Goal: Contribute content: Contribute content

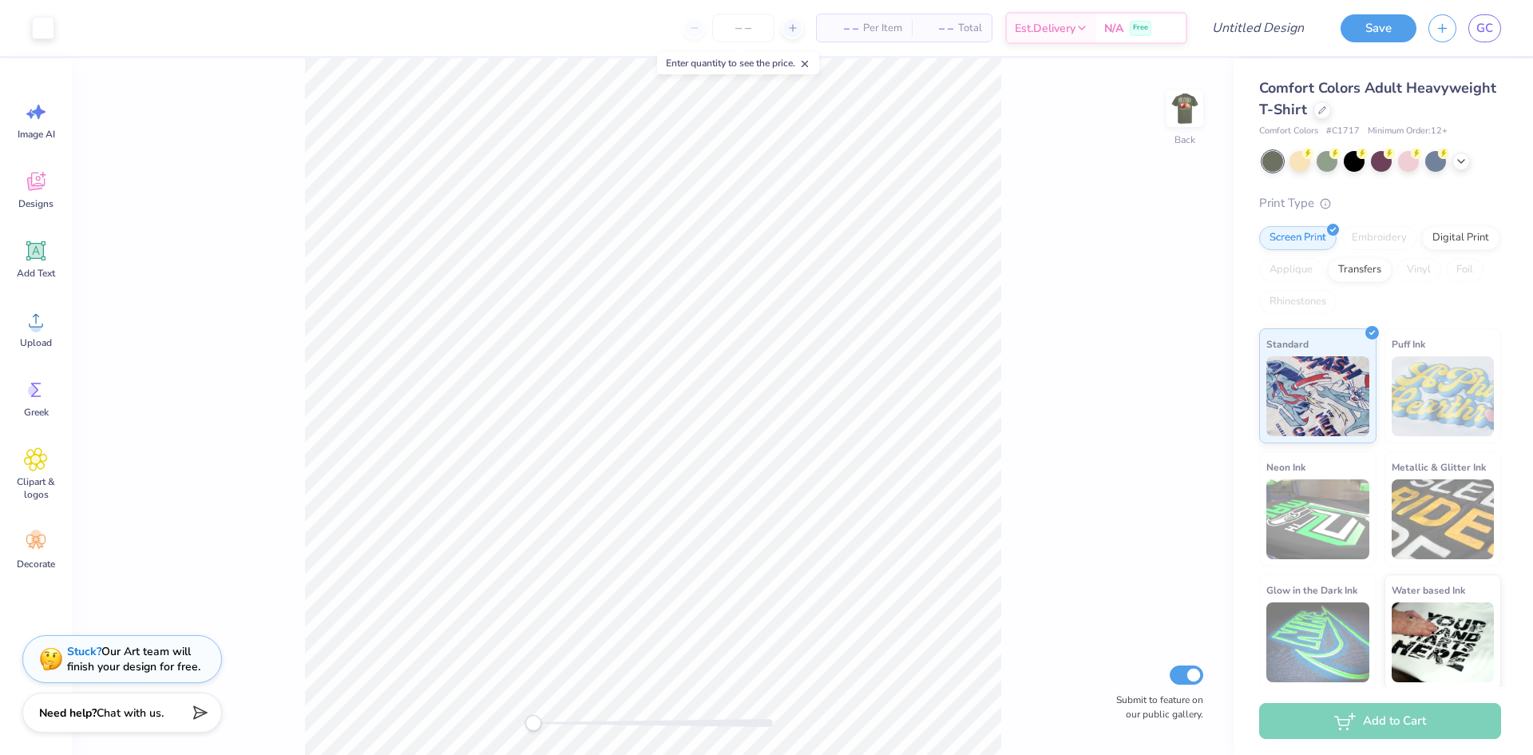
click at [1285, 163] on div at bounding box center [1382, 161] width 239 height 21
click at [1297, 159] on div at bounding box center [1300, 159] width 21 height 21
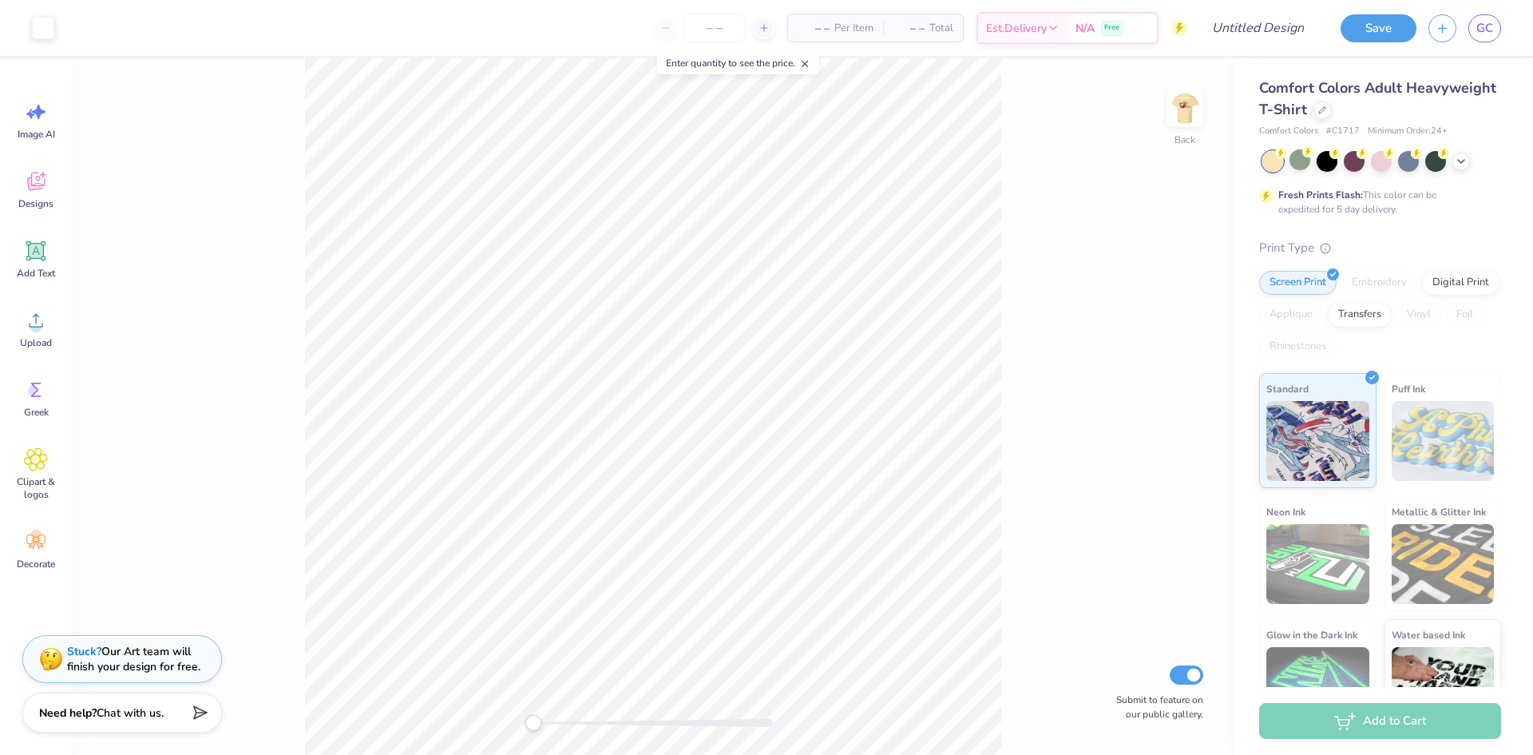
scroll to position [2, 0]
click at [807, 67] on icon at bounding box center [804, 63] width 11 height 11
click at [1459, 164] on div at bounding box center [1462, 158] width 18 height 18
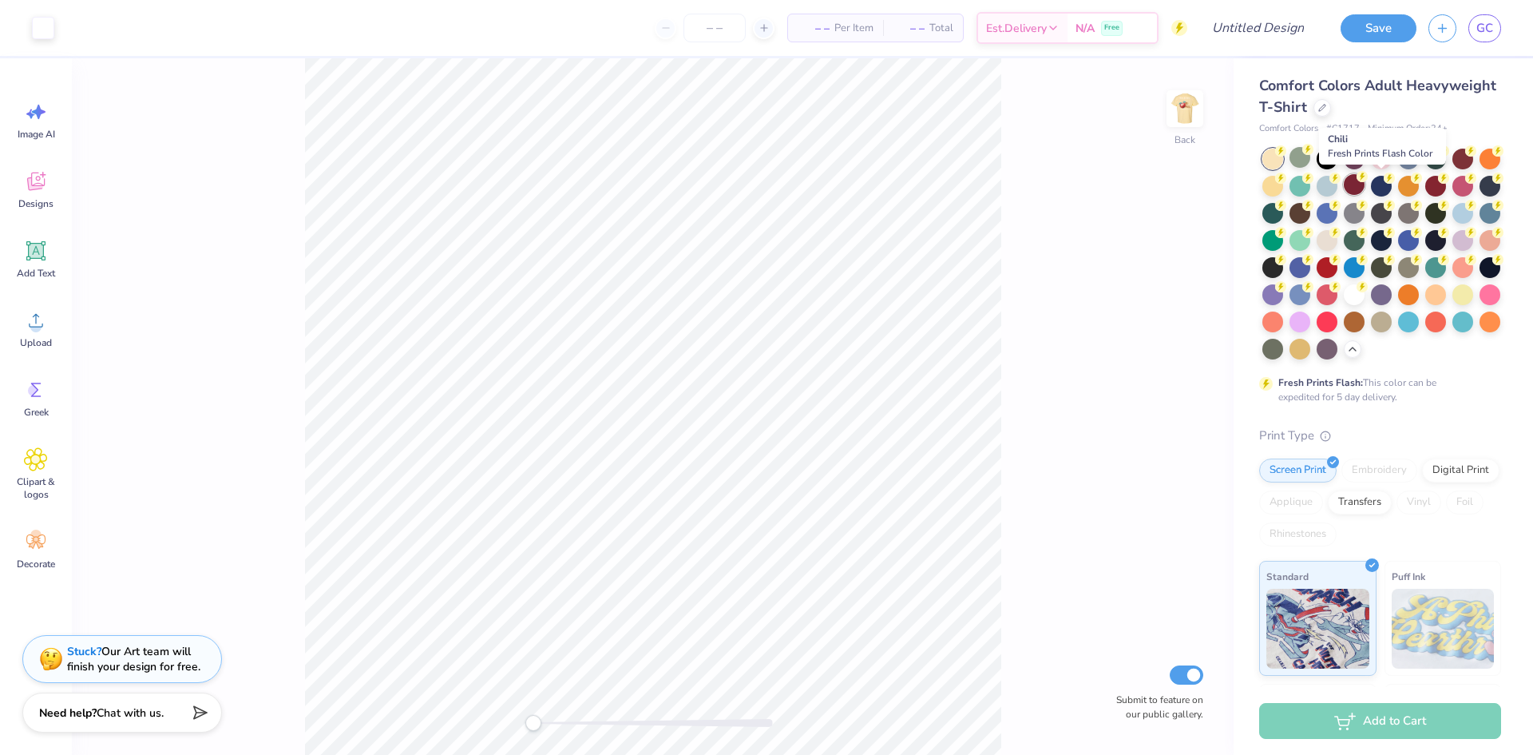
click at [1365, 184] on div at bounding box center [1354, 184] width 21 height 21
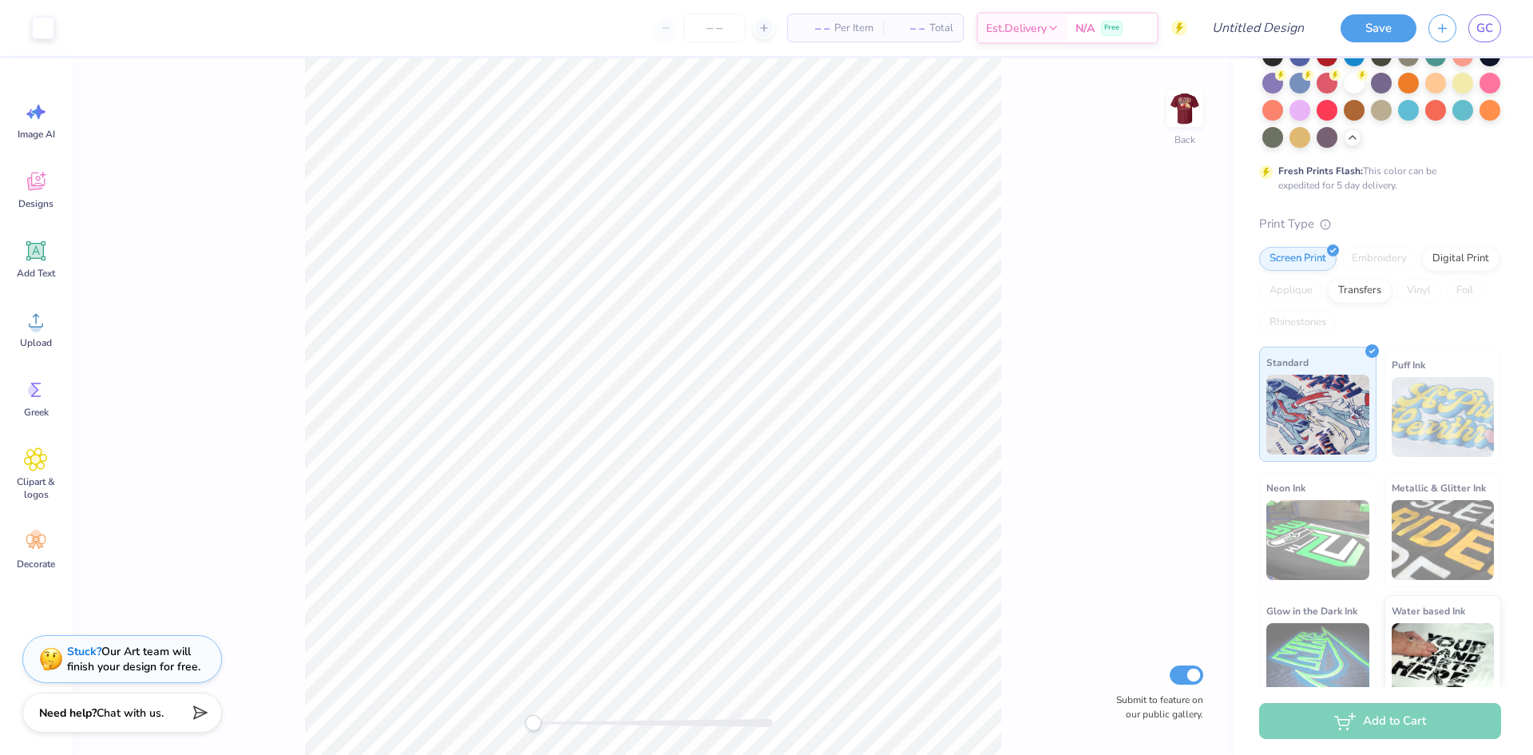
scroll to position [242, 0]
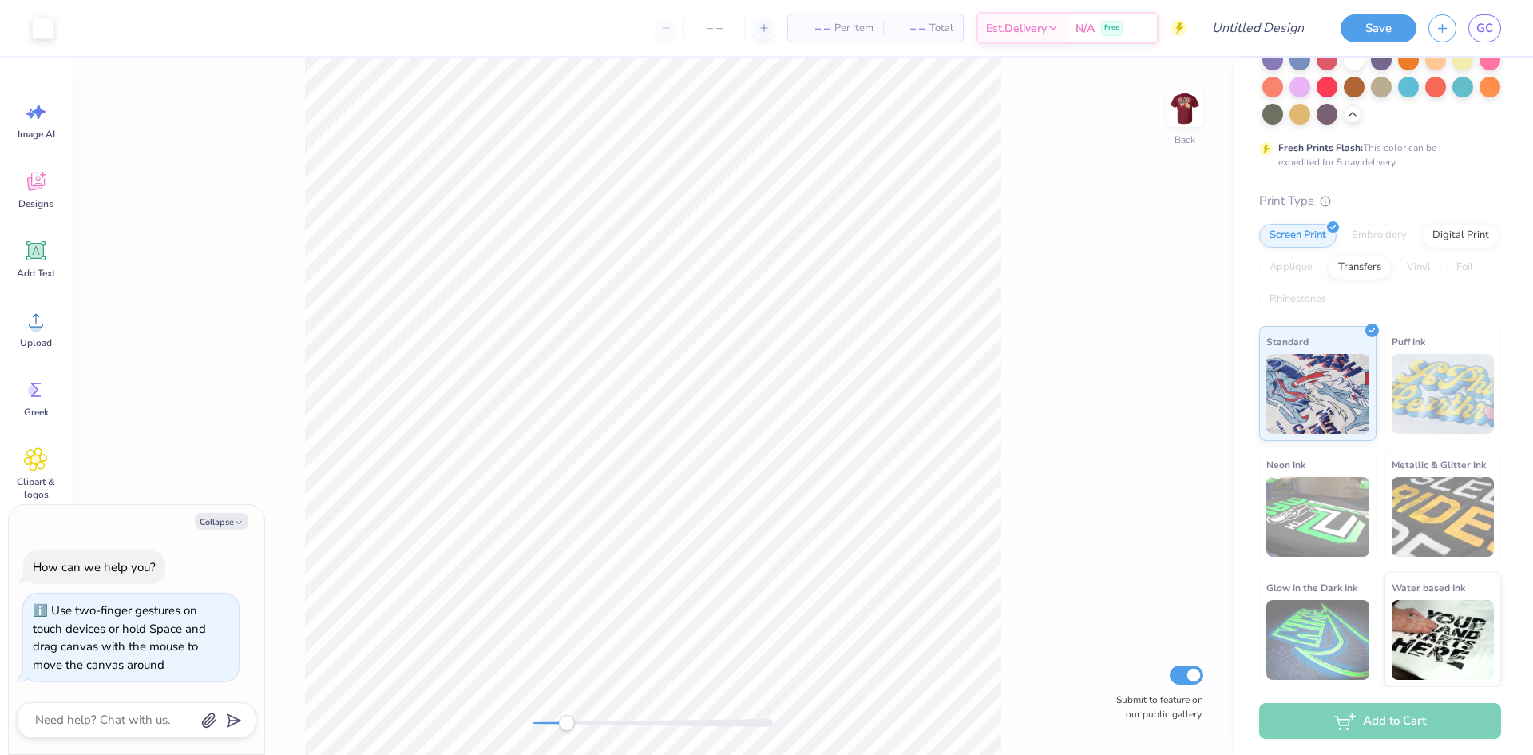
drag, startPoint x: 557, startPoint y: 728, endPoint x: 572, endPoint y: 726, distance: 14.5
click at [572, 726] on div at bounding box center [653, 723] width 240 height 16
drag, startPoint x: 573, startPoint y: 729, endPoint x: 553, endPoint y: 723, distance: 21.0
click at [553, 723] on div "Accessibility label" at bounding box center [553, 723] width 16 height 16
click at [1197, 114] on img at bounding box center [1185, 109] width 64 height 64
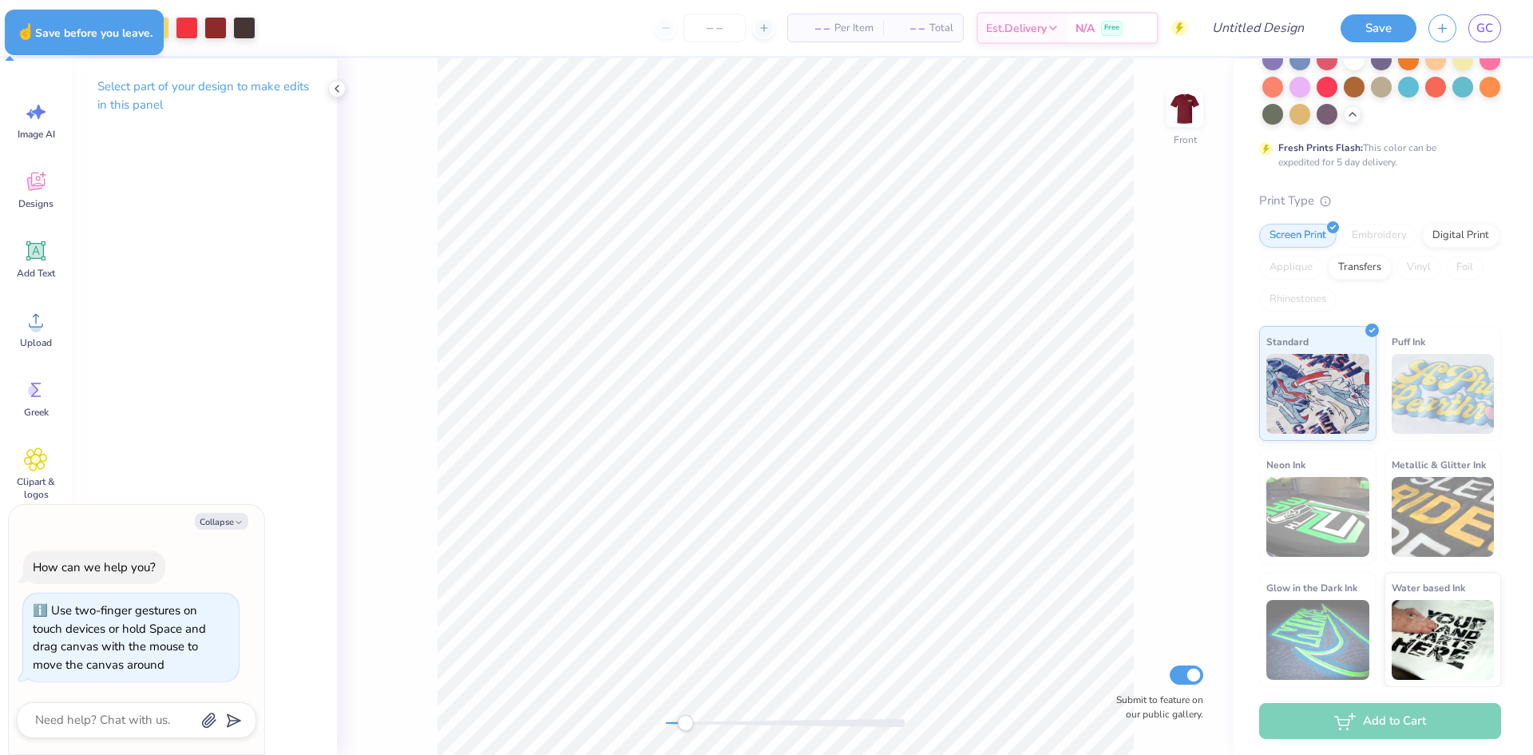
type textarea "x"
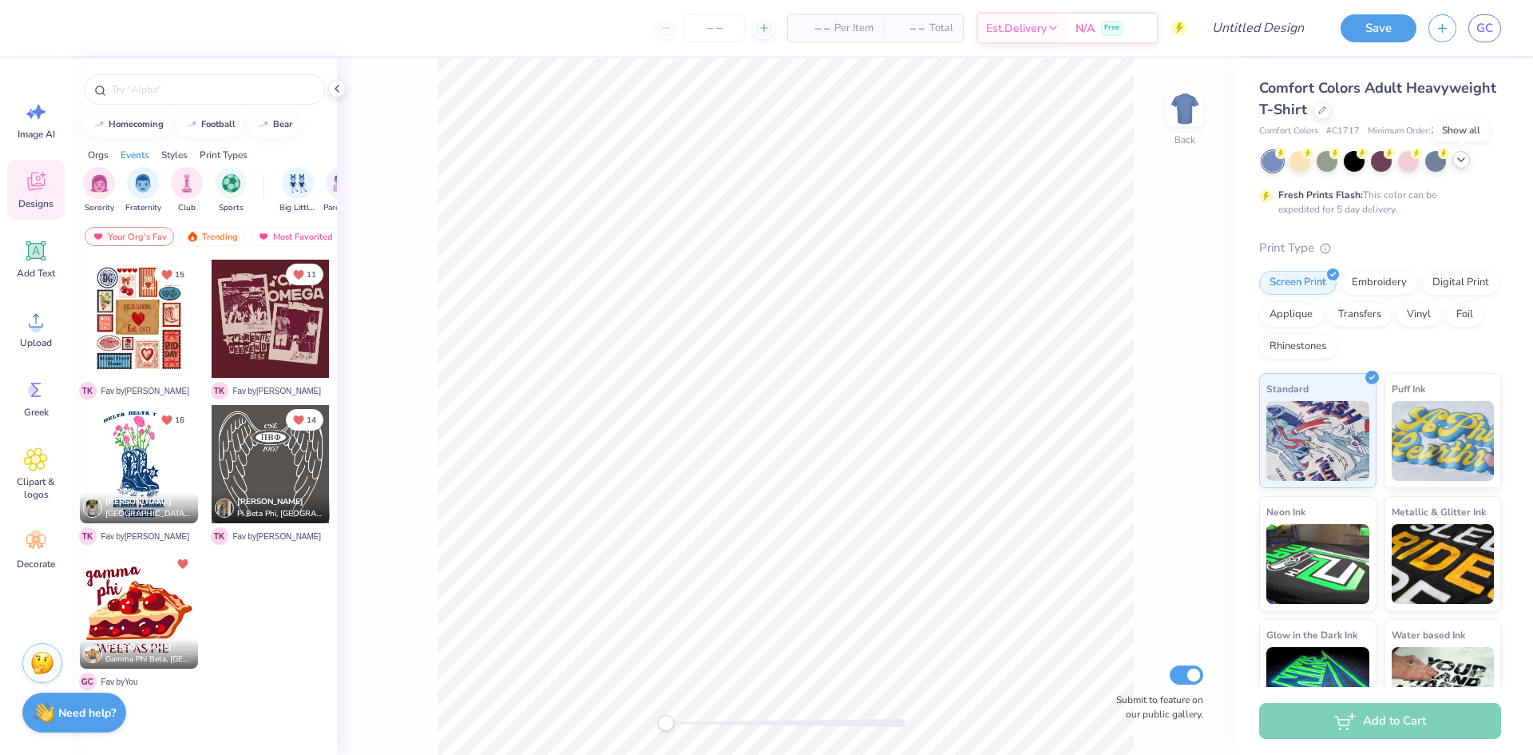
click at [1454, 163] on div at bounding box center [1462, 160] width 18 height 18
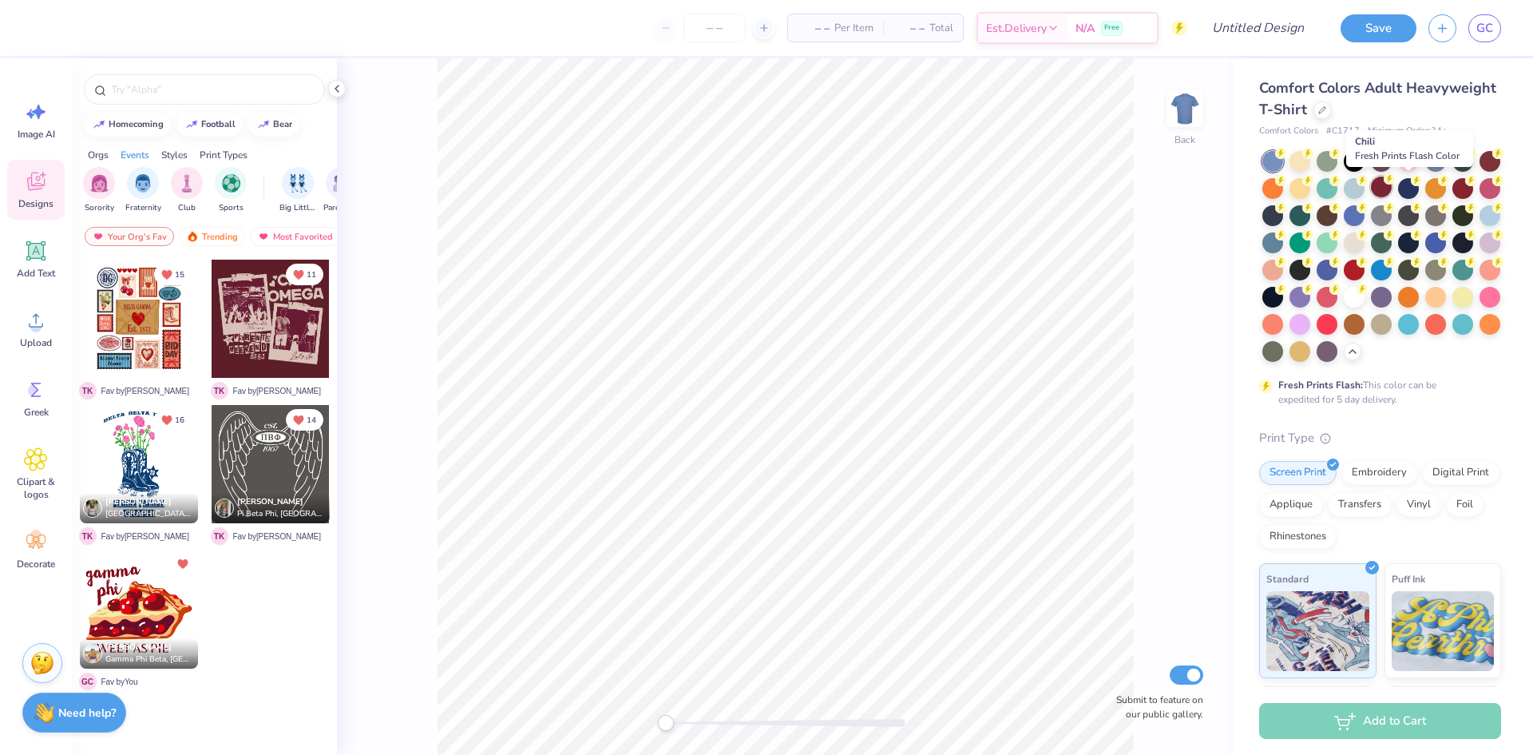
click at [1392, 188] on div at bounding box center [1381, 186] width 21 height 21
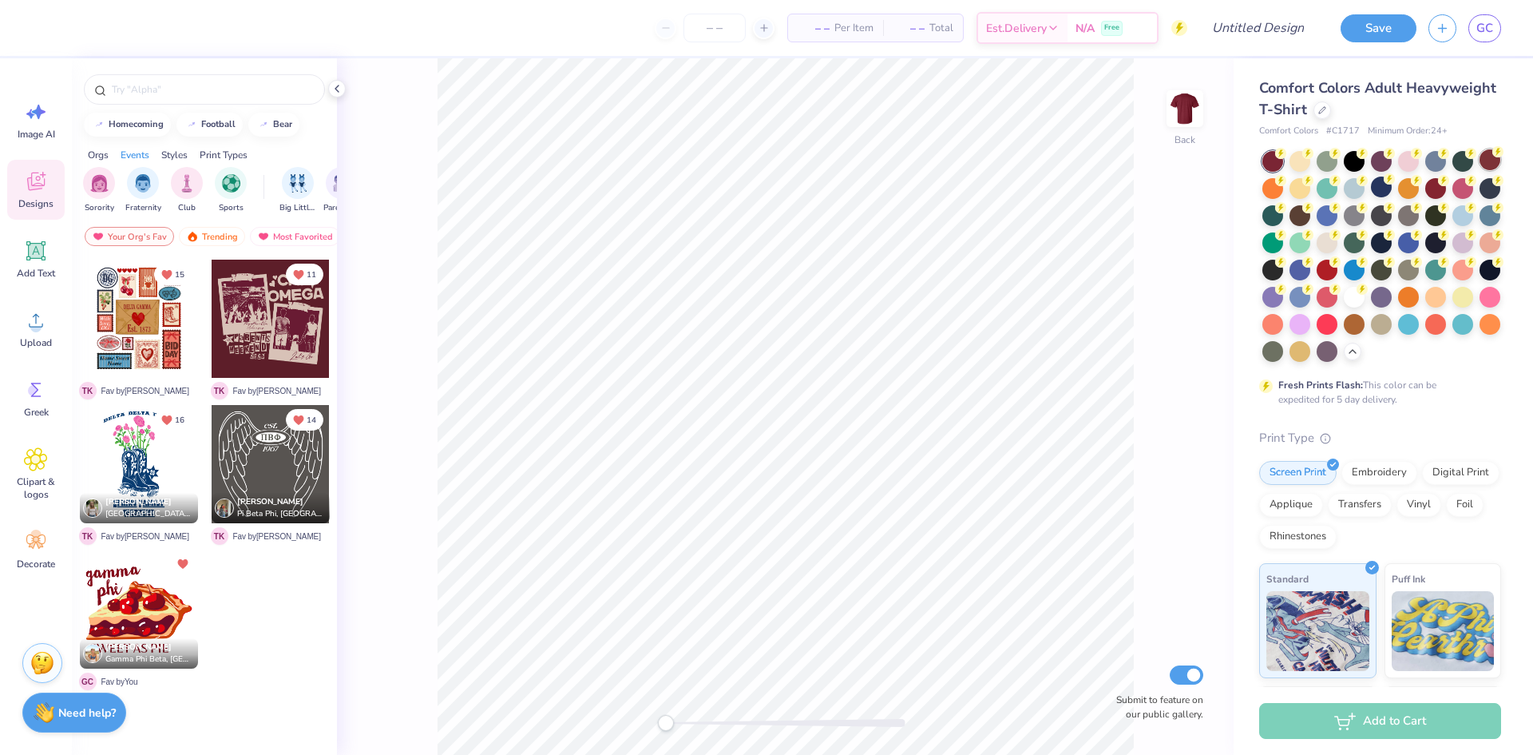
click at [1480, 170] on div at bounding box center [1490, 159] width 21 height 21
click at [1267, 173] on div at bounding box center [1382, 256] width 239 height 211
click at [1266, 161] on div at bounding box center [1273, 161] width 21 height 21
click at [1338, 269] on div at bounding box center [1327, 268] width 21 height 21
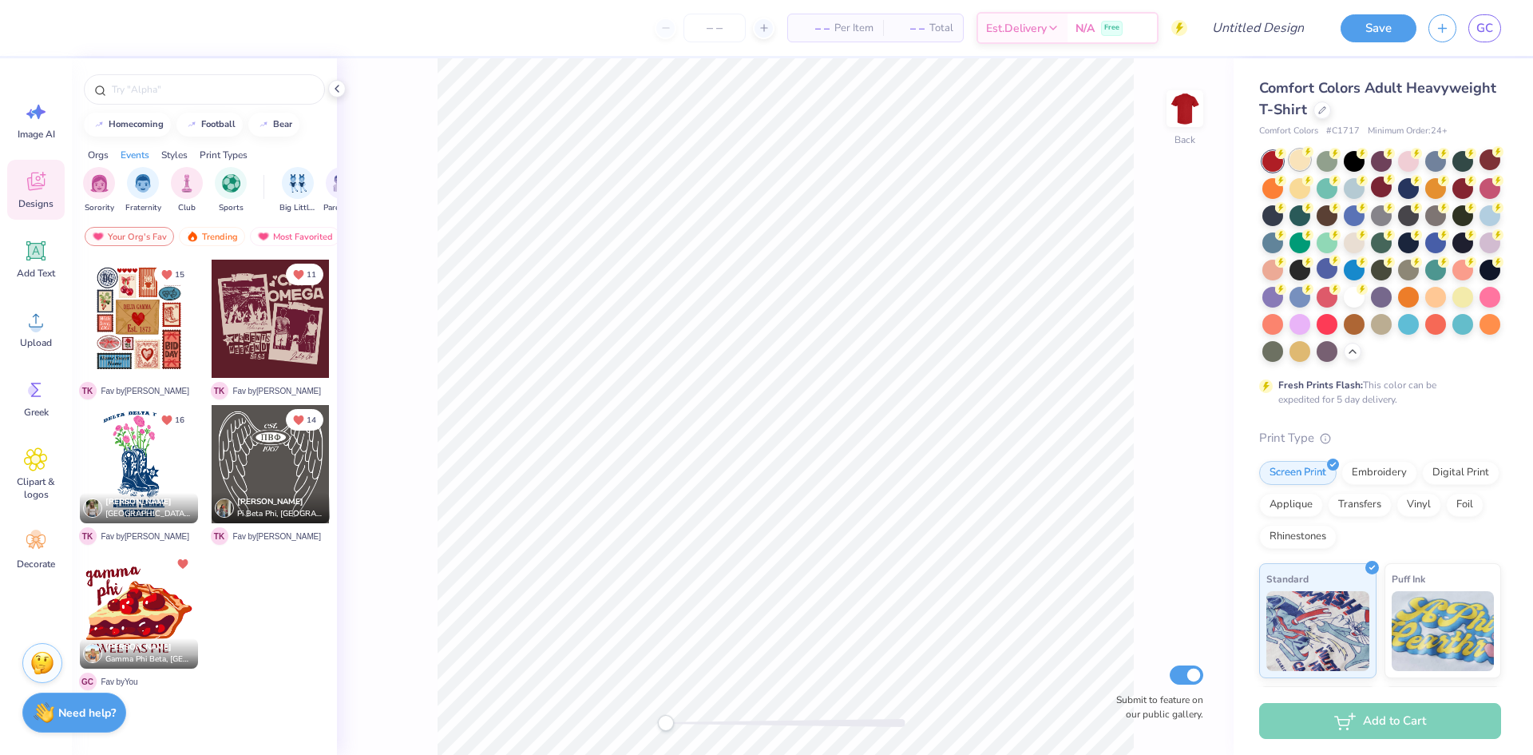
click at [1307, 159] on div at bounding box center [1300, 159] width 21 height 21
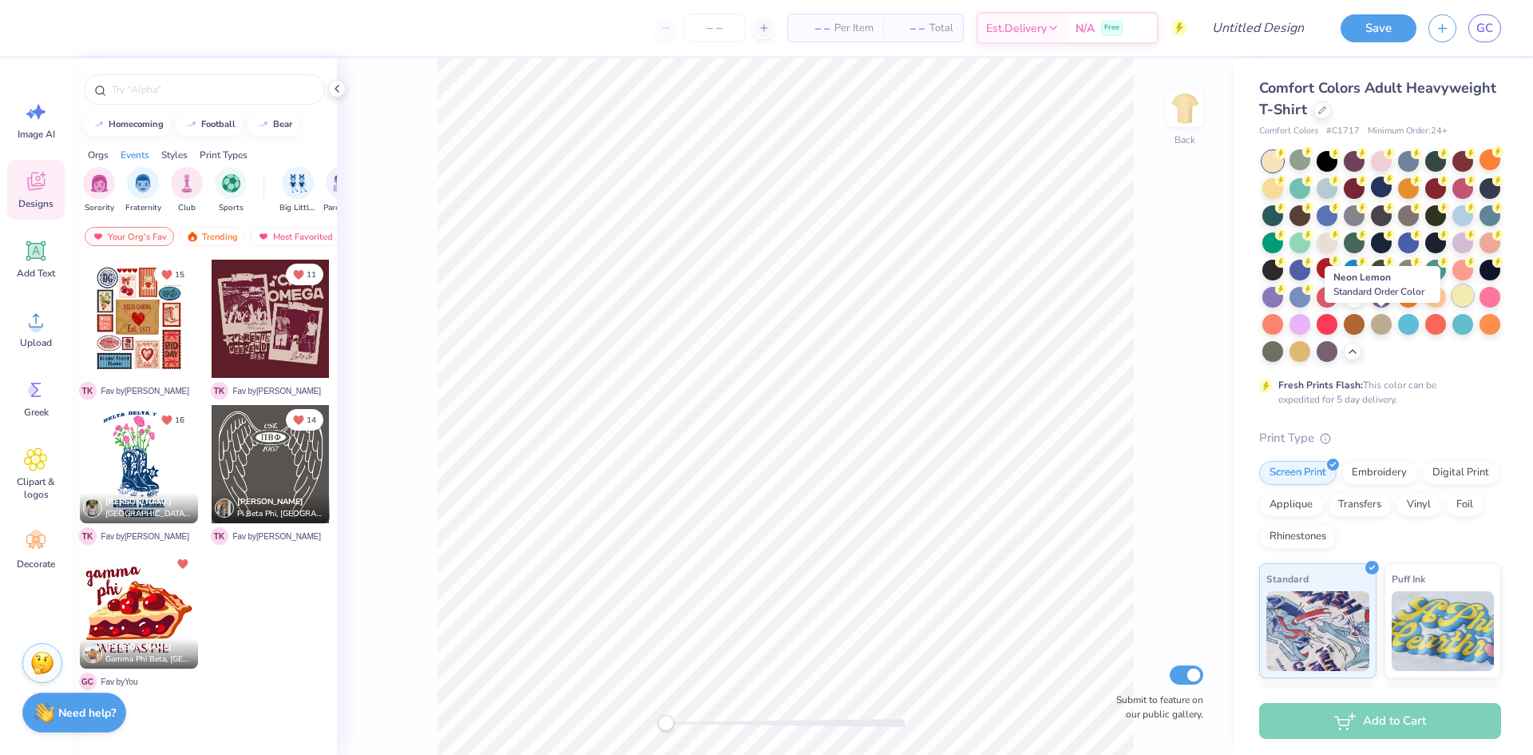
click at [1453, 306] on div at bounding box center [1463, 295] width 21 height 21
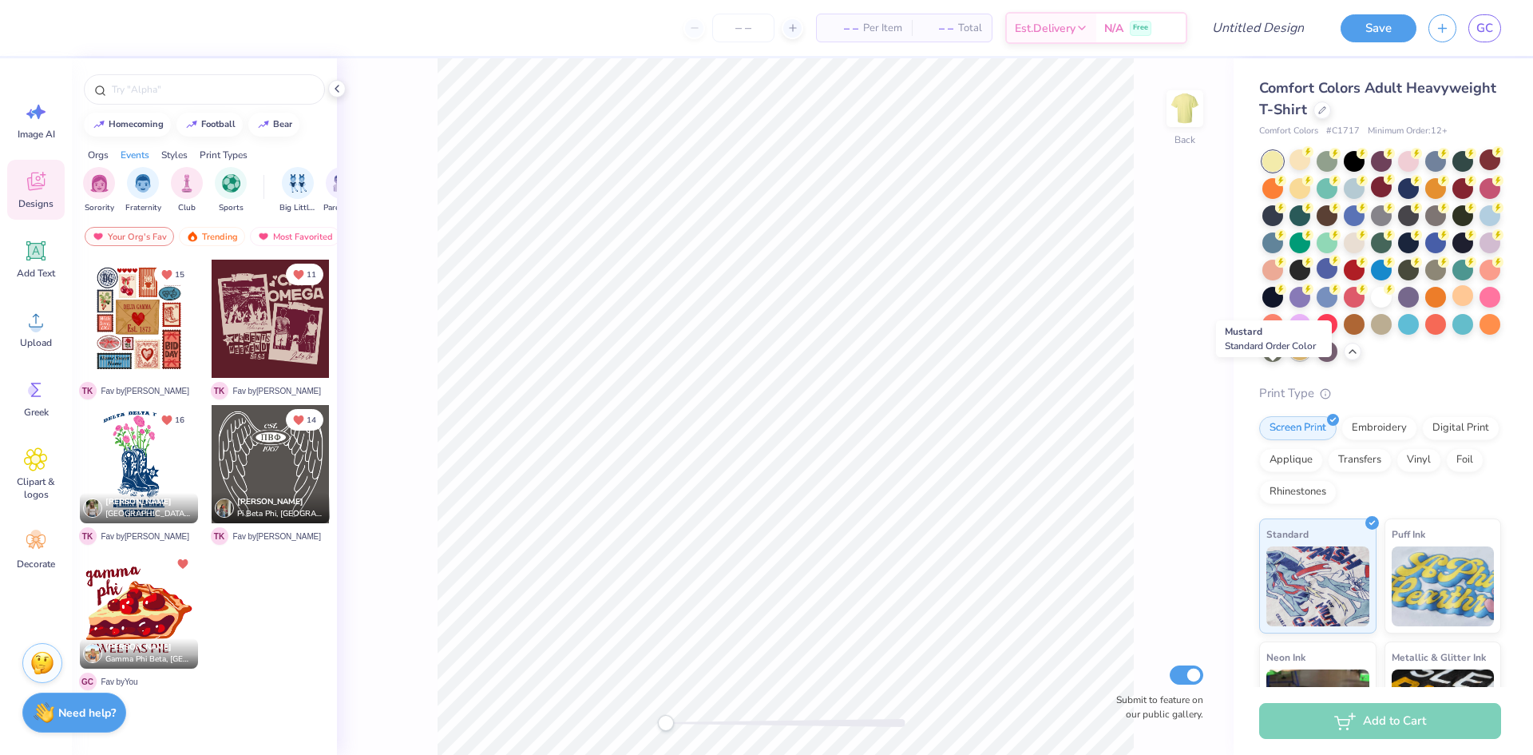
click at [1290, 360] on div at bounding box center [1300, 349] width 21 height 21
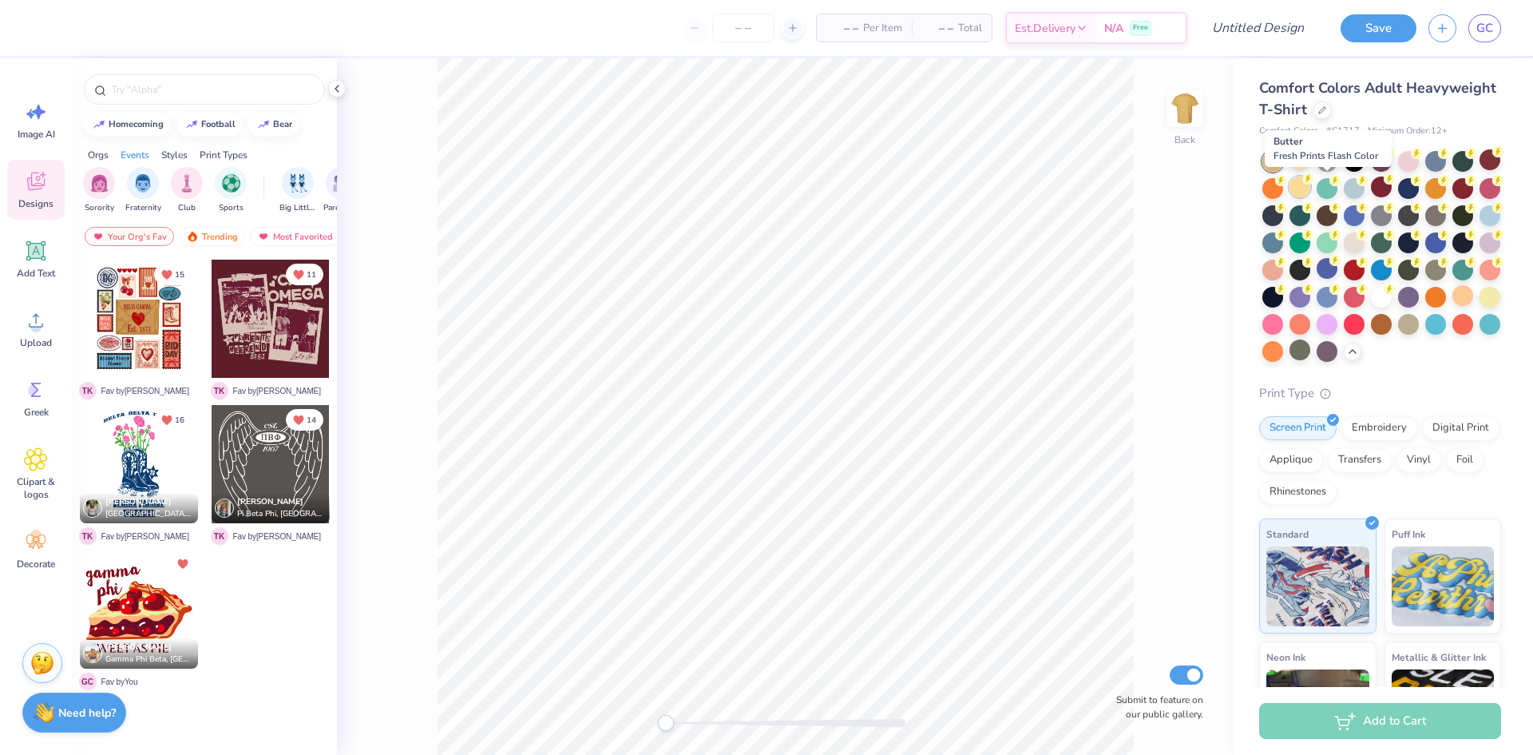
click at [1311, 187] on div at bounding box center [1300, 186] width 21 height 21
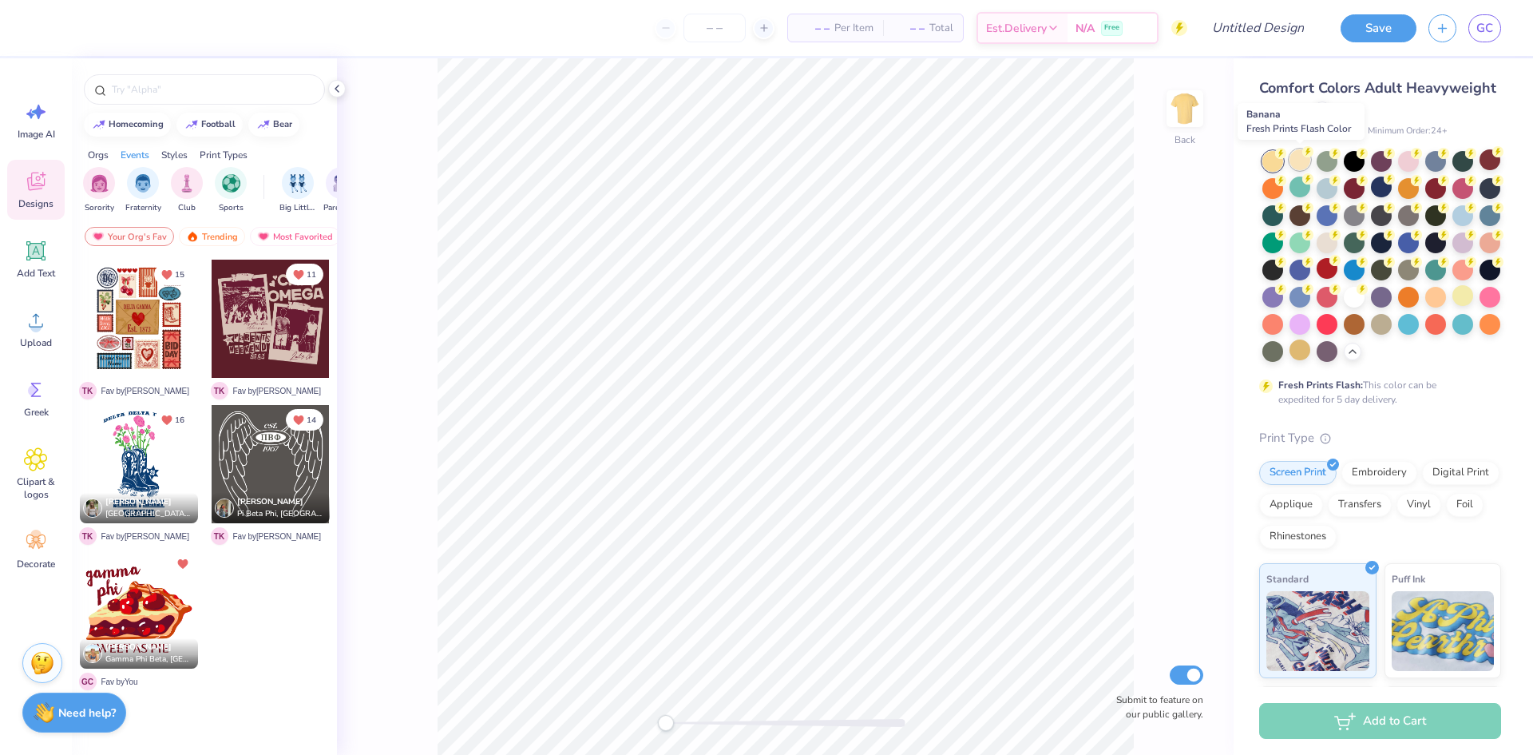
click at [1297, 166] on div at bounding box center [1300, 159] width 21 height 21
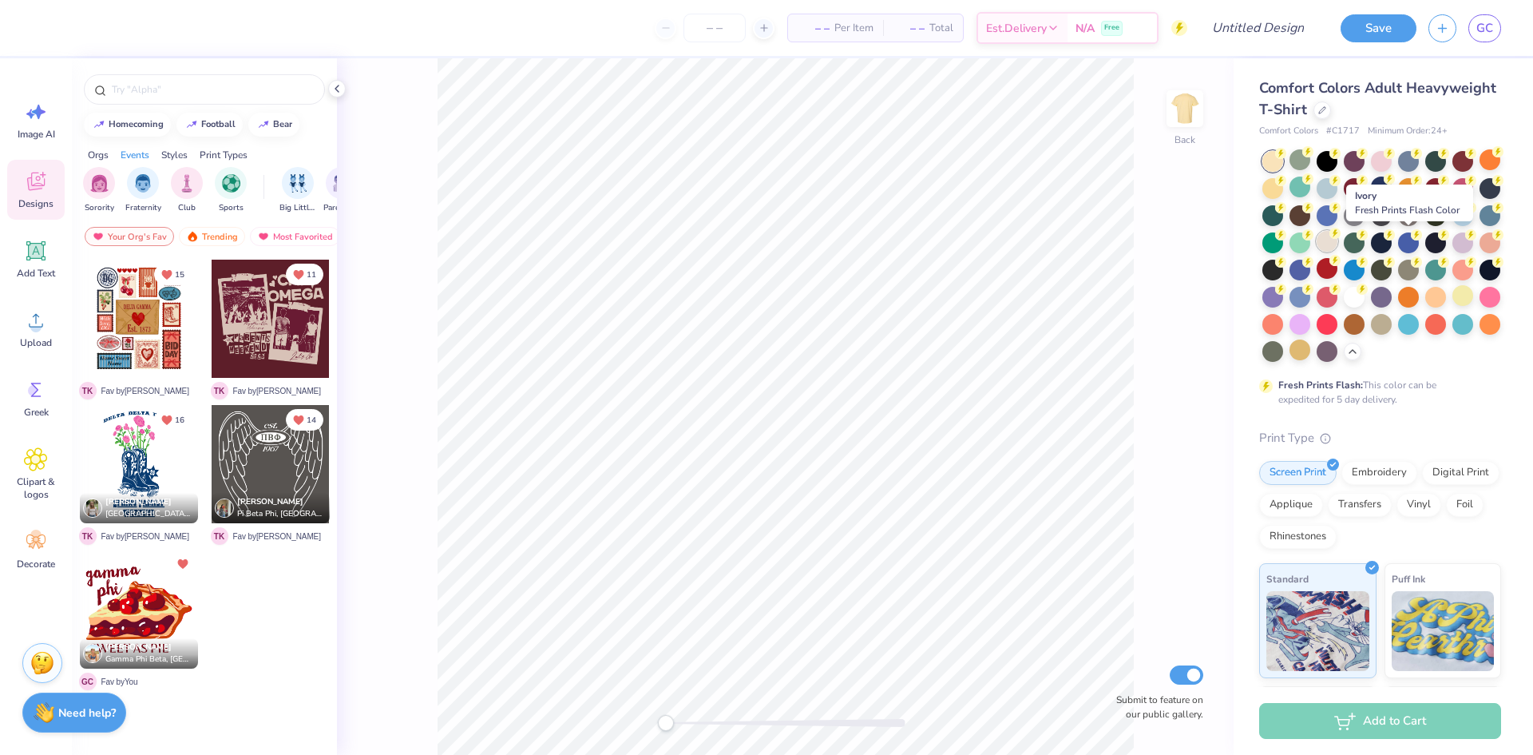
click at [1339, 236] on icon at bounding box center [1336, 233] width 6 height 8
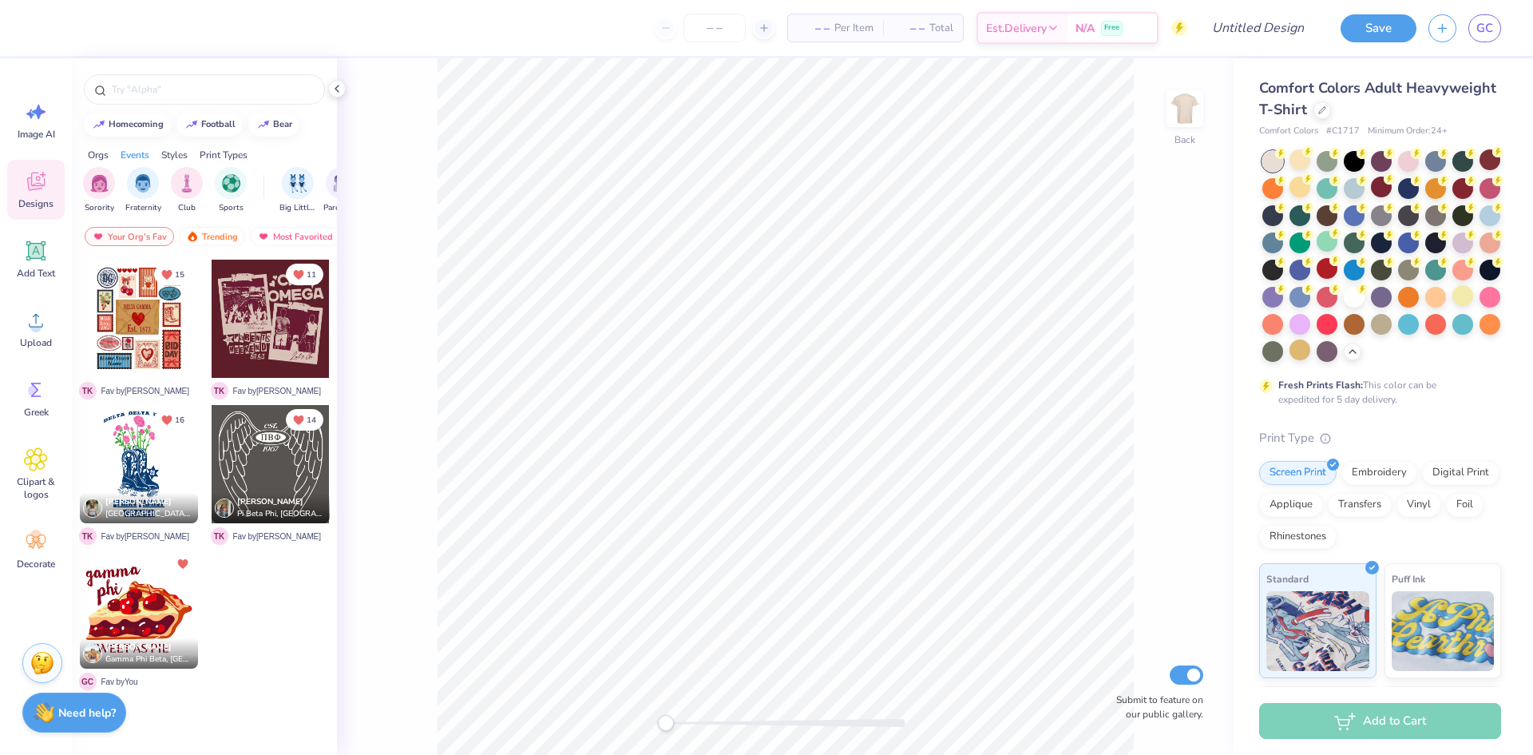
click at [714, 719] on div at bounding box center [786, 723] width 240 height 8
click at [702, 726] on div at bounding box center [786, 723] width 240 height 8
drag, startPoint x: 703, startPoint y: 726, endPoint x: 679, endPoint y: 728, distance: 24.1
click at [679, 728] on div "Accessibility label" at bounding box center [679, 723] width 16 height 16
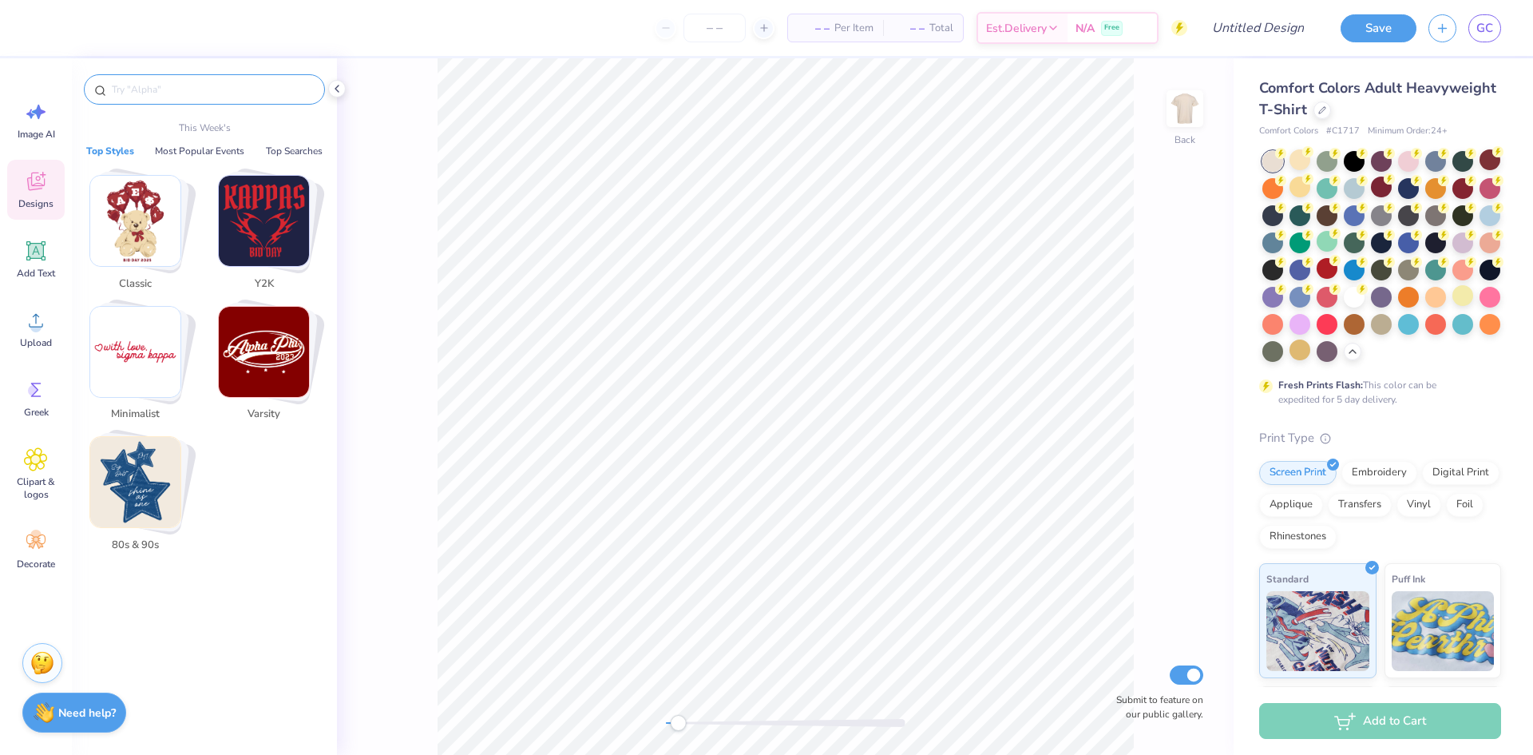
click at [209, 84] on input "text" at bounding box center [212, 89] width 204 height 16
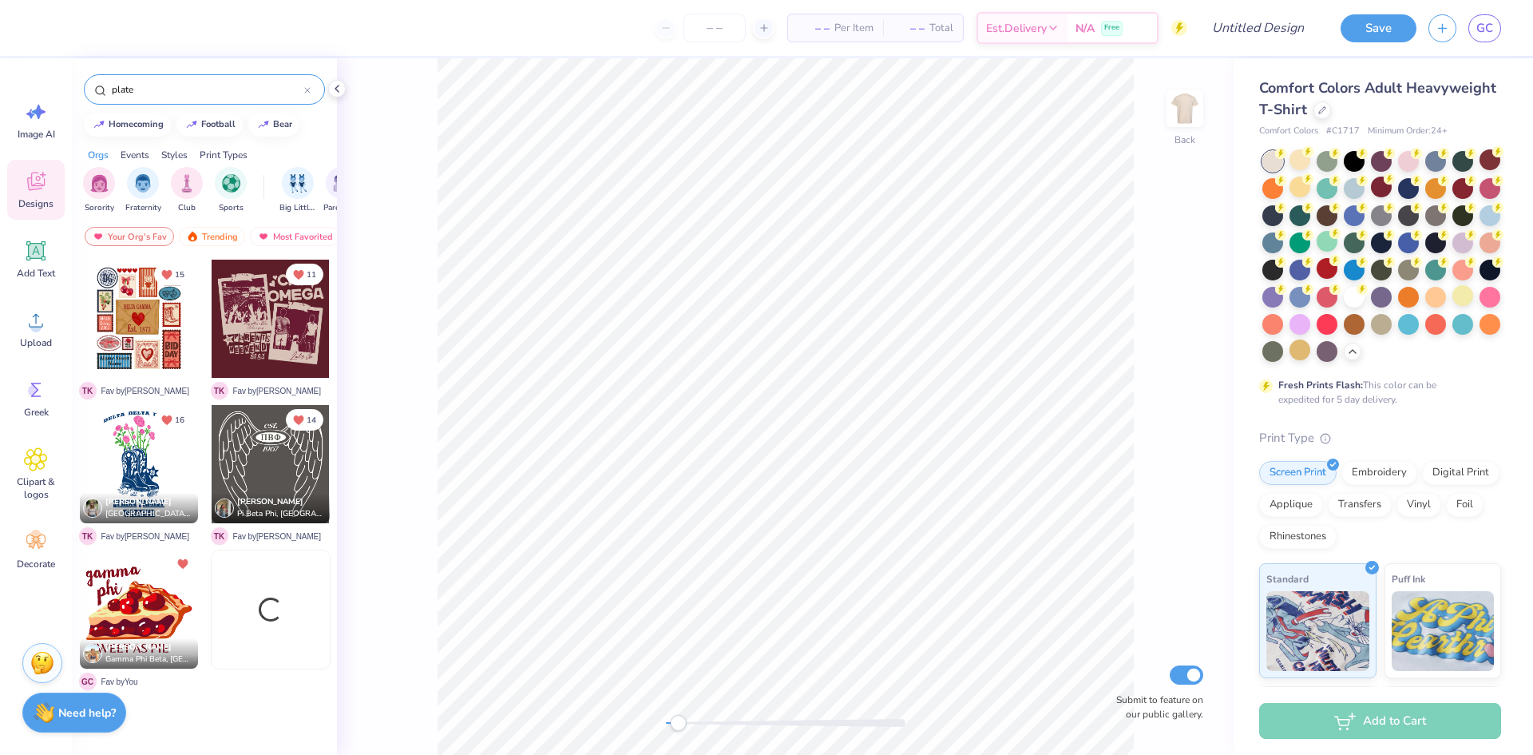
type input "plate"
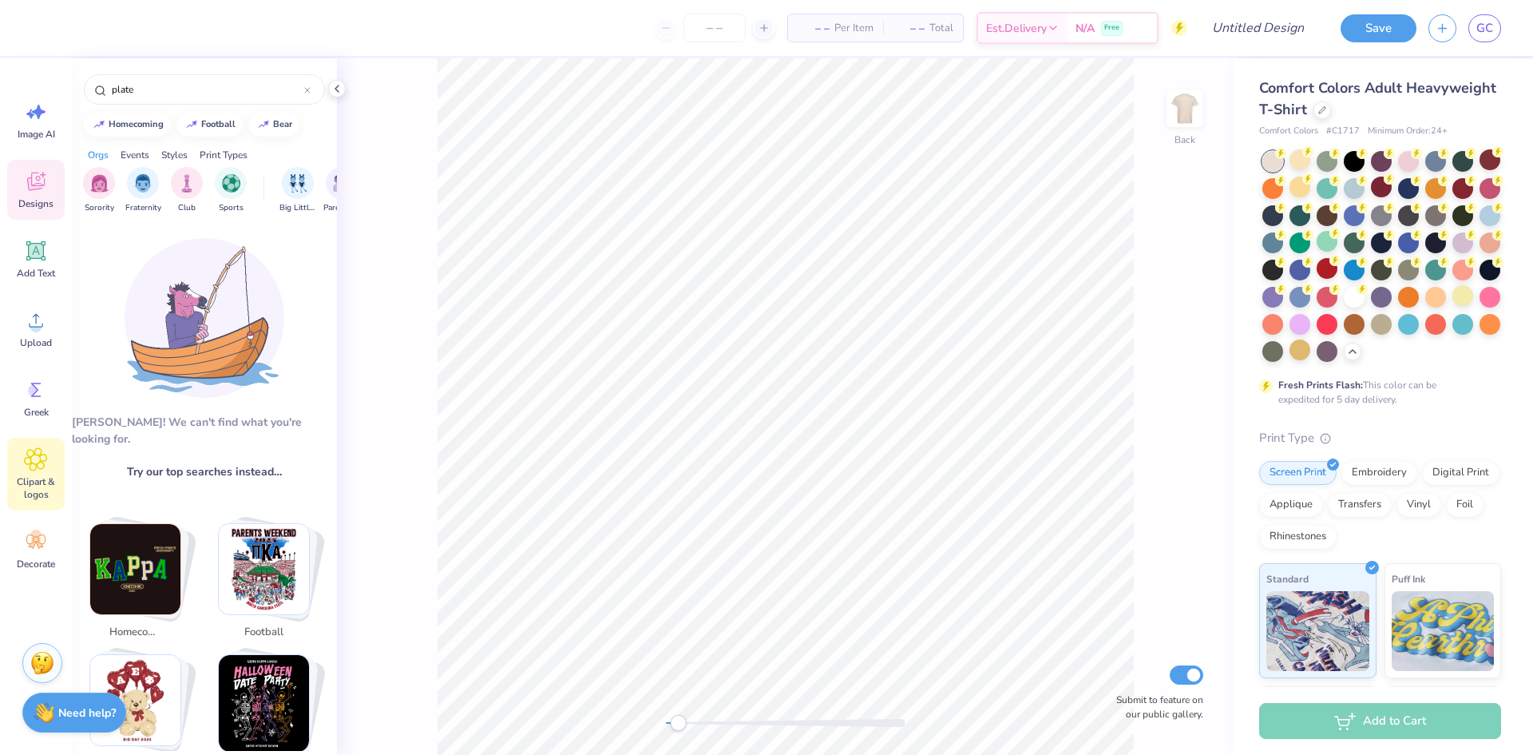
click at [44, 475] on span "Clipart & logos" at bounding box center [36, 488] width 53 height 26
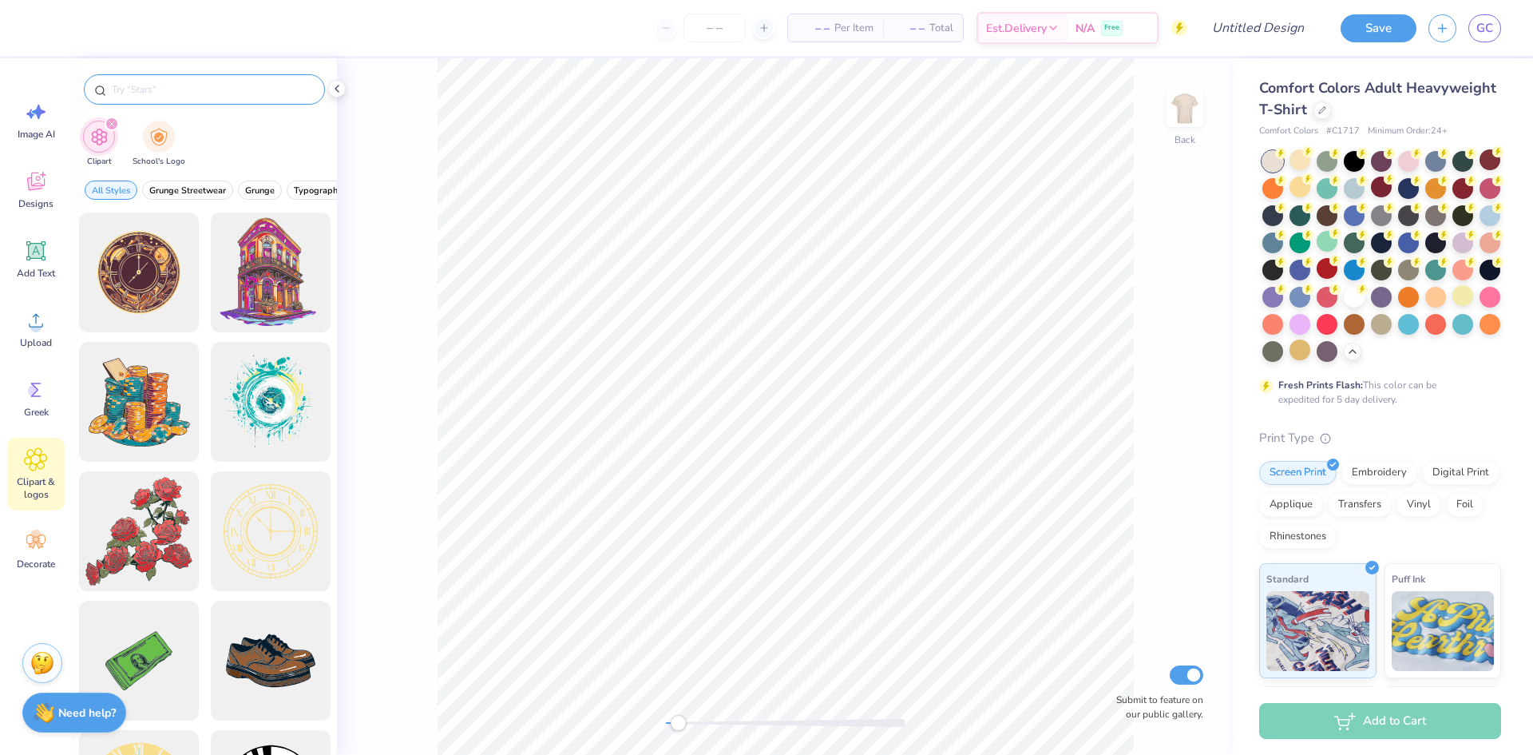
click at [249, 84] on input "text" at bounding box center [212, 89] width 204 height 16
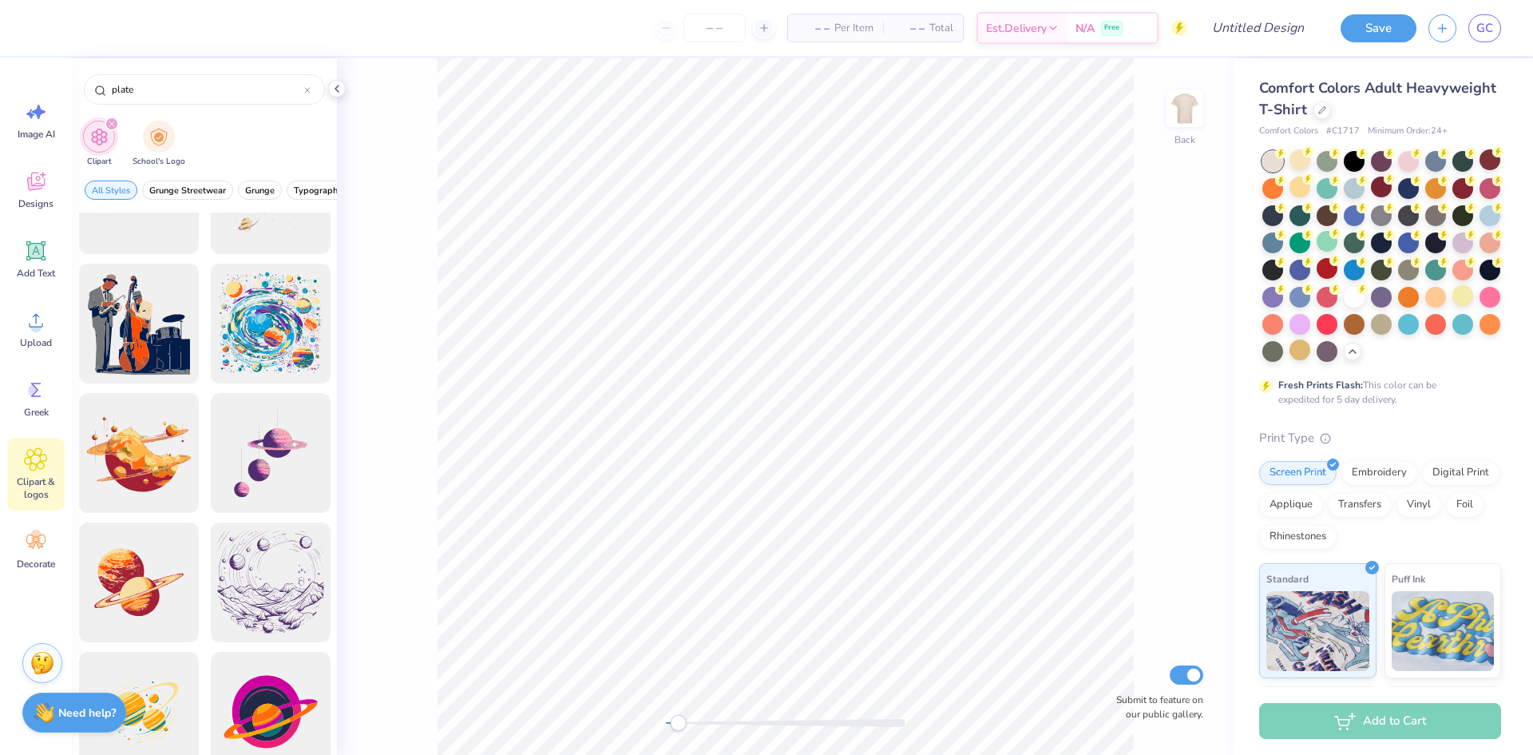
scroll to position [3354, 0]
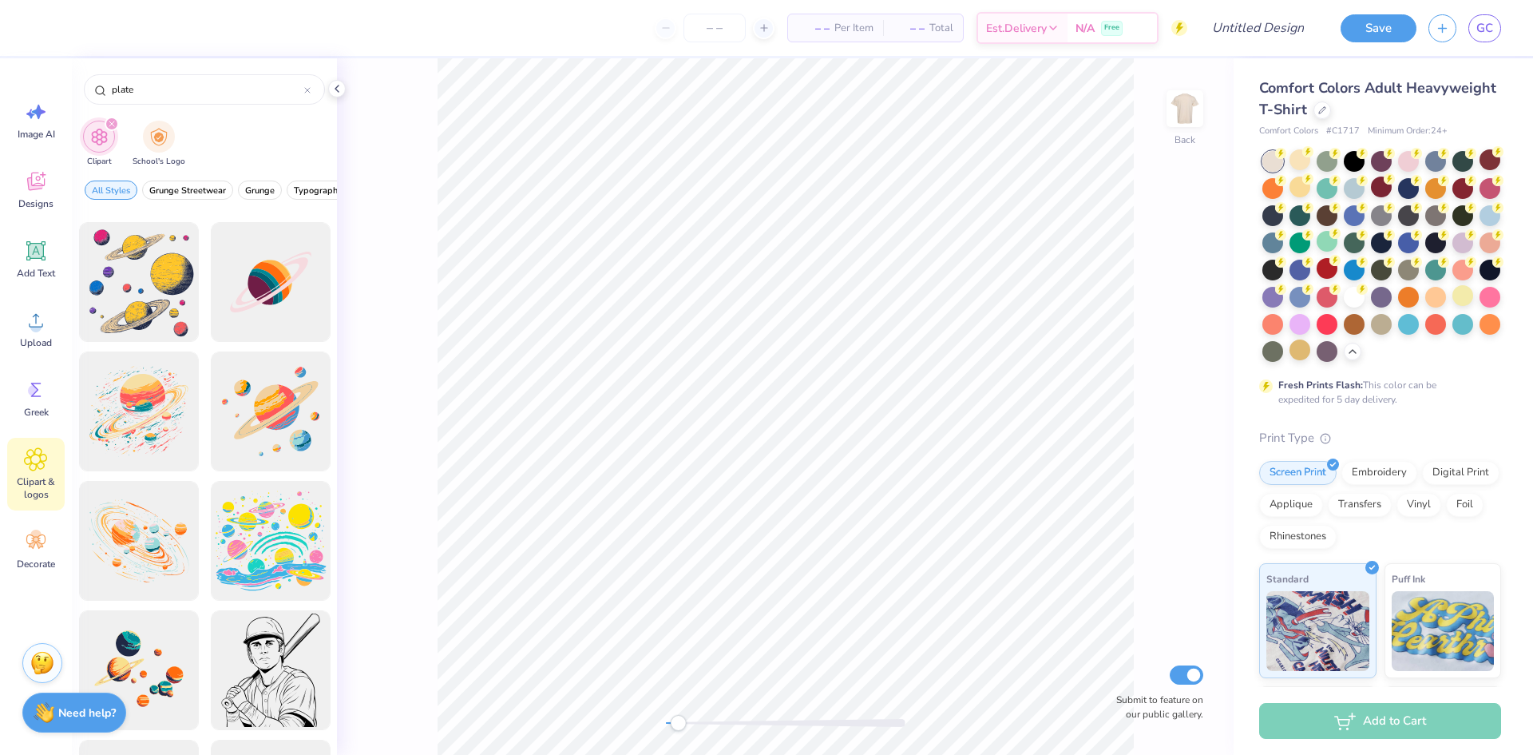
drag, startPoint x: 306, startPoint y: 192, endPoint x: 212, endPoint y: 156, distance: 100.9
click at [210, 156] on div "plate Clipart School's Logo All Styles Grunge Streetwear Grunge Typography Grap…" at bounding box center [204, 406] width 265 height 696
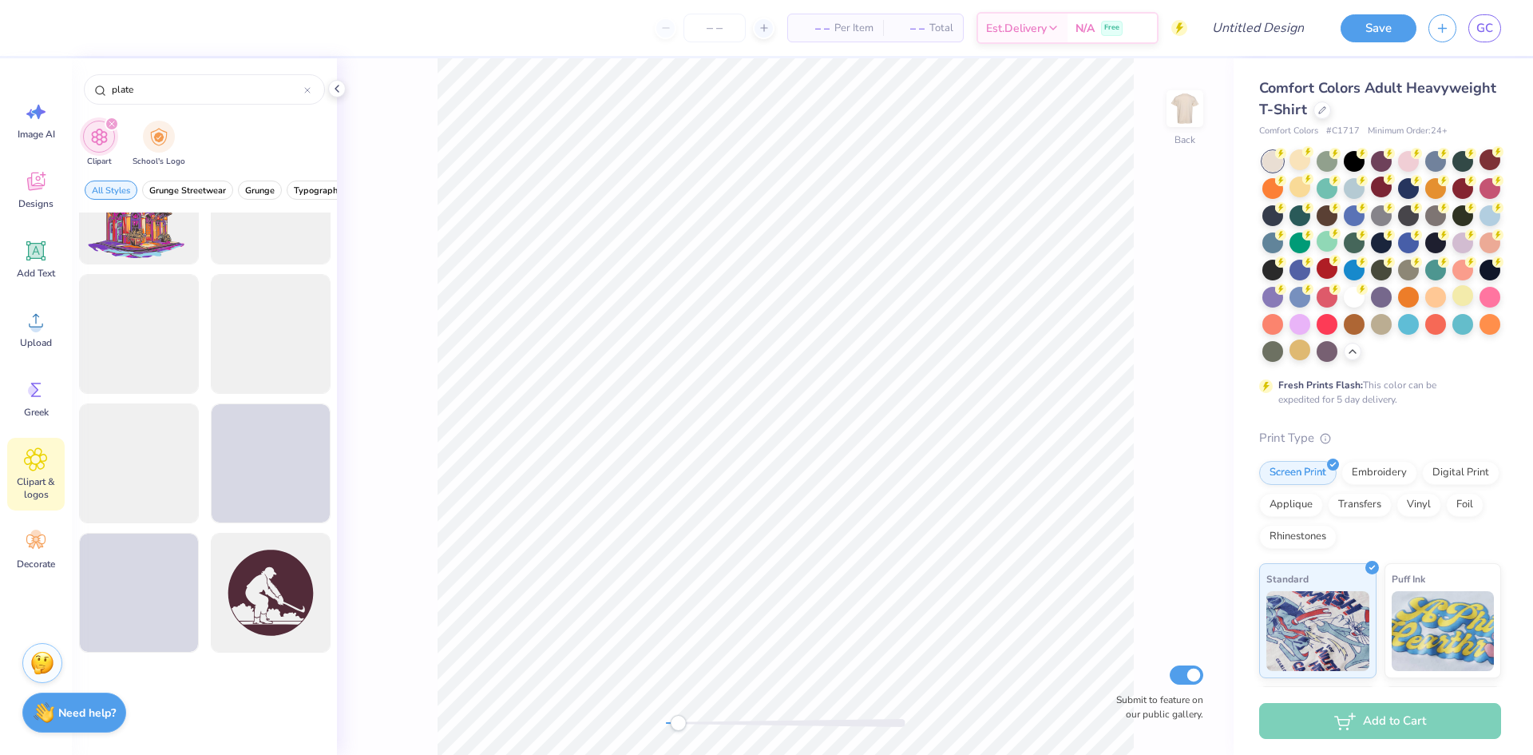
scroll to position [5271, 0]
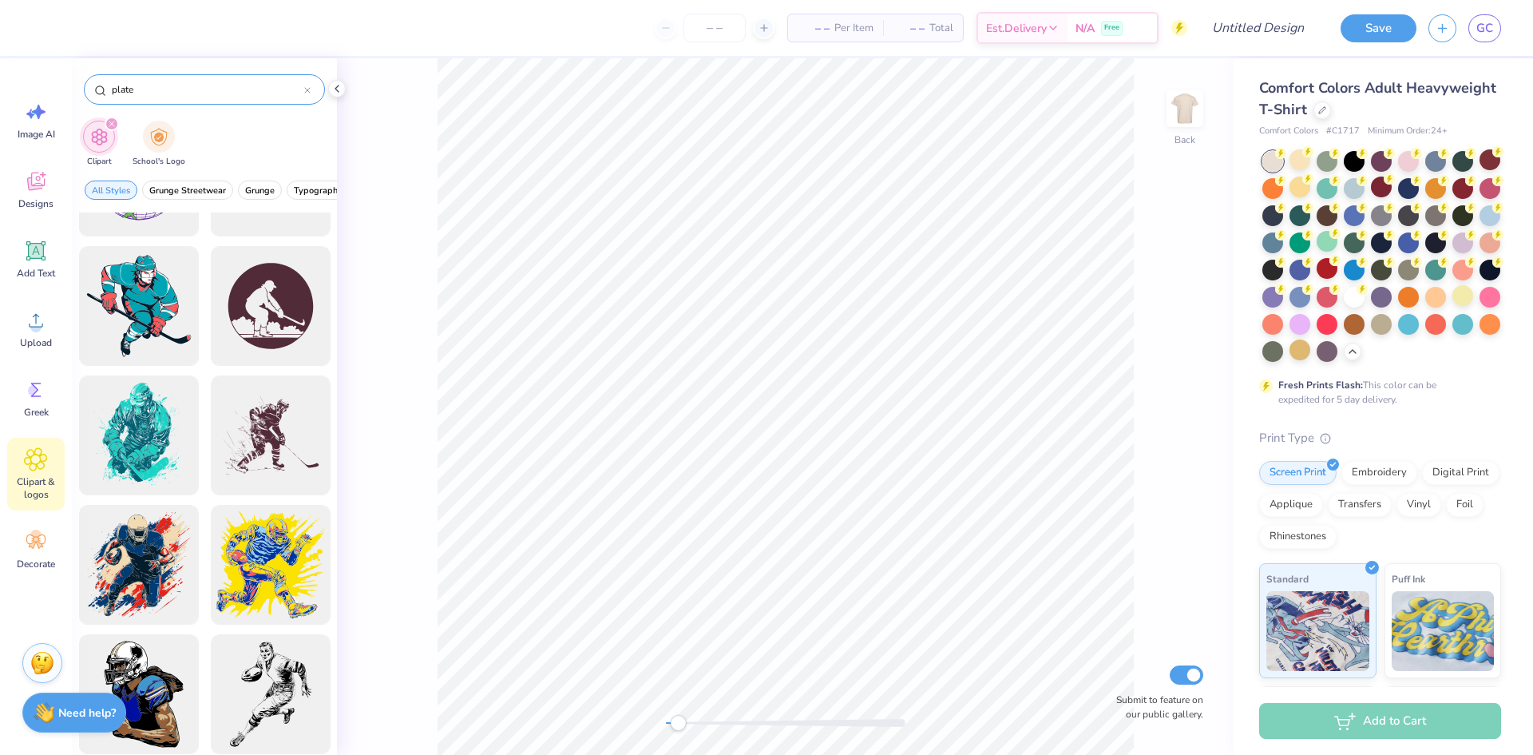
click at [178, 97] on div "plate" at bounding box center [204, 89] width 241 height 30
click at [178, 97] on input "plate" at bounding box center [207, 89] width 194 height 16
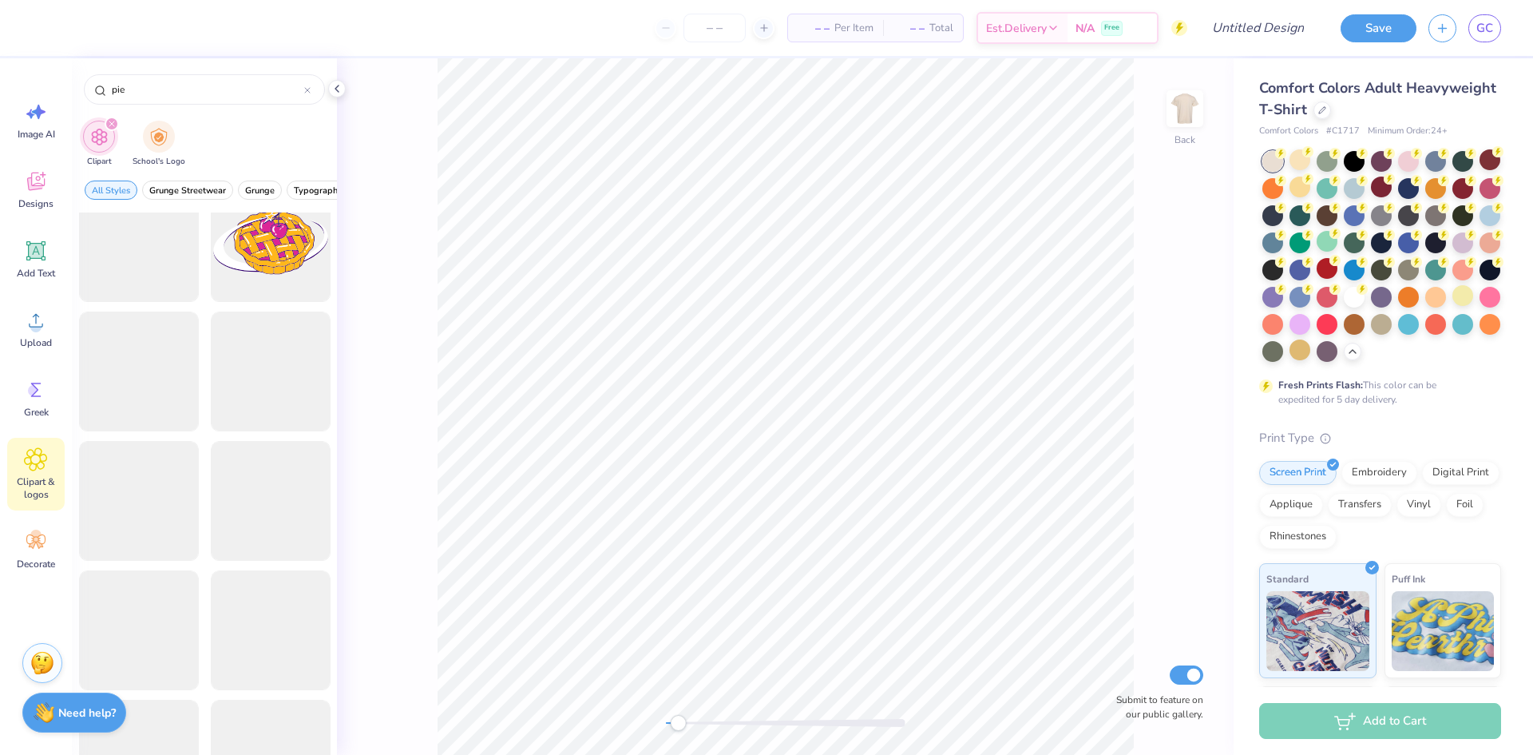
scroll to position [0, 0]
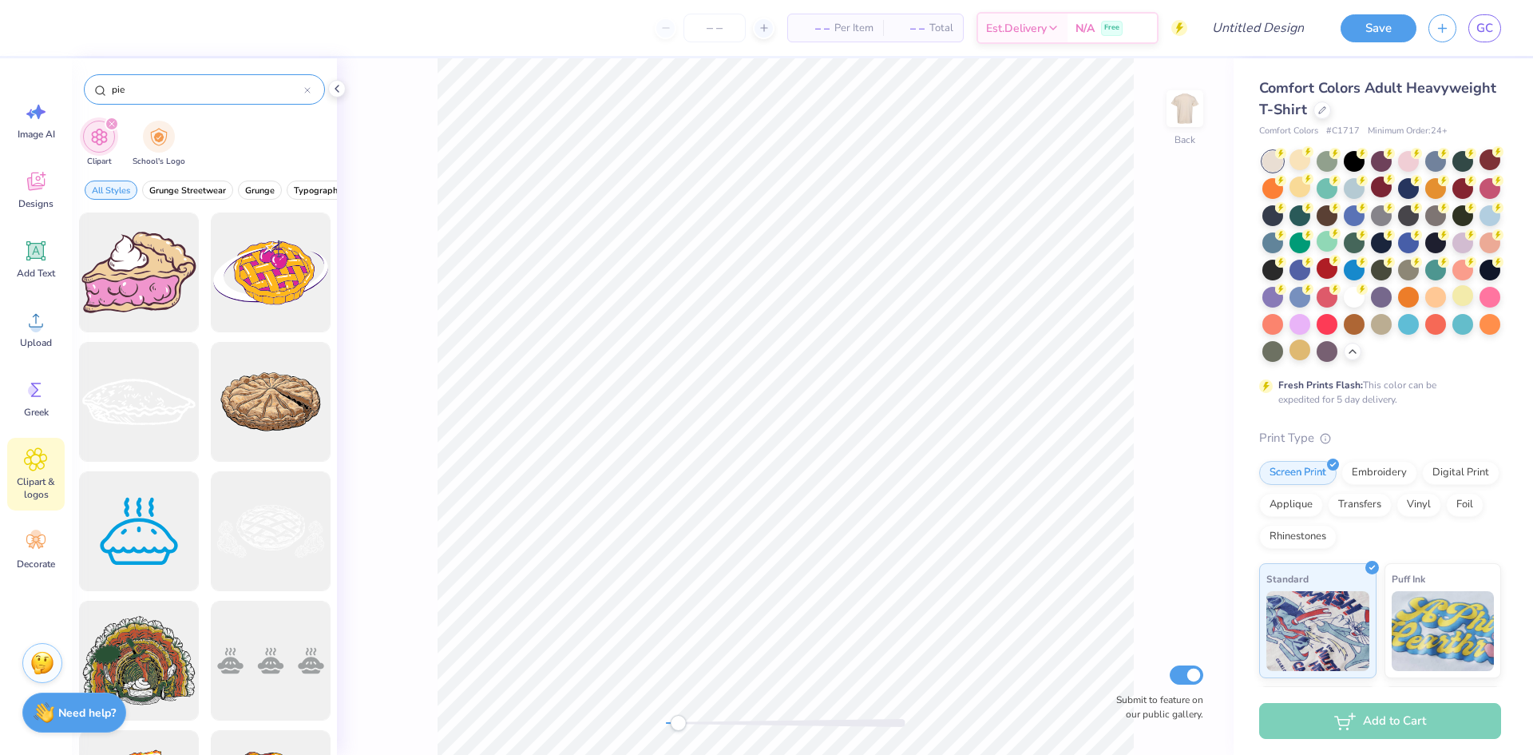
click at [150, 97] on div "pie" at bounding box center [204, 89] width 241 height 30
click at [150, 93] on input "pie" at bounding box center [207, 89] width 194 height 16
type input "piece of pie"
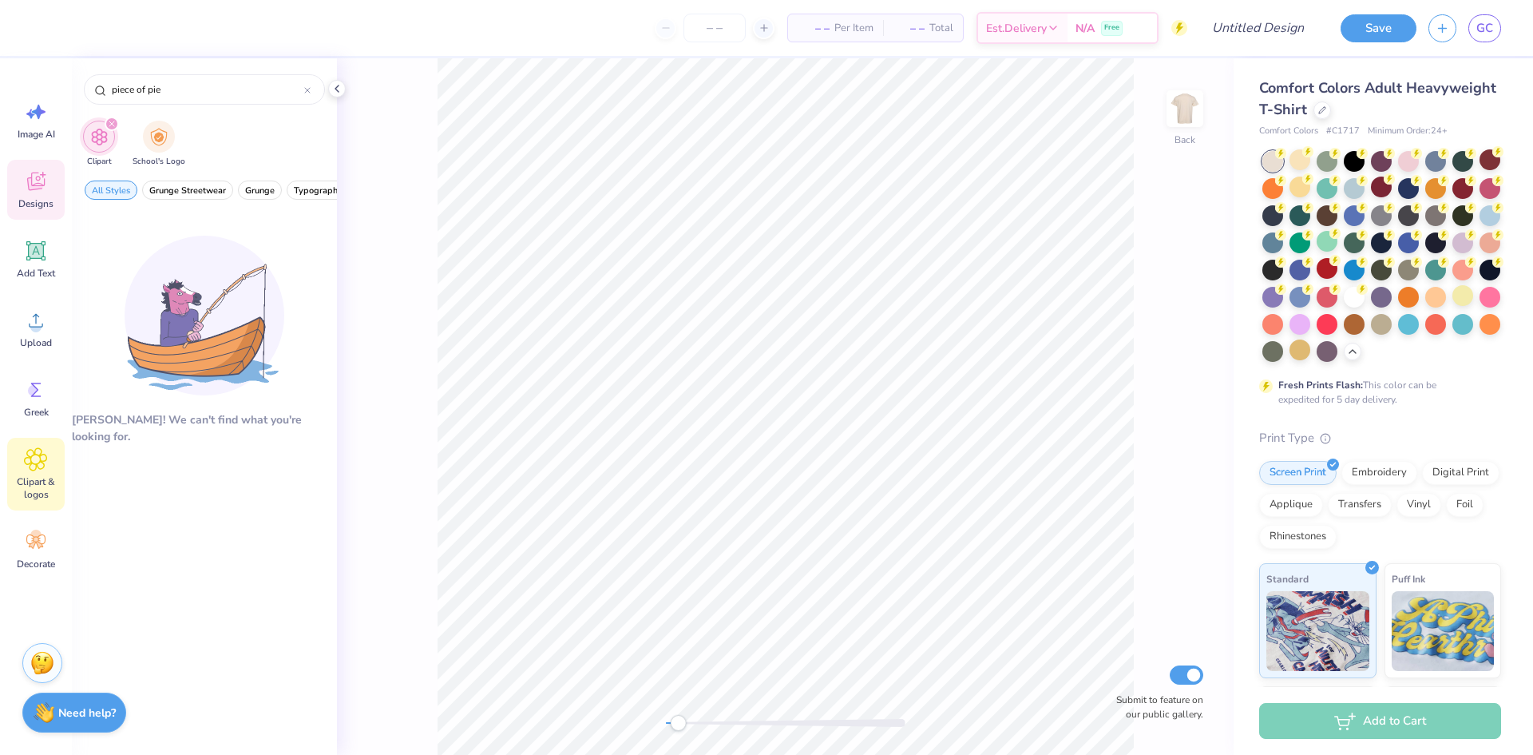
click at [61, 194] on div "Designs" at bounding box center [36, 190] width 58 height 60
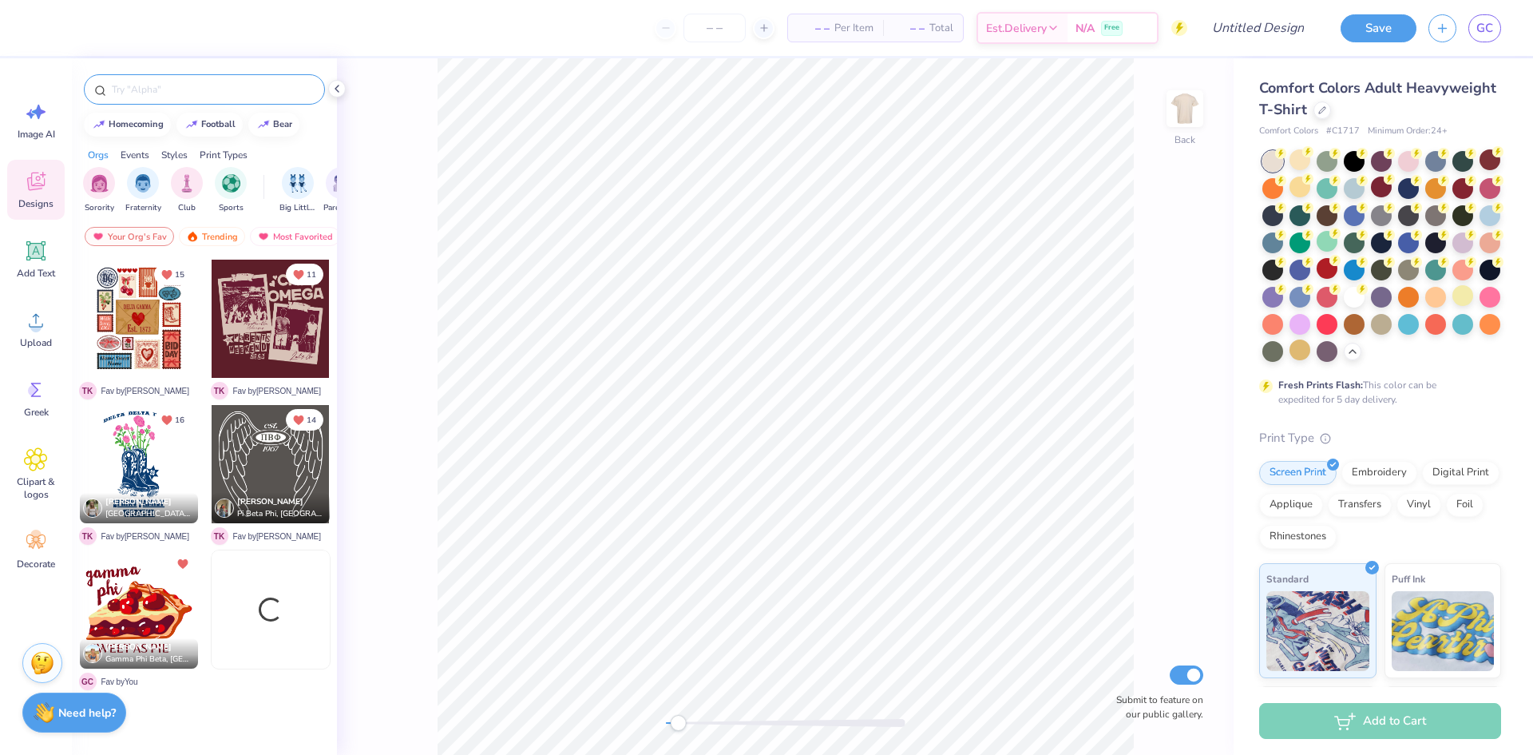
click at [182, 76] on div at bounding box center [204, 89] width 241 height 30
click at [243, 110] on div at bounding box center [204, 85] width 265 height 54
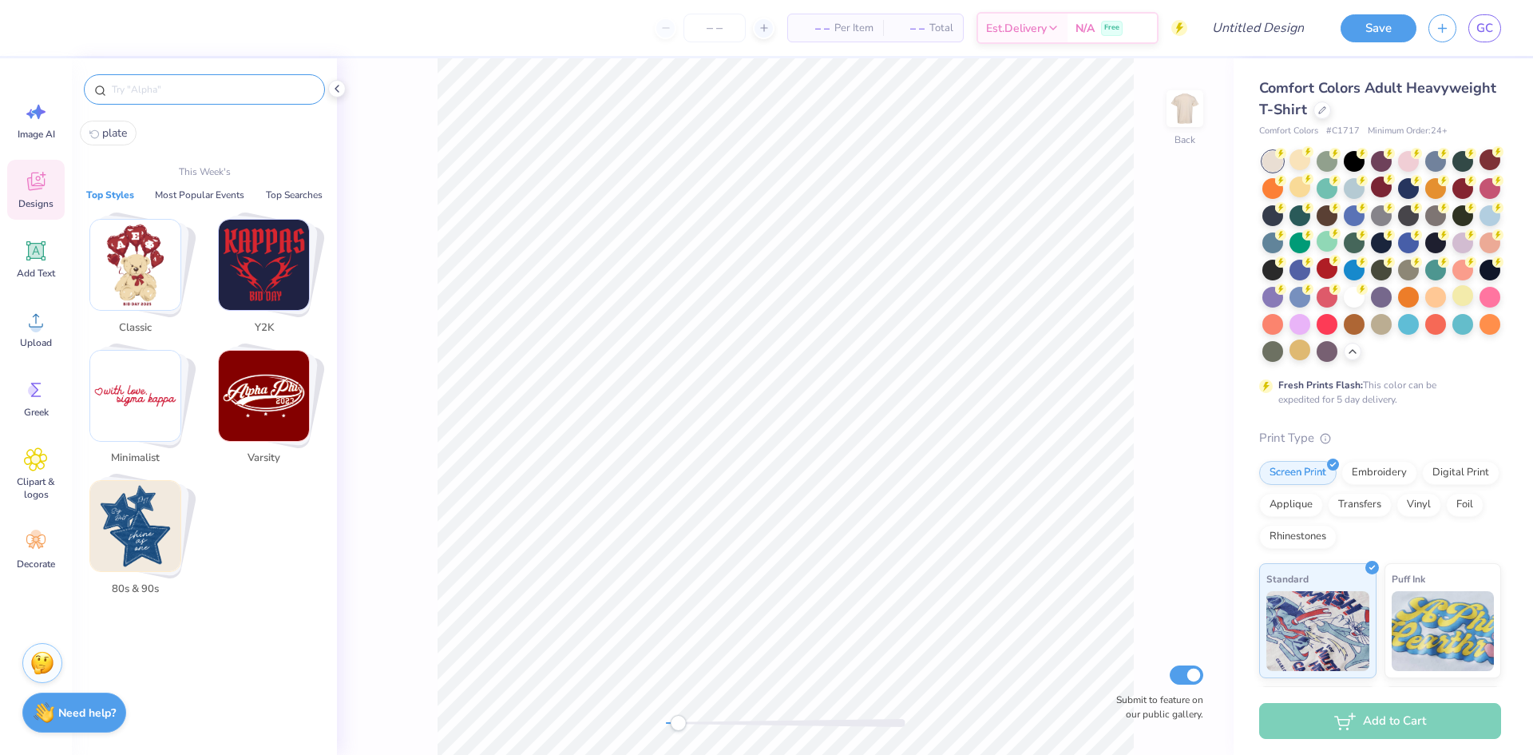
click at [251, 92] on input "text" at bounding box center [212, 89] width 204 height 16
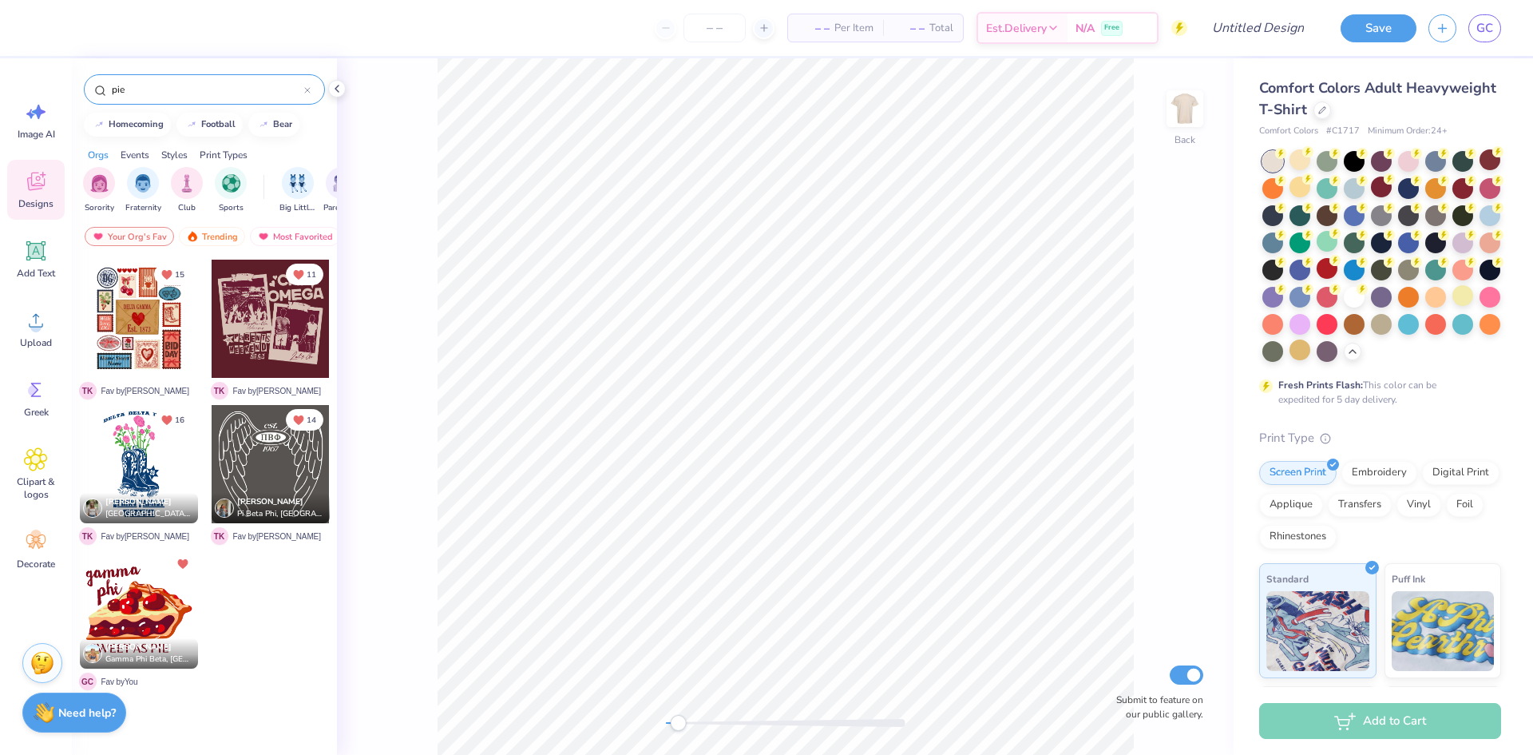
type input "pie"
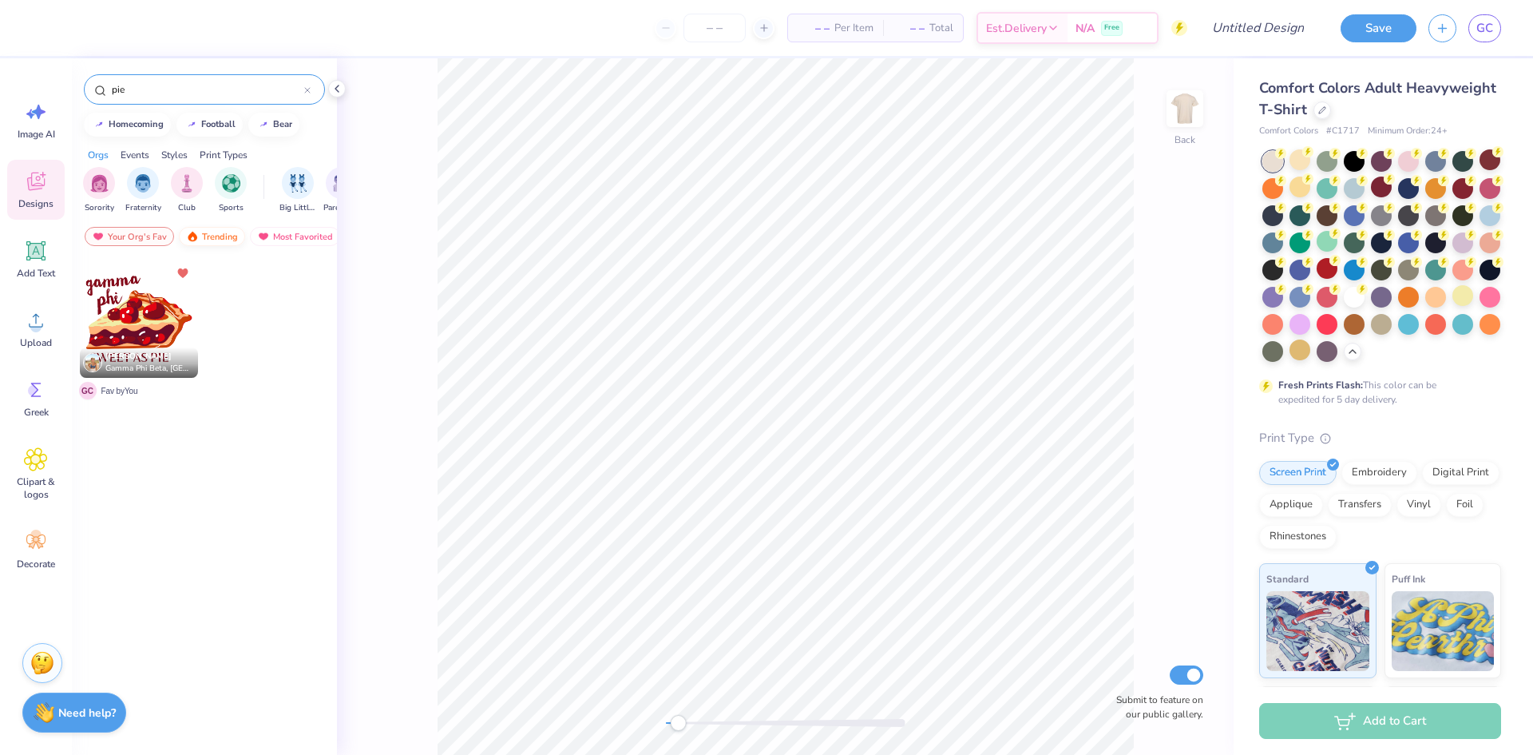
click at [214, 228] on div "Trending" at bounding box center [212, 236] width 66 height 19
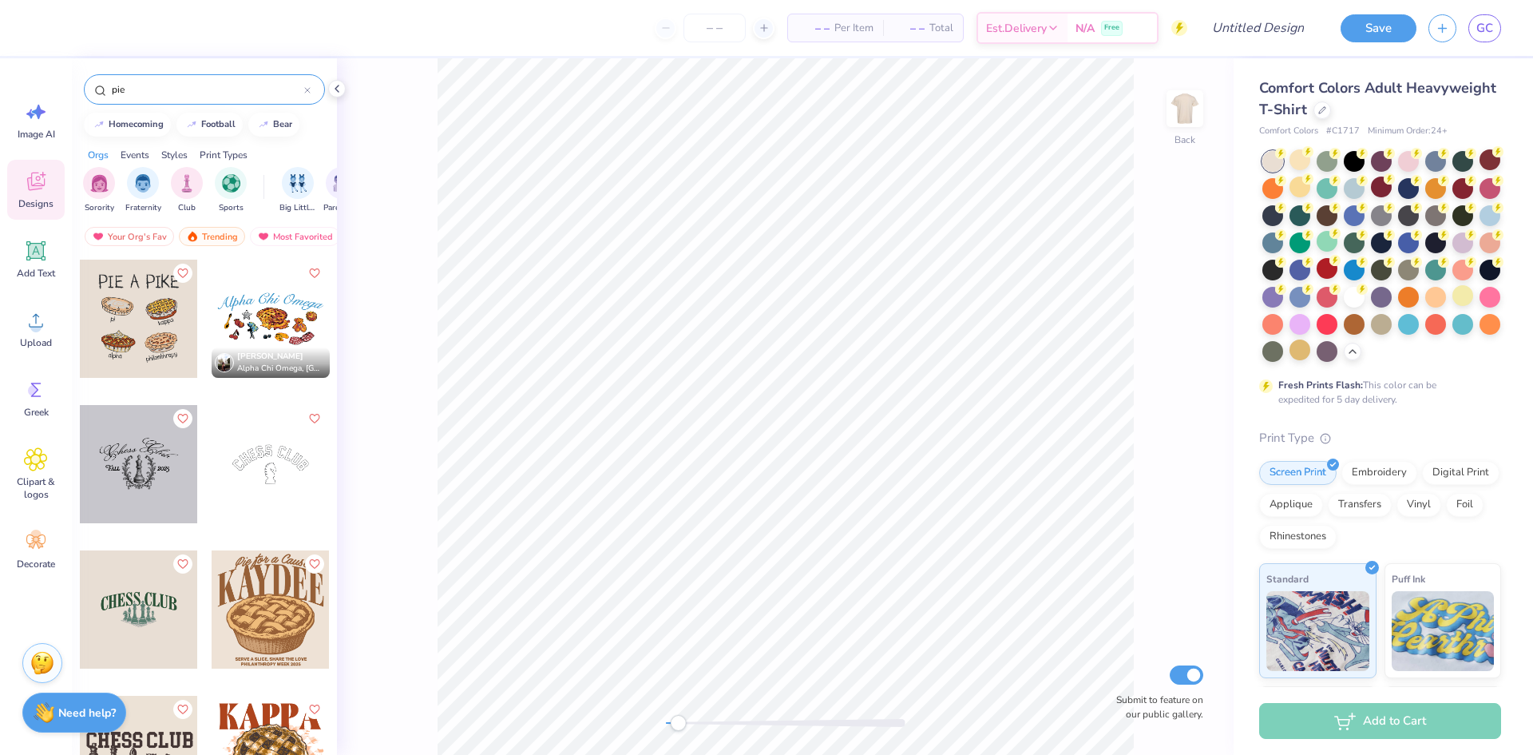
click at [244, 326] on div at bounding box center [271, 319] width 118 height 118
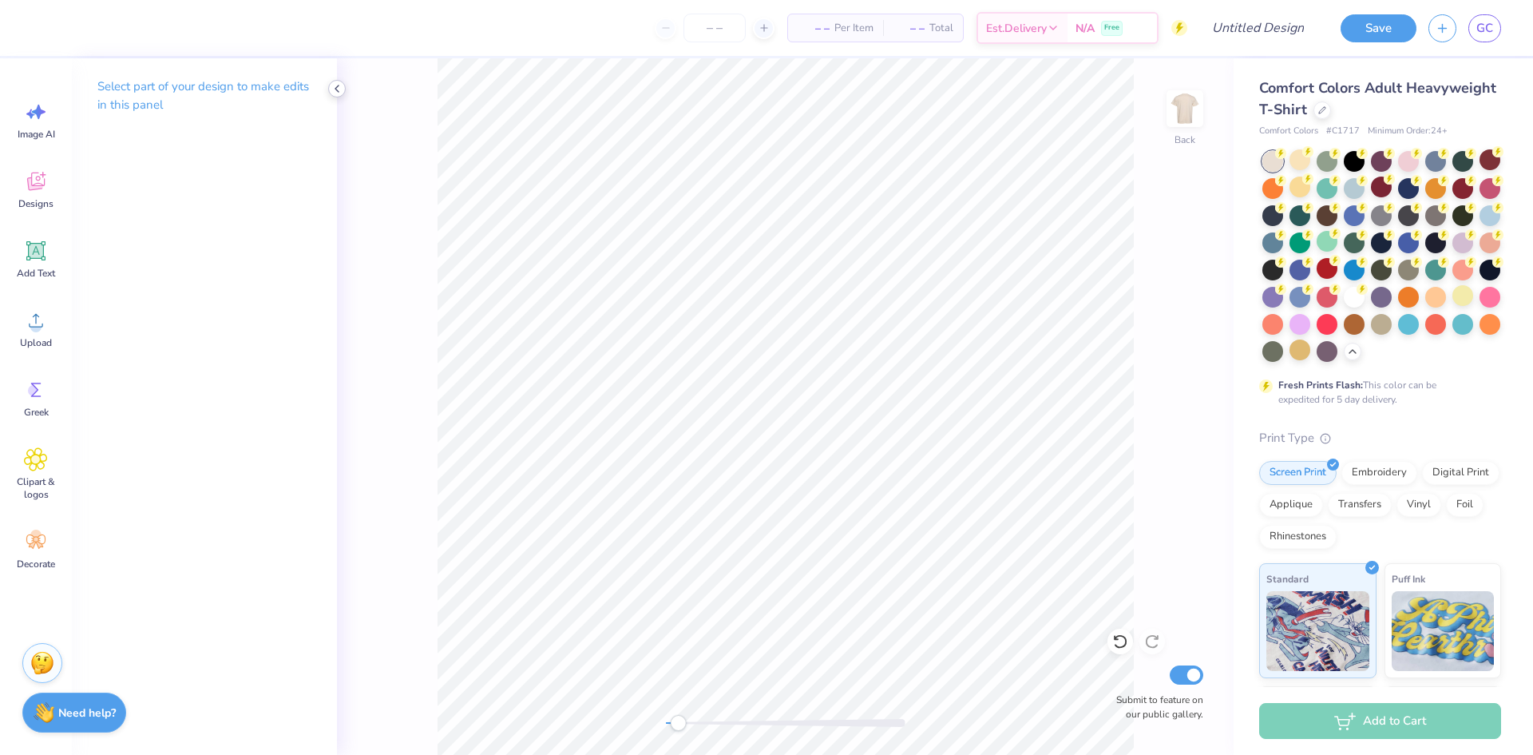
click at [340, 81] on div at bounding box center [337, 89] width 18 height 18
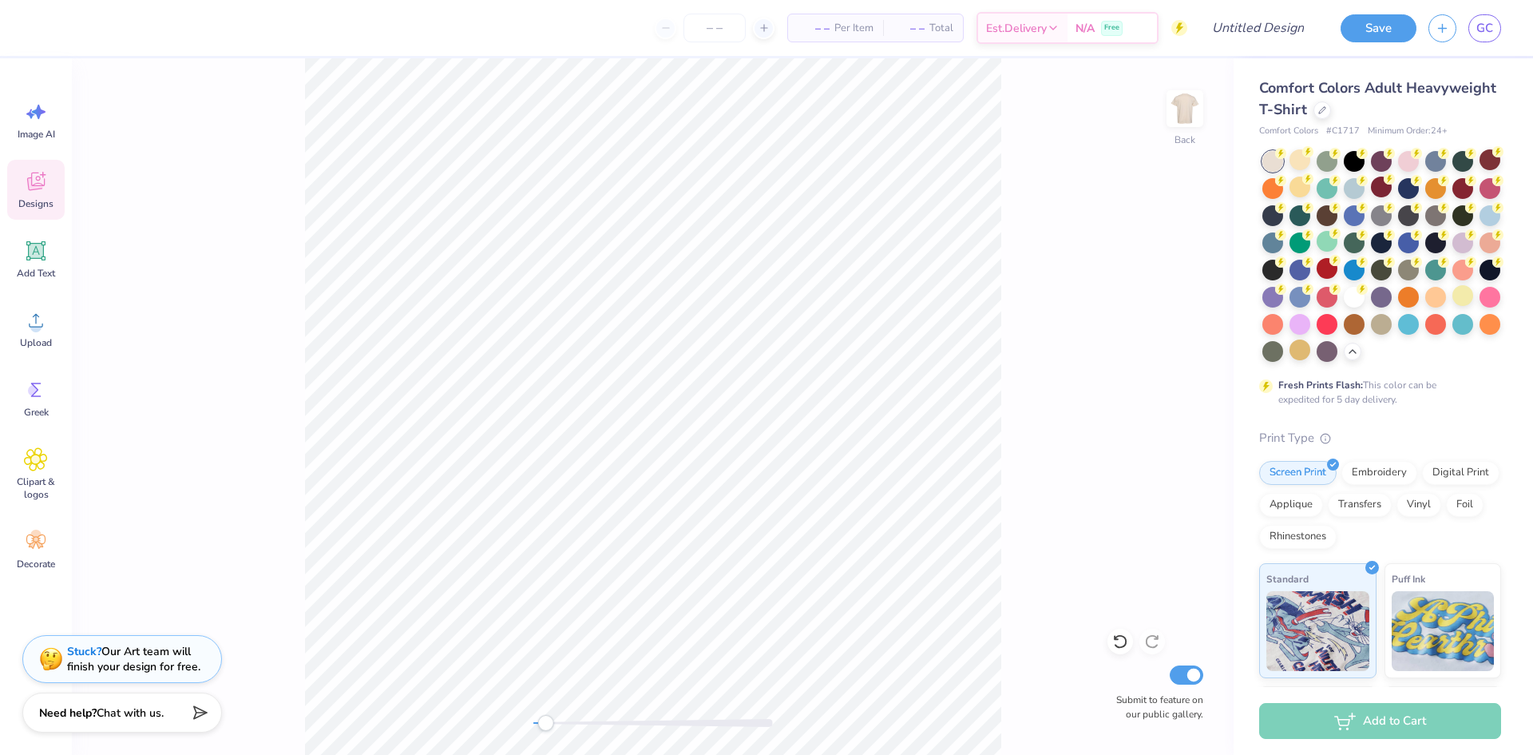
click at [34, 192] on icon at bounding box center [36, 181] width 24 height 24
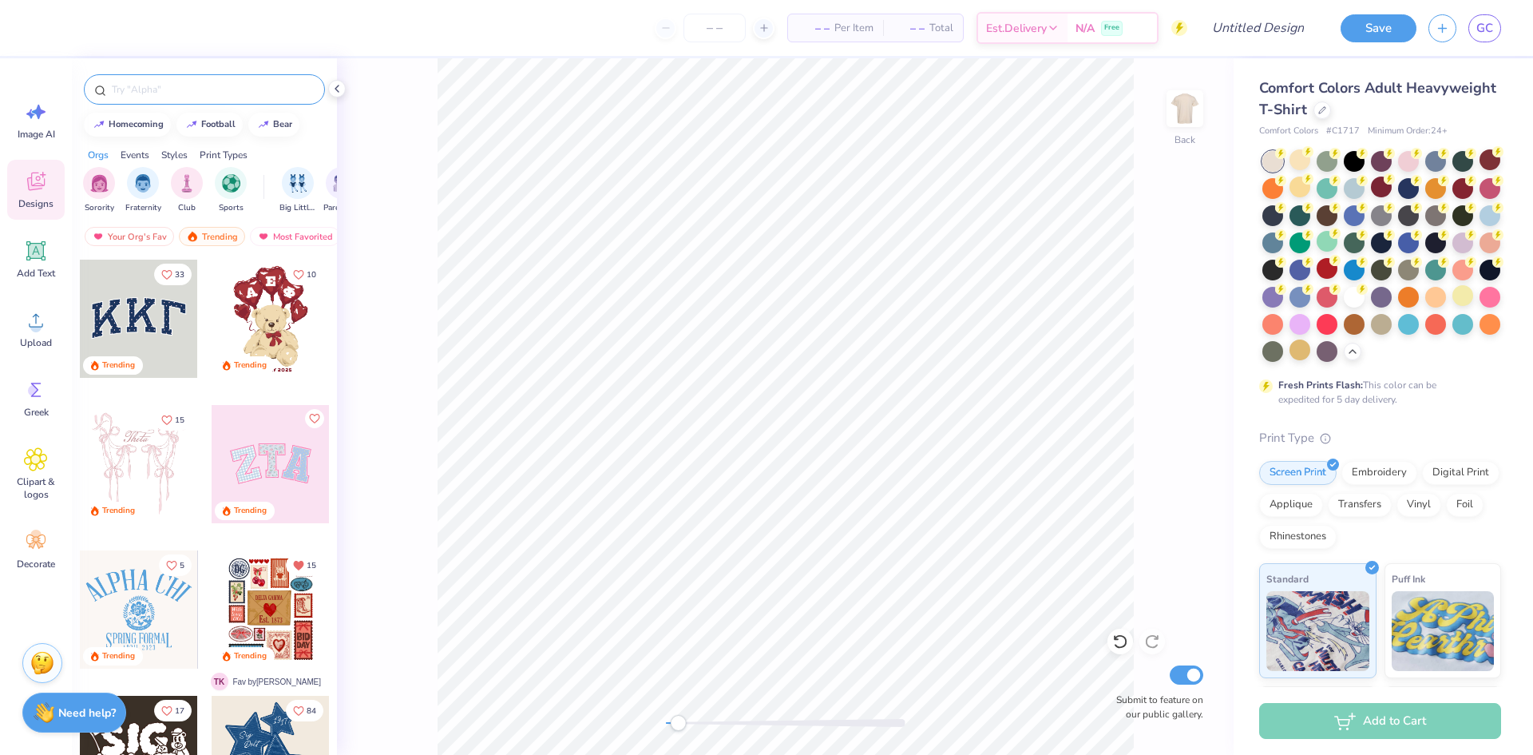
click at [271, 88] on input "text" at bounding box center [212, 89] width 204 height 16
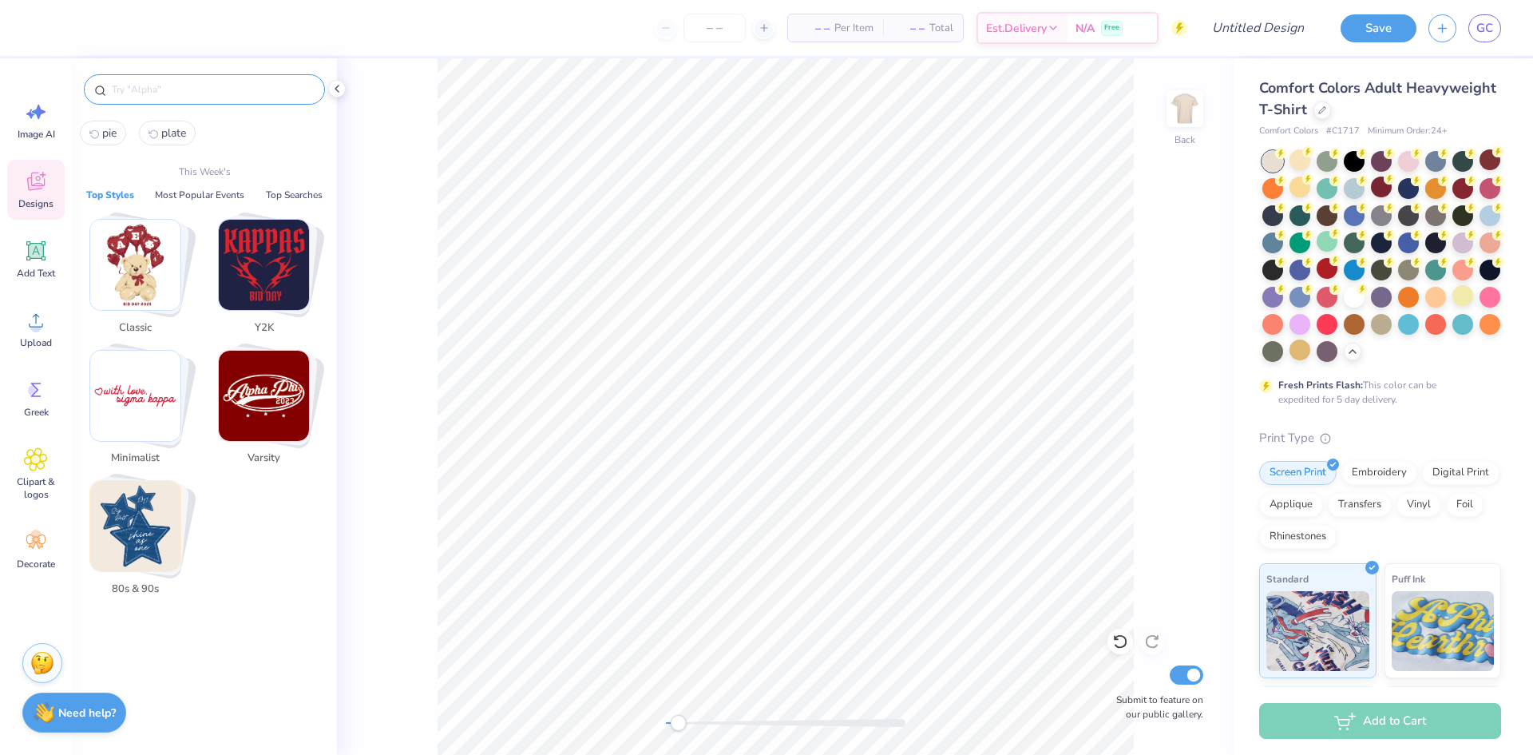
click at [97, 135] on icon "pie0" at bounding box center [94, 134] width 10 height 10
type input "pie"
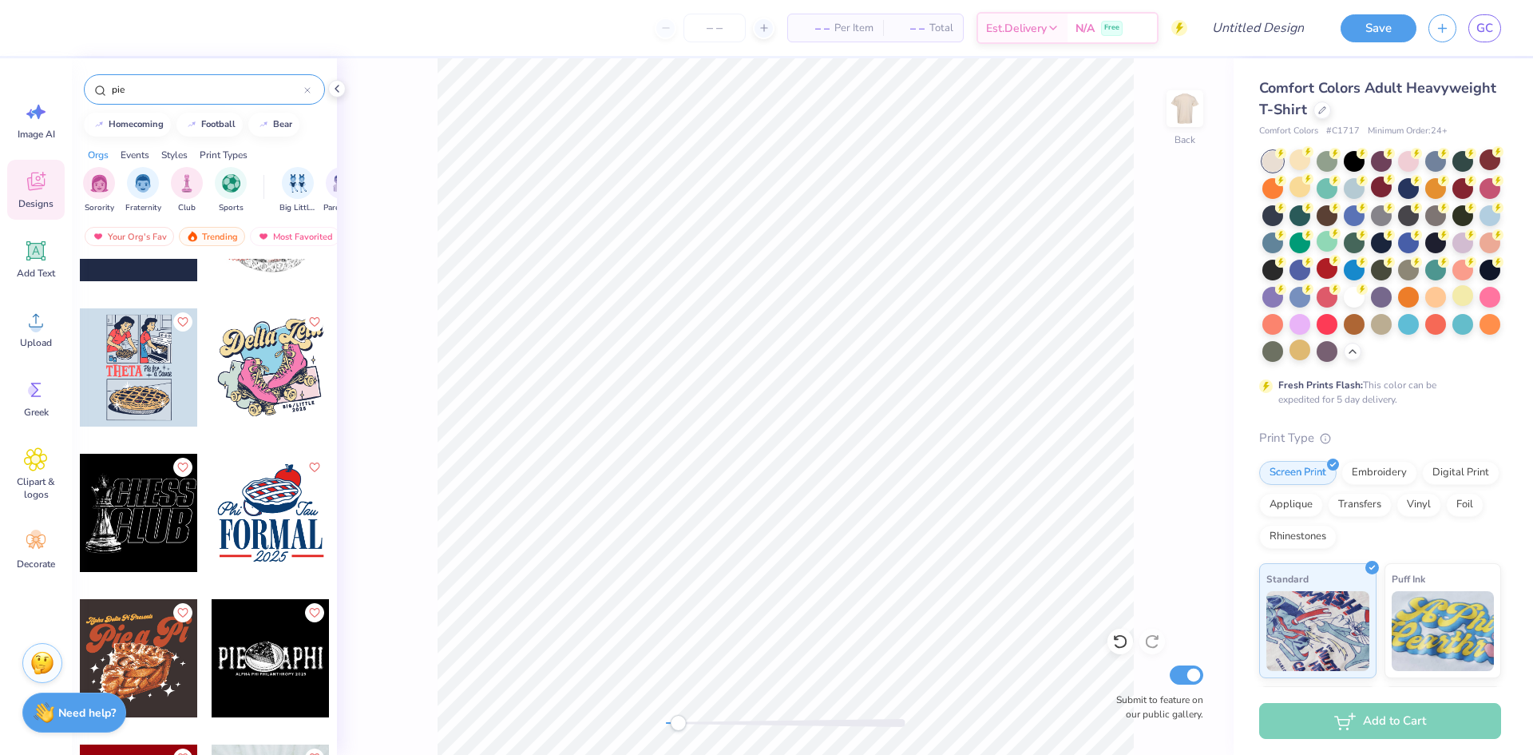
scroll to position [834, 0]
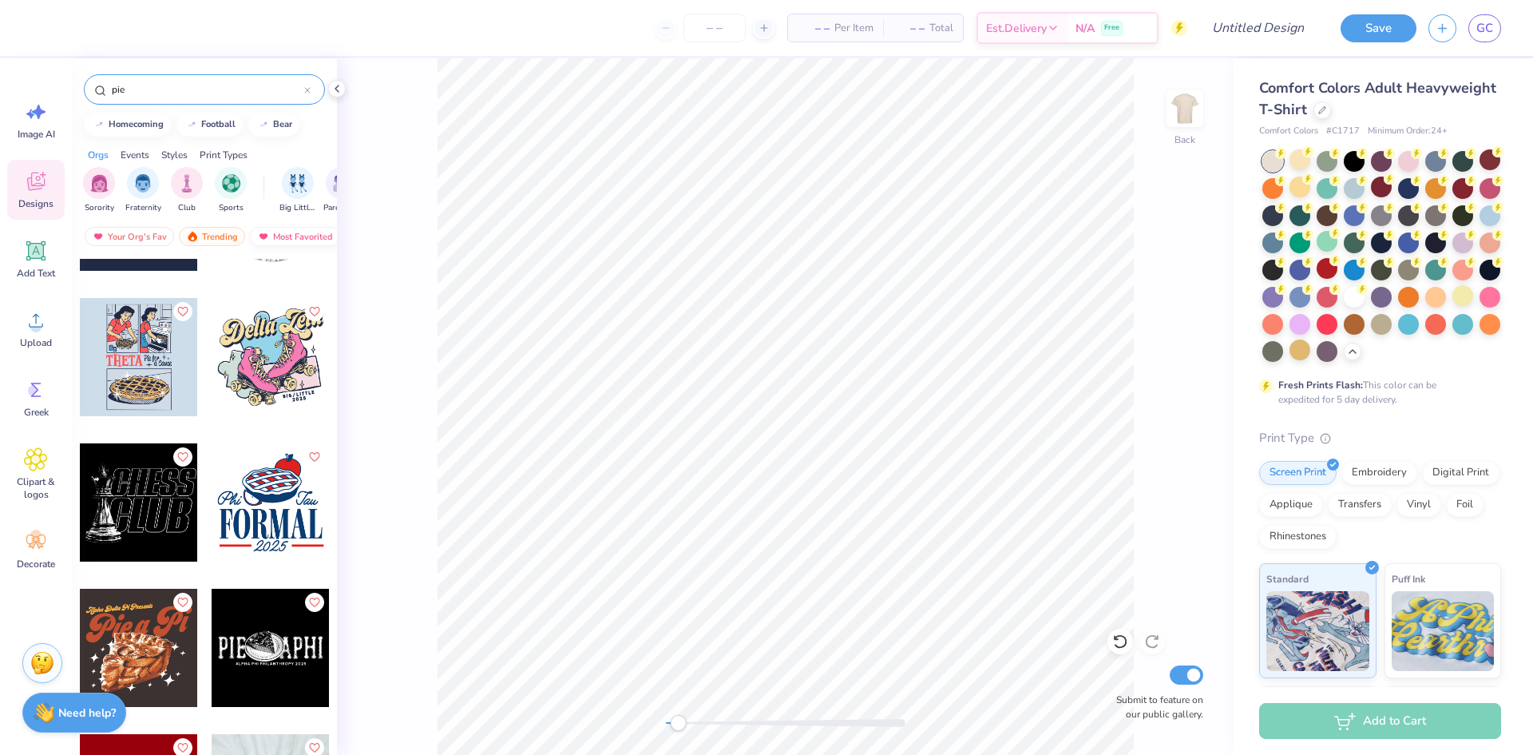
click at [302, 236] on div "Most Favorited" at bounding box center [295, 236] width 90 height 19
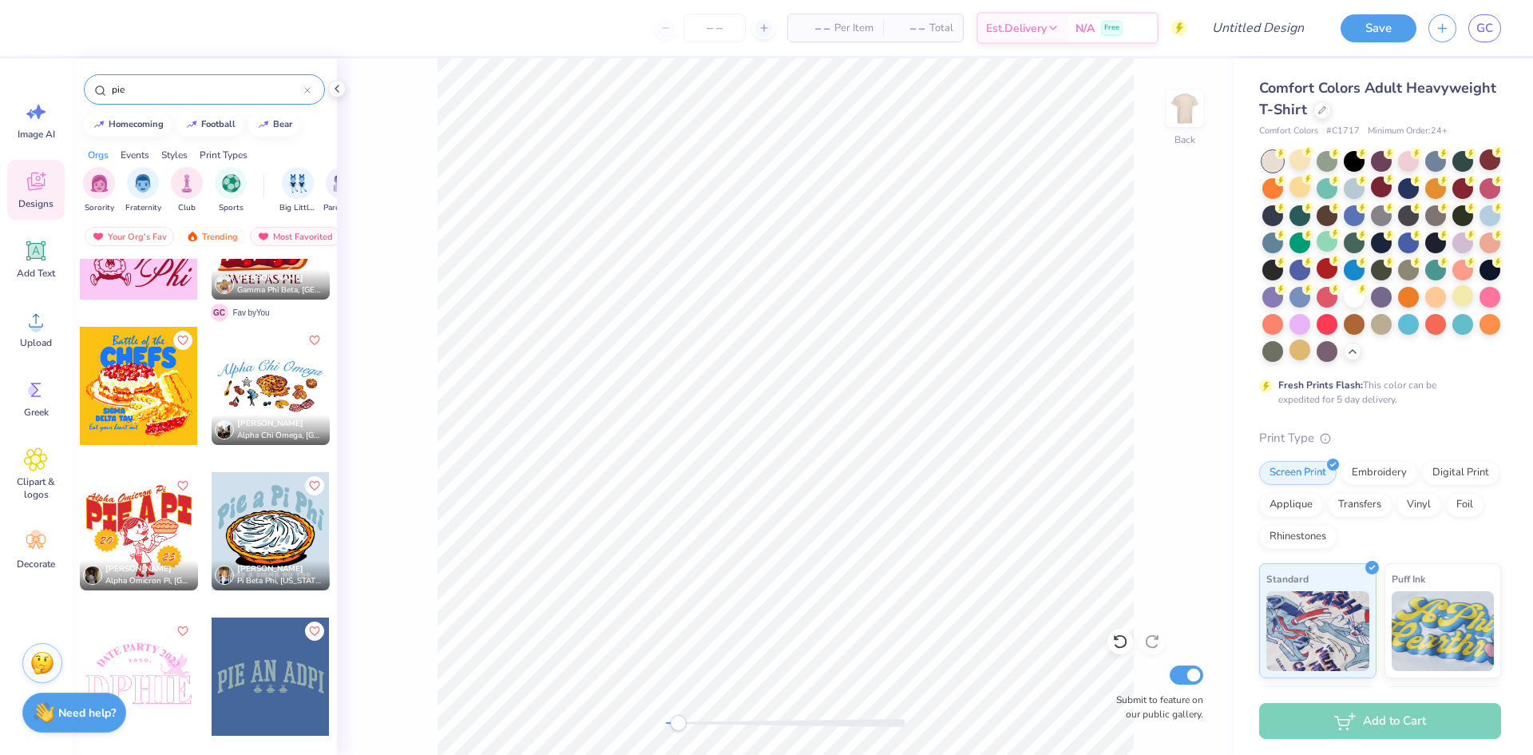
scroll to position [0, 0]
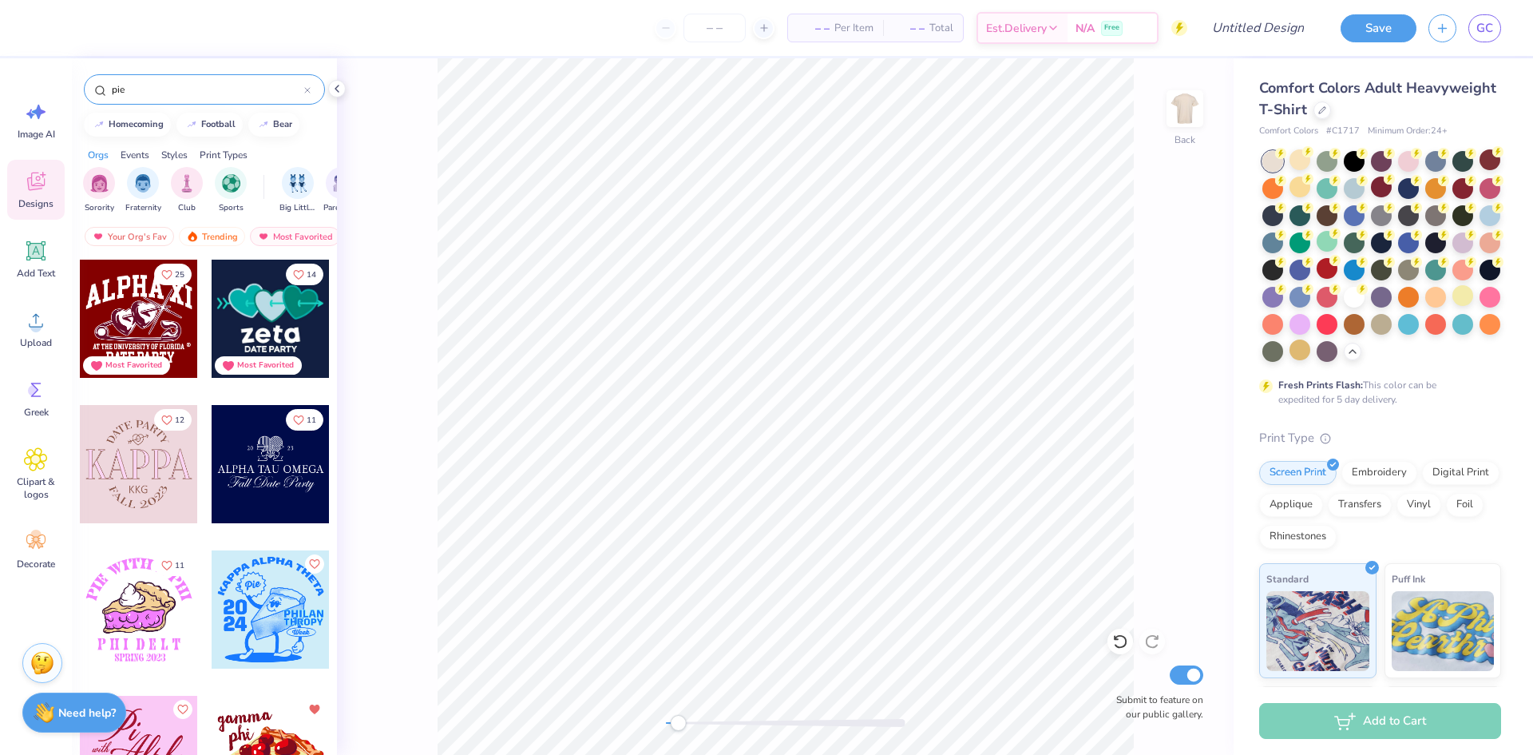
click at [161, 161] on div "Orgs Events Styles Print Types" at bounding box center [204, 151] width 265 height 22
click at [174, 150] on div "Styles" at bounding box center [174, 155] width 26 height 14
click at [148, 156] on div "Events" at bounding box center [135, 155] width 29 height 14
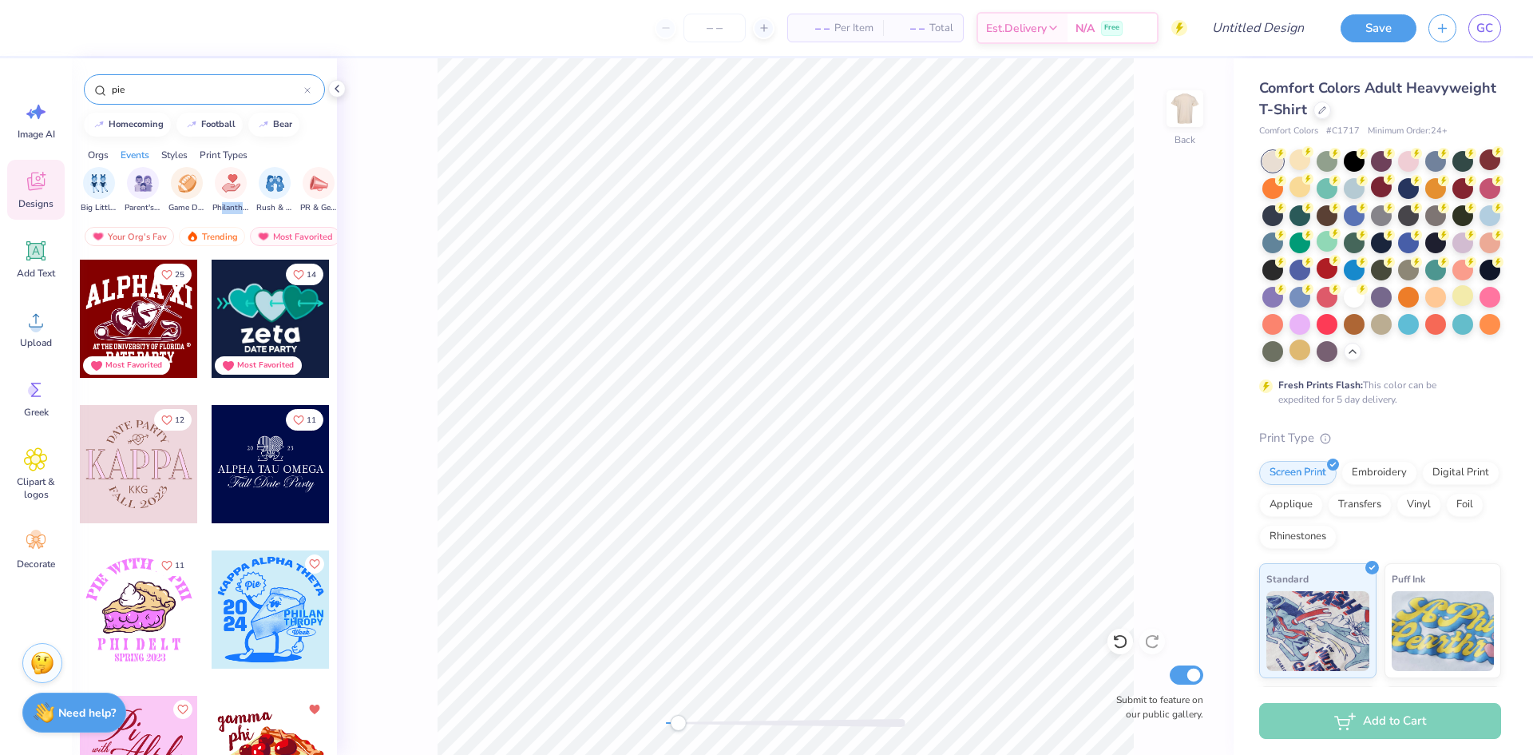
drag, startPoint x: 247, startPoint y: 221, endPoint x: 220, endPoint y: 221, distance: 26.4
click at [220, 221] on div "Sorority Fraternity Club Sports Big Little Reveal Parent's Weekend Game Day Phi…" at bounding box center [204, 192] width 265 height 60
click at [224, 180] on img "filter for Philanthropy" at bounding box center [231, 182] width 18 height 18
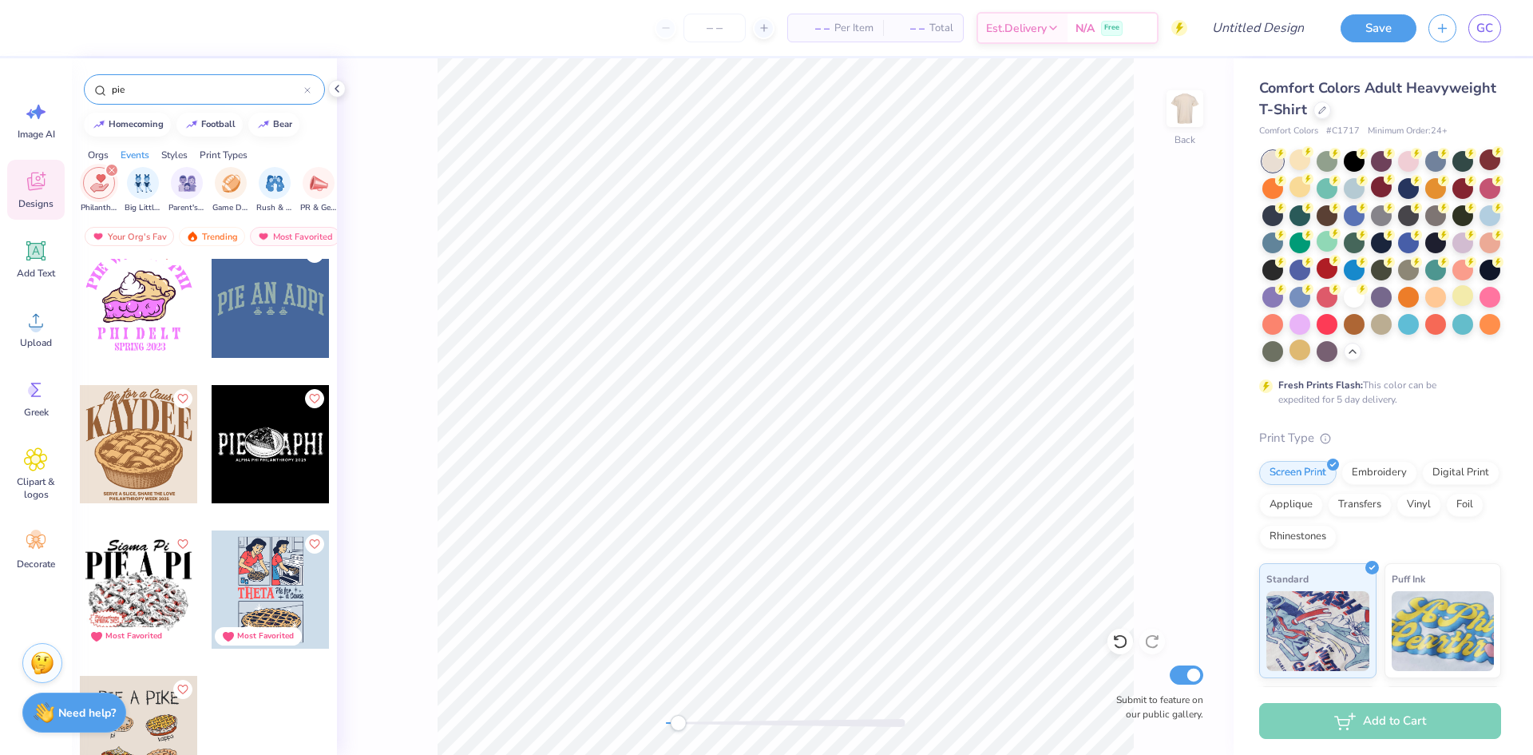
scroll to position [26, 0]
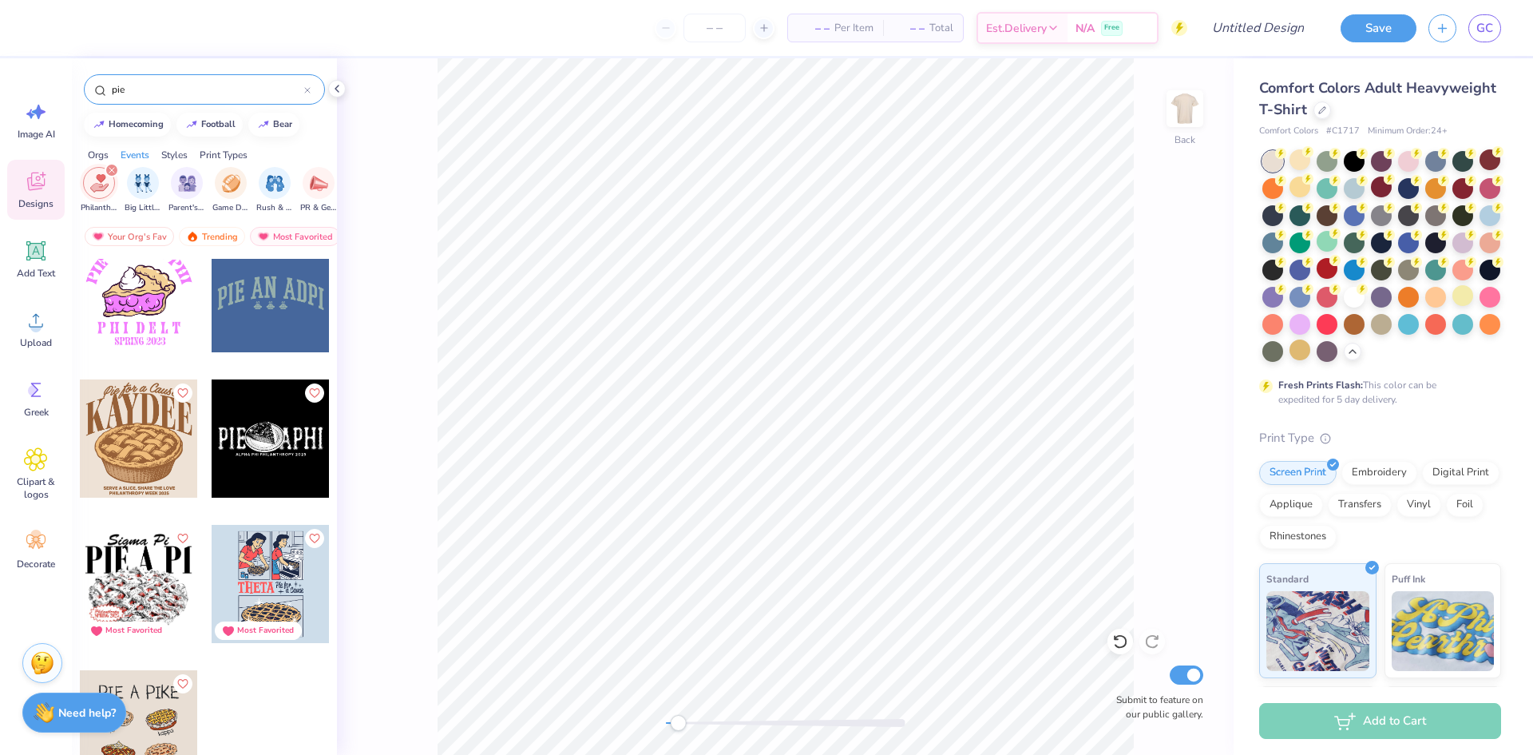
click at [111, 173] on icon "filter for Philanthropy" at bounding box center [112, 170] width 6 height 6
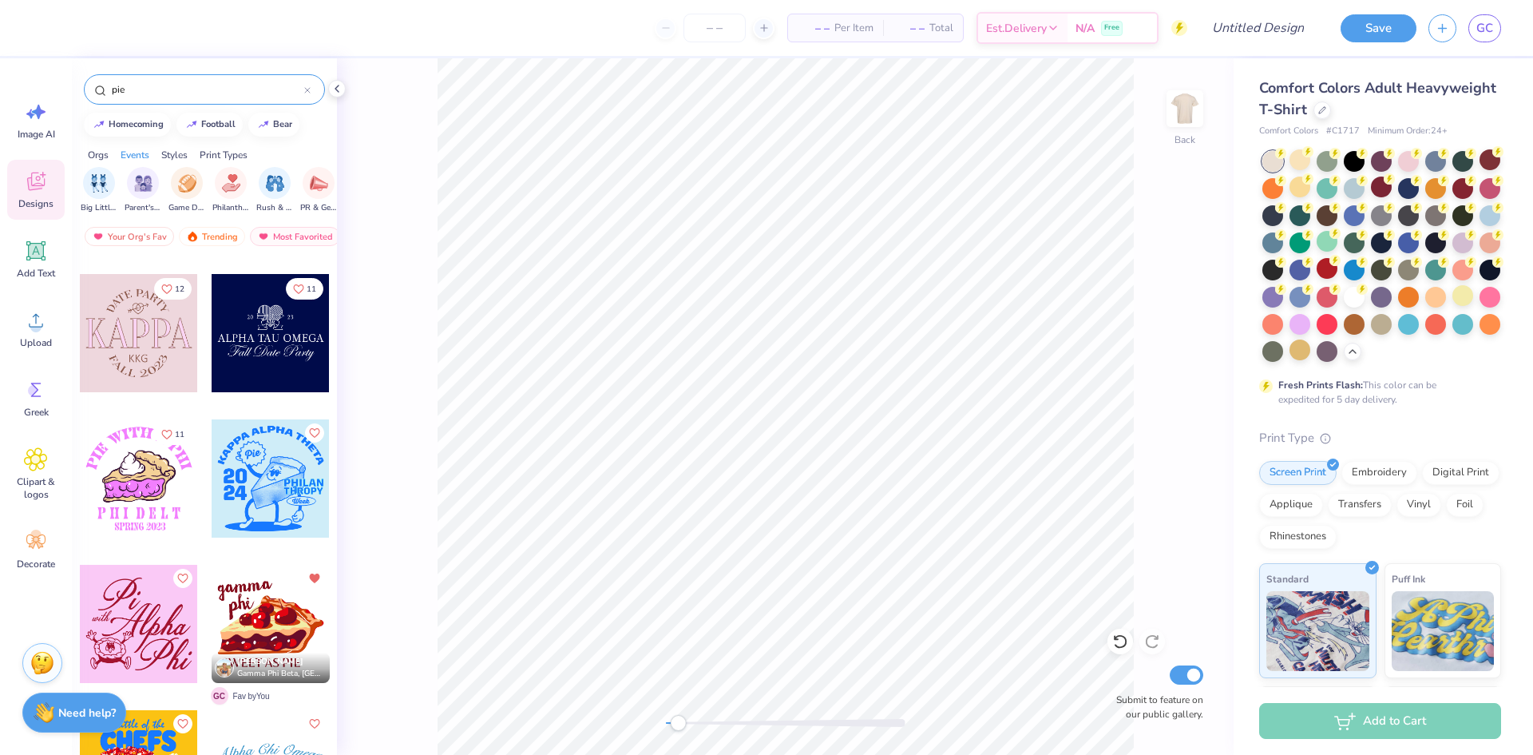
scroll to position [0, 0]
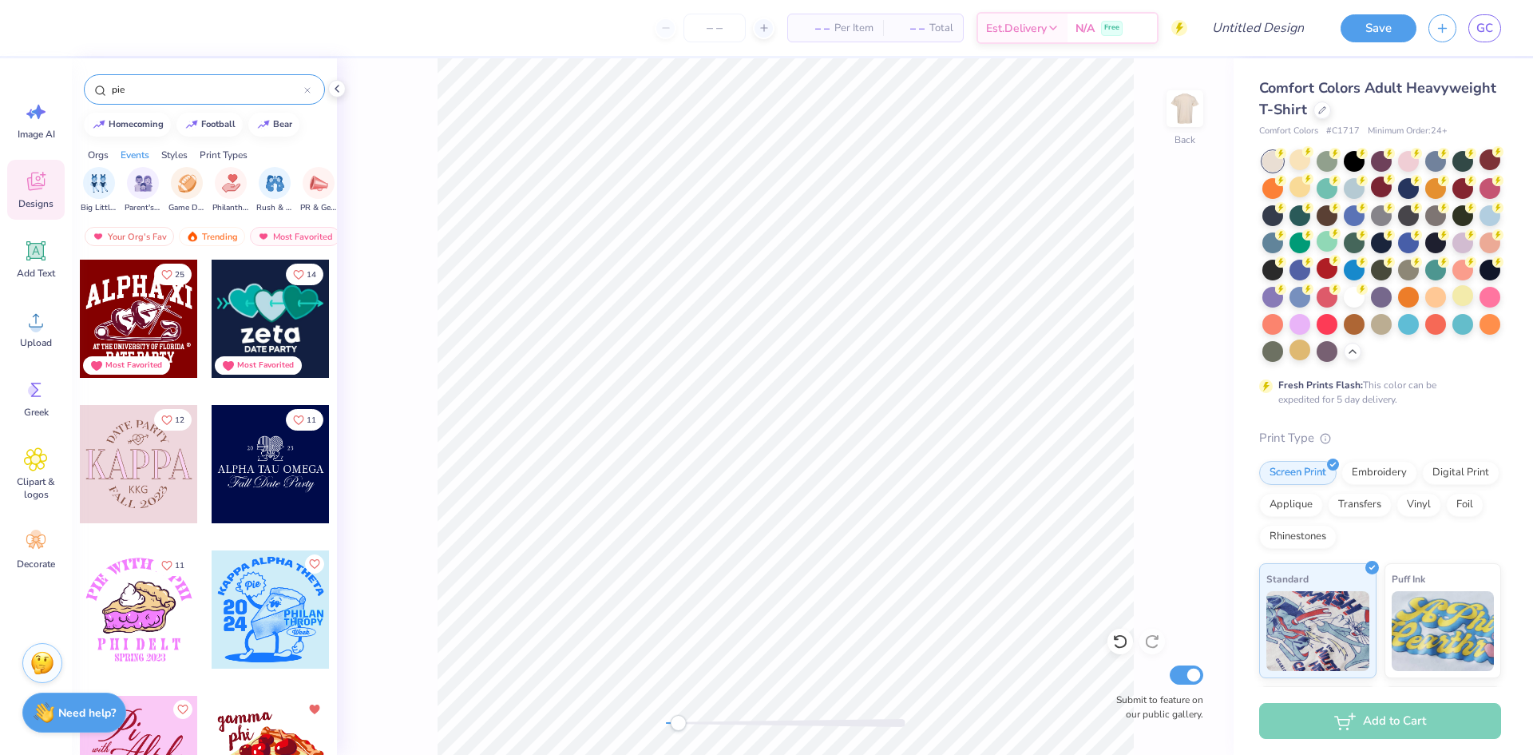
click at [200, 98] on div "pie" at bounding box center [204, 89] width 241 height 30
click at [204, 89] on input "pie" at bounding box center [207, 89] width 194 height 16
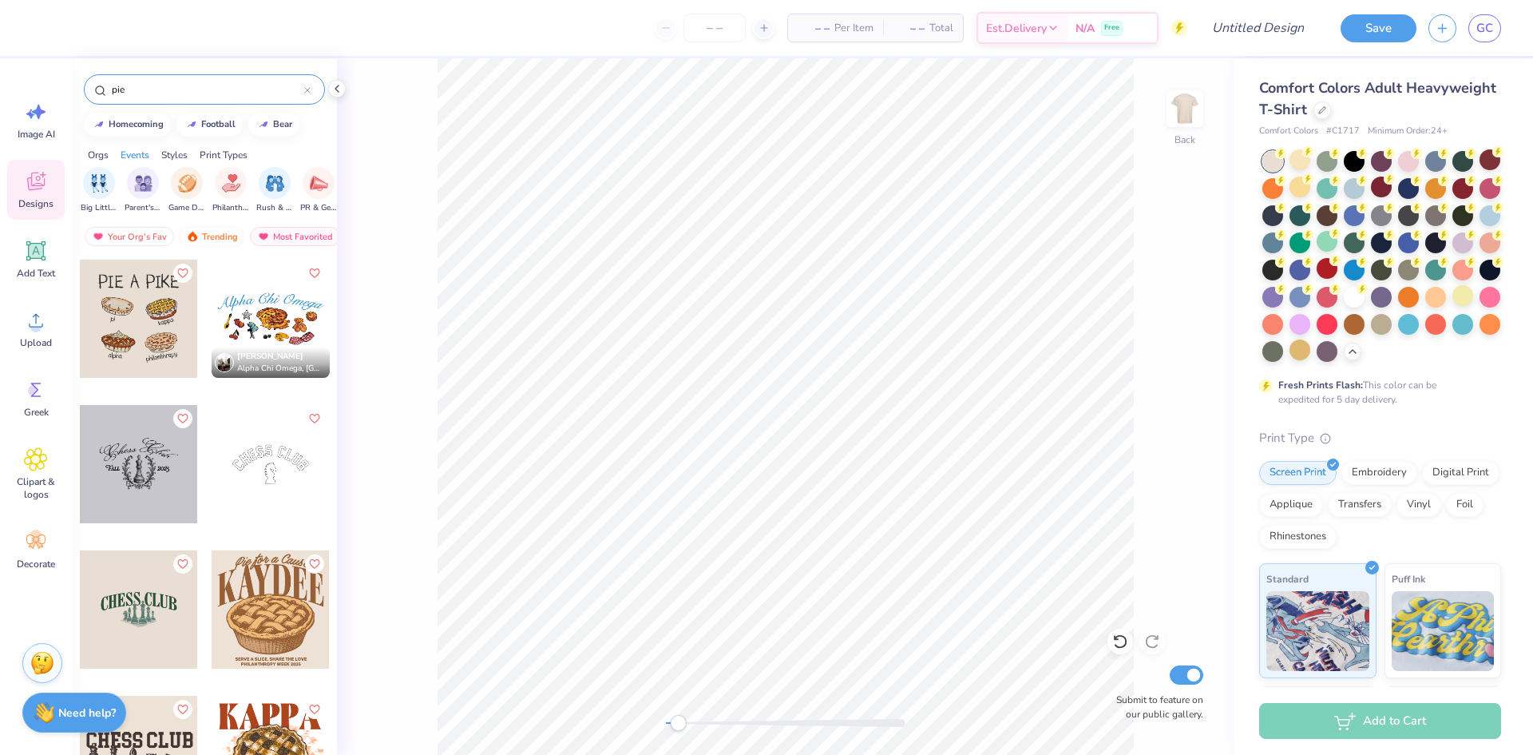
click at [204, 89] on input "pie" at bounding box center [207, 89] width 194 height 16
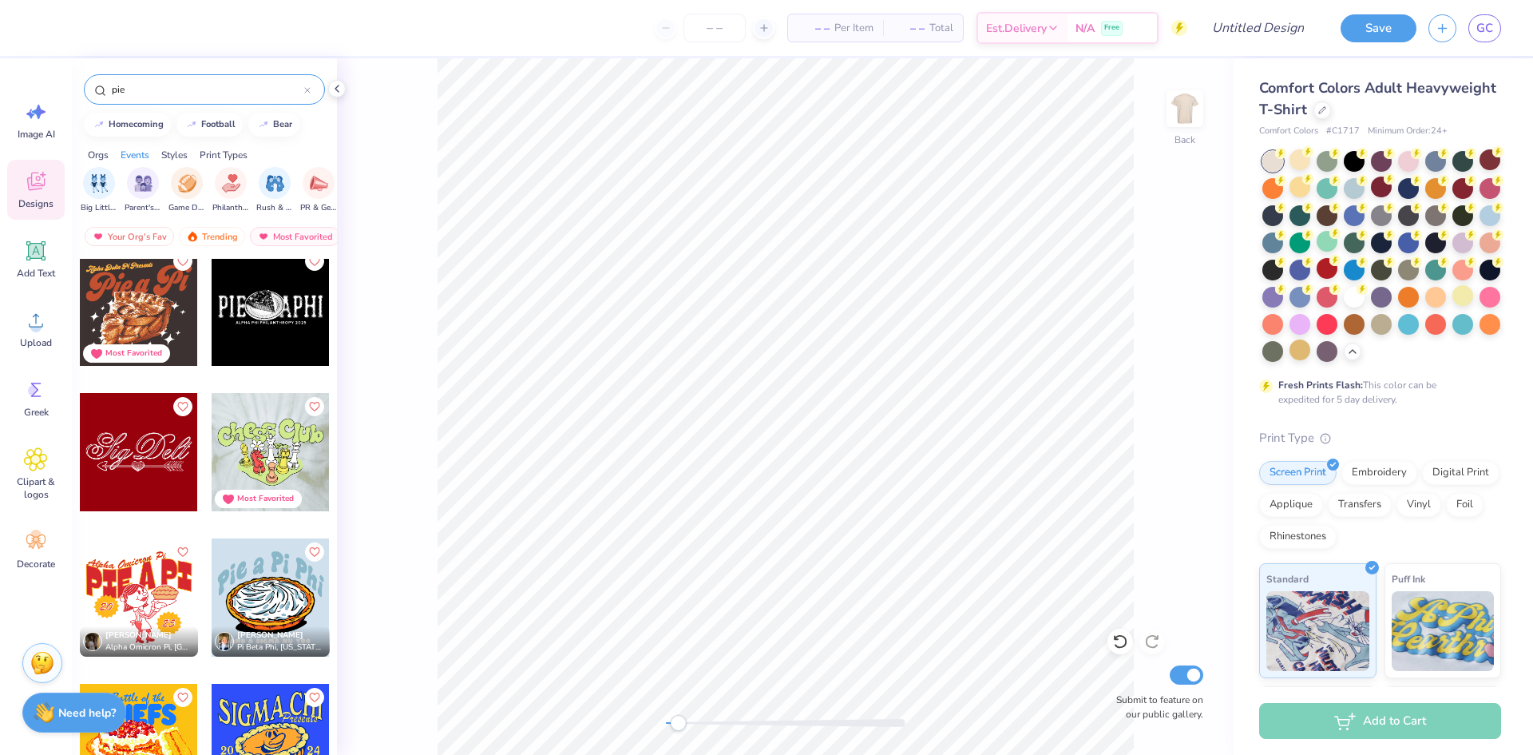
scroll to position [1358, 0]
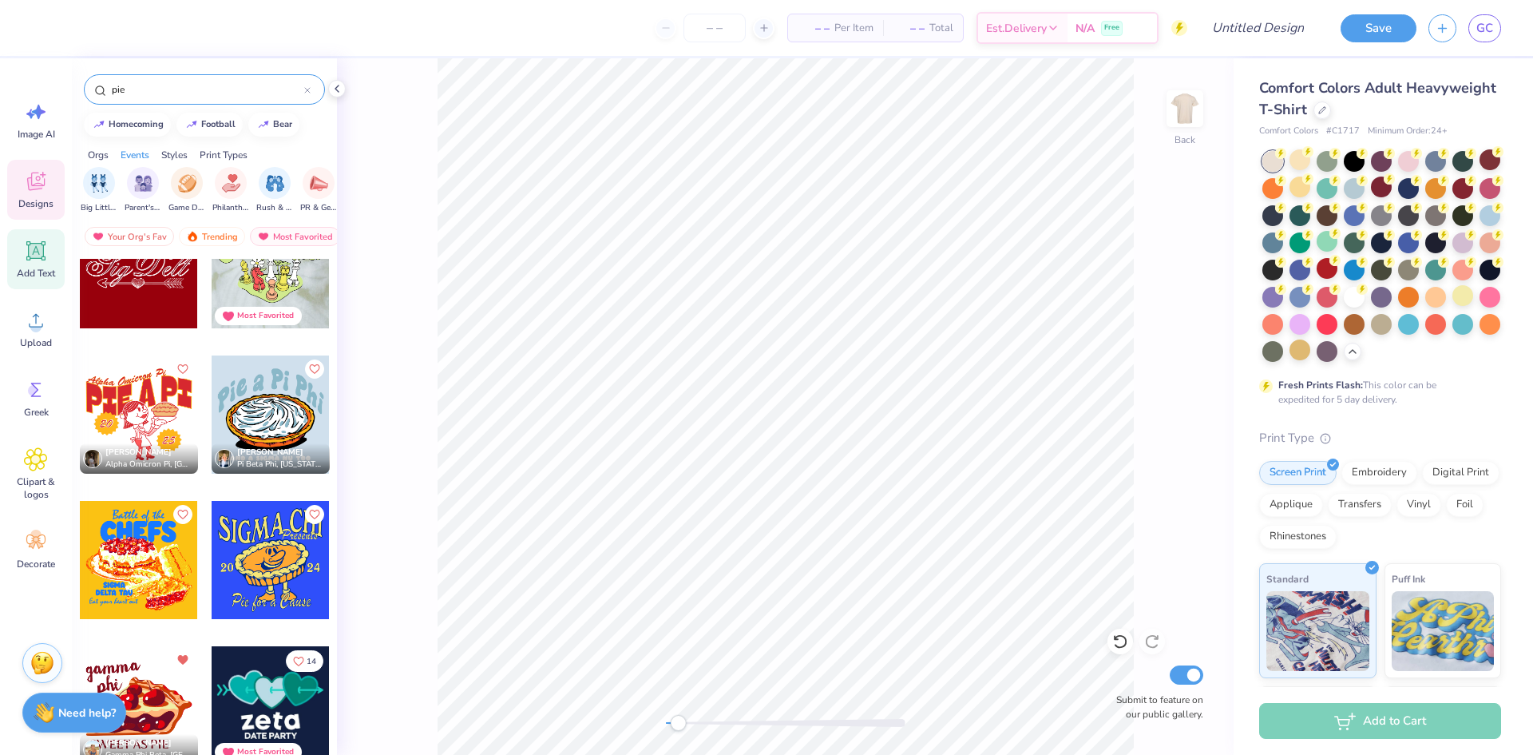
click at [42, 231] on div "Add Text" at bounding box center [36, 259] width 58 height 60
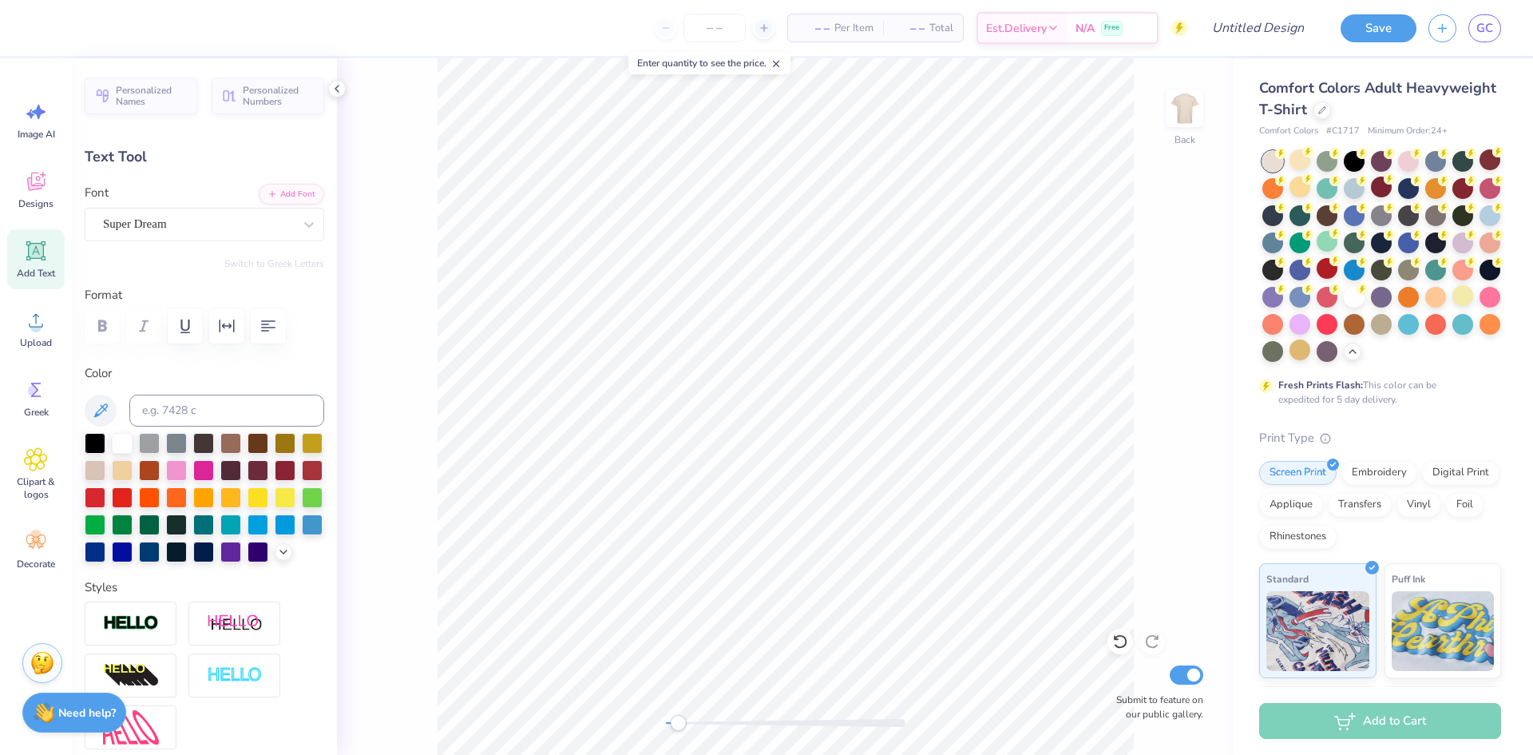
scroll to position [14, 2]
type textarea "p"
click at [162, 231] on div "Super Dream" at bounding box center [197, 224] width 193 height 25
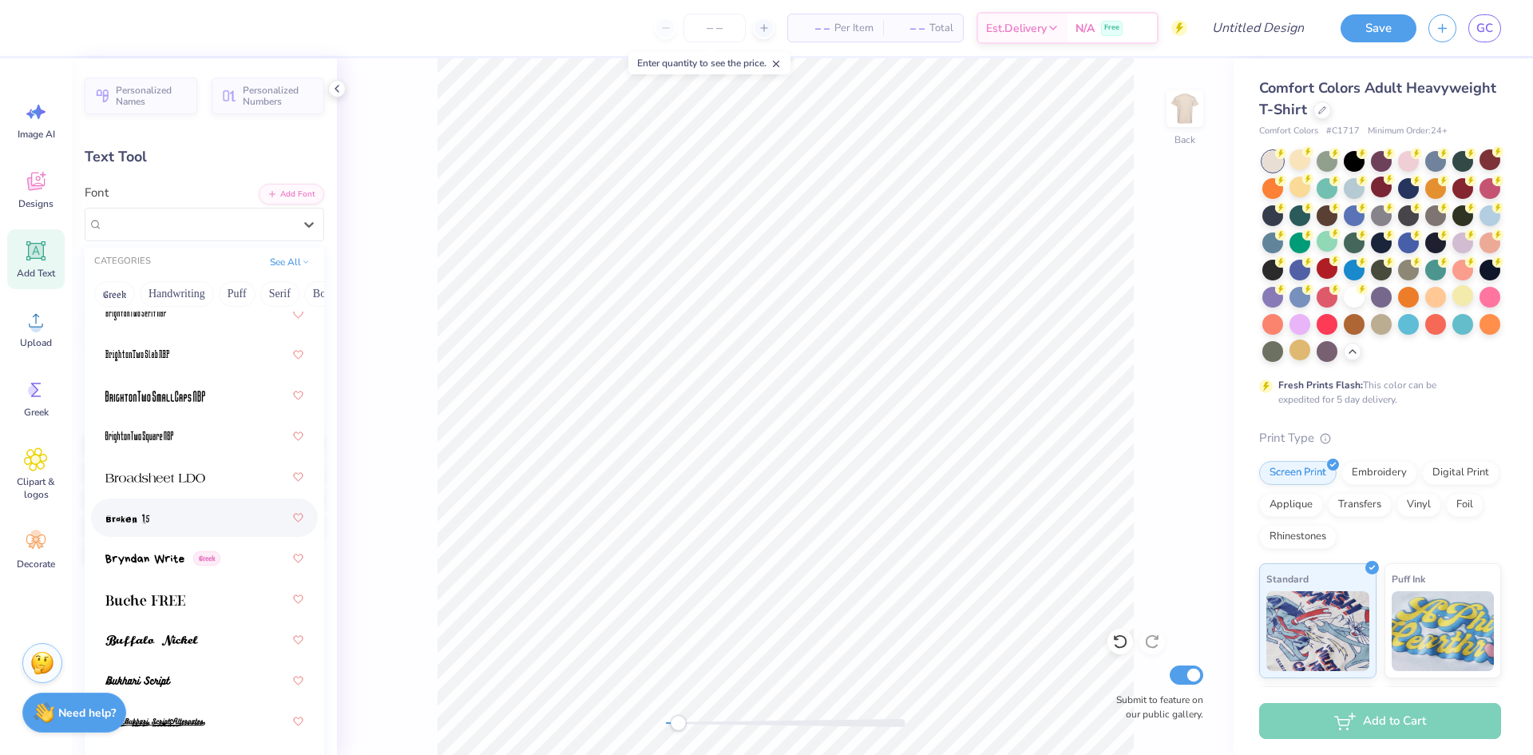
scroll to position [1877, 0]
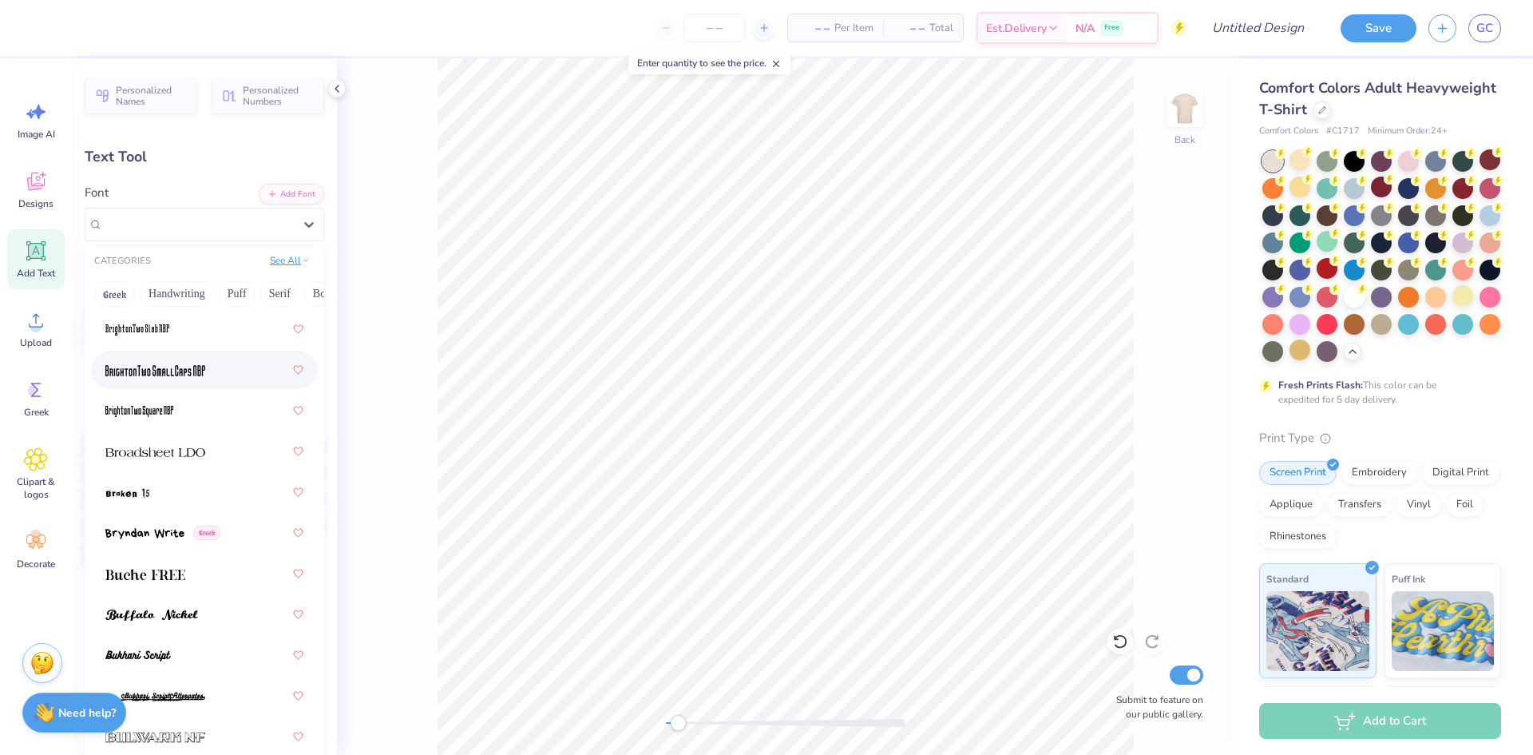
click at [265, 266] on button "See All" at bounding box center [290, 260] width 50 height 16
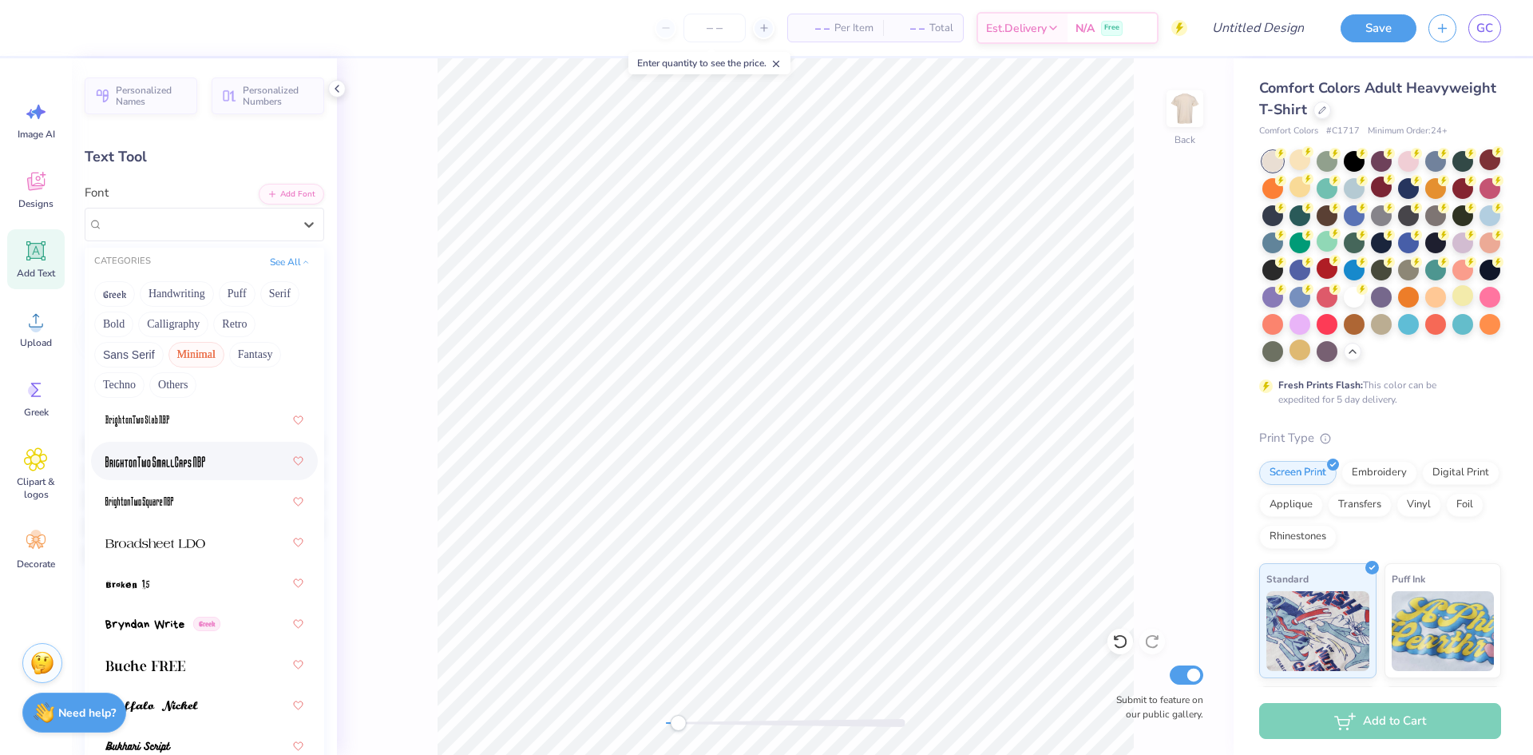
click at [212, 361] on button "Minimal" at bounding box center [197, 355] width 56 height 26
click at [182, 534] on span at bounding box center [155, 542] width 100 height 17
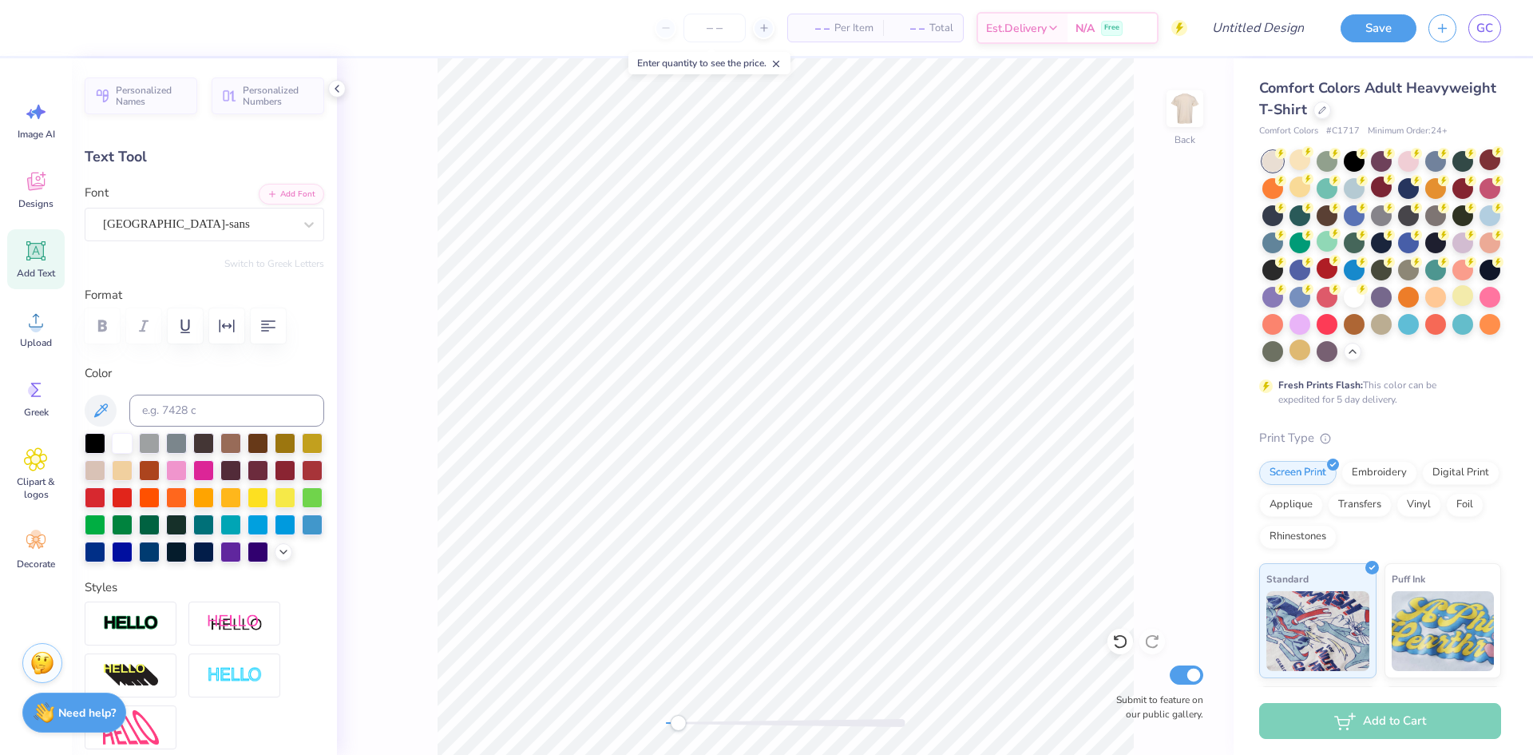
scroll to position [14, 3]
type textarea "pi with"
click at [30, 167] on div "Designs" at bounding box center [36, 190] width 58 height 60
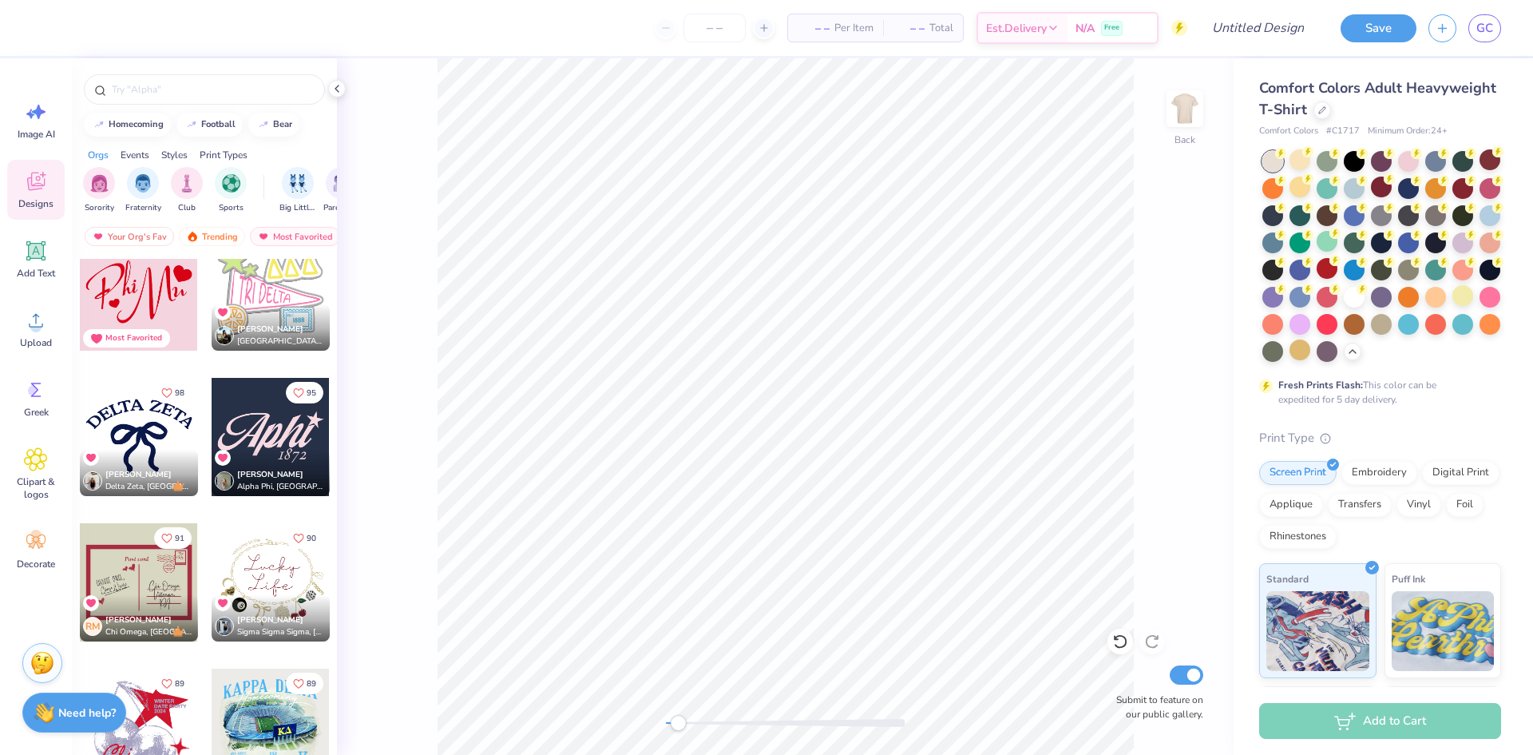
scroll to position [1997, 0]
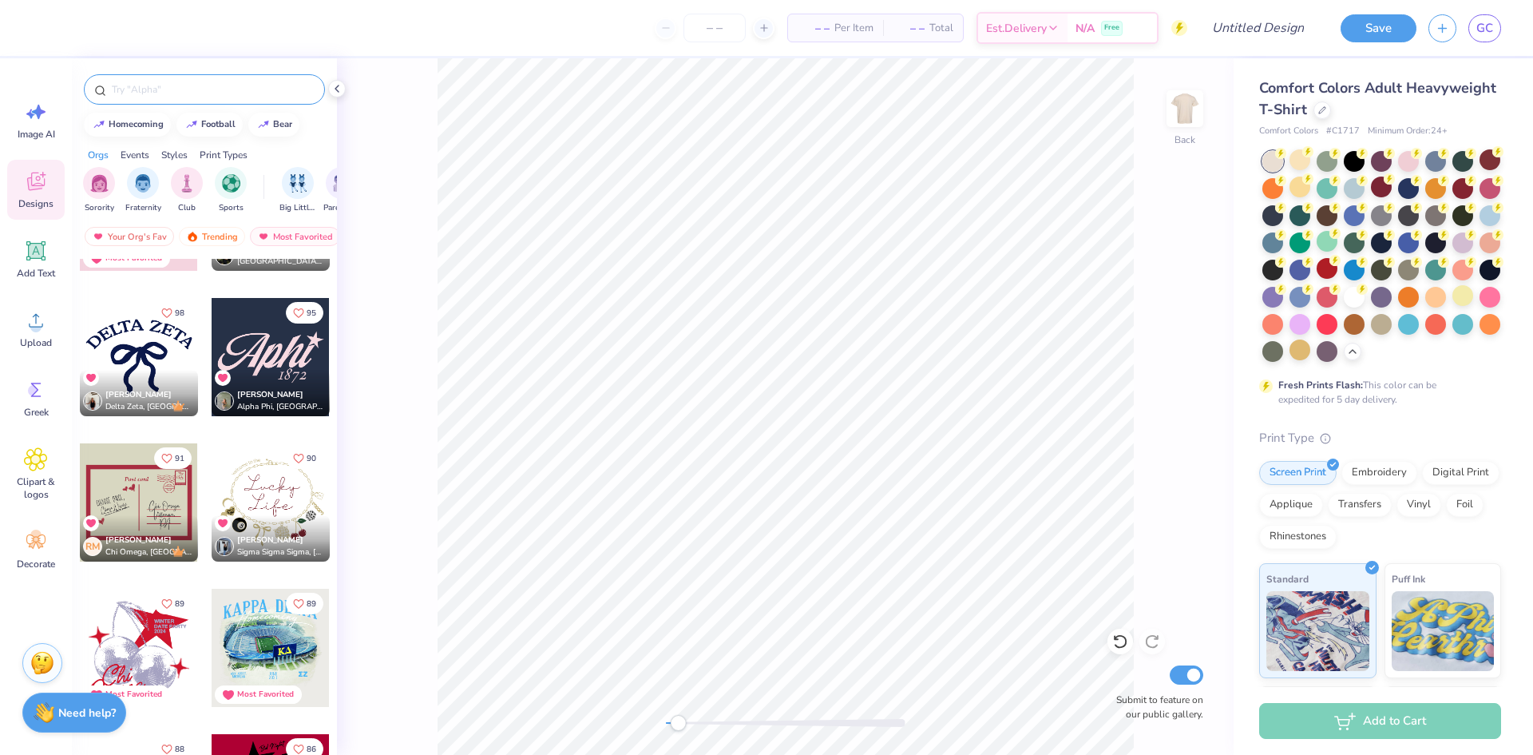
click at [169, 81] on div at bounding box center [204, 89] width 241 height 30
click at [170, 93] on input "text" at bounding box center [212, 89] width 204 height 16
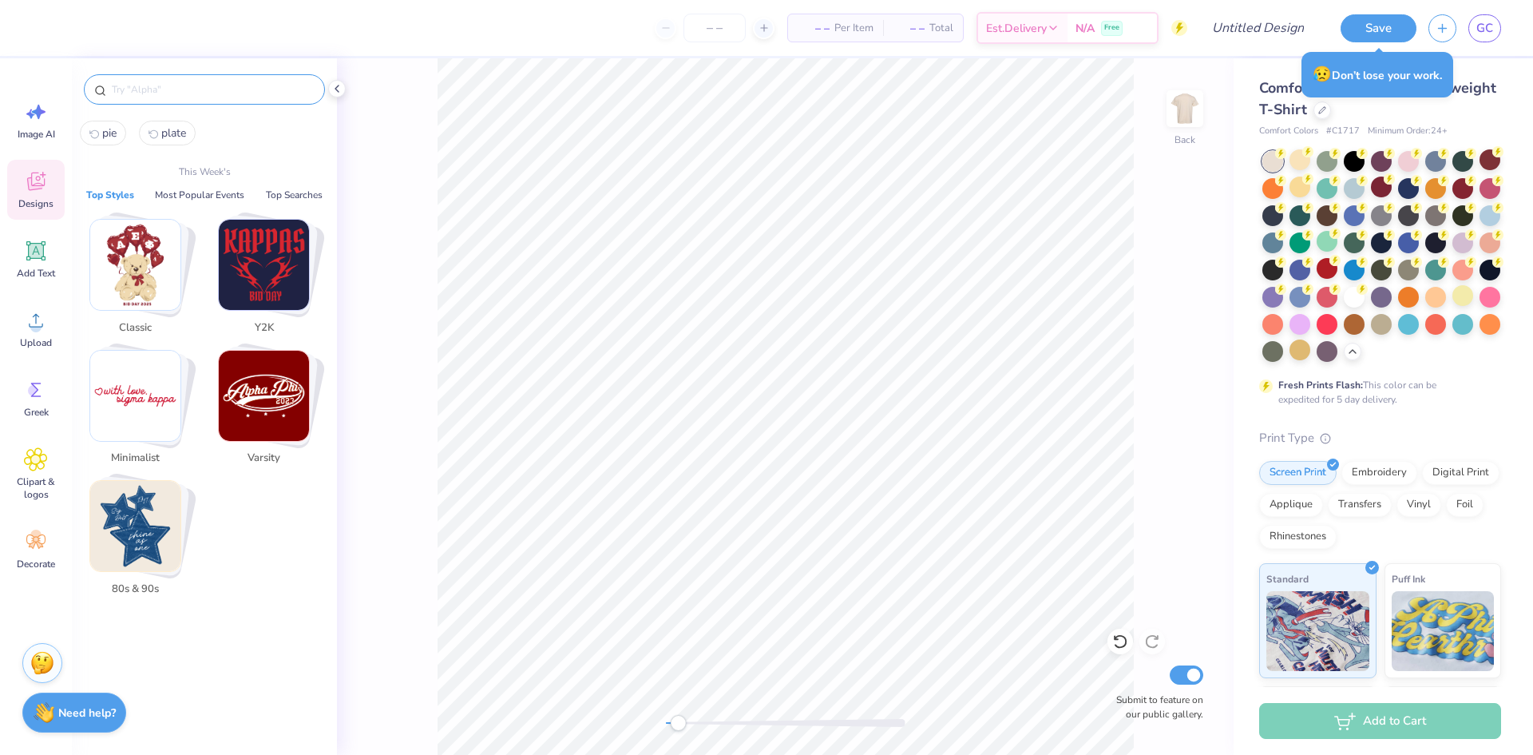
type input "["
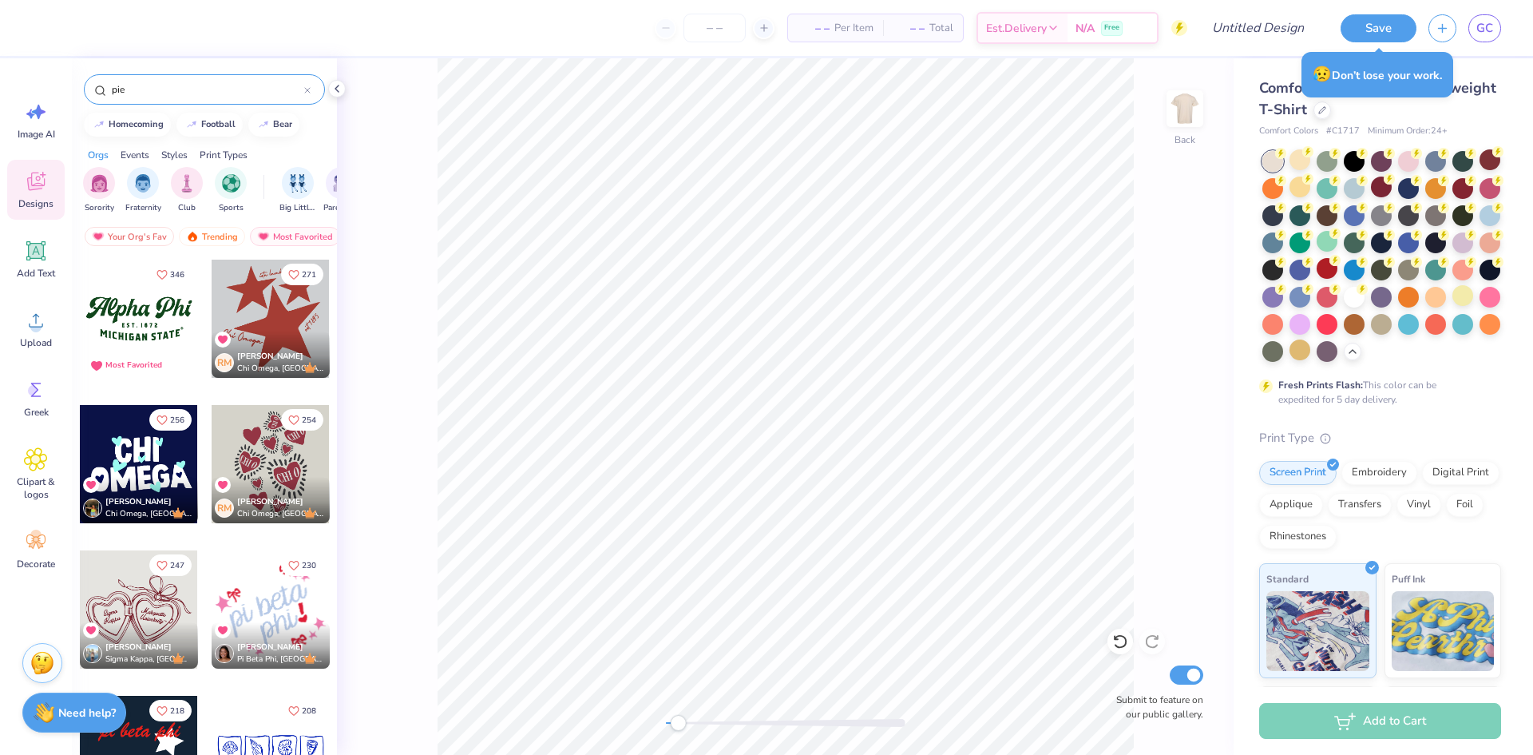
type input "pie"
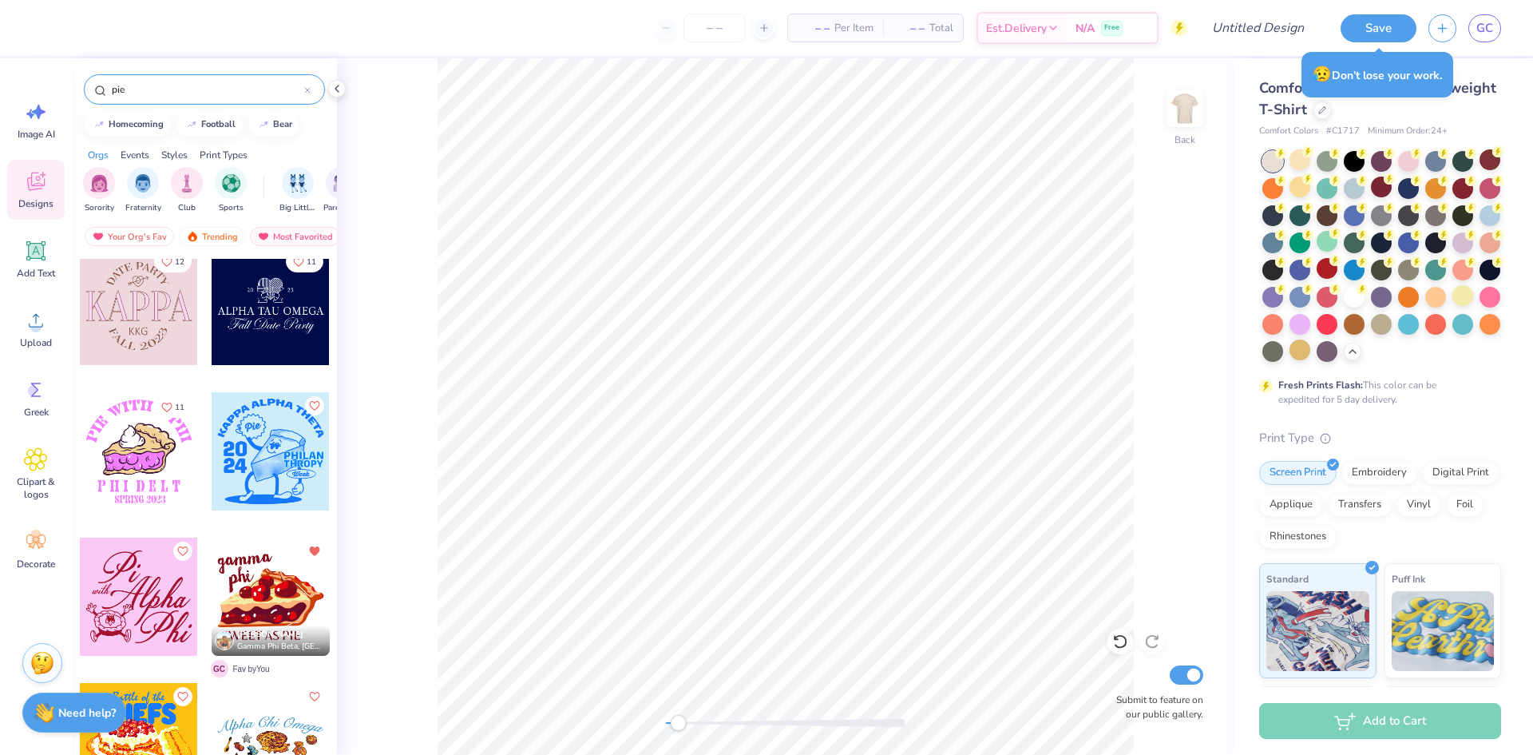
scroll to position [160, 0]
click at [274, 597] on div at bounding box center [271, 595] width 118 height 118
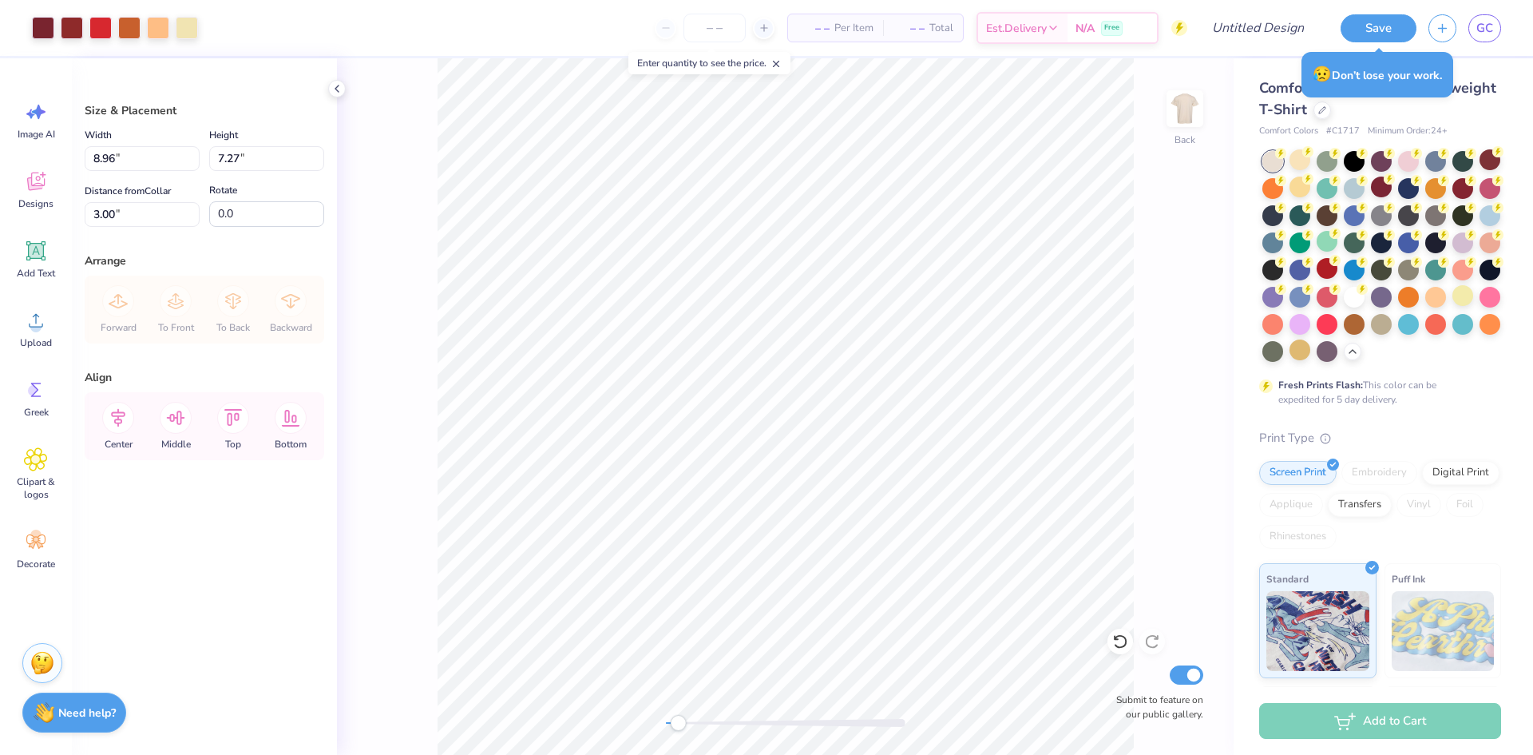
type input "3.97"
type input "3.22"
type input "7.05"
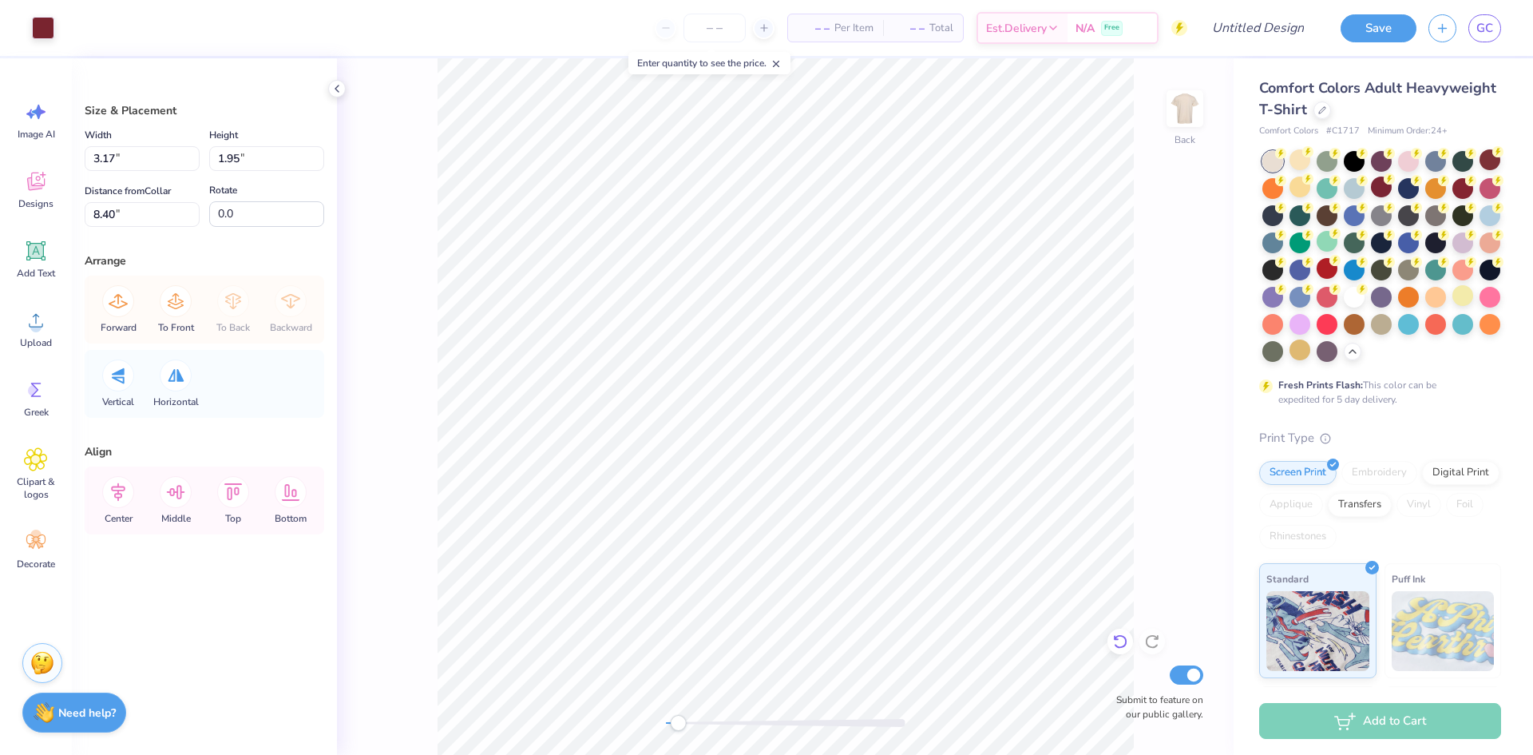
click at [1121, 634] on icon at bounding box center [1121, 641] width 16 height 16
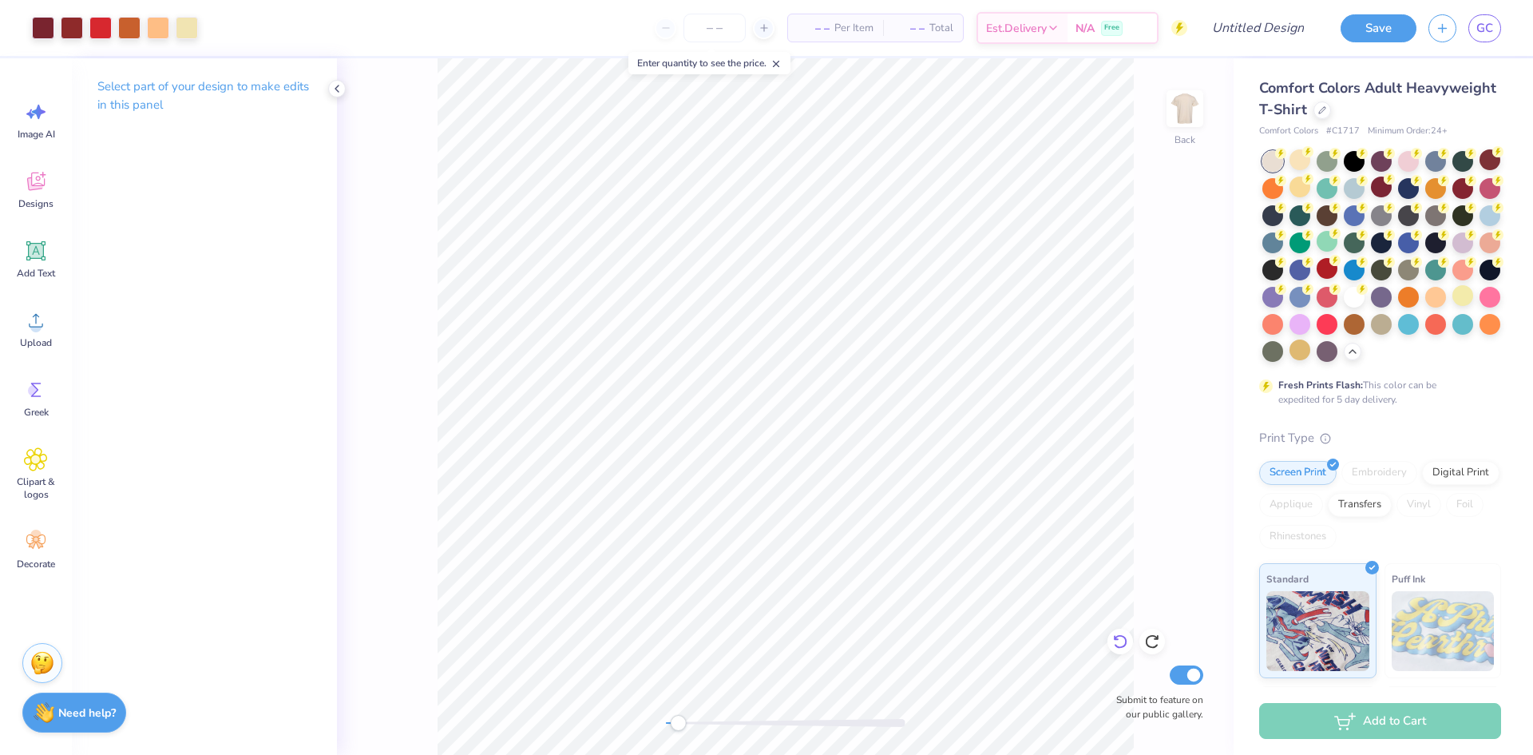
click at [1127, 643] on icon at bounding box center [1121, 641] width 16 height 16
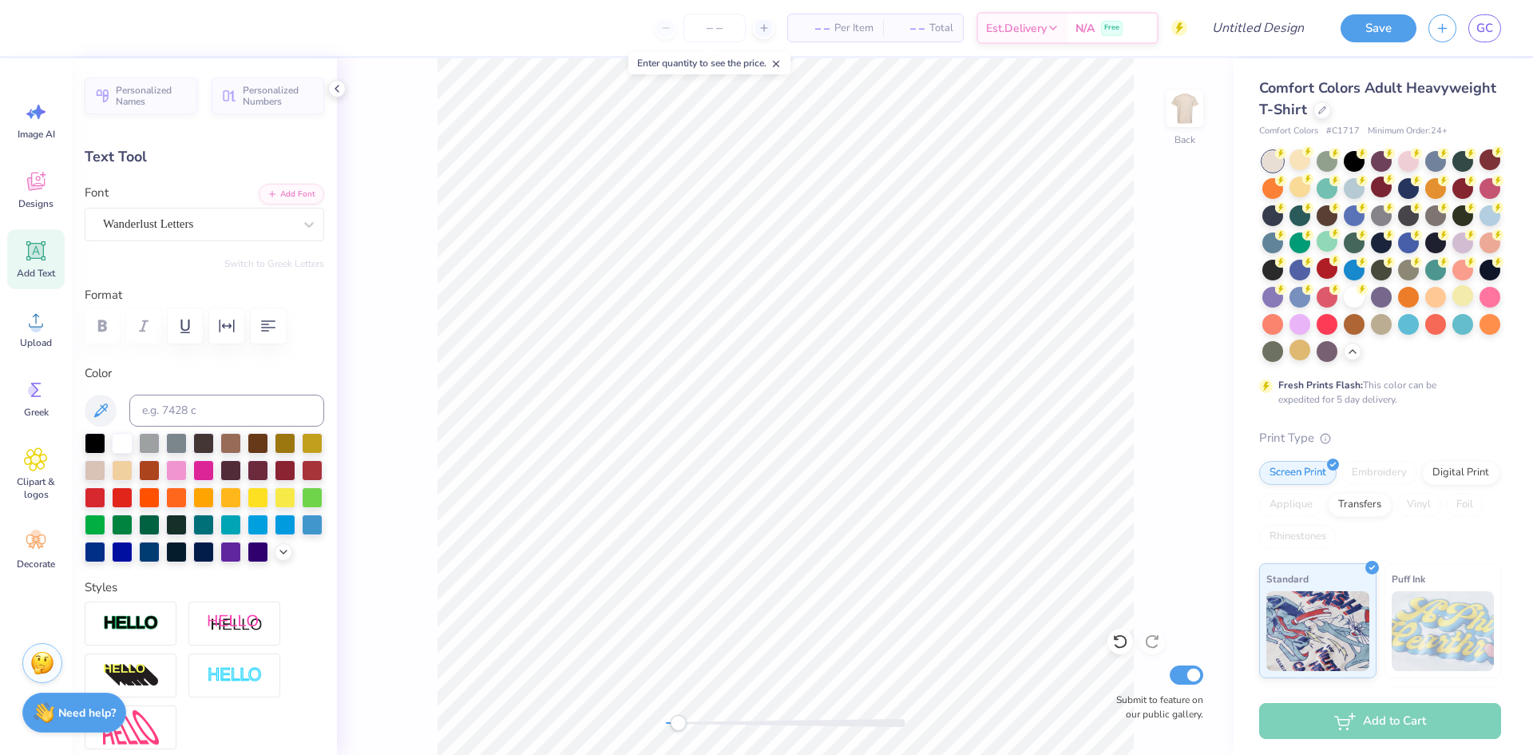
type input "0.0"
type input "0.94"
type input "0.98"
type input "6.70"
type input "0.0"
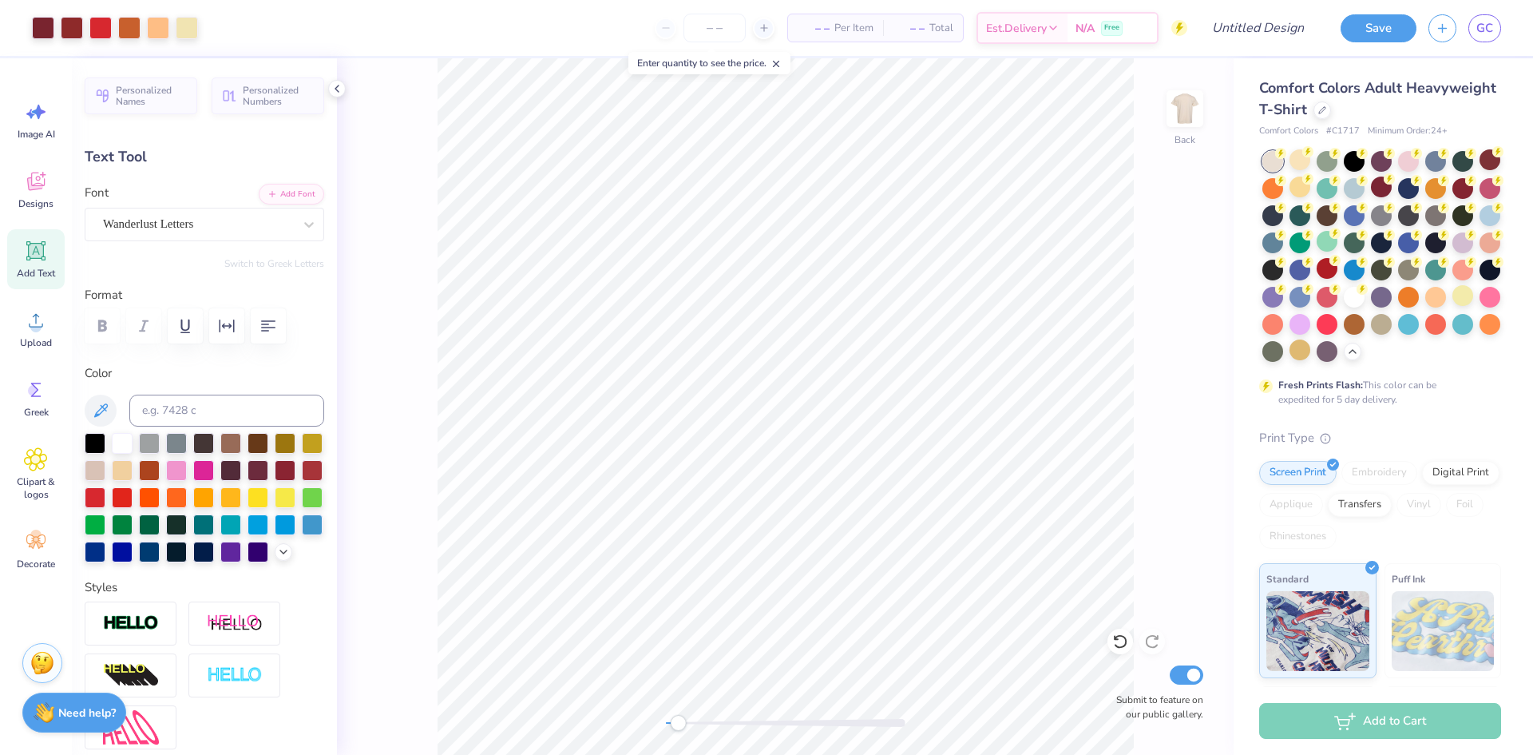
type input "2.93"
type input "0.33"
type input "9.11"
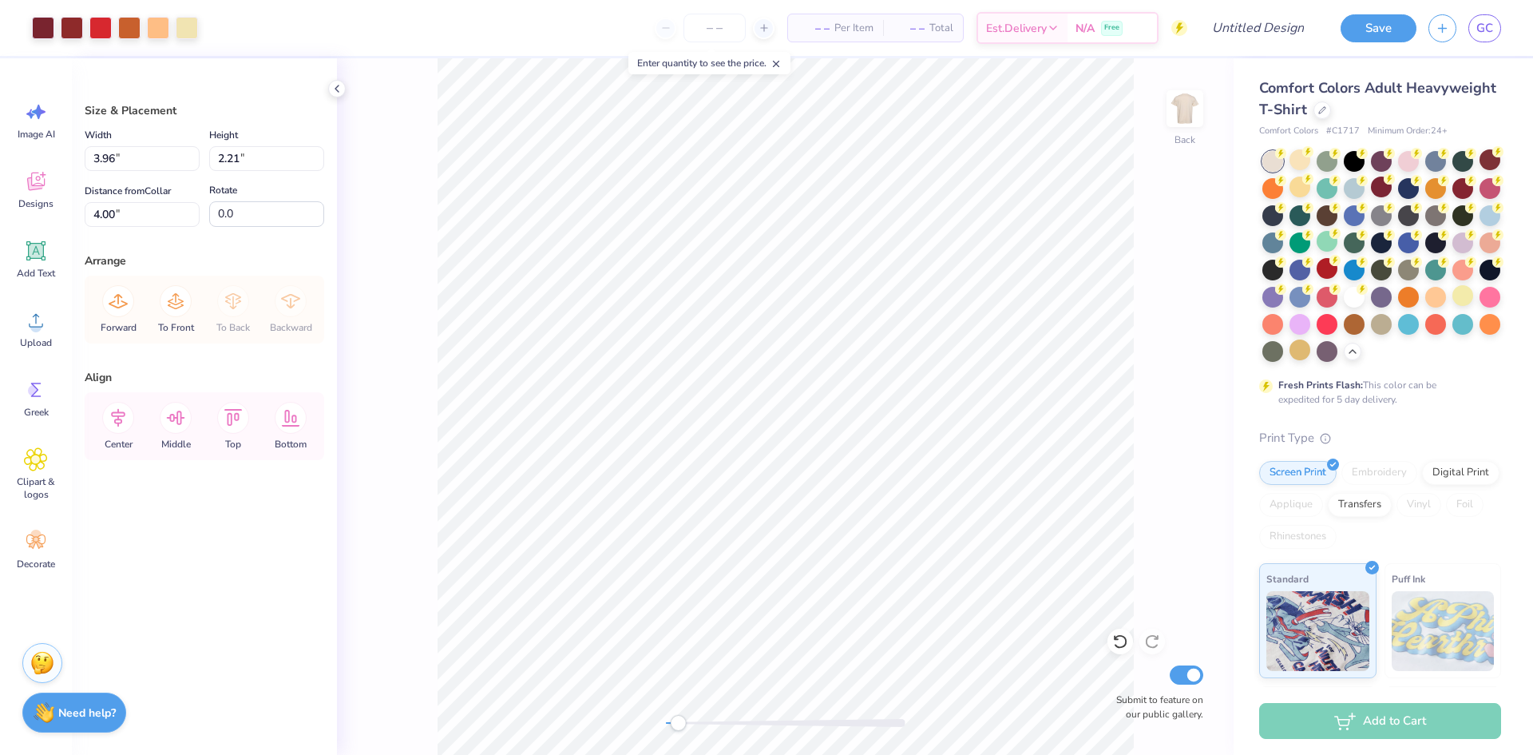
type input "4.00"
type input "10.63"
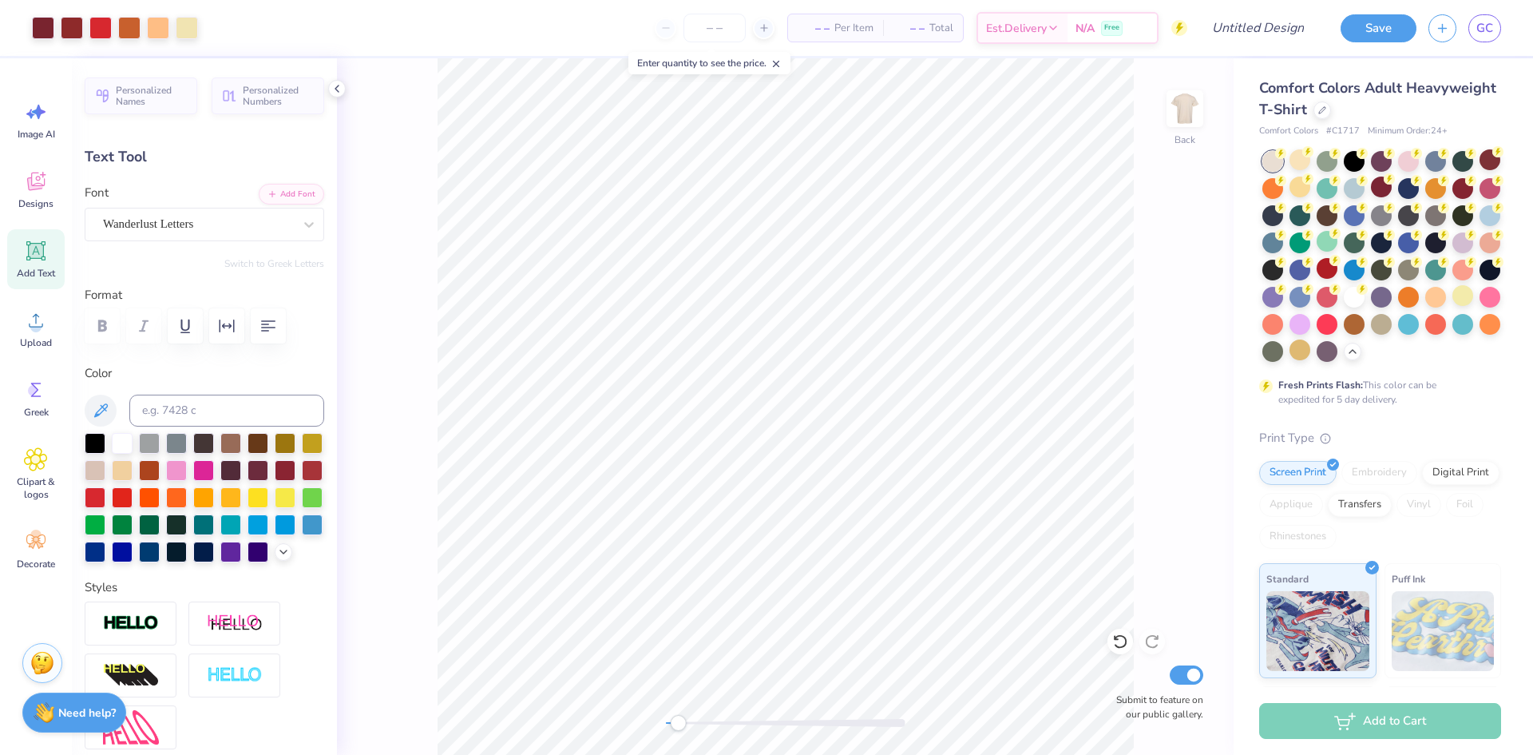
type input "0.0"
click at [706, 720] on div at bounding box center [786, 723] width 240 height 8
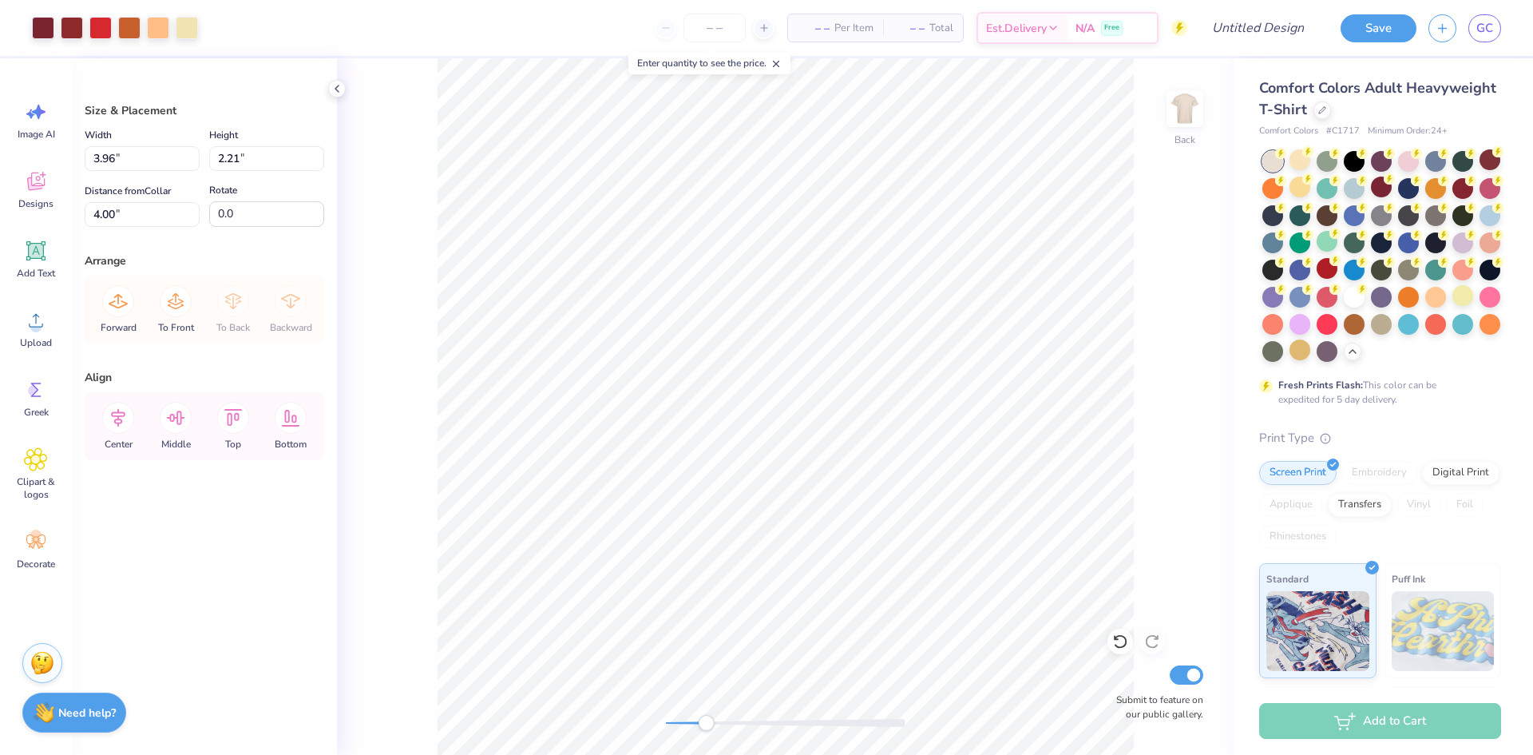
type input "5.46"
type input "3.04"
type input "3.07"
click at [13, 181] on div "Designs" at bounding box center [36, 190] width 58 height 60
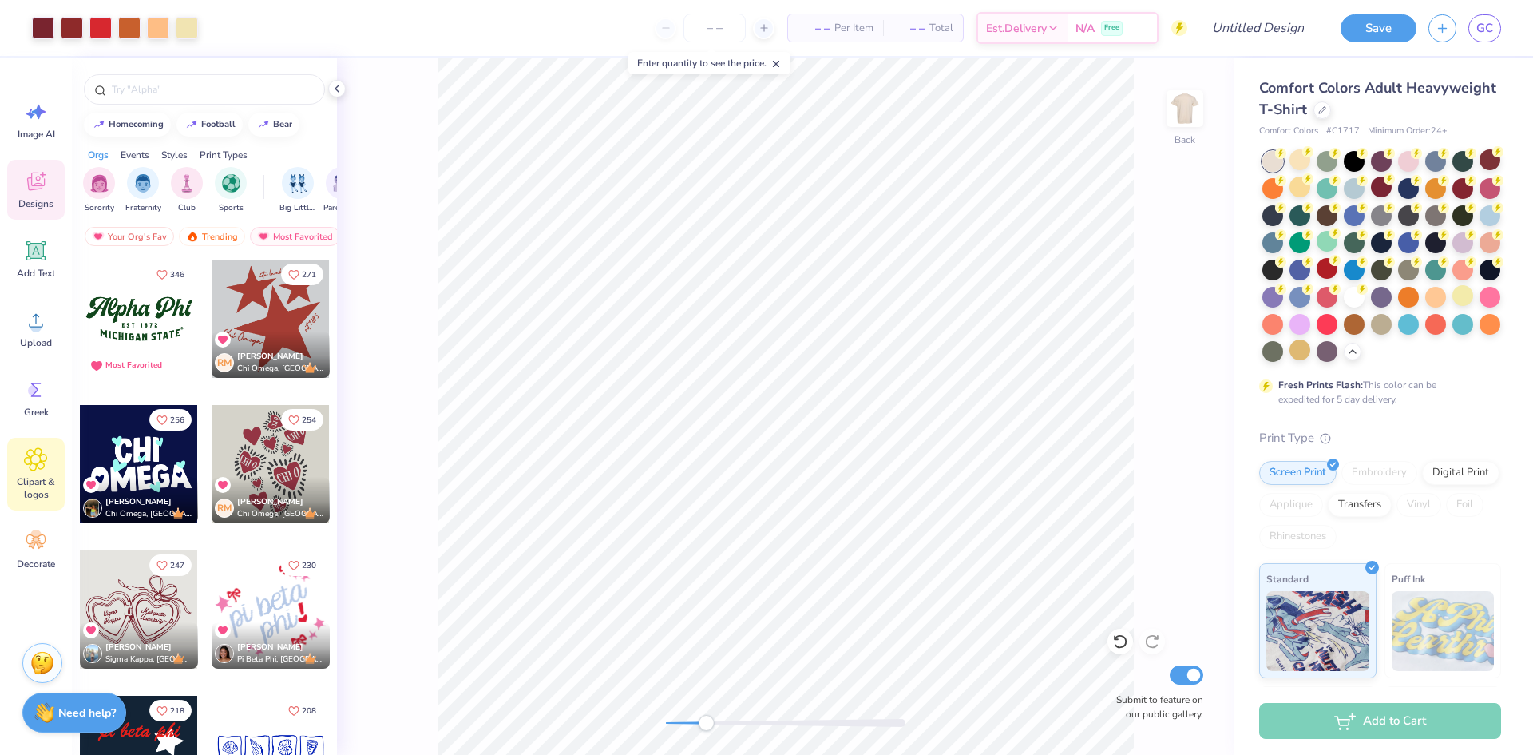
click at [42, 458] on icon at bounding box center [35, 459] width 23 height 24
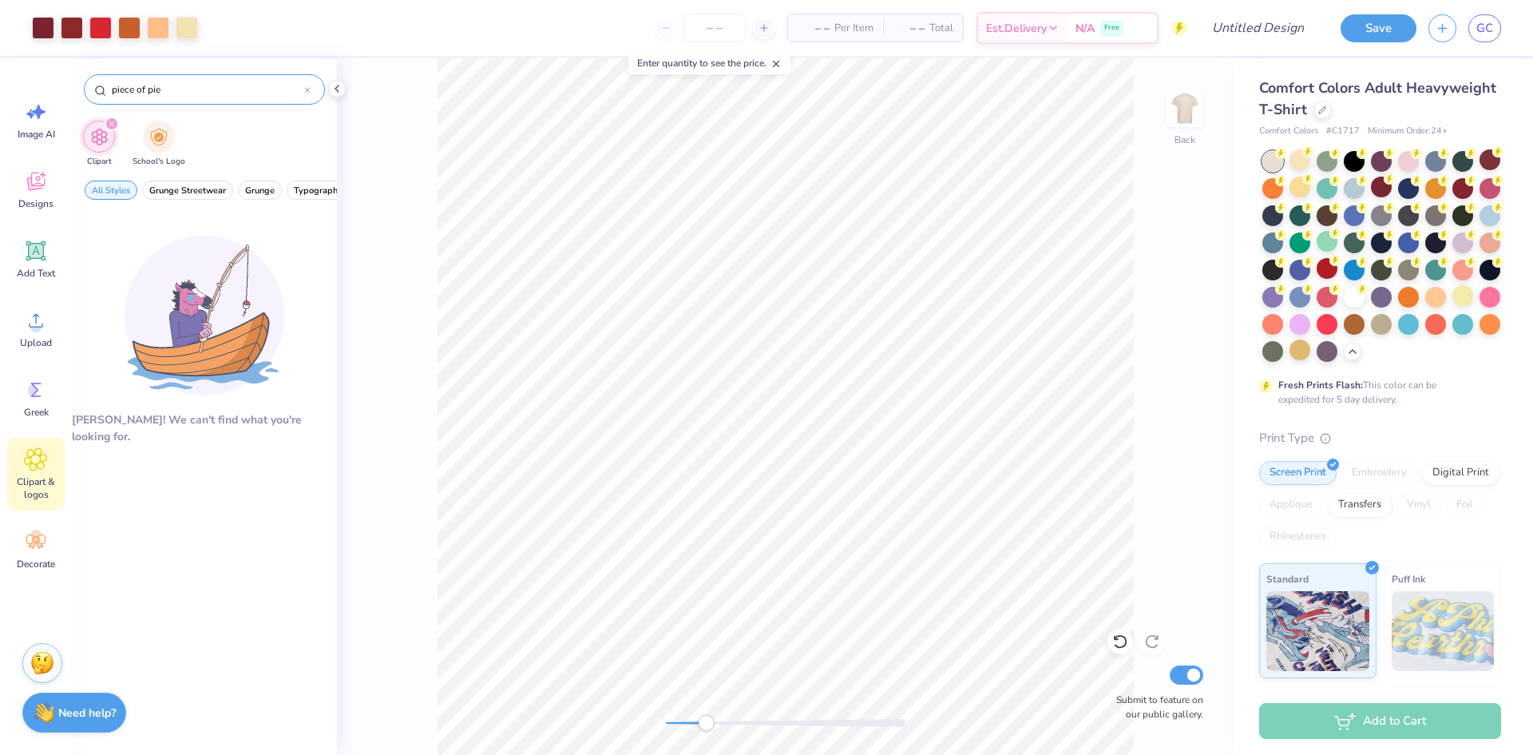
click at [196, 91] on input "piece of pie" at bounding box center [207, 89] width 194 height 16
click at [196, 92] on input "piece of pie" at bounding box center [207, 89] width 194 height 16
click at [195, 92] on input "piece of pie" at bounding box center [207, 89] width 194 height 16
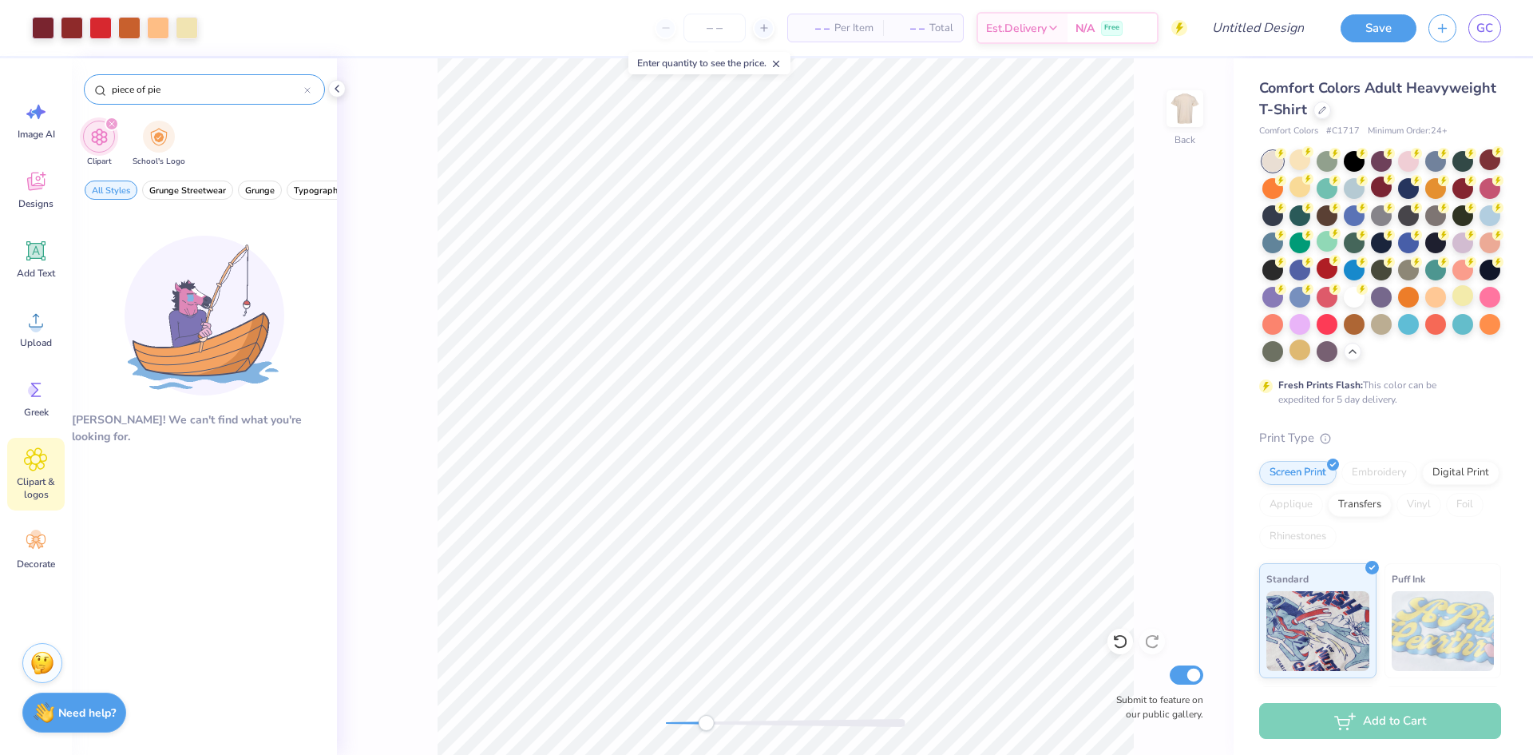
click at [195, 92] on input "piece of pie" at bounding box center [207, 89] width 194 height 16
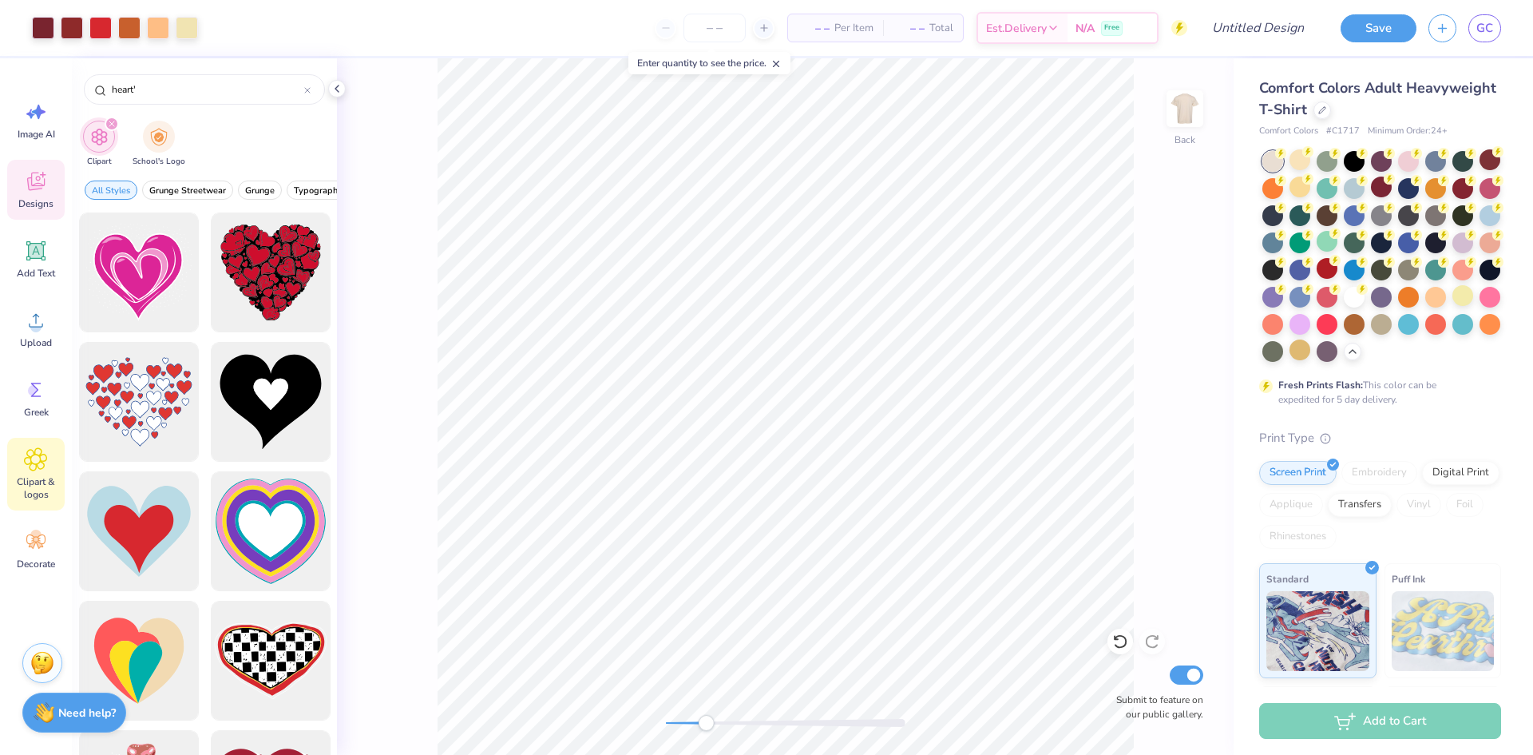
type input "heart'"
click at [63, 200] on div "Designs" at bounding box center [36, 190] width 58 height 60
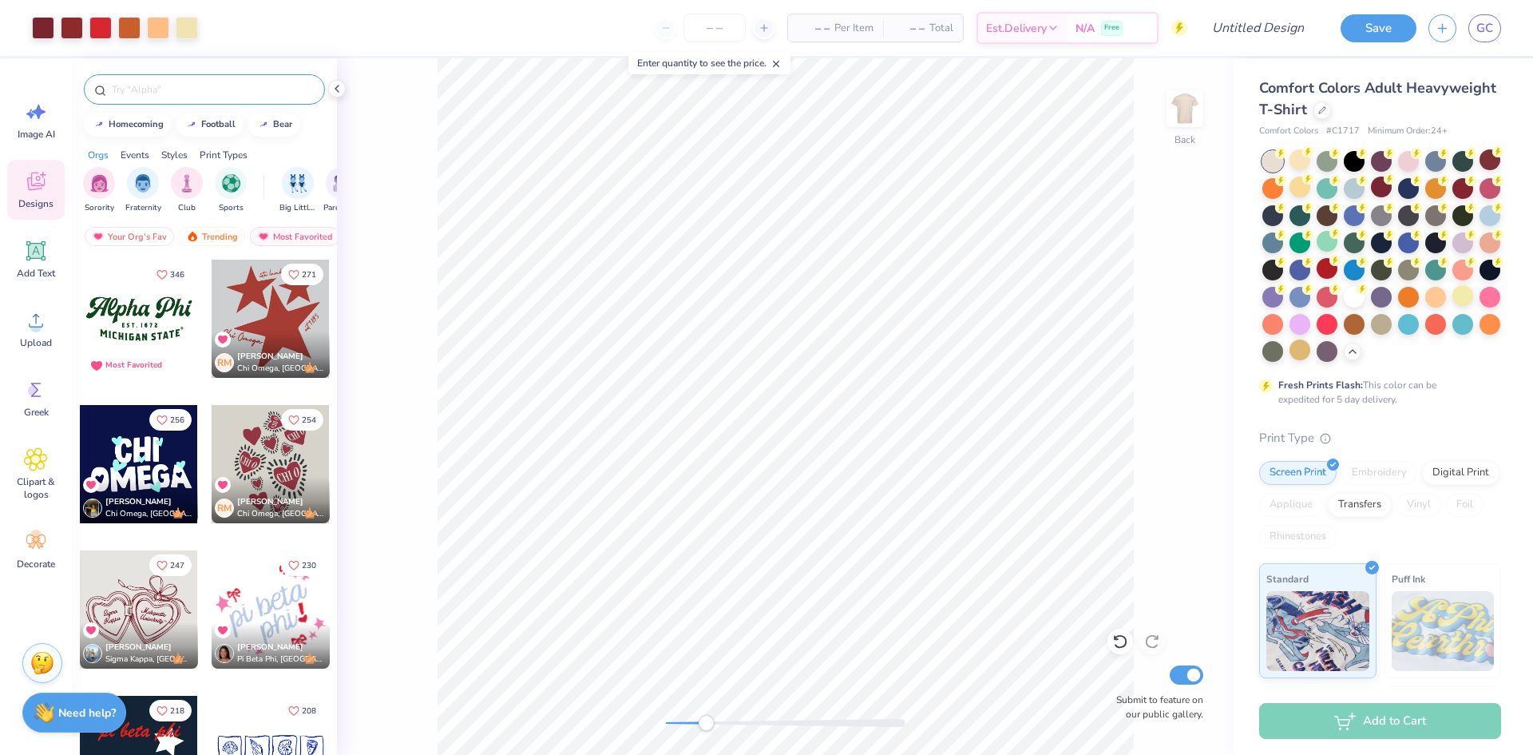
click at [165, 85] on input "text" at bounding box center [212, 89] width 204 height 16
type input "heart"
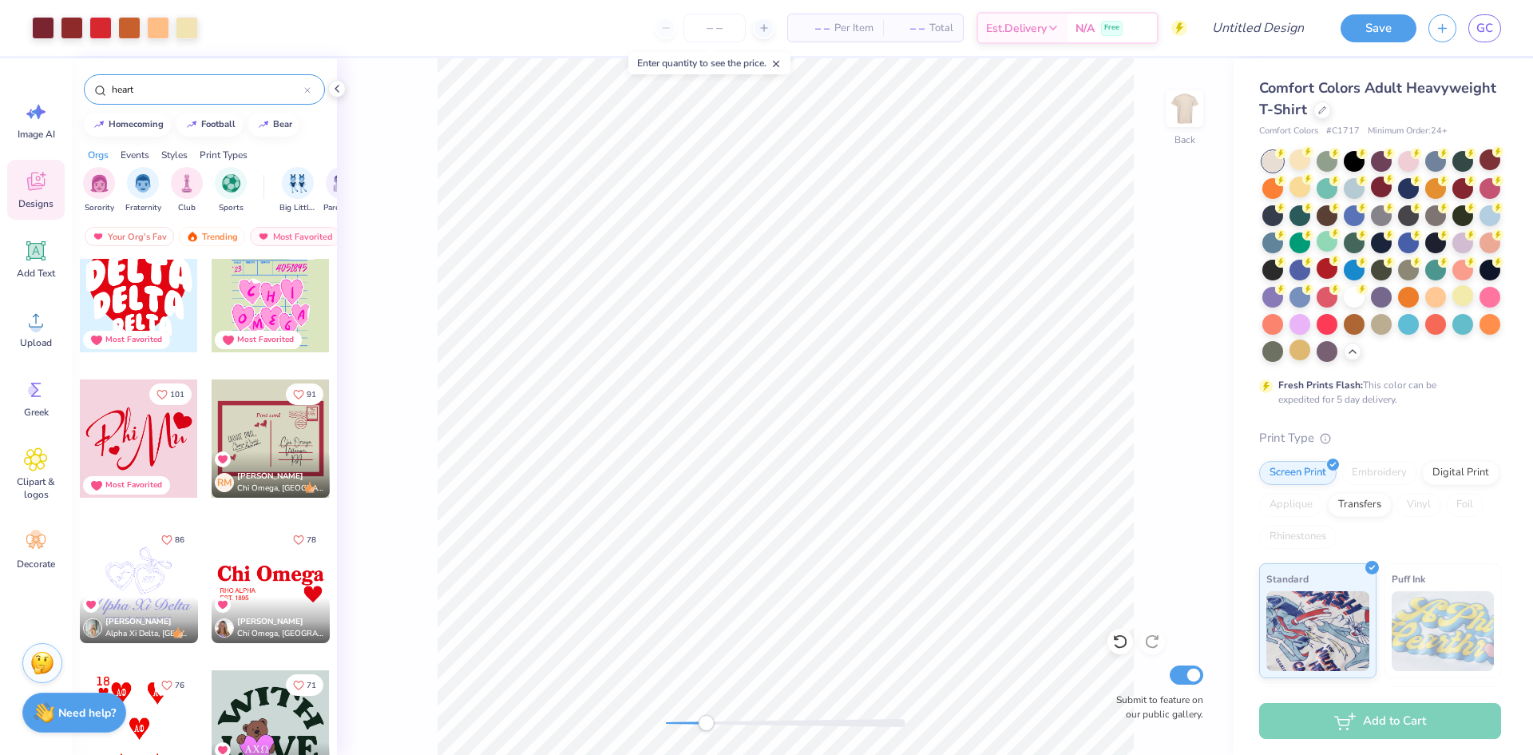
scroll to position [0, 0]
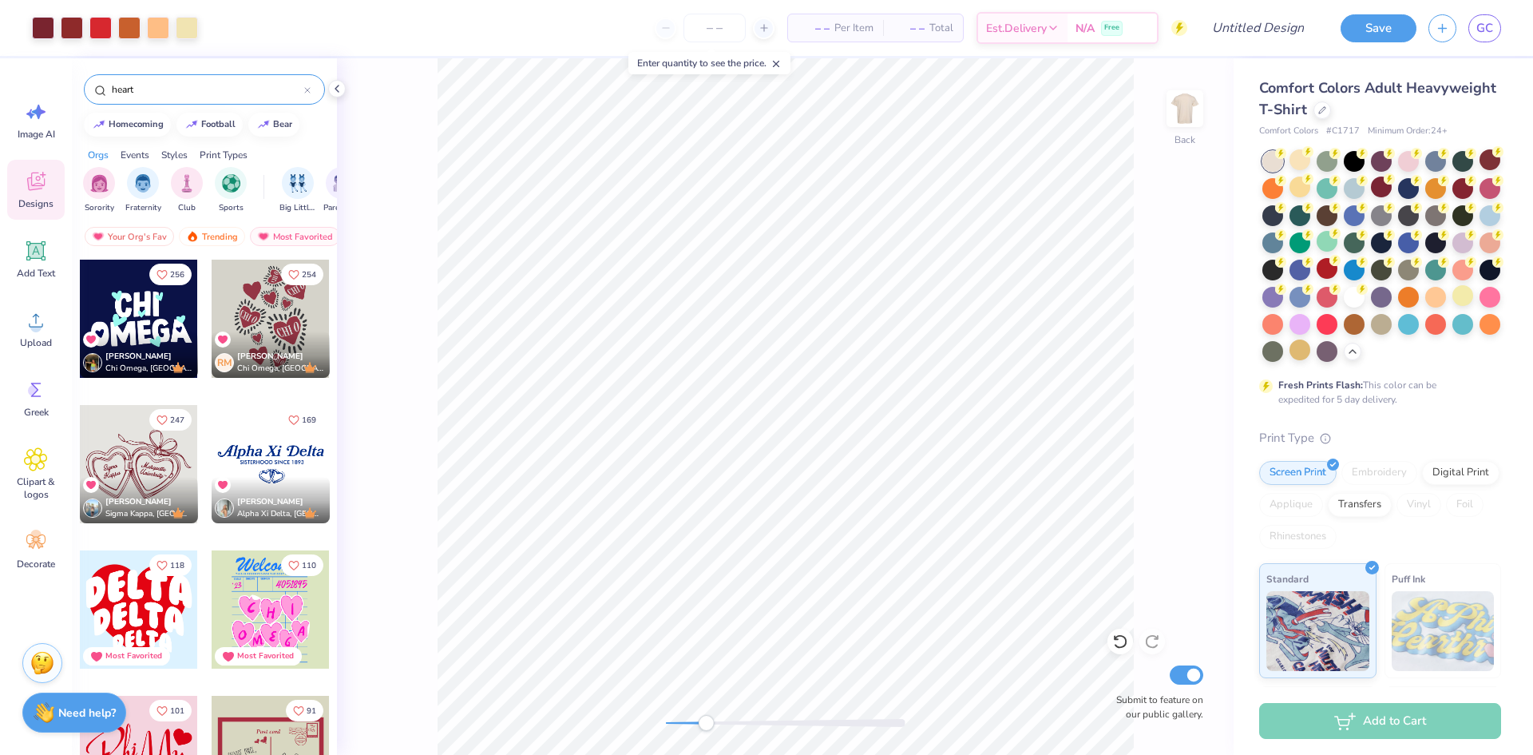
click at [133, 596] on div at bounding box center [139, 609] width 118 height 118
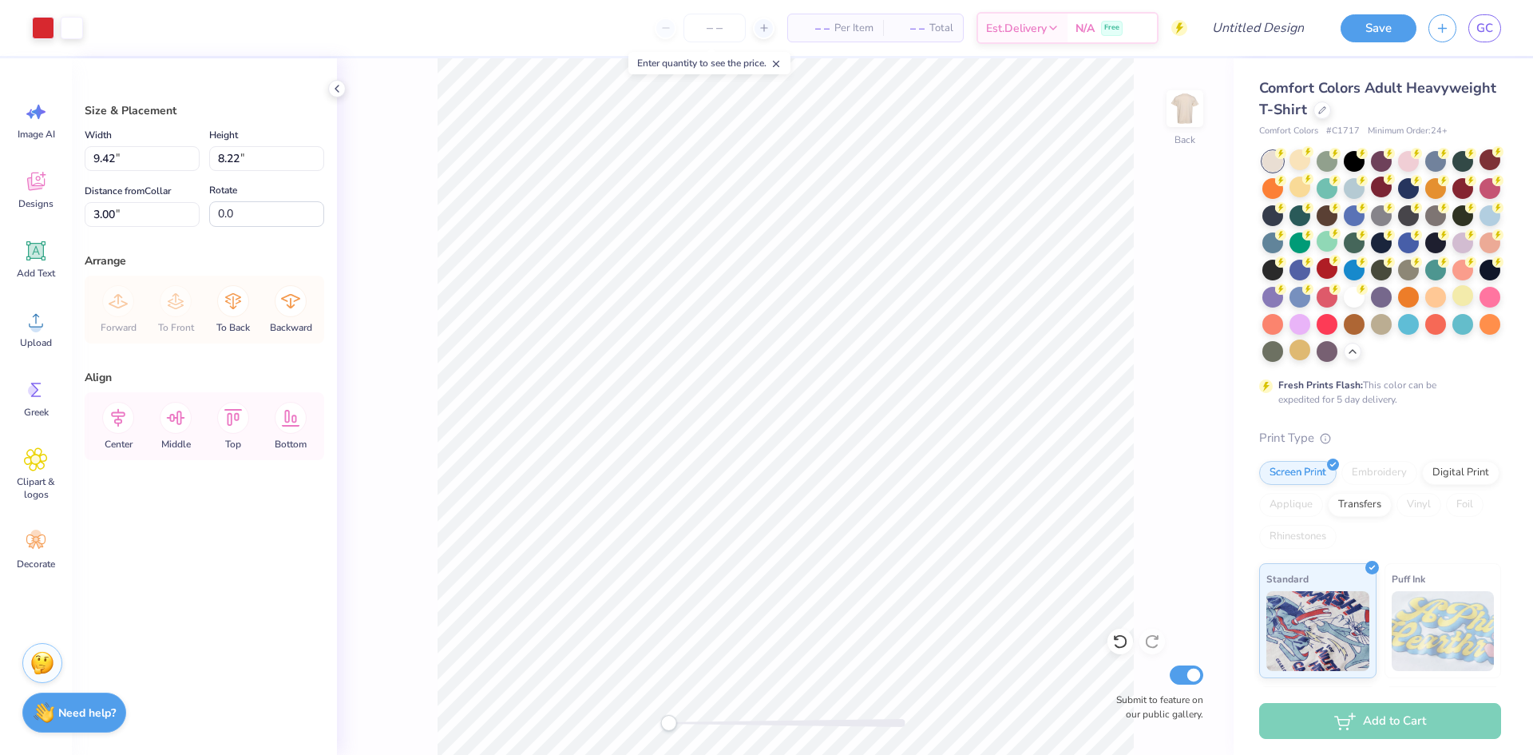
drag, startPoint x: 692, startPoint y: 728, endPoint x: 668, endPoint y: 724, distance: 24.3
click at [668, 724] on div at bounding box center [786, 723] width 240 height 16
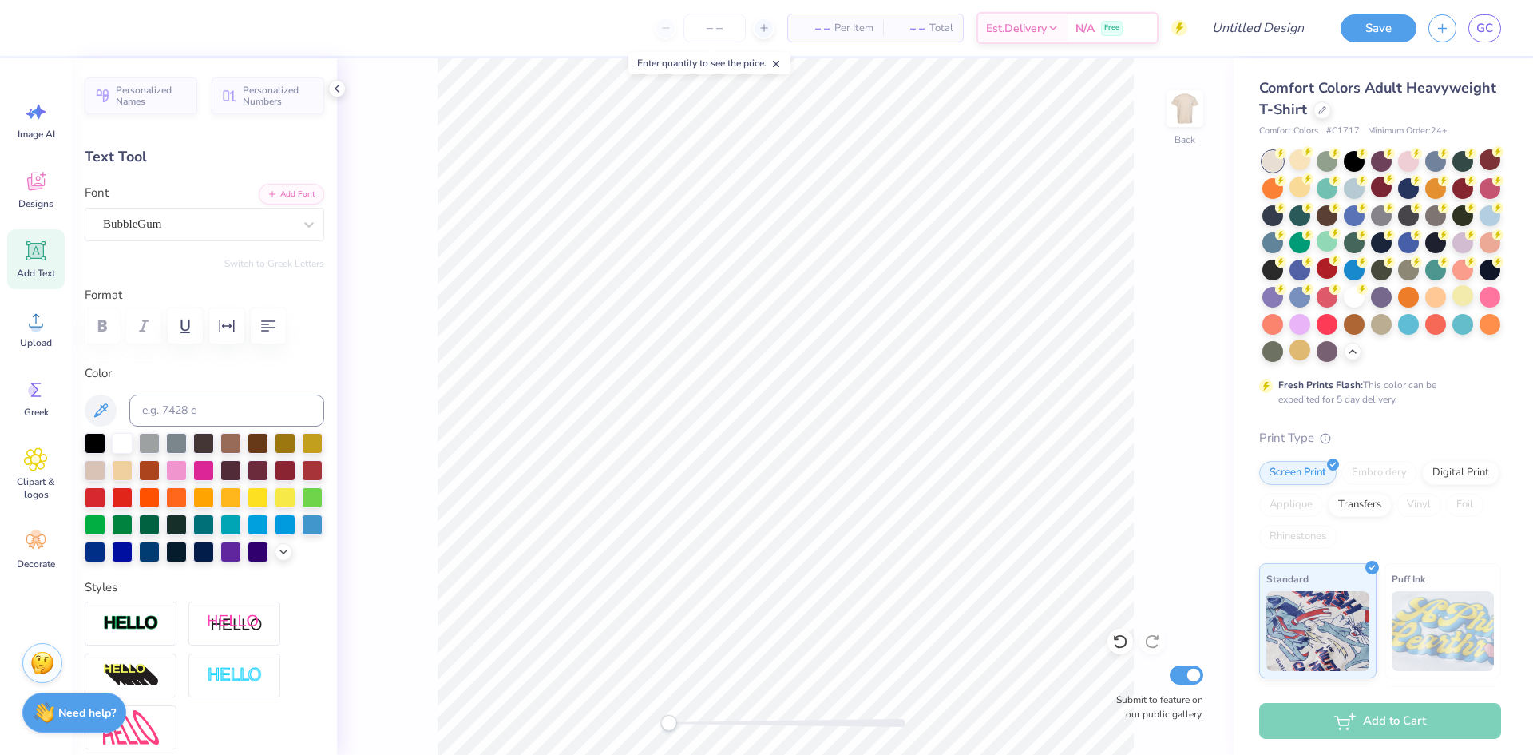
type input "7.99"
type input "3.04"
type input "15.26"
click at [1201, 658] on div "Back Submit to feature on our public gallery." at bounding box center [785, 406] width 897 height 696
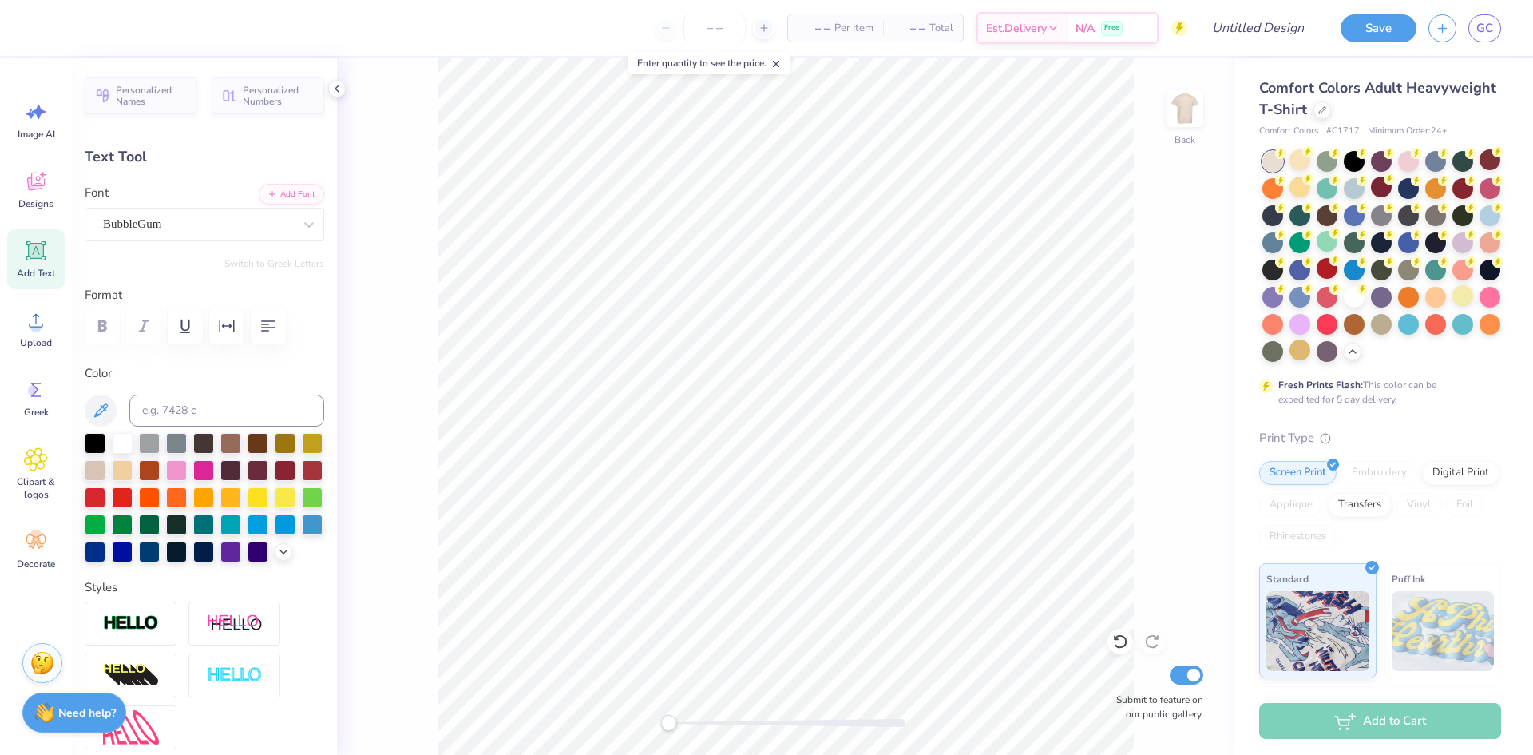
click at [791, 717] on div "Back Submit to feature on our public gallery." at bounding box center [785, 406] width 897 height 696
type input "5.25"
type input "2.00"
type input "17.81"
click at [830, 724] on div "Back Submit to feature on our public gallery." at bounding box center [785, 406] width 897 height 696
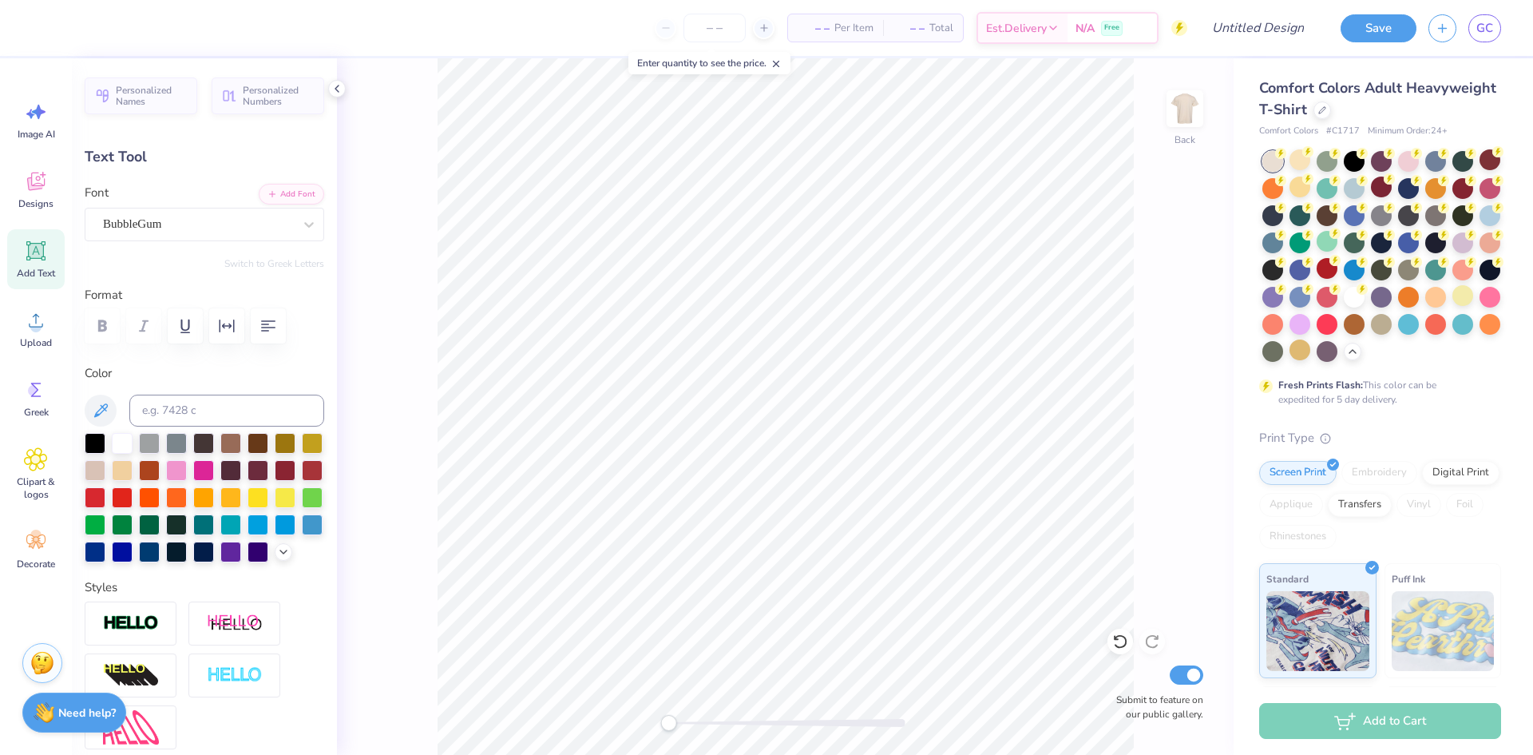
type input "9.42"
type input "3.41"
type input "8.93"
click at [791, 727] on div "Back Submit to feature on our public gallery." at bounding box center [785, 406] width 897 height 696
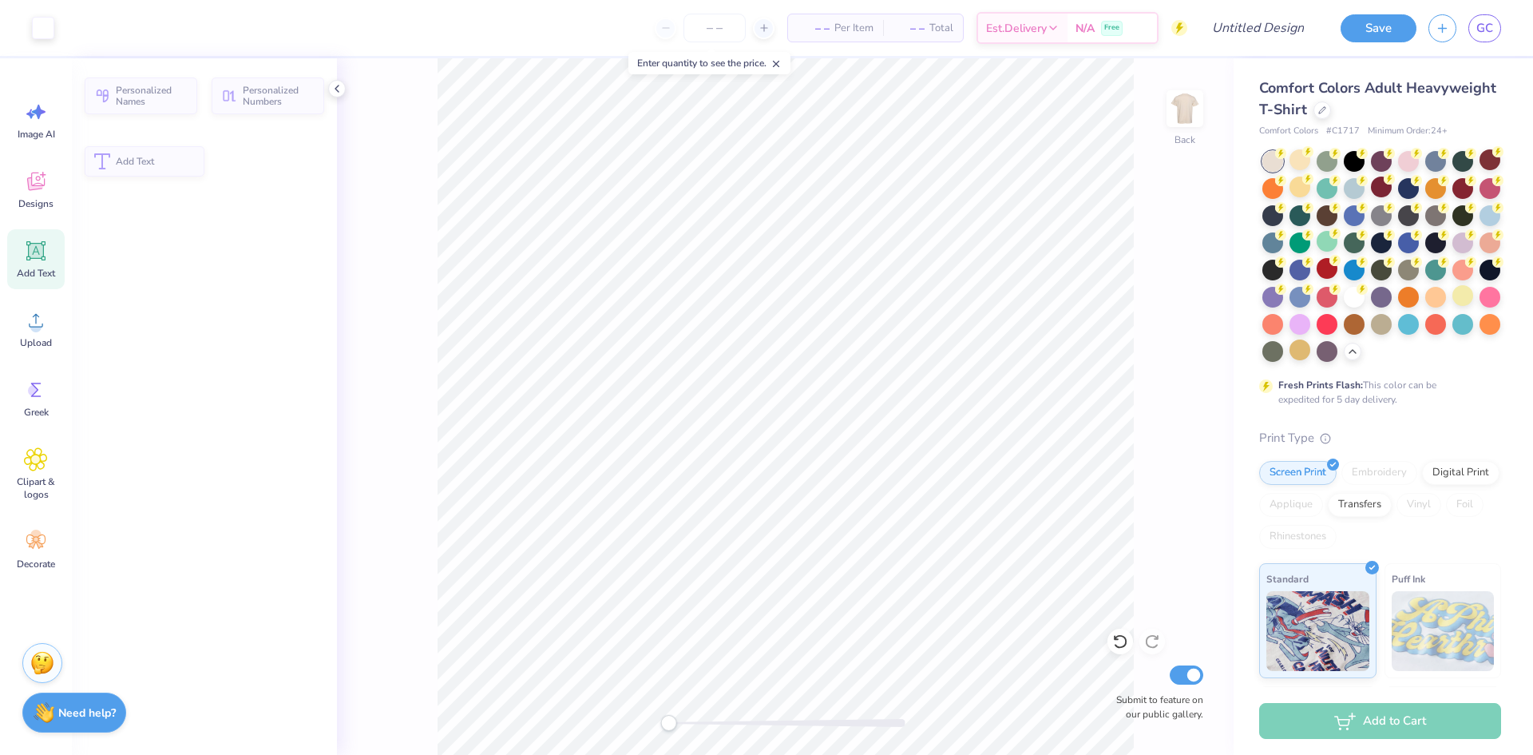
click at [752, 754] on html "Art colors – – Per Item – – Total Est. Delivery N/A Free Design Title Save GC I…" at bounding box center [766, 377] width 1533 height 755
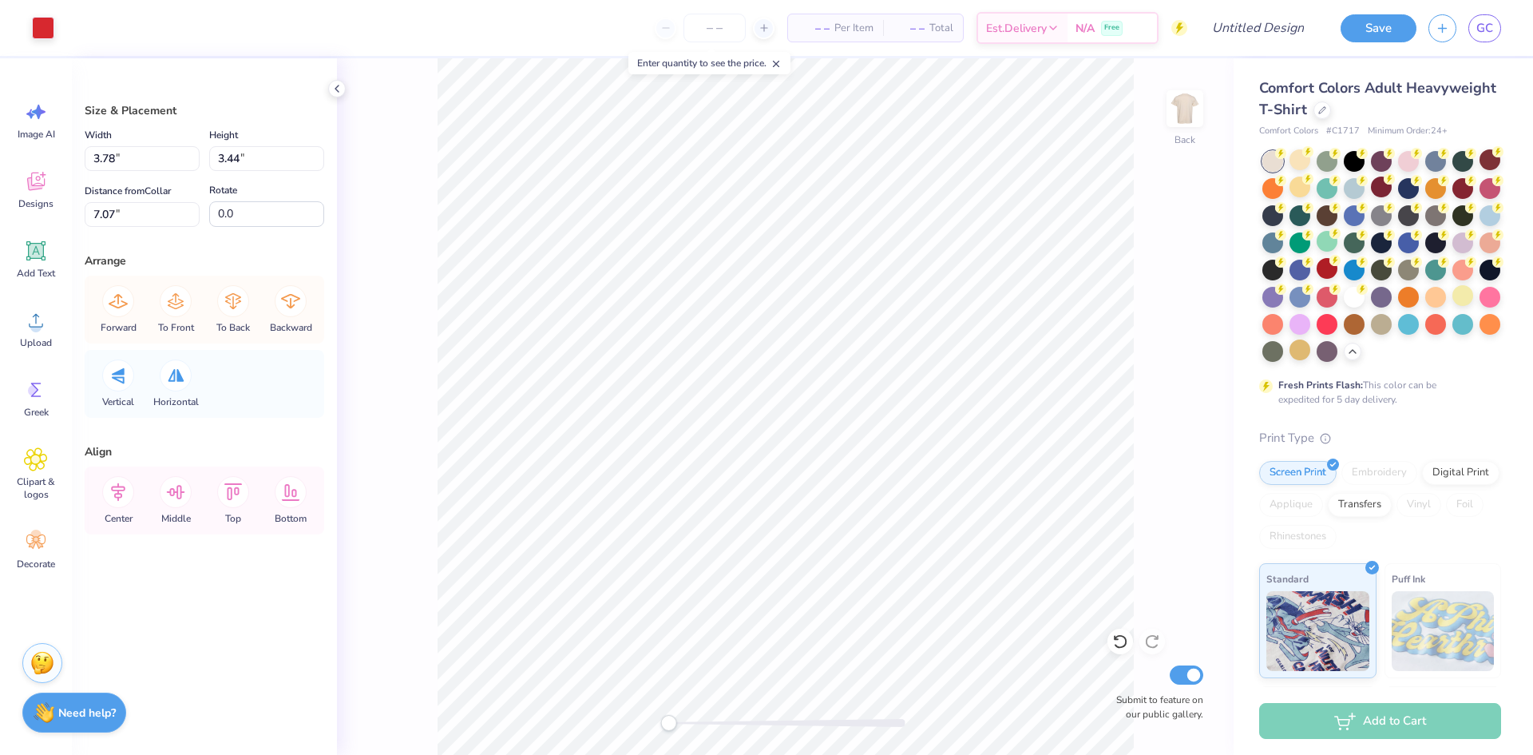
type input "3.78"
type input "3.44"
type input "7.07"
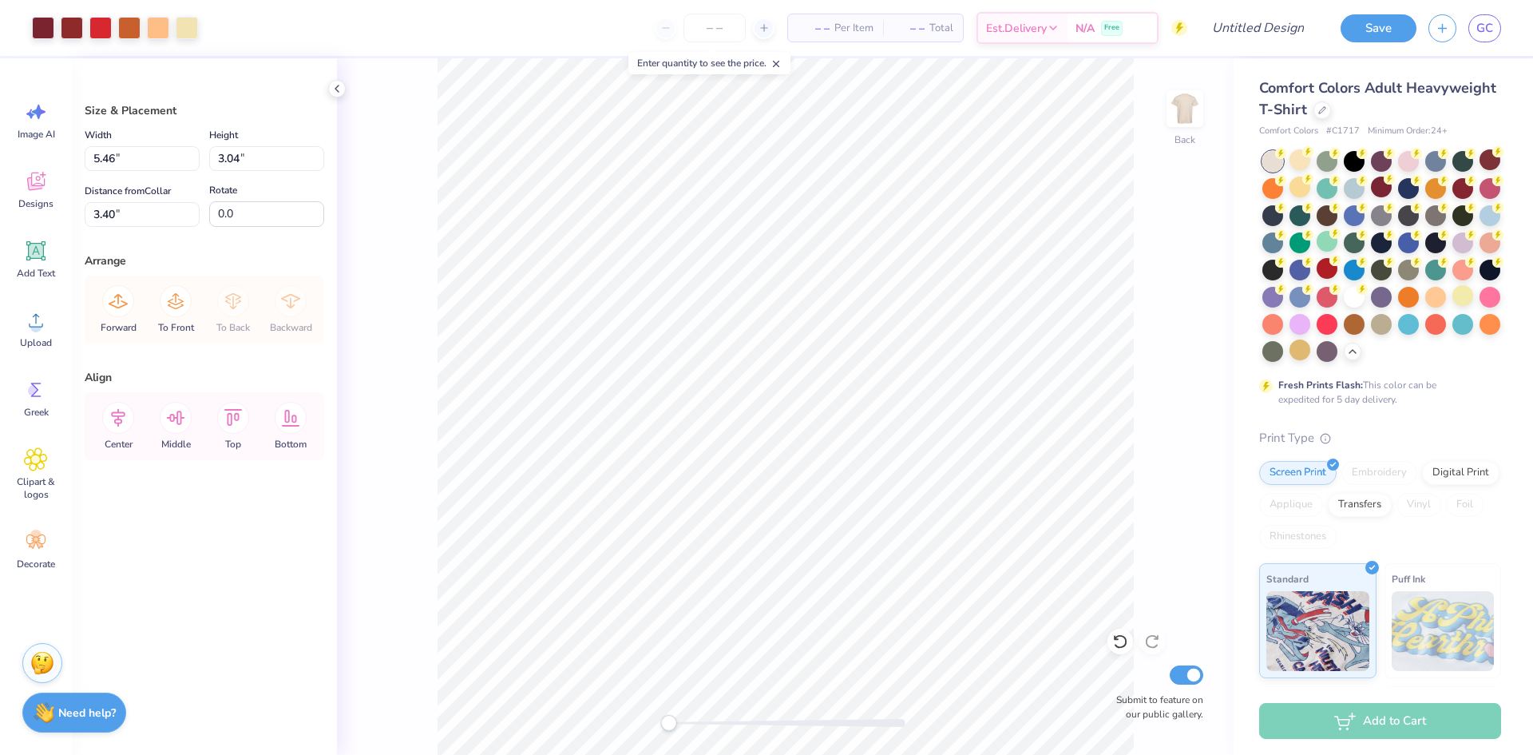
type input "3.40"
click at [200, 292] on div "To Front" at bounding box center [176, 310] width 58 height 68
click at [185, 301] on div "Forward To Front To Back Backward" at bounding box center [204, 310] width 230 height 68
click at [169, 315] on div "Forward To Front To Back Backward" at bounding box center [204, 310] width 230 height 68
type input "3.20"
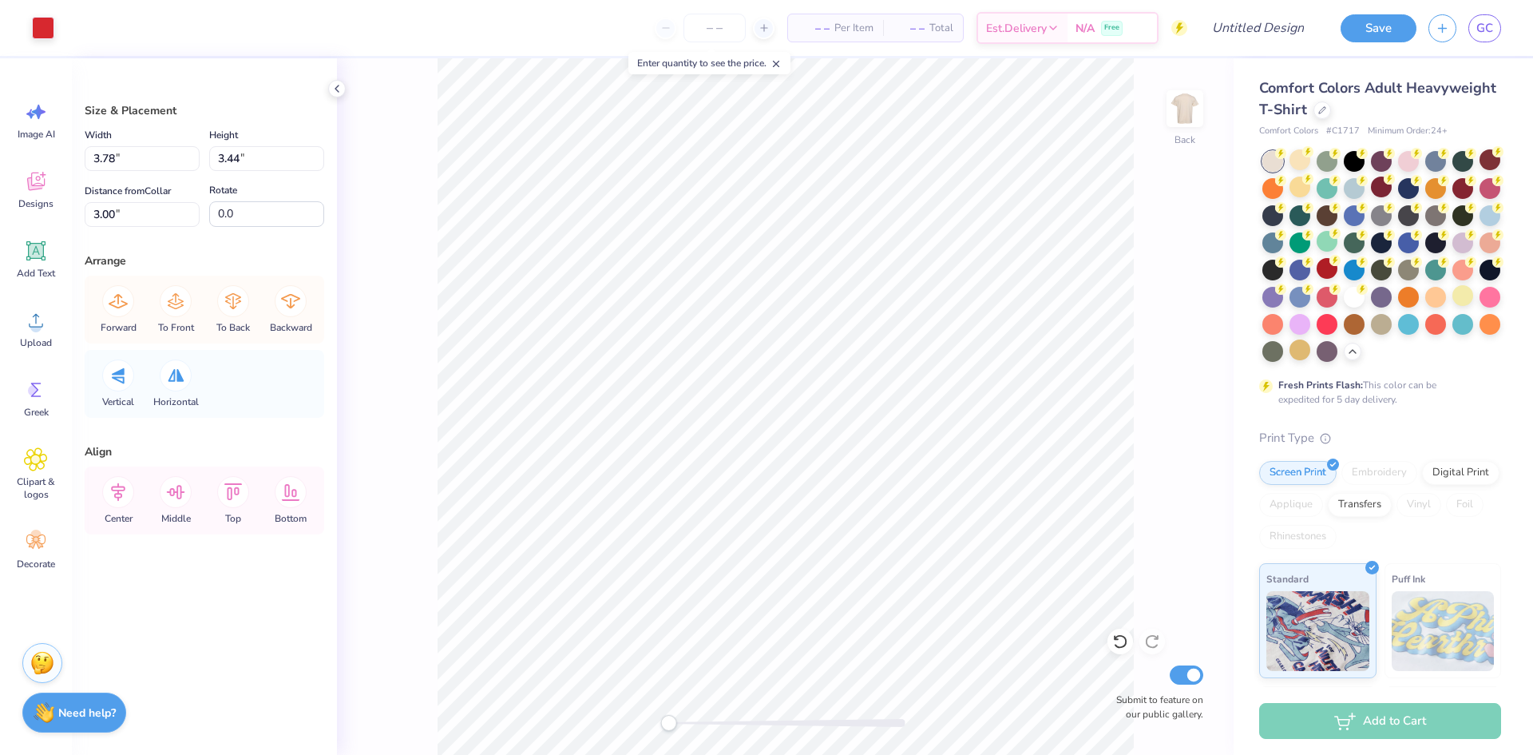
type input "-18.2"
click at [883, 398] on li "Duplicate" at bounding box center [910, 404] width 125 height 31
type input "3.77"
click at [54, 27] on div at bounding box center [43, 26] width 22 height 22
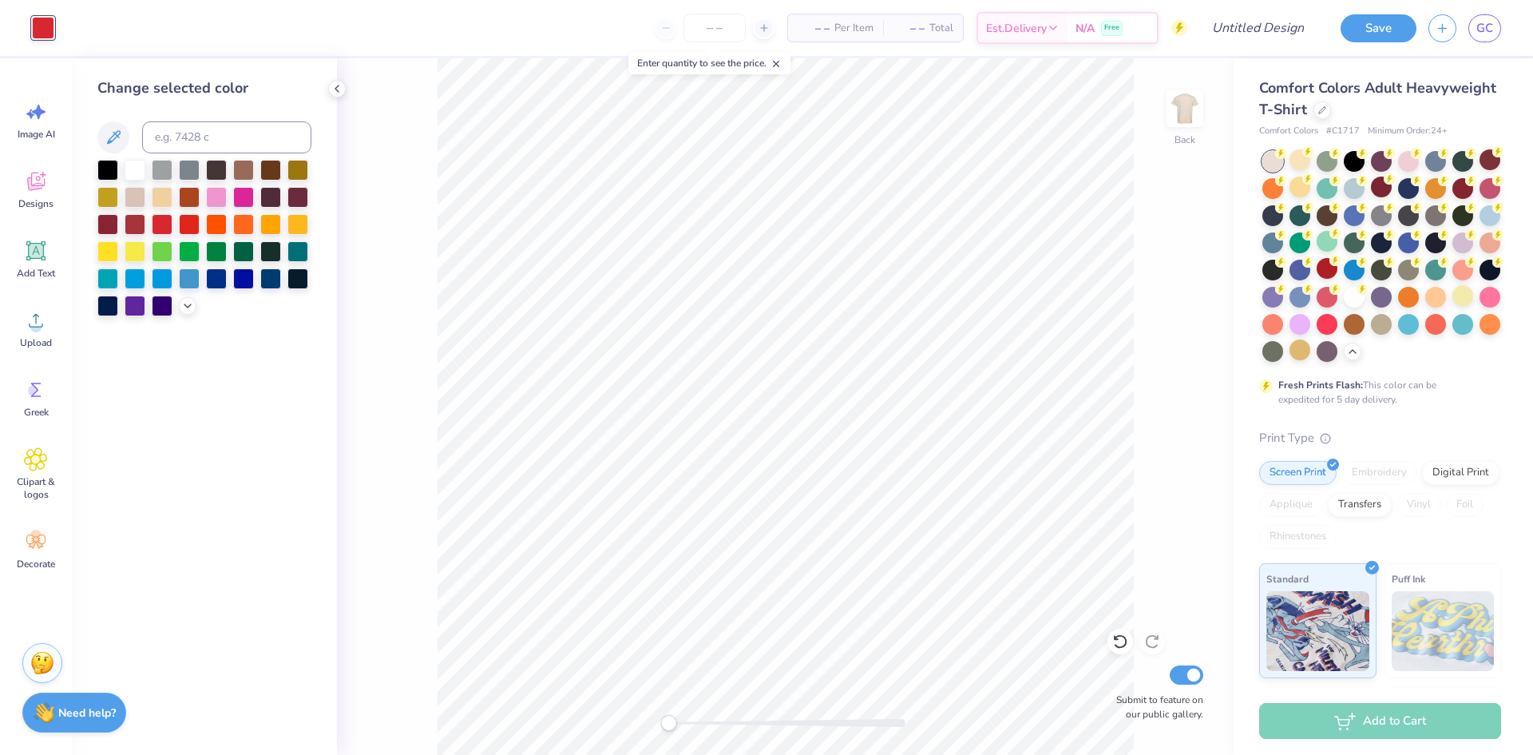
click at [137, 169] on div at bounding box center [135, 170] width 21 height 21
click at [142, 174] on div at bounding box center [135, 168] width 21 height 21
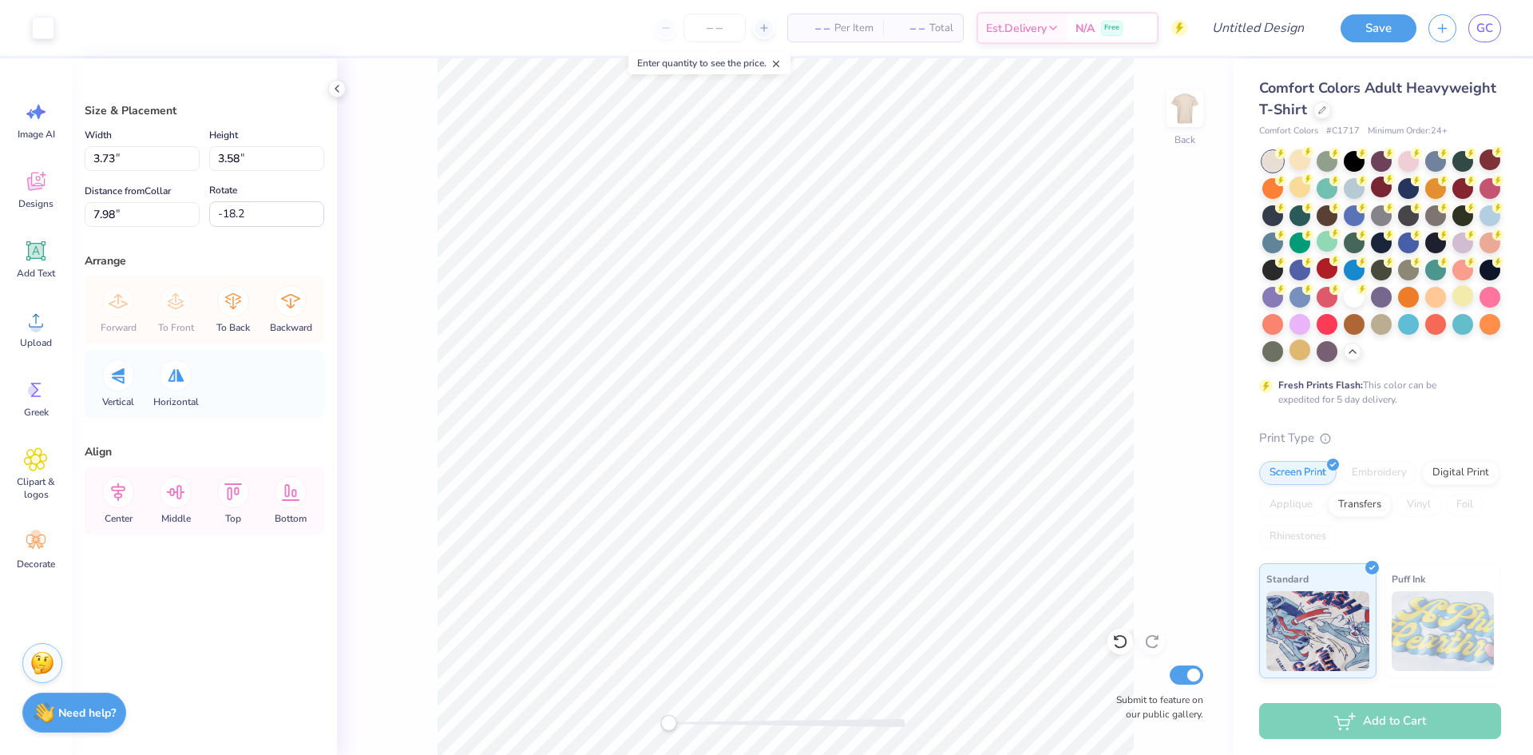
type input "20.6"
type input "2.25"
type input "2.17"
type input "9.63"
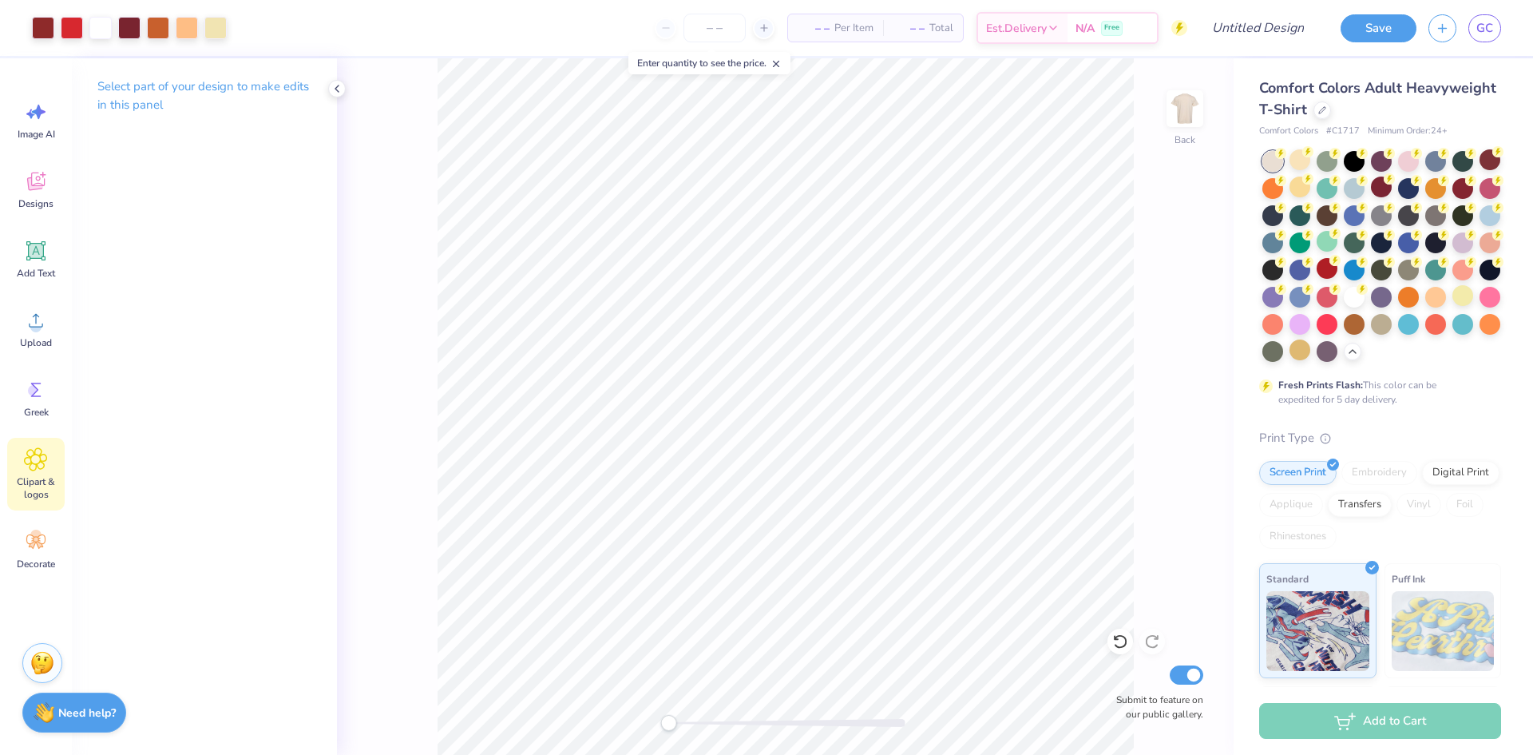
click at [50, 481] on span "Clipart & logos" at bounding box center [36, 488] width 53 height 26
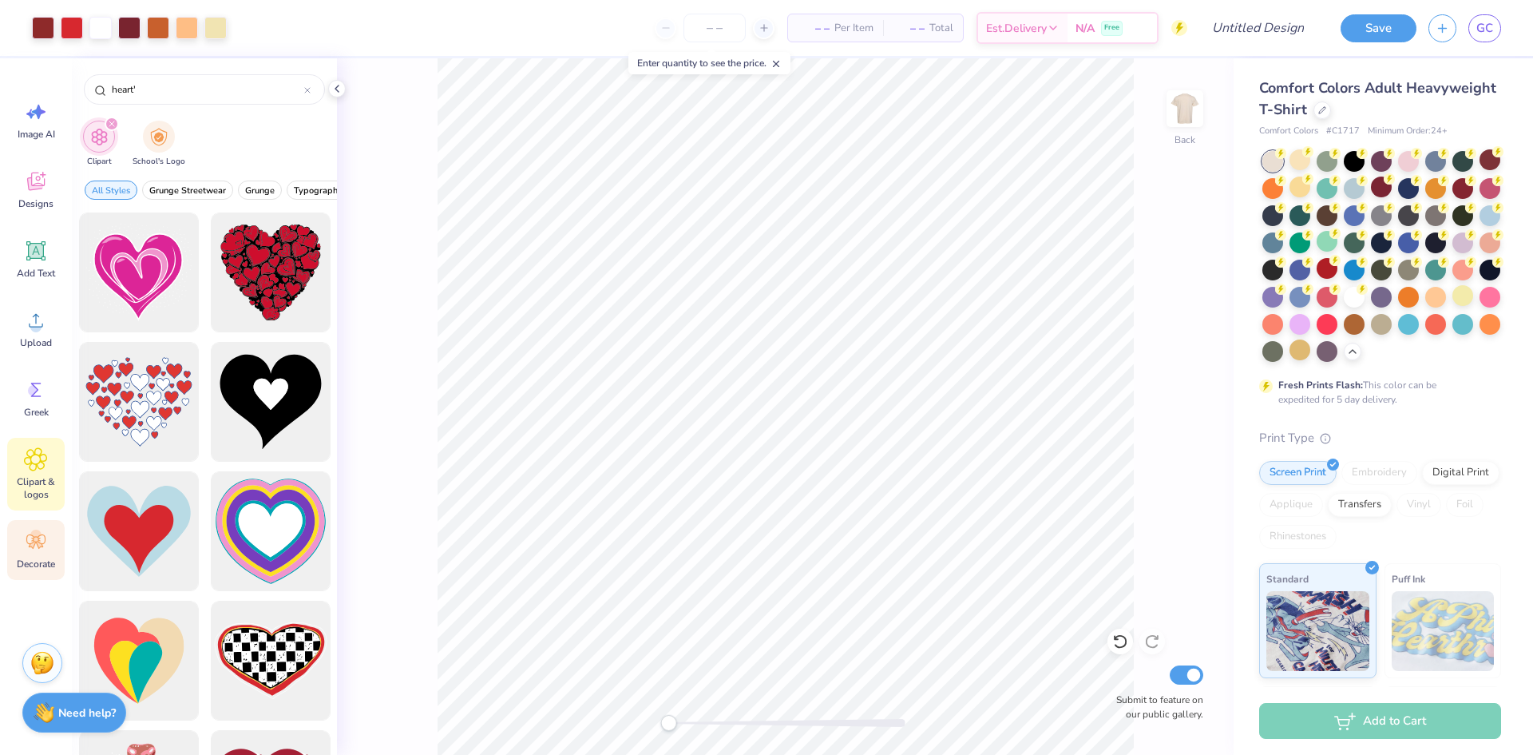
click at [22, 550] on div "Decorate" at bounding box center [36, 550] width 58 height 60
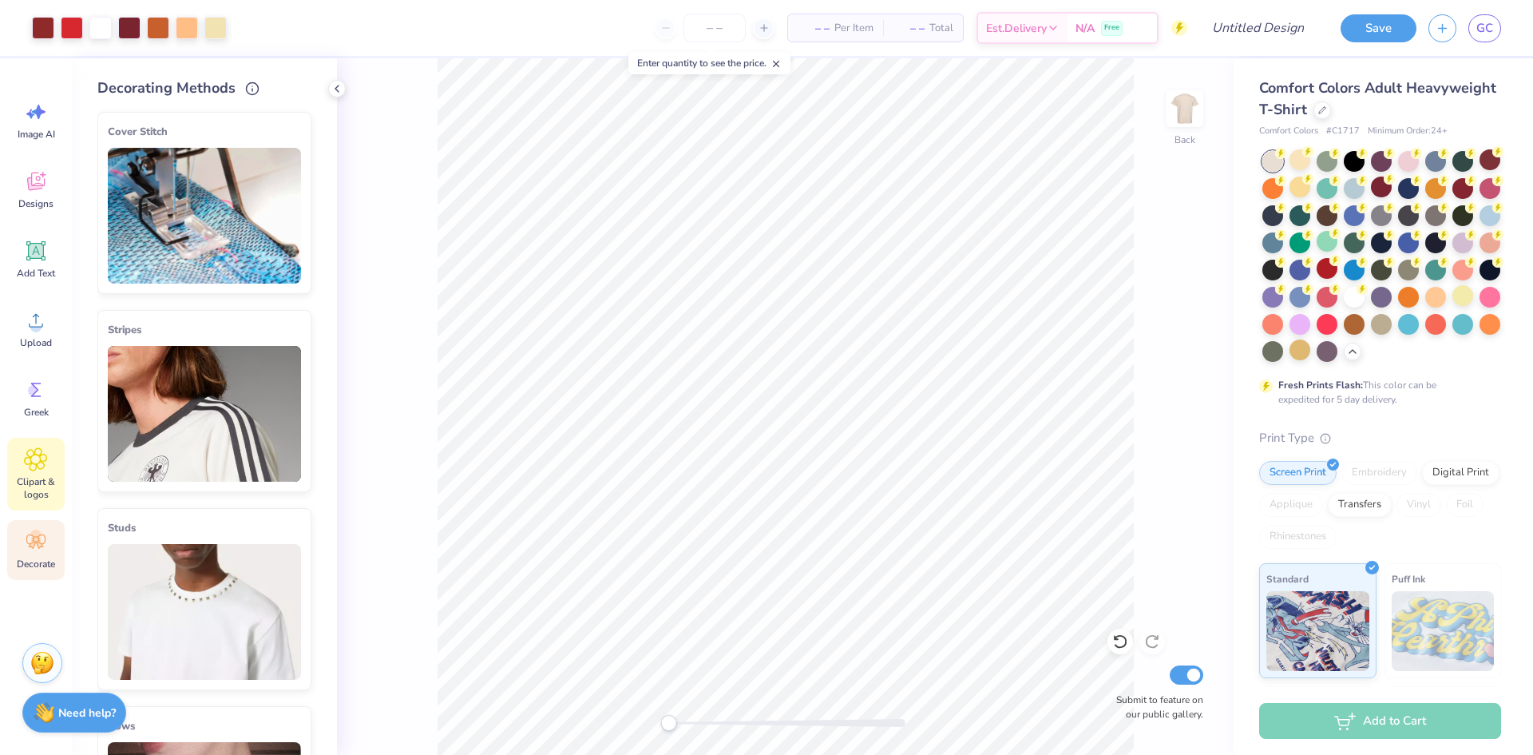
click at [26, 486] on span "Clipart & logos" at bounding box center [36, 488] width 53 height 26
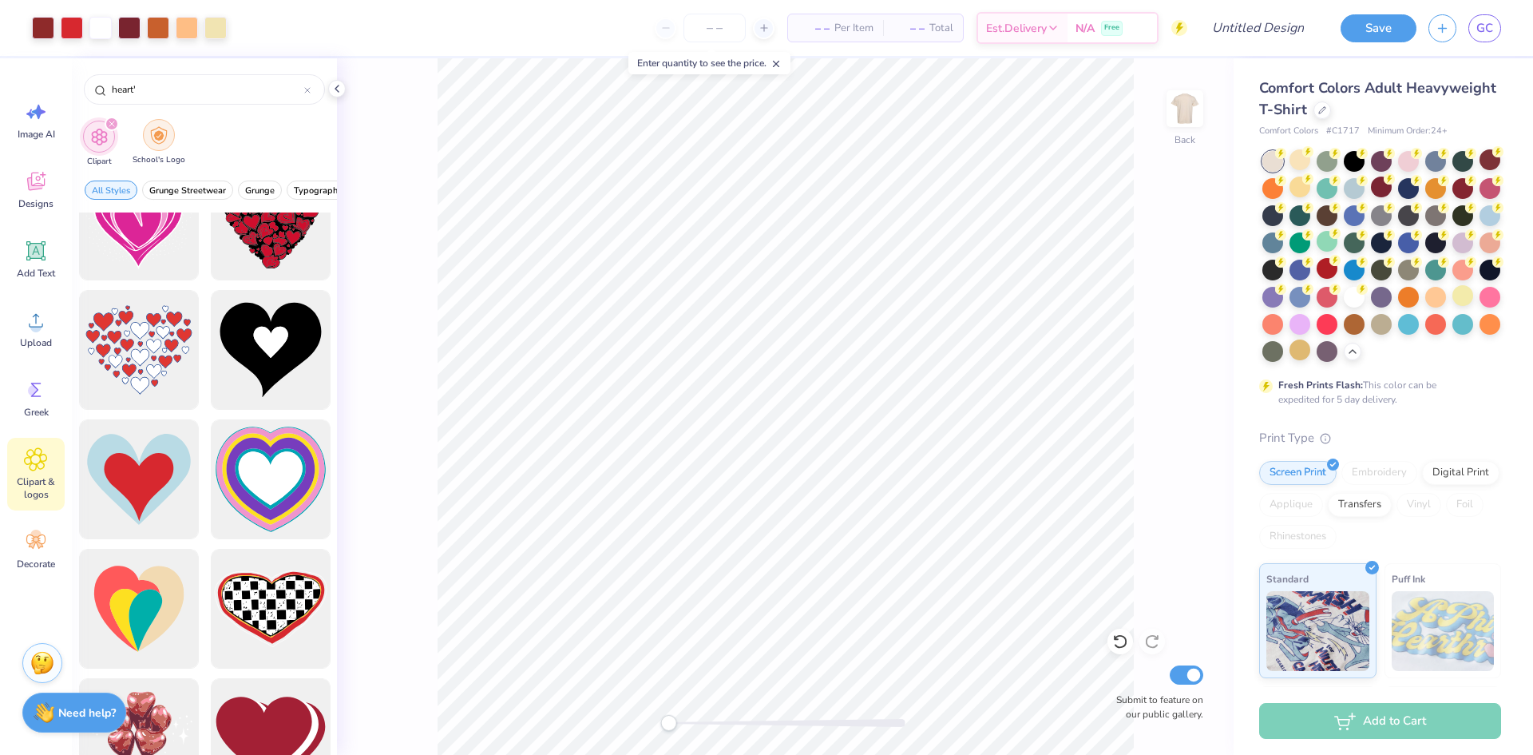
scroll to position [80, 0]
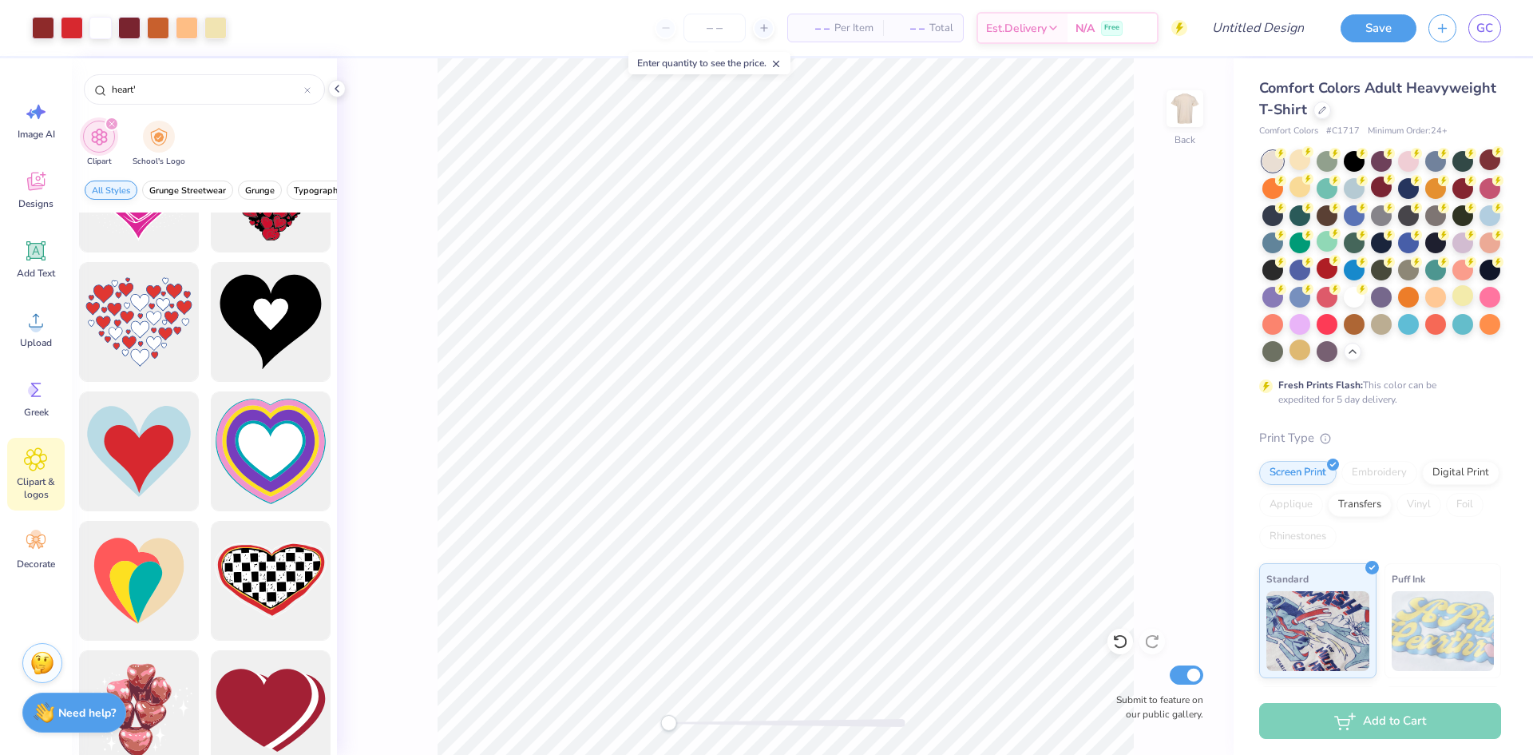
click at [125, 192] on span "All Styles" at bounding box center [111, 190] width 38 height 12
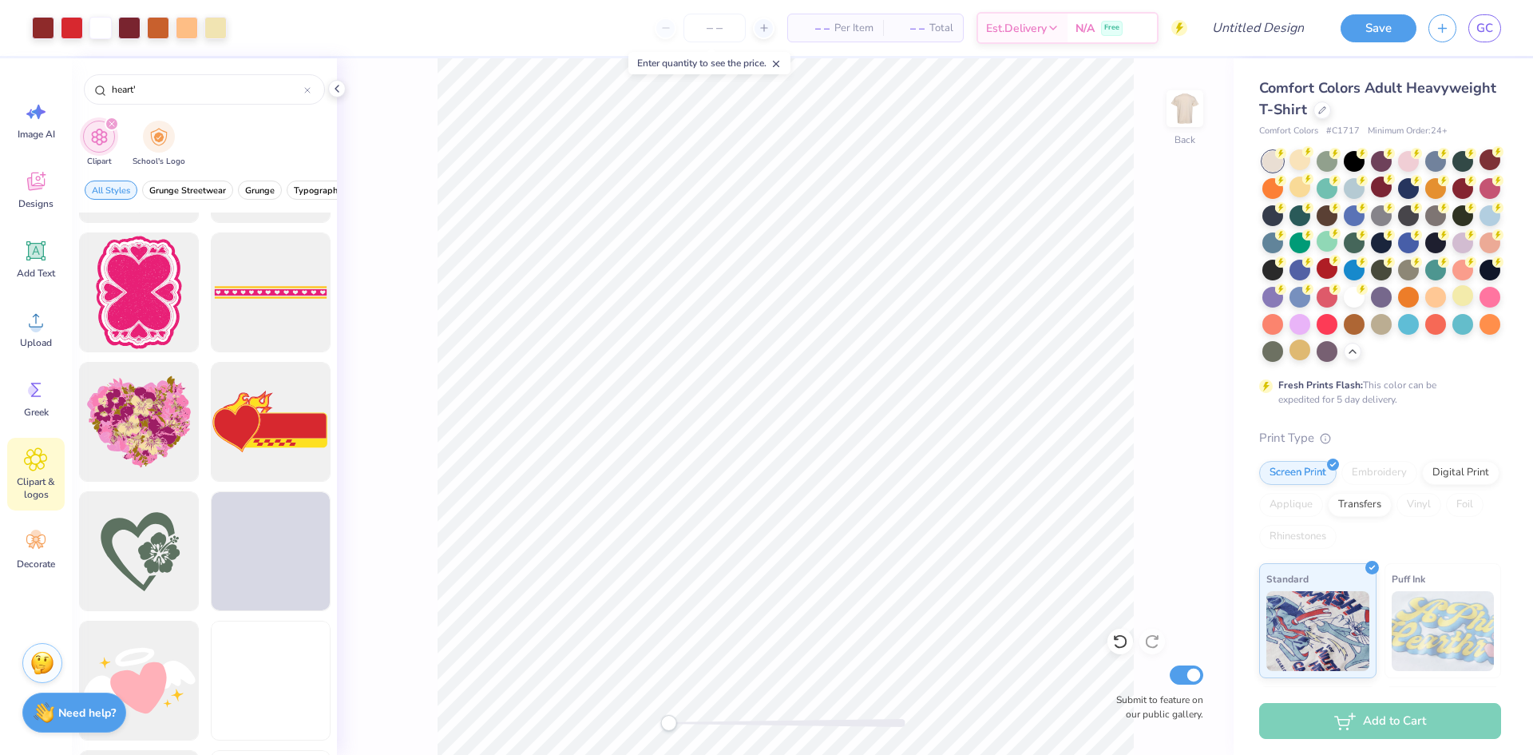
scroll to position [6709, 0]
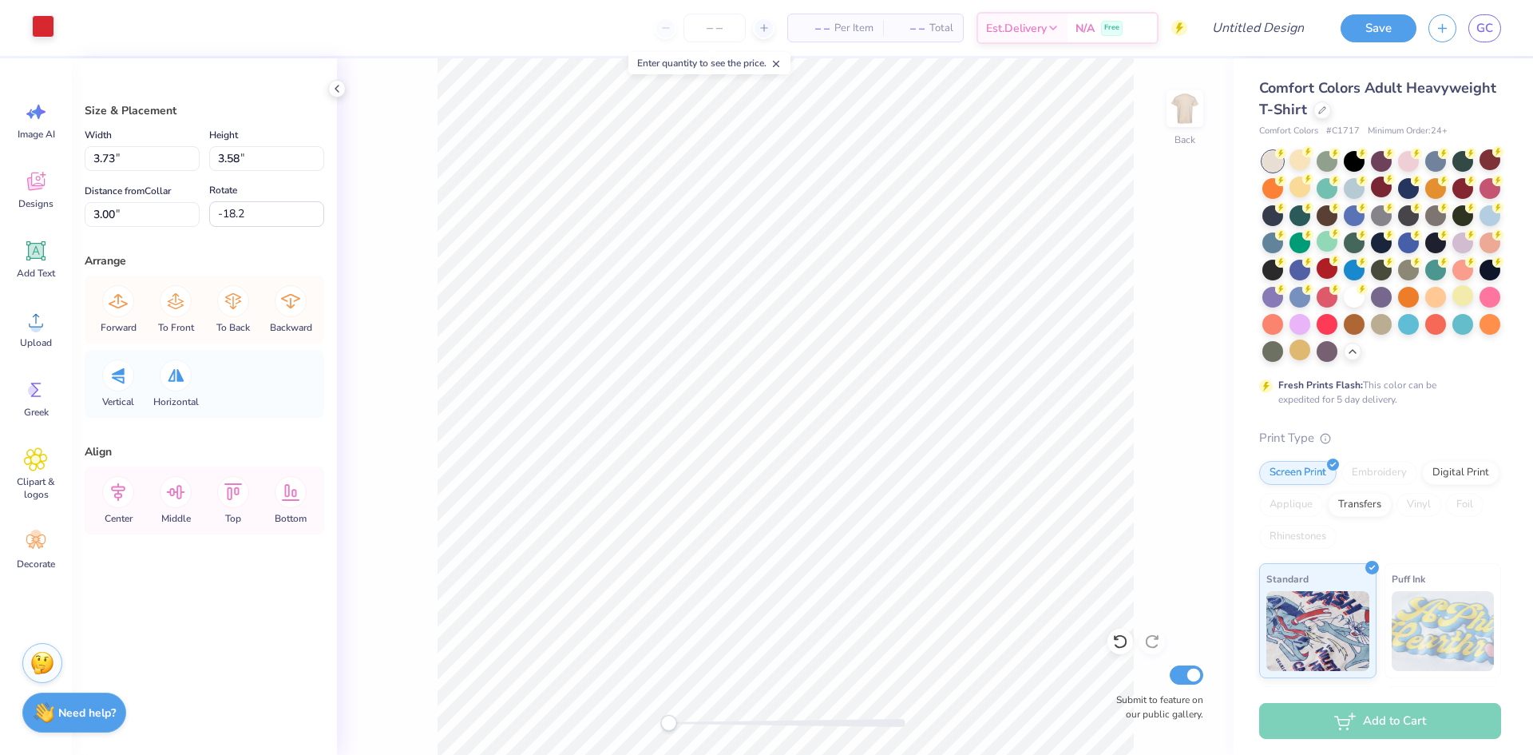
click at [32, 34] on div at bounding box center [43, 26] width 22 height 22
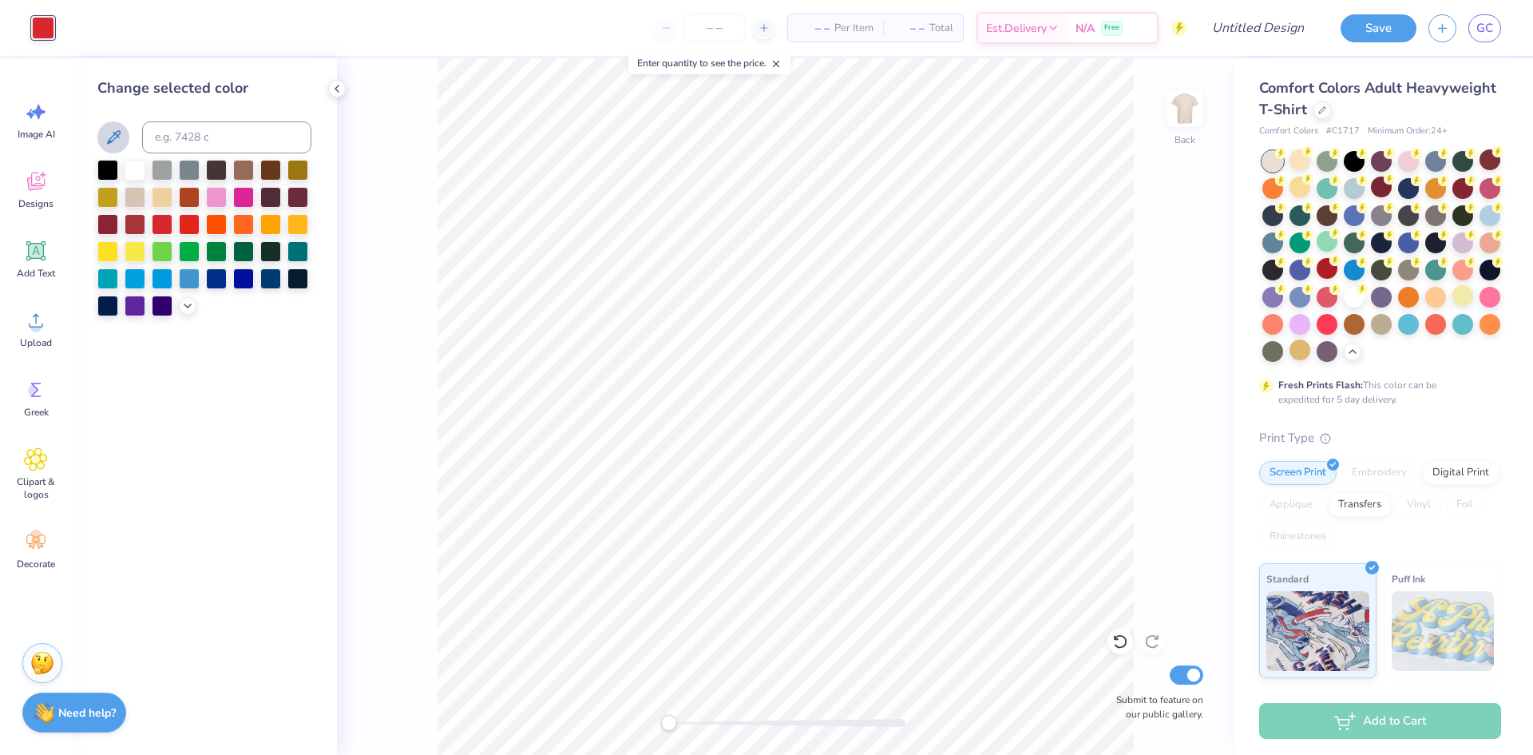
click at [105, 141] on icon at bounding box center [113, 137] width 19 height 19
click at [119, 143] on icon at bounding box center [113, 137] width 19 height 19
click at [195, 305] on div at bounding box center [188, 304] width 18 height 18
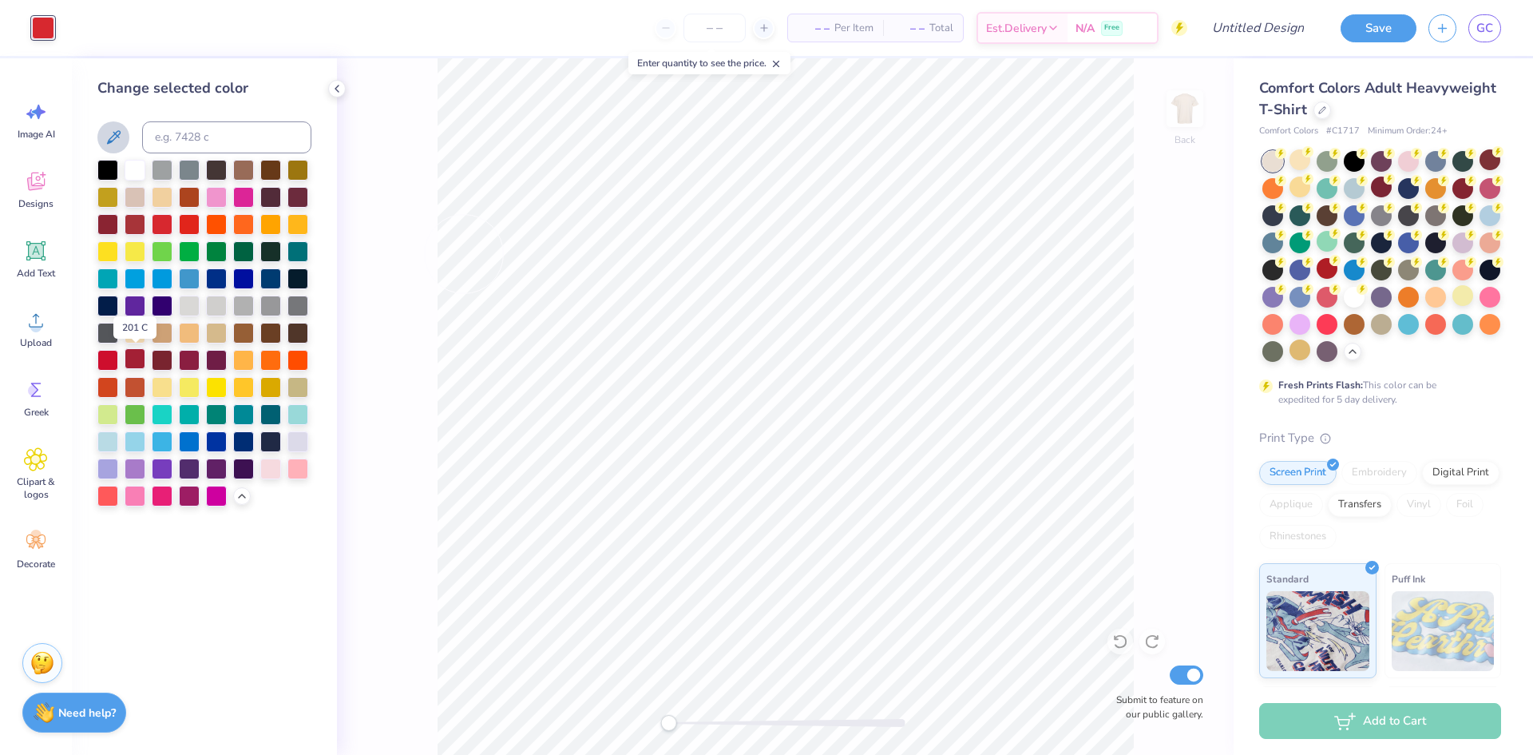
click at [141, 355] on div at bounding box center [135, 358] width 21 height 21
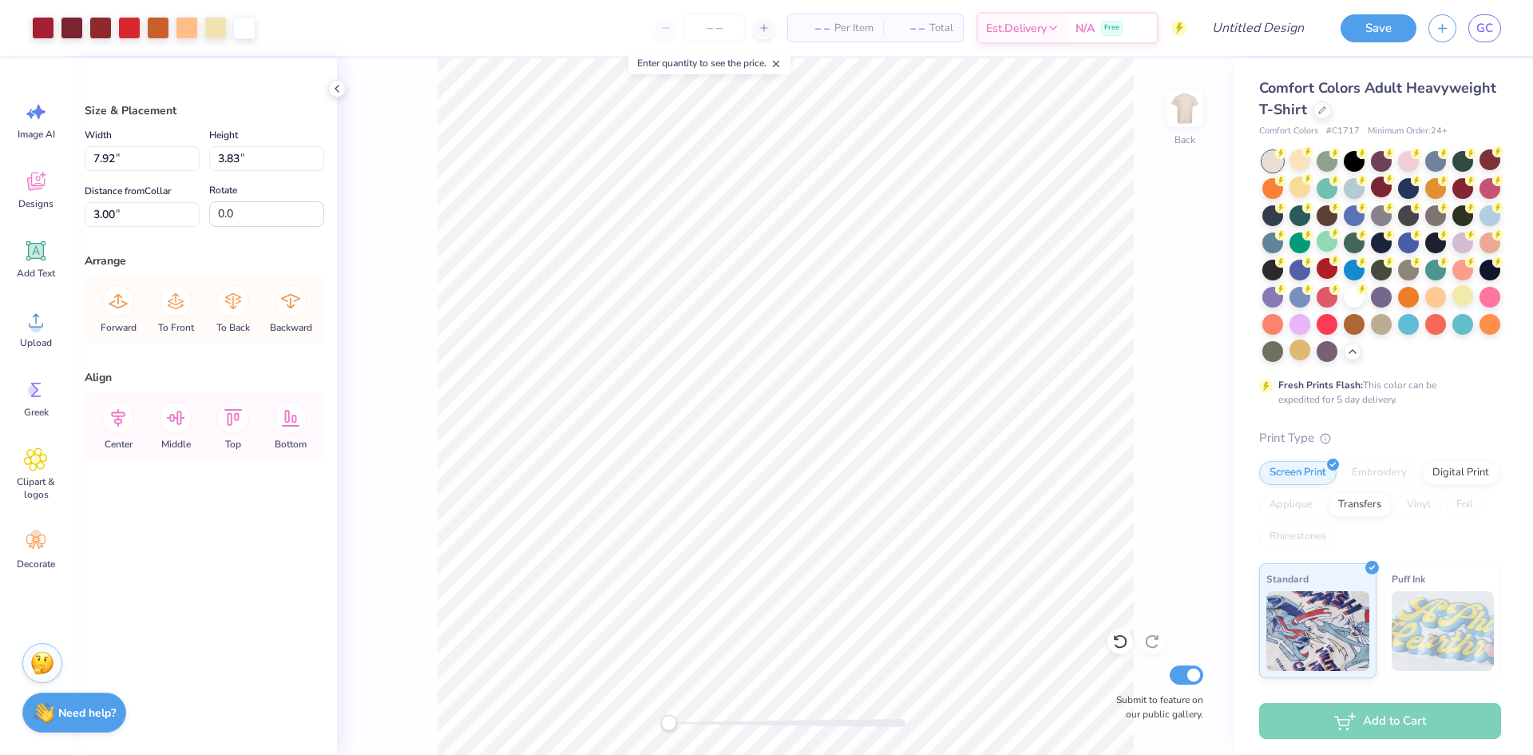
type input "3.50"
click at [1200, 478] on div "Back Submit to feature on our public gallery." at bounding box center [785, 406] width 897 height 696
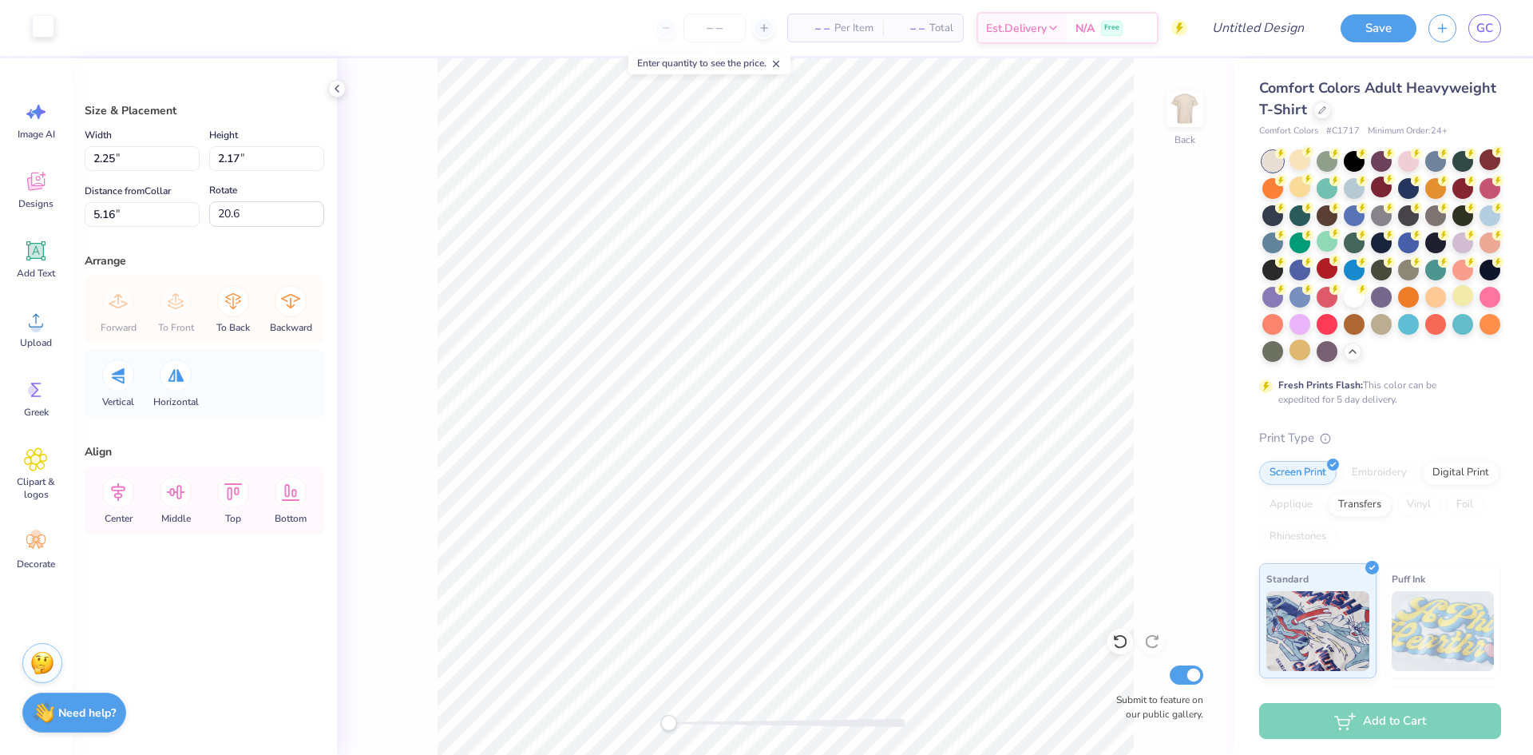
click at [38, 32] on div at bounding box center [43, 26] width 22 height 22
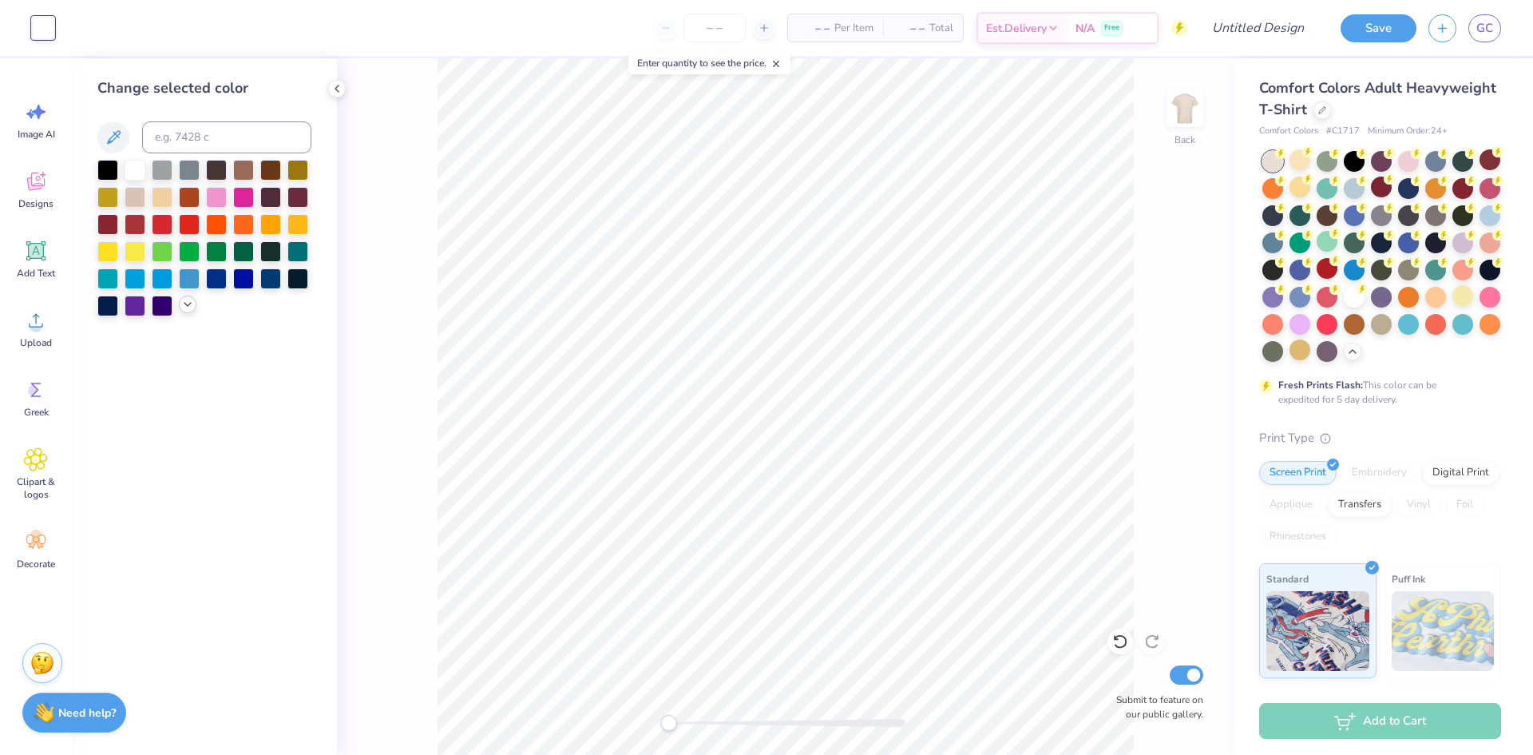
click at [180, 308] on div at bounding box center [188, 304] width 18 height 18
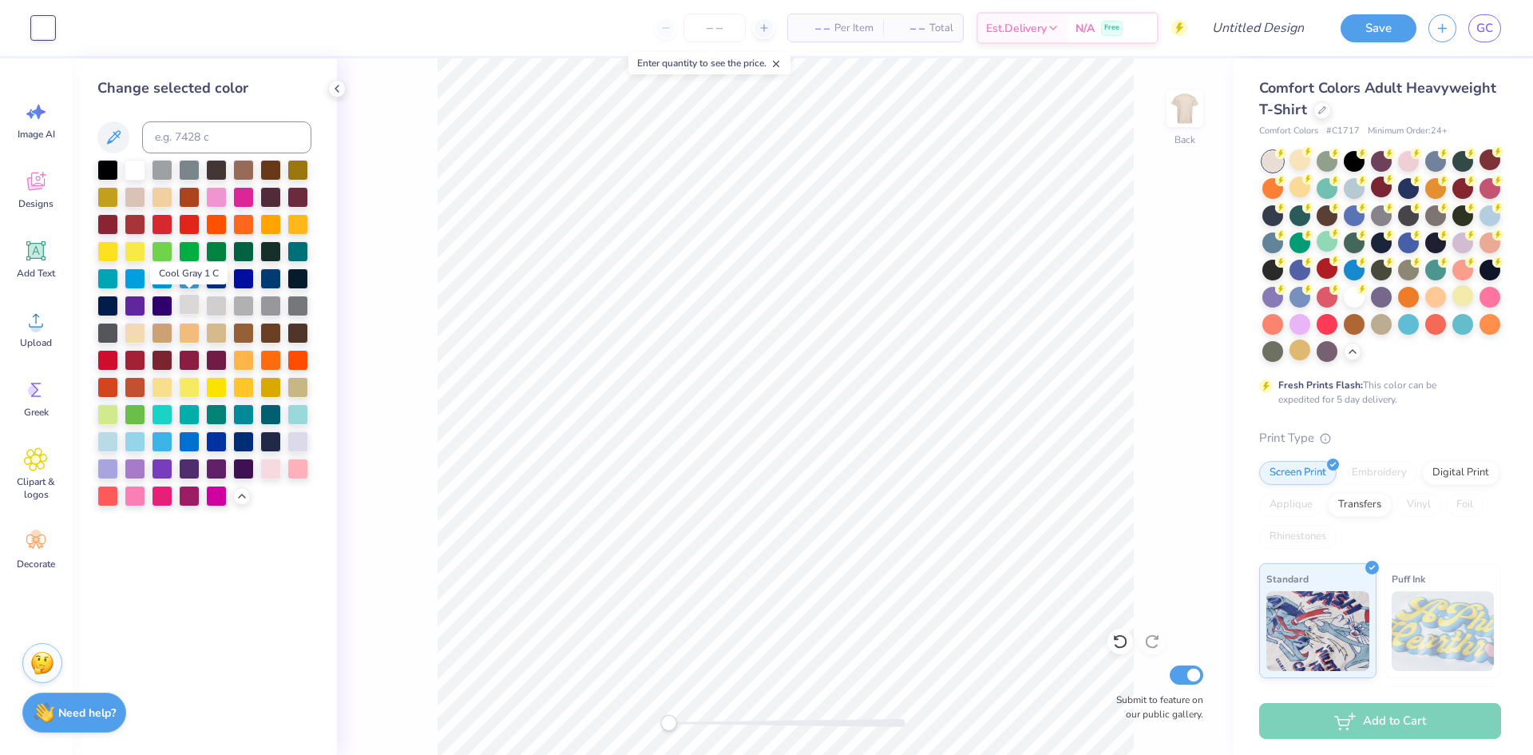
click at [185, 315] on div at bounding box center [189, 304] width 21 height 21
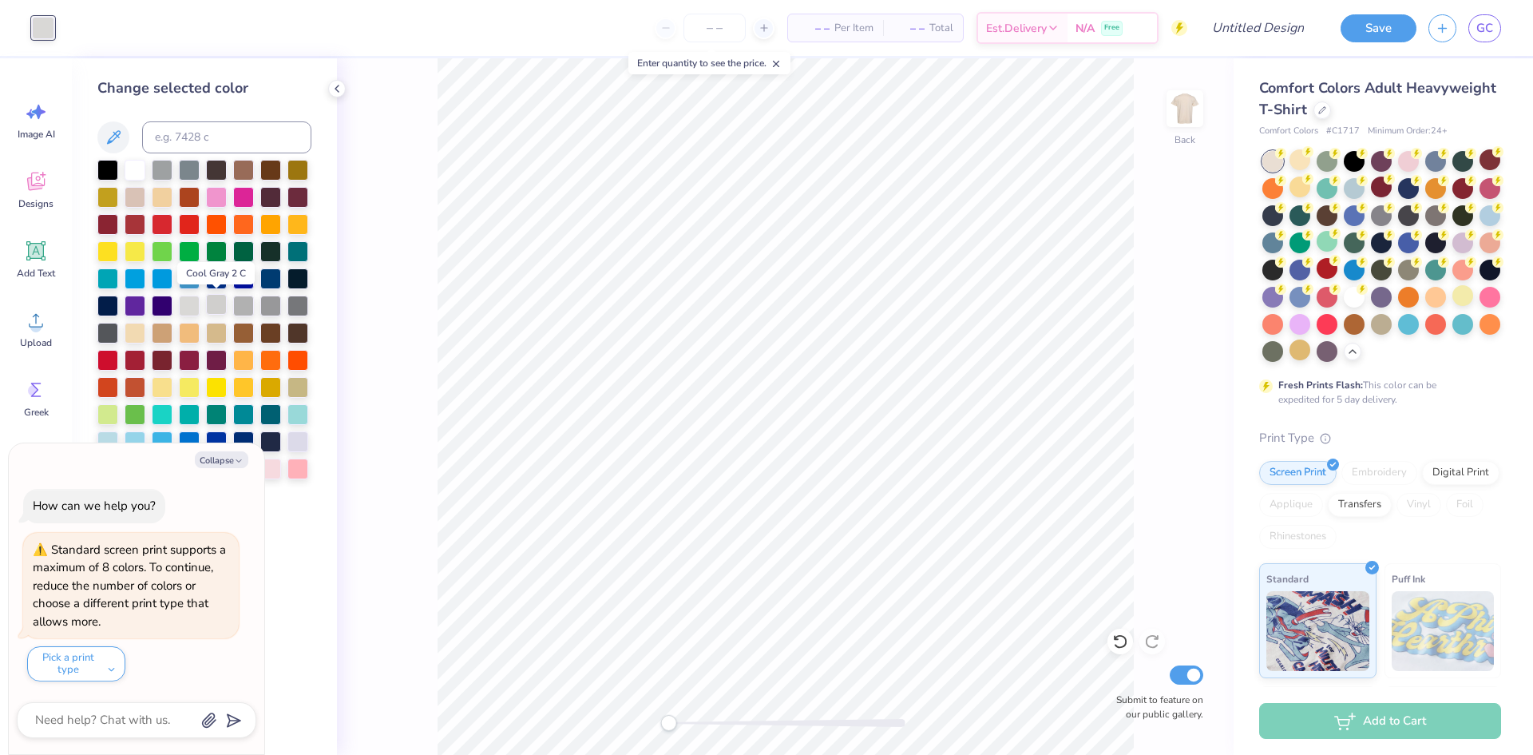
click at [206, 311] on div at bounding box center [216, 304] width 21 height 21
click at [224, 462] on button "Collapse" at bounding box center [222, 459] width 54 height 17
type textarea "x"
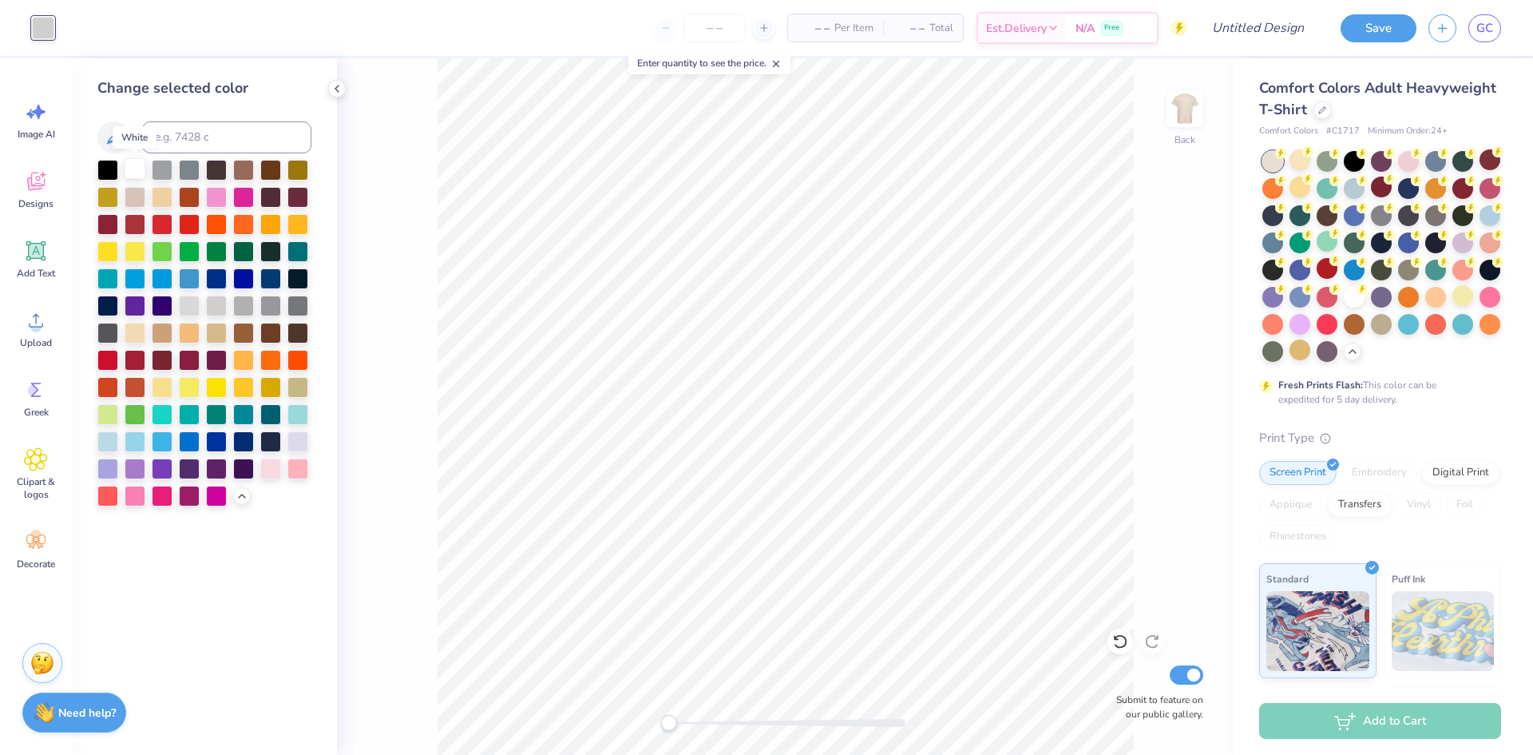
click at [135, 173] on div at bounding box center [135, 168] width 21 height 21
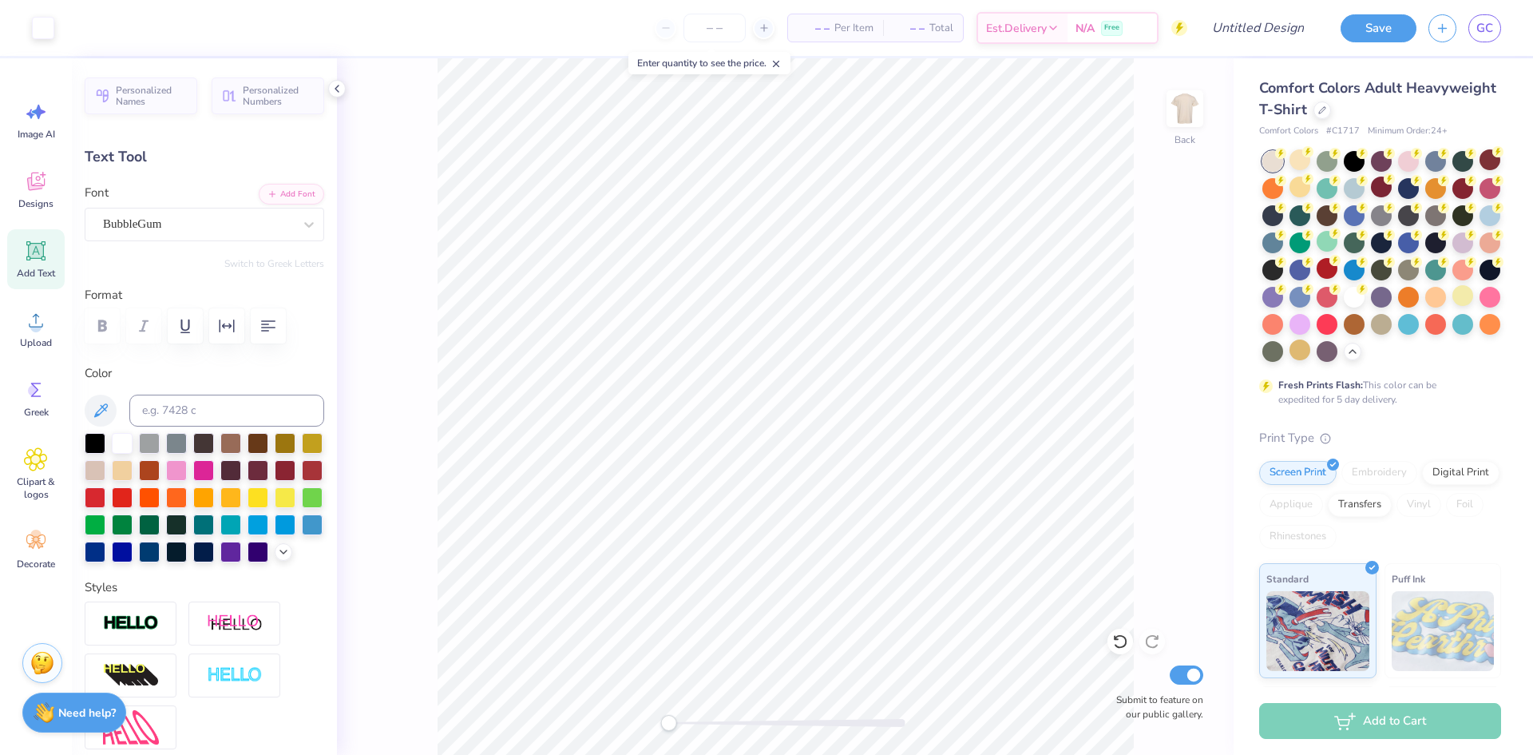
type input "7.99"
type input "3.04"
type input "21.46"
click at [678, 726] on div "Accessibility label" at bounding box center [674, 723] width 16 height 16
type input "0.94"
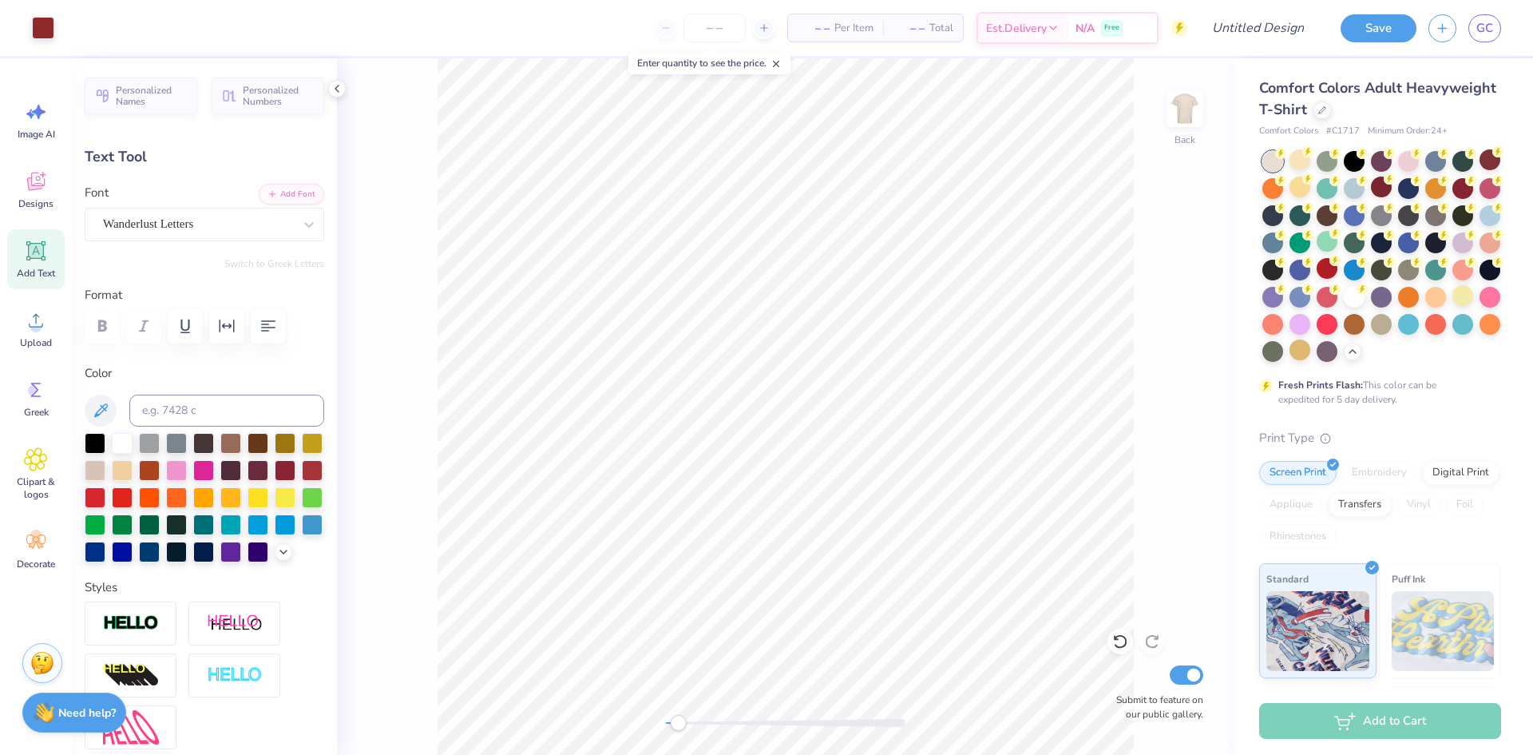
type input "0.98"
type input "10.02"
type input "-6.6"
type textarea "pie with the"
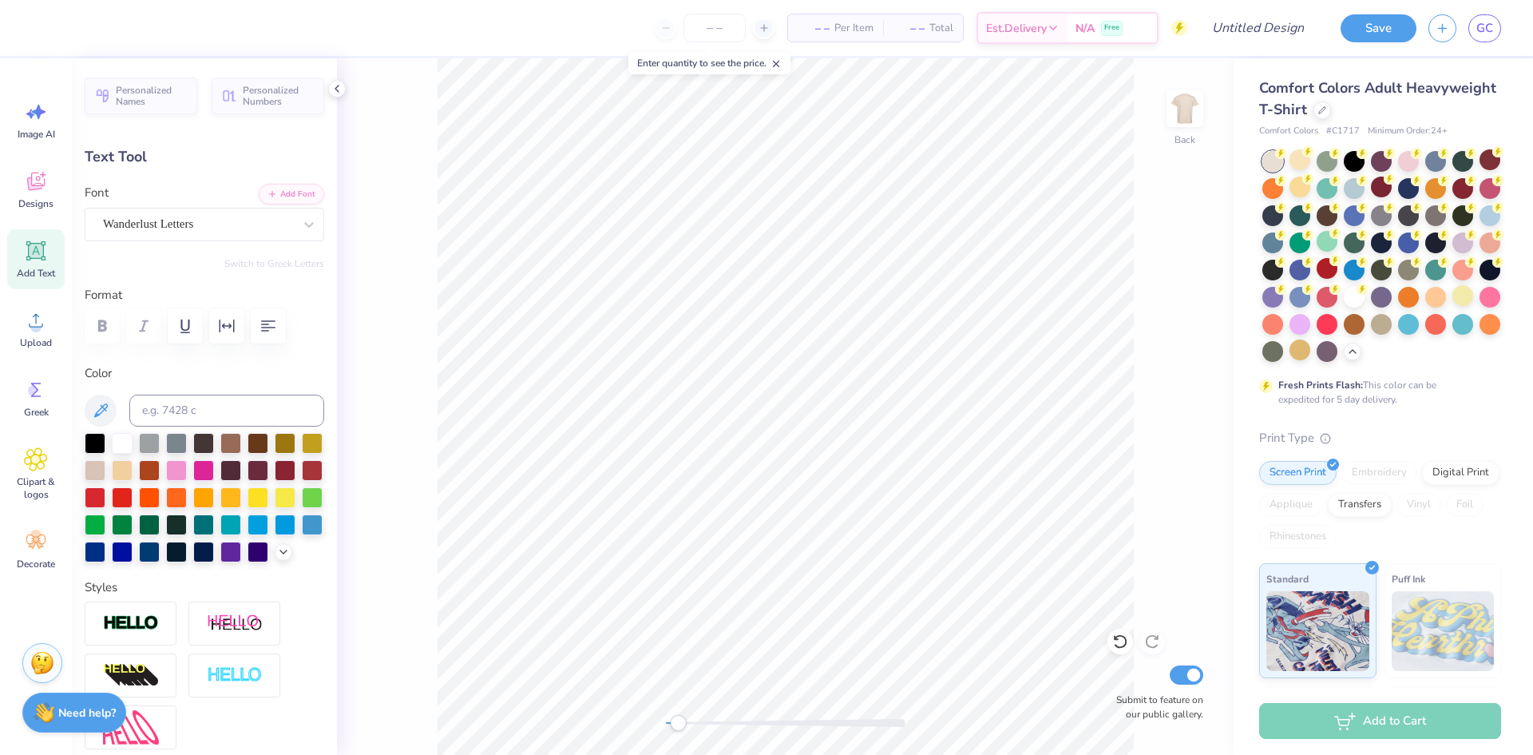
scroll to position [14, 5]
click at [403, 597] on div "Back Submit to feature on our public gallery." at bounding box center [785, 406] width 897 height 696
type input "0.0"
click at [368, 372] on div "Back Submit to feature on our public gallery." at bounding box center [785, 406] width 897 height 696
type input "3.26"
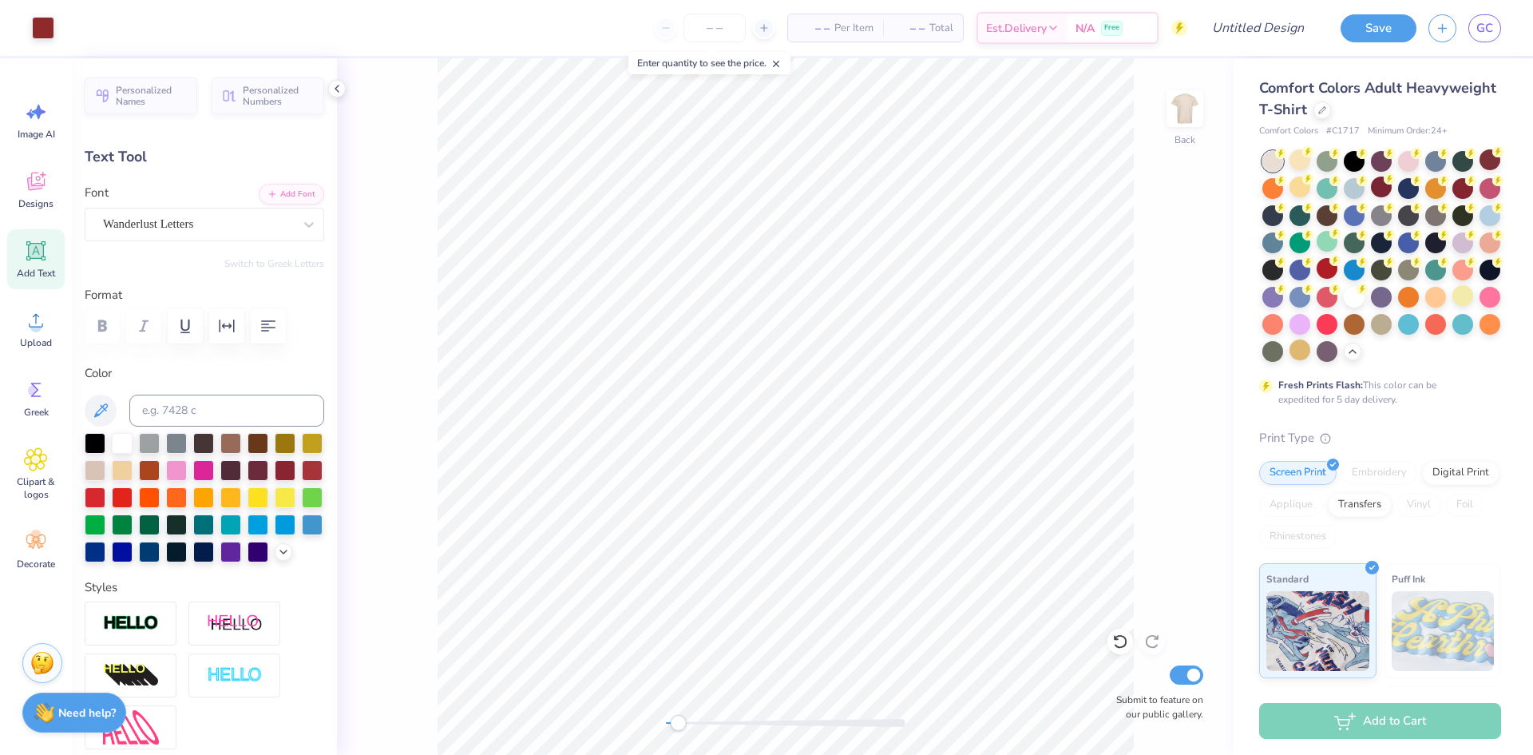
type input "1.25"
type input "10.03"
type input "0.0"
type input "2.74"
type input "-6.6"
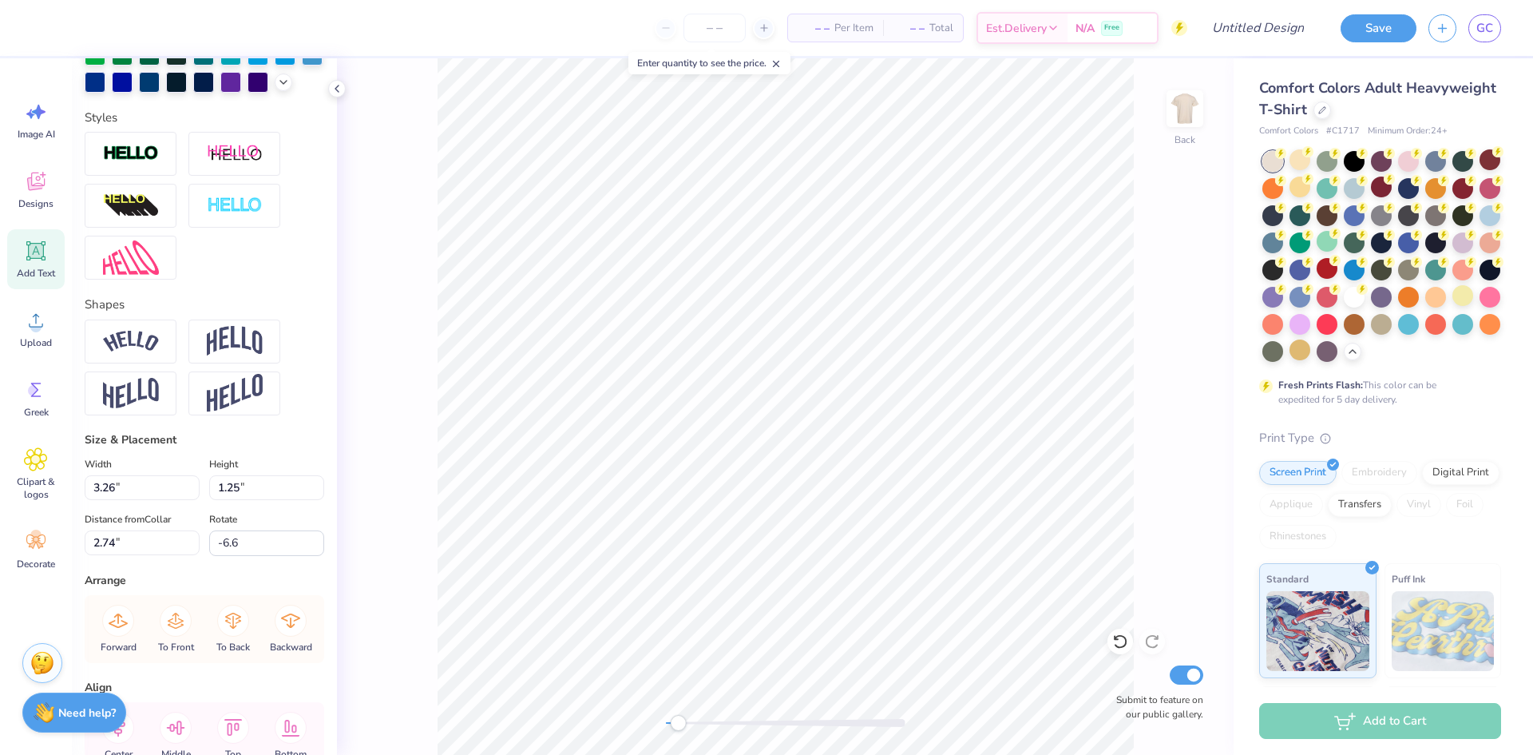
scroll to position [592, 0]
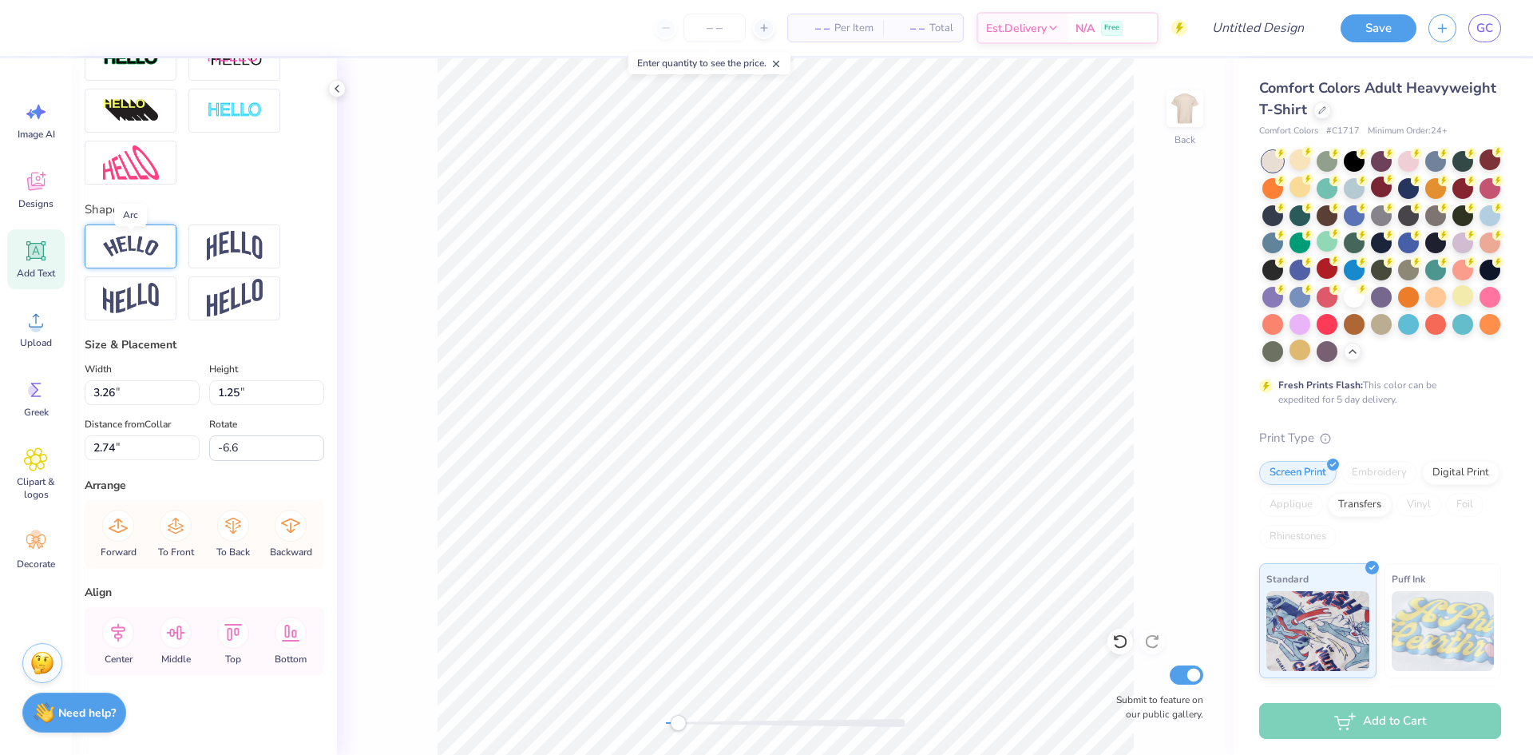
click at [110, 244] on img at bounding box center [131, 247] width 56 height 22
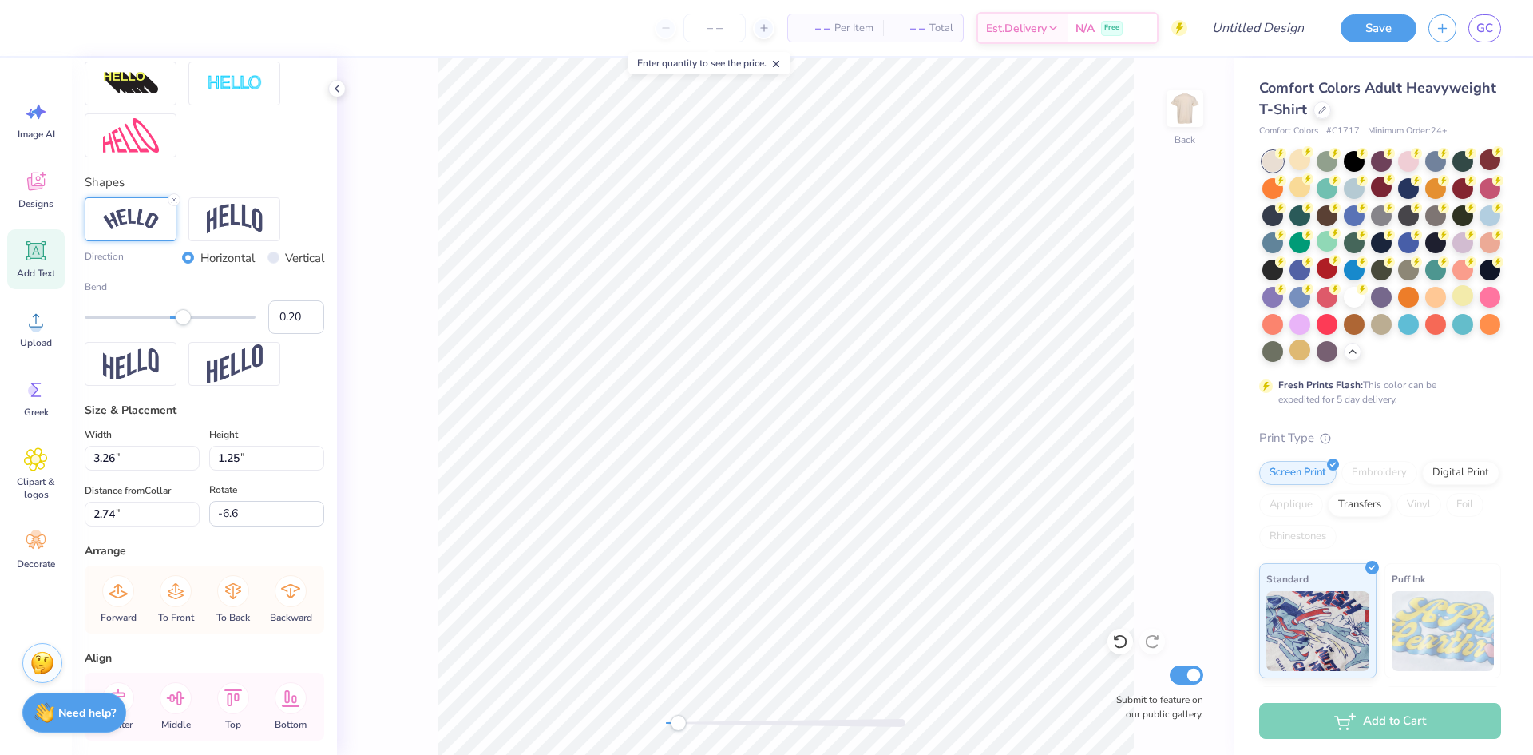
type input "0.18"
drag, startPoint x: 192, startPoint y: 349, endPoint x: 178, endPoint y: 349, distance: 14.4
click at [178, 325] on div at bounding box center [170, 317] width 171 height 16
click at [363, 422] on div "Back Submit to feature on our public gallery." at bounding box center [785, 406] width 897 height 696
type input "0.0"
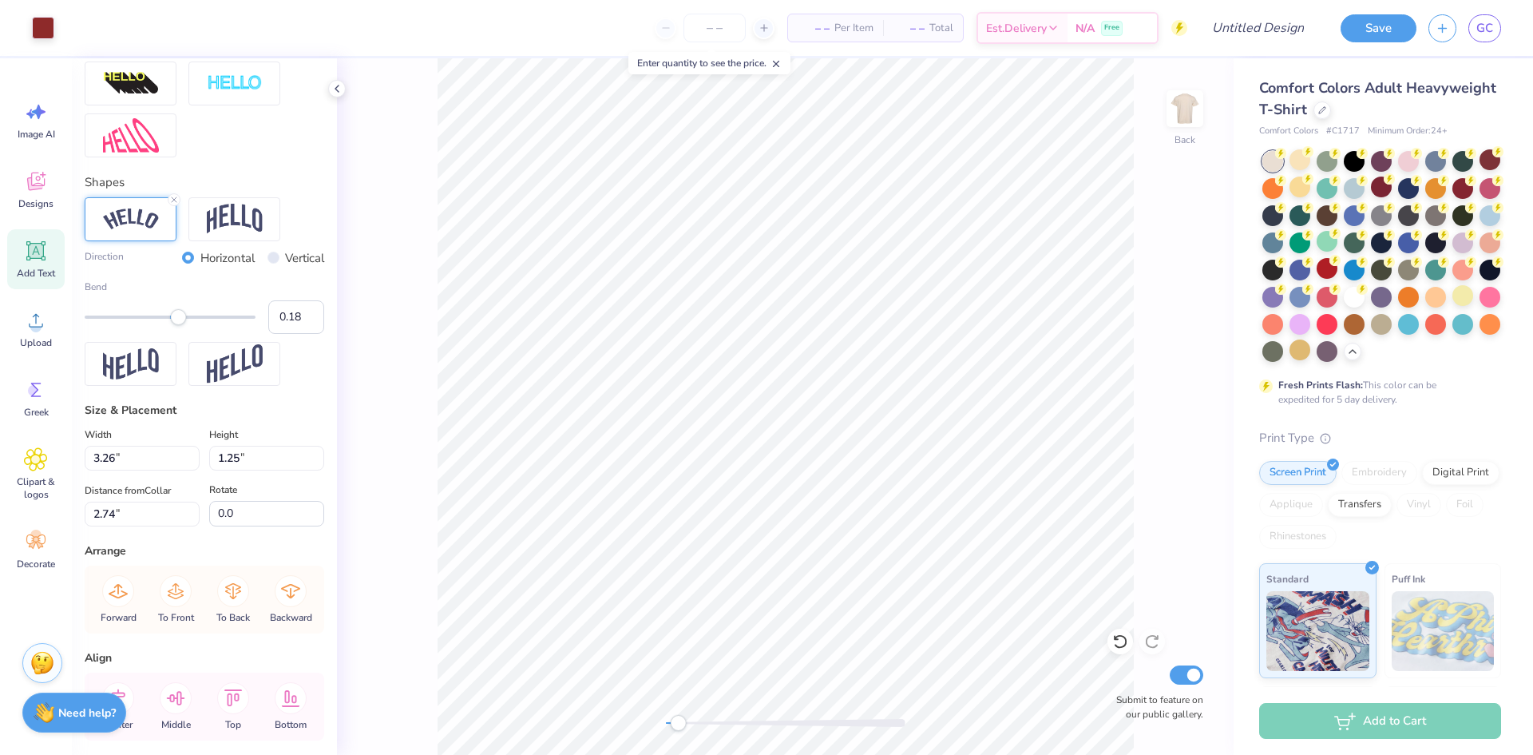
type input "3.58"
type input "1.29"
type input "2.85"
type input "0.0"
type input "2.48"
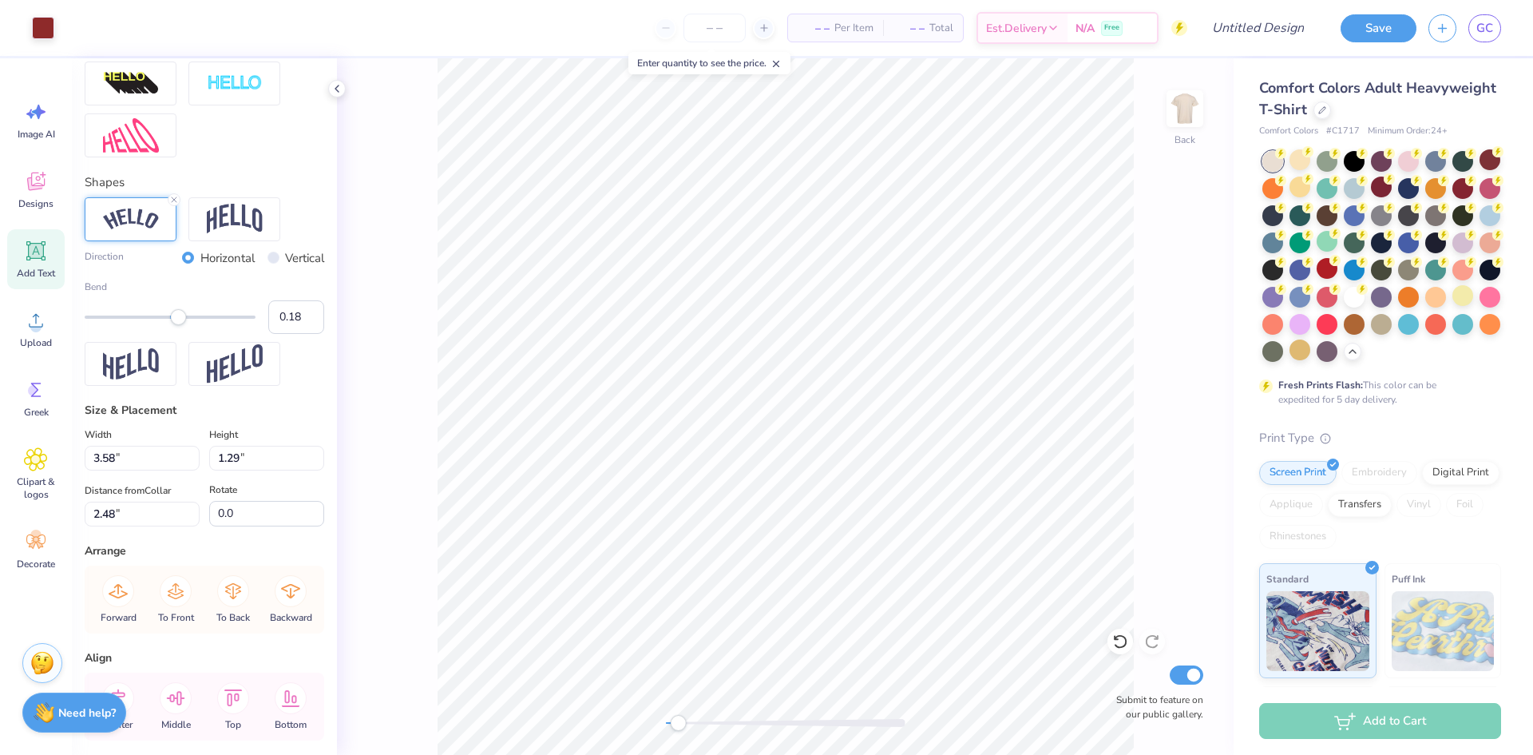
type input "-6.6"
type input "2.05"
type input "0.74"
type input "10.63"
type input "-4.9"
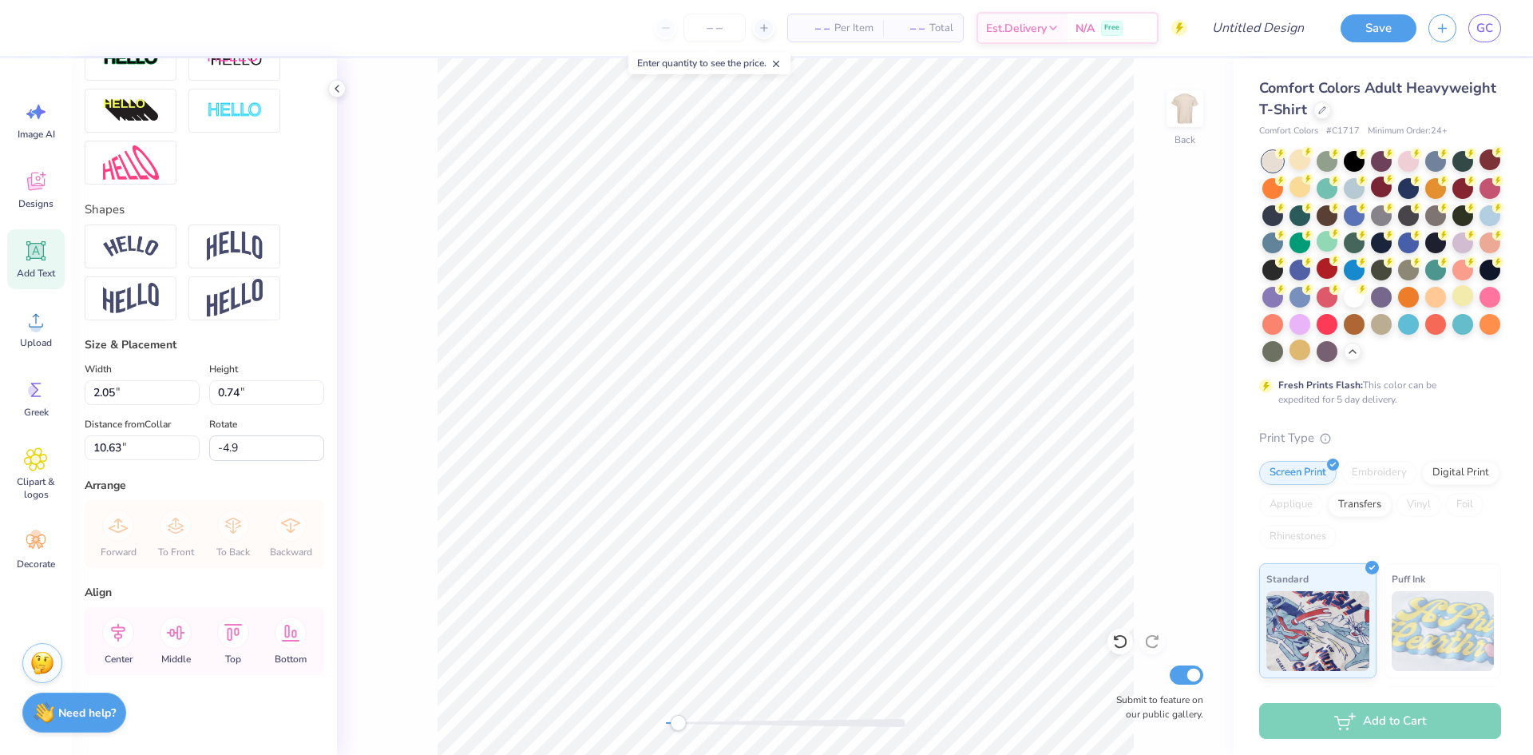
scroll to position [14, 3]
type textarea "gamma"
type textarea "pi phis 2025"
click at [1159, 545] on div "Back Submit to feature on our public gallery." at bounding box center [785, 406] width 897 height 696
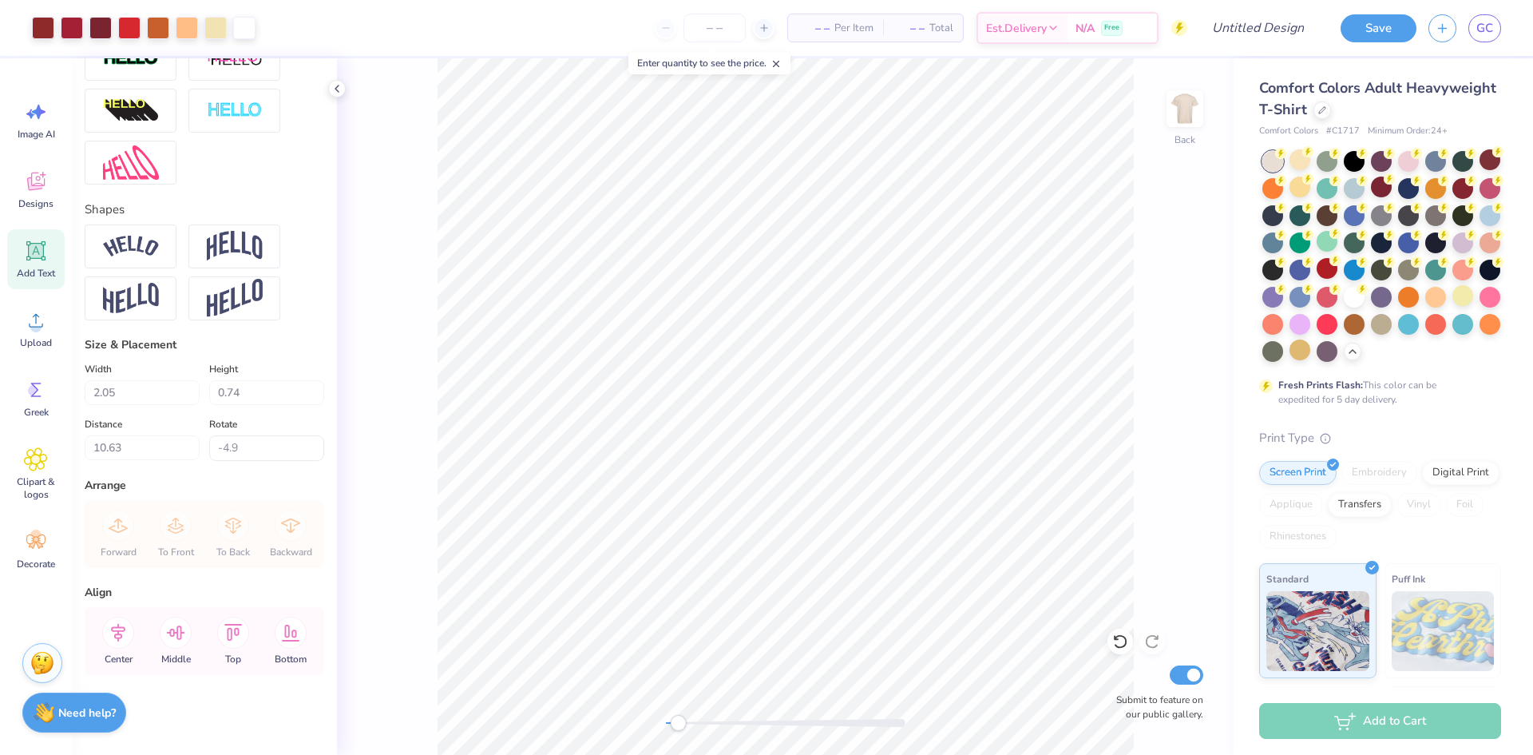
type input "3.71"
type input "1.22"
type input "10.54"
type input "-4.9"
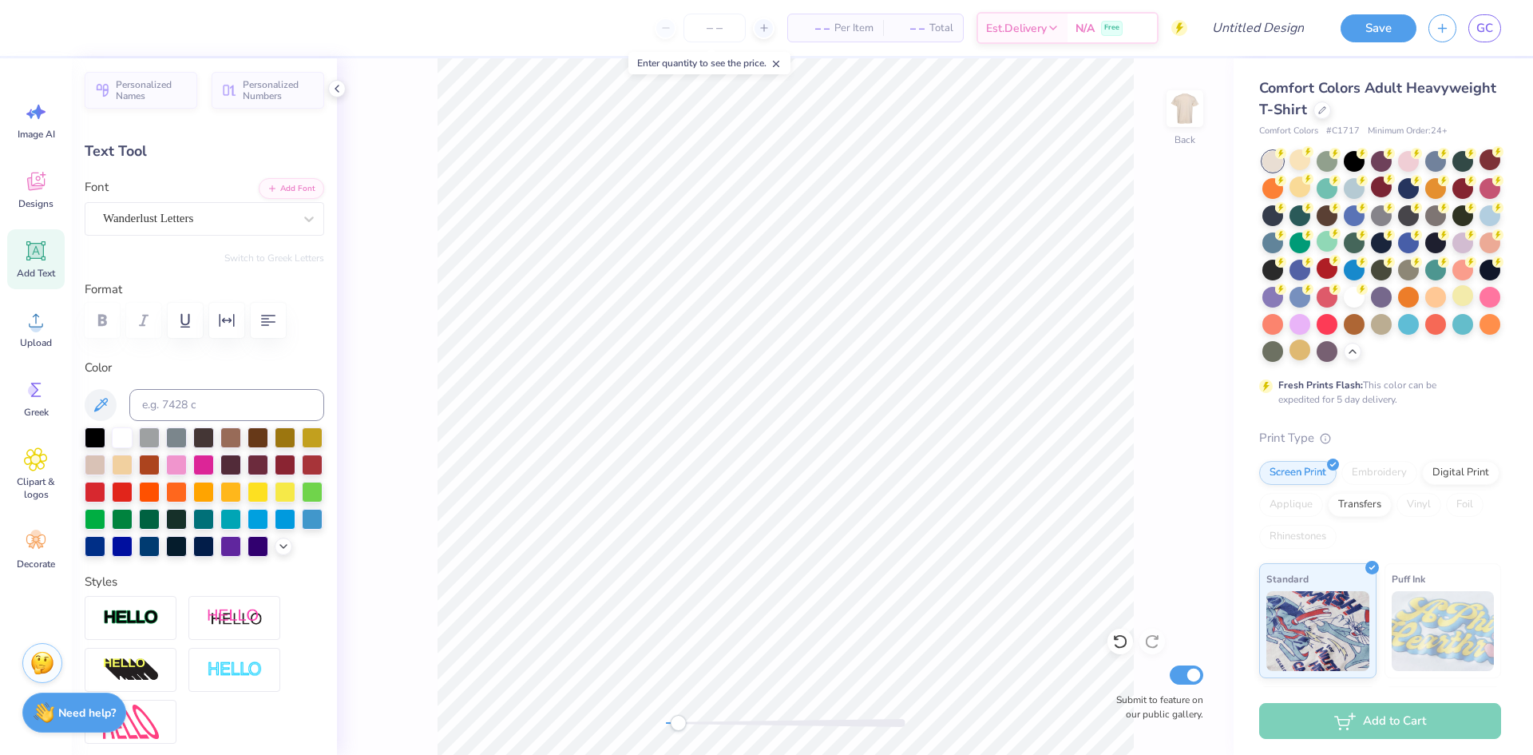
scroll to position [0, 0]
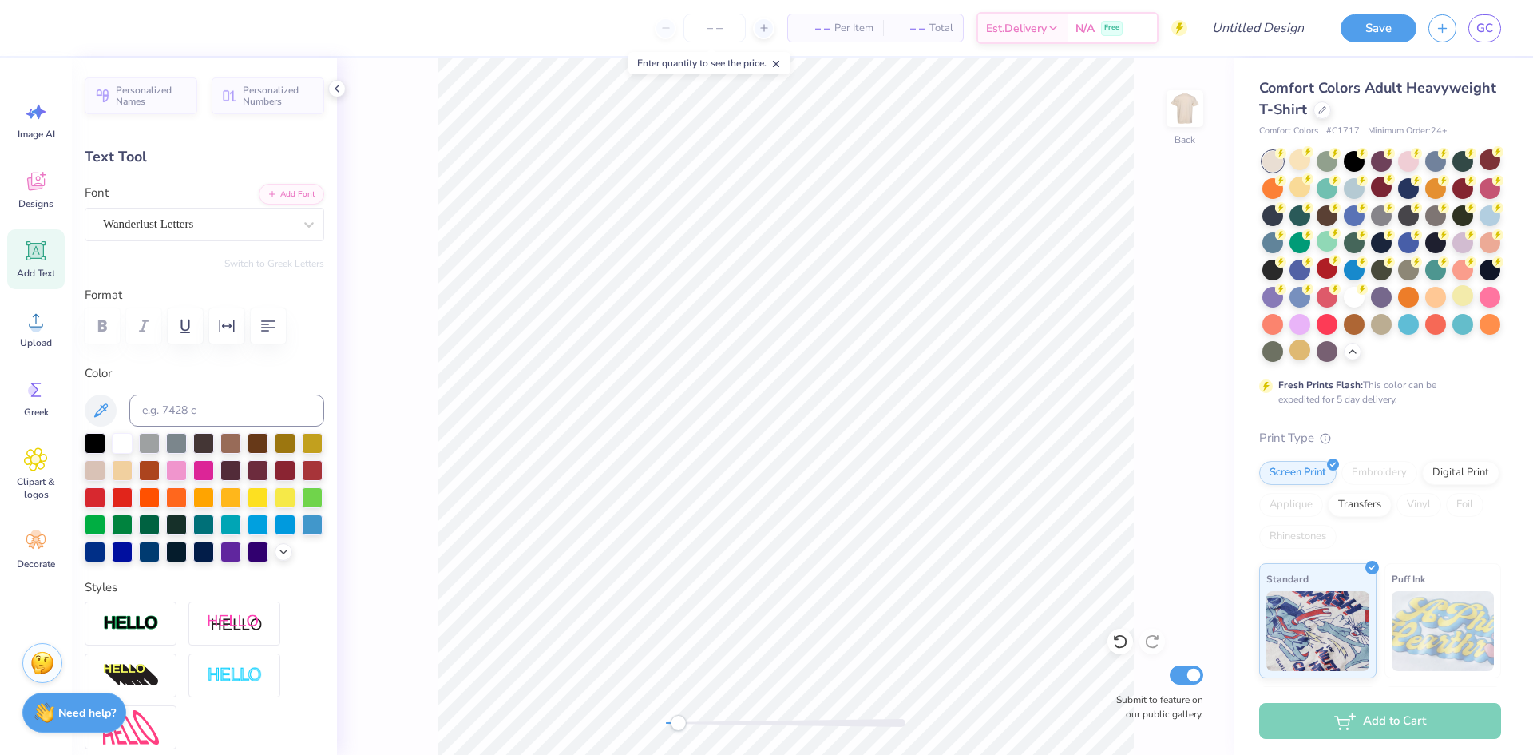
type input "2.90"
type input "0.96"
type input "3.72"
type input "0.0"
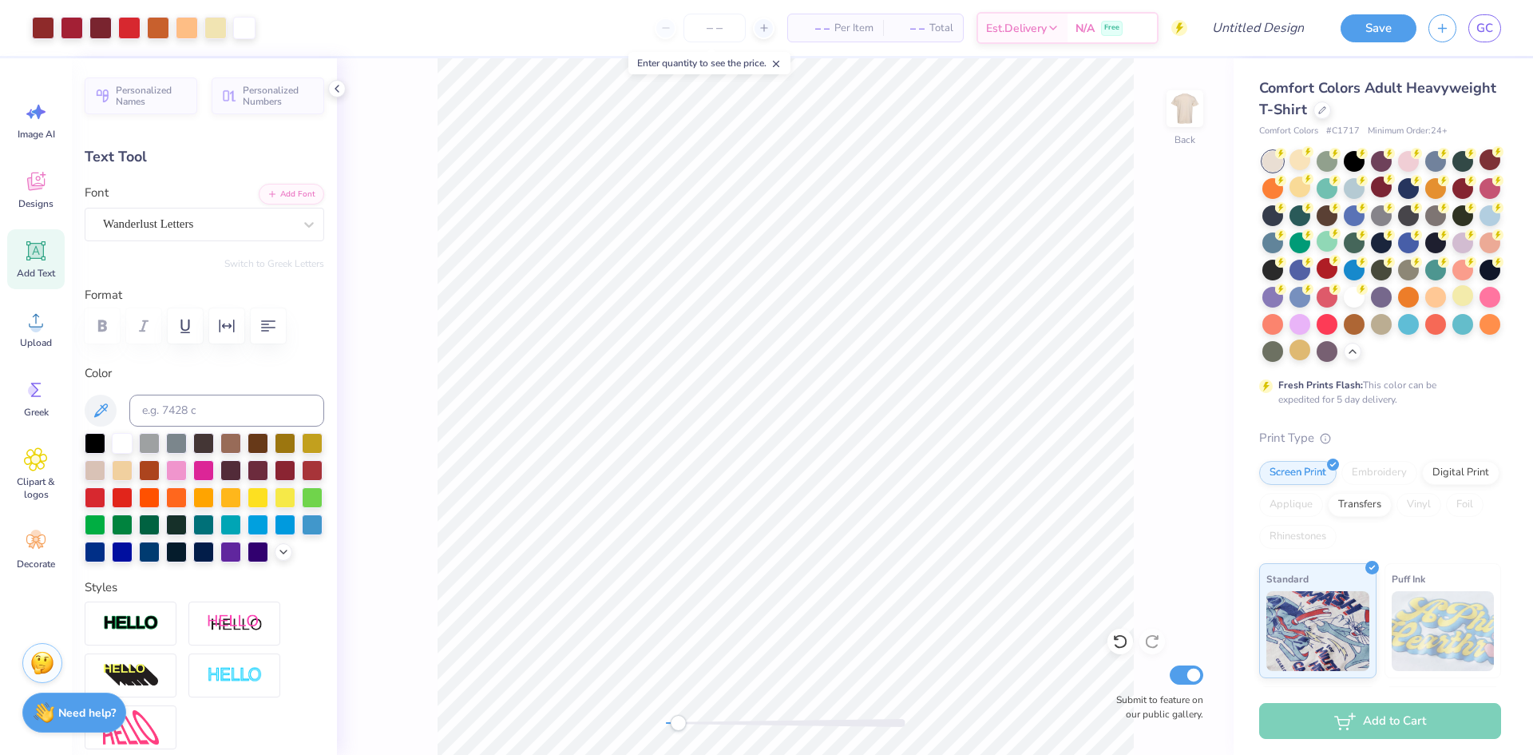
type input "3.66"
type input "-4.9"
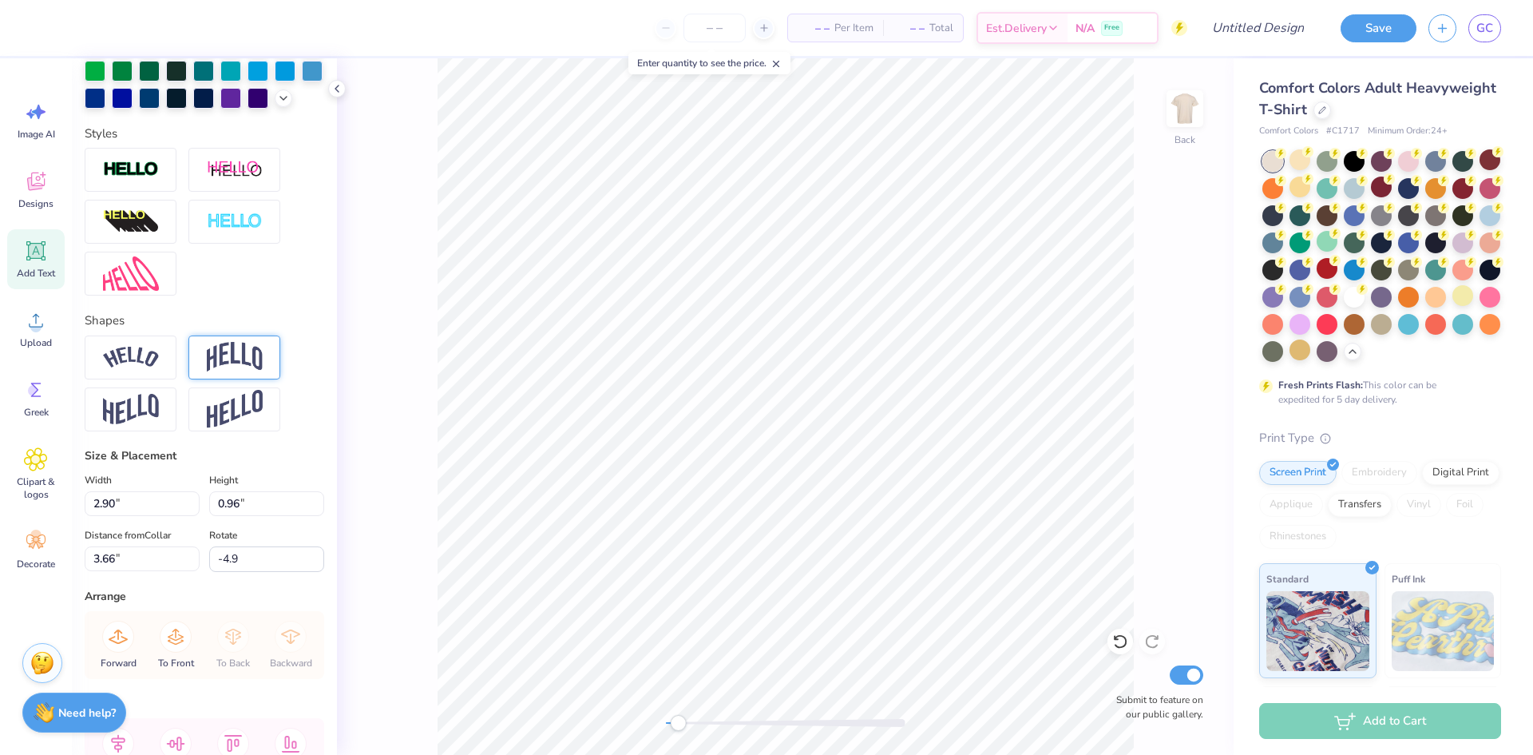
scroll to position [479, 0]
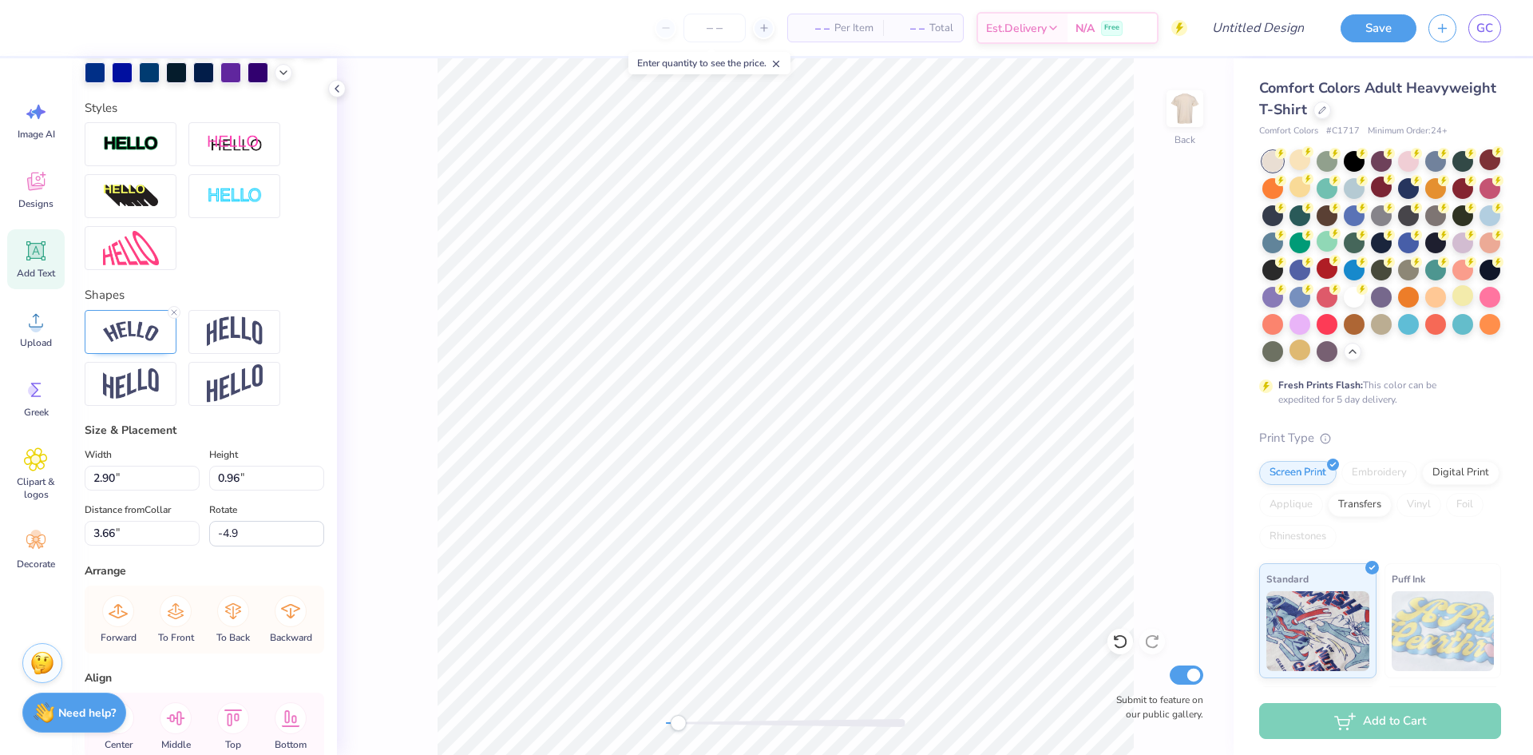
type input "3.58"
type input "1.29"
type input "2.67"
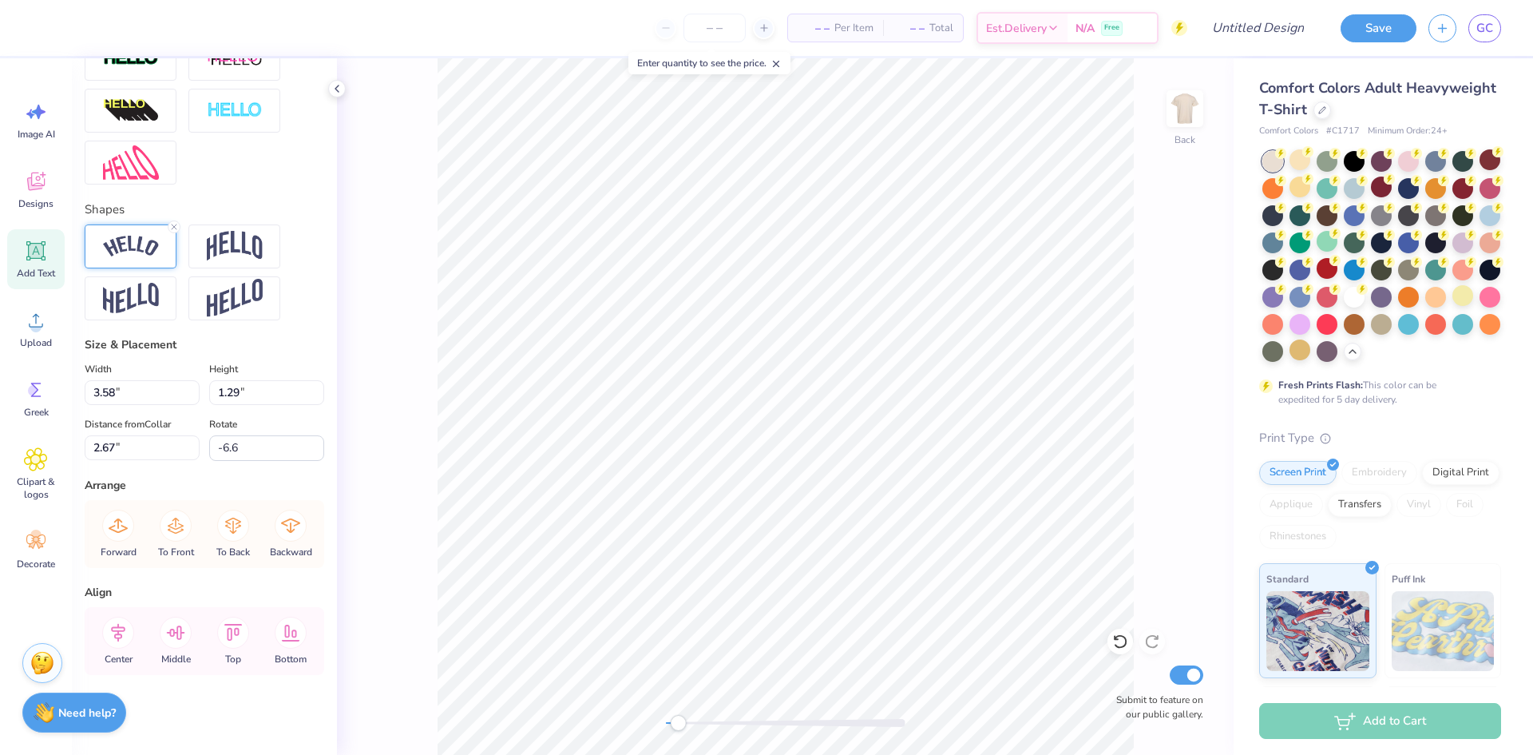
scroll to position [592, 0]
click at [120, 252] on img at bounding box center [131, 247] width 56 height 22
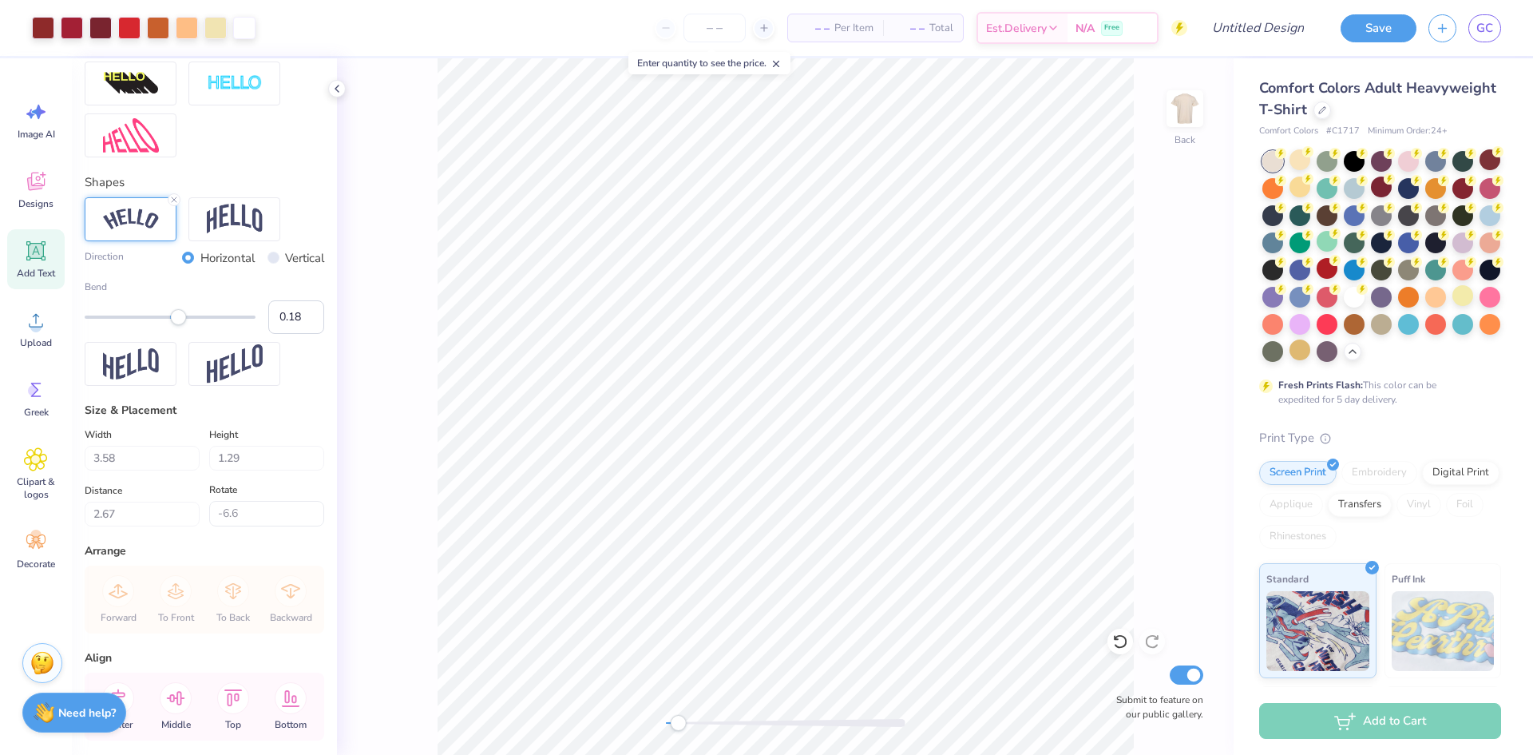
type input "0.0"
type input "2.90"
type input "0.96"
type input "3.66"
type input "-4.9"
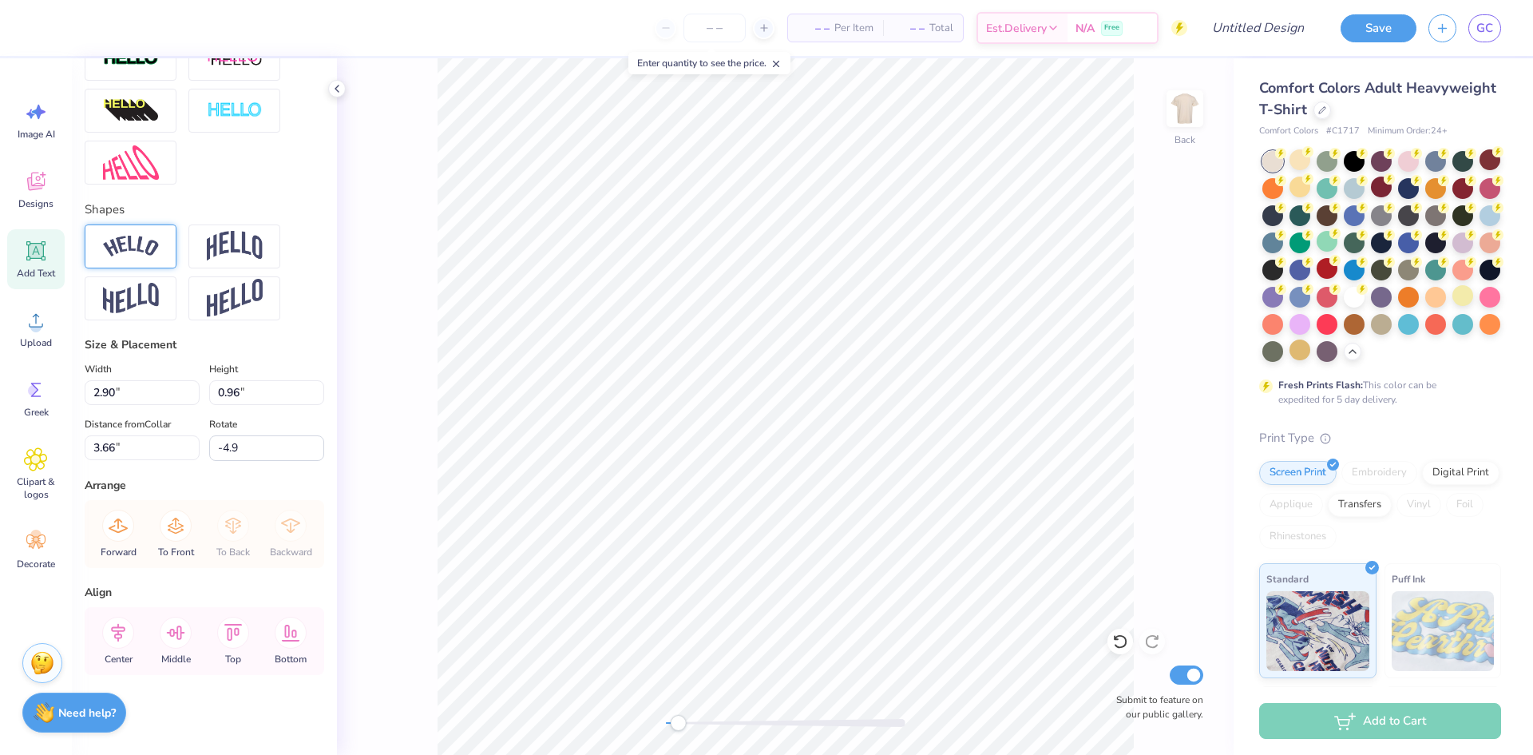
click at [146, 253] on img at bounding box center [131, 247] width 56 height 22
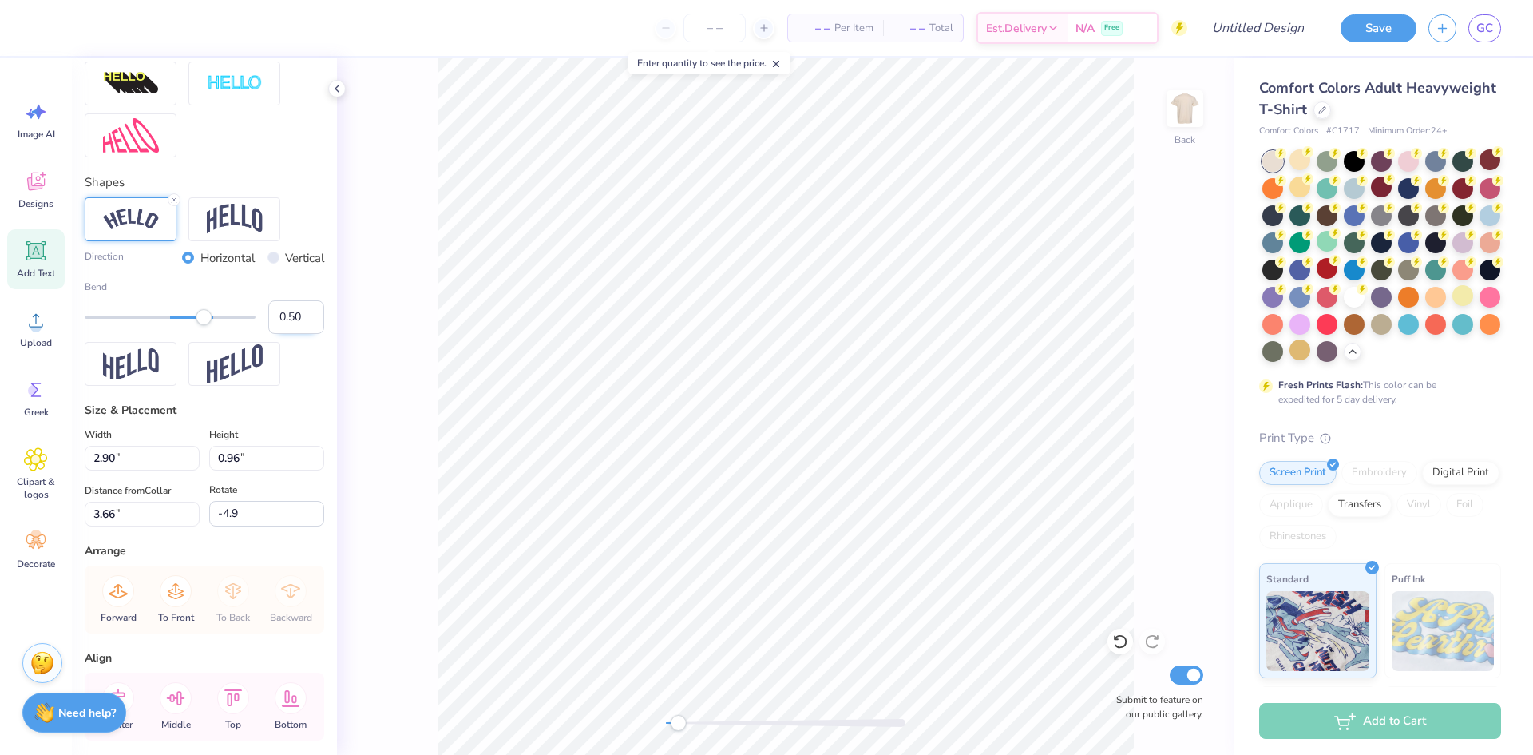
click at [288, 334] on input "0.50" at bounding box center [296, 317] width 56 height 34
type input "0.18"
type input "0.0"
type input "3.17"
type input "3.57"
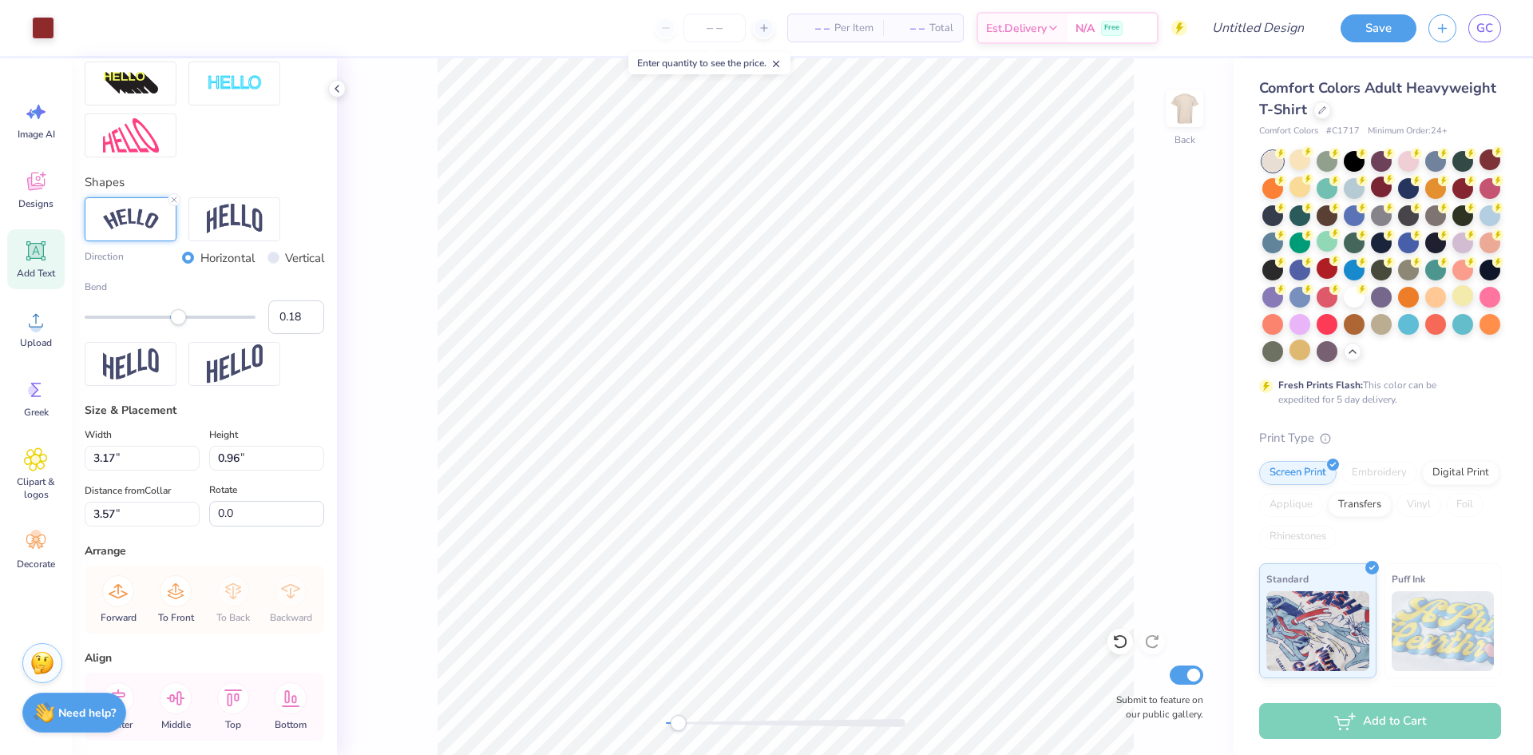
type input "-4.9"
type input "3.02"
type input "0.91"
type input "3.62"
type input "-4.9"
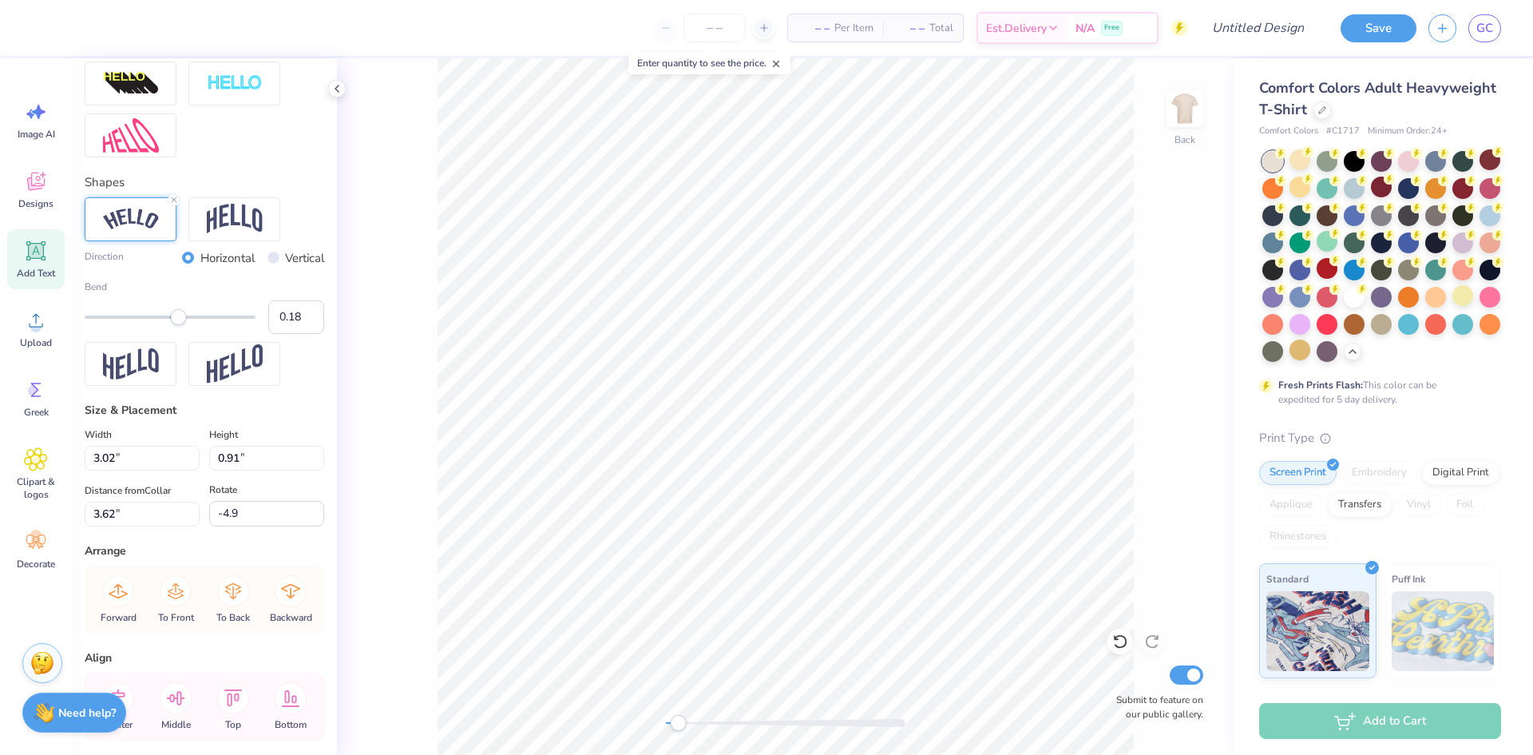
type input "3.58"
type input "1.29"
type input "2.67"
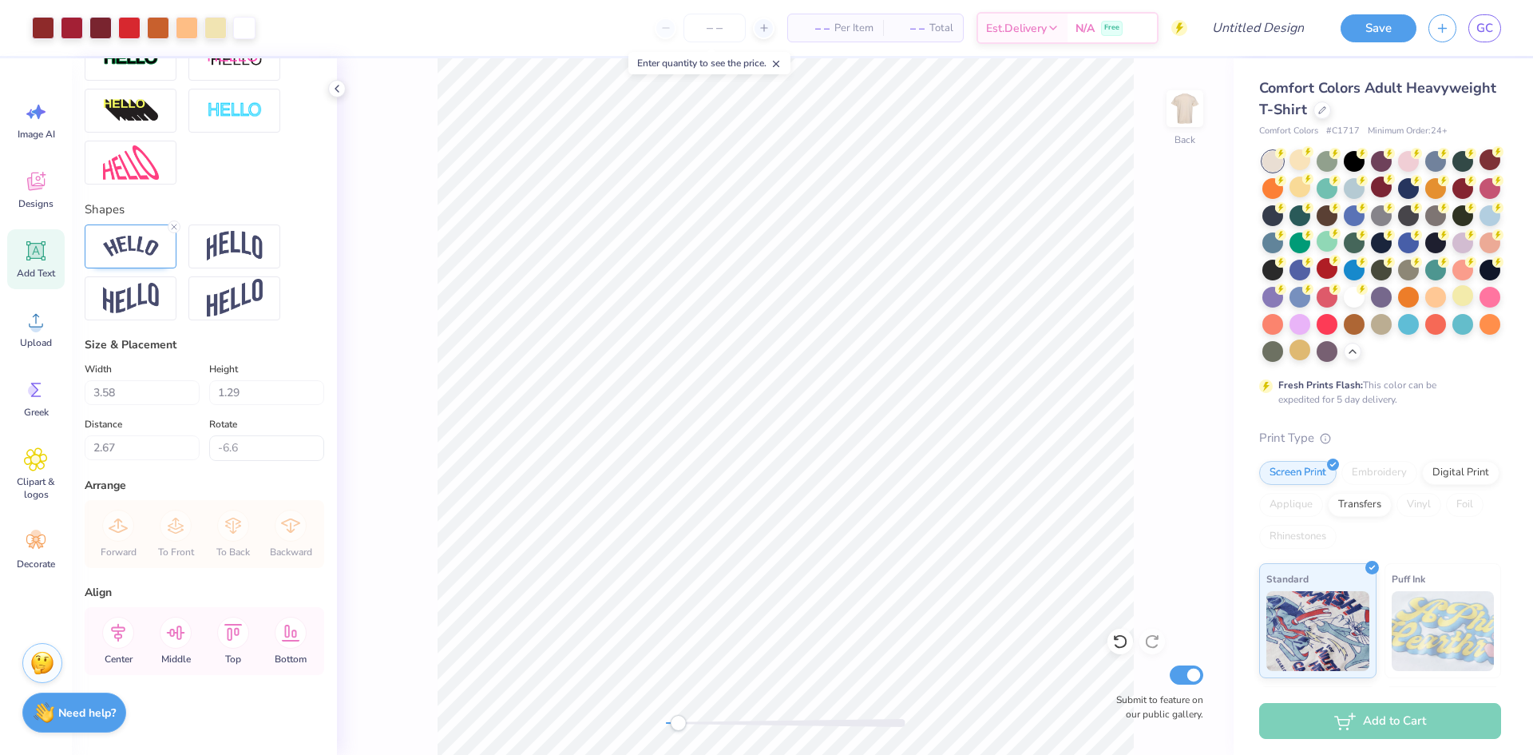
type input "0.0"
type input "2.85"
click at [402, 565] on div "Back Submit to feature on our public gallery." at bounding box center [785, 406] width 897 height 696
click at [1175, 459] on div "Back Submit to feature on our public gallery." at bounding box center [785, 406] width 897 height 696
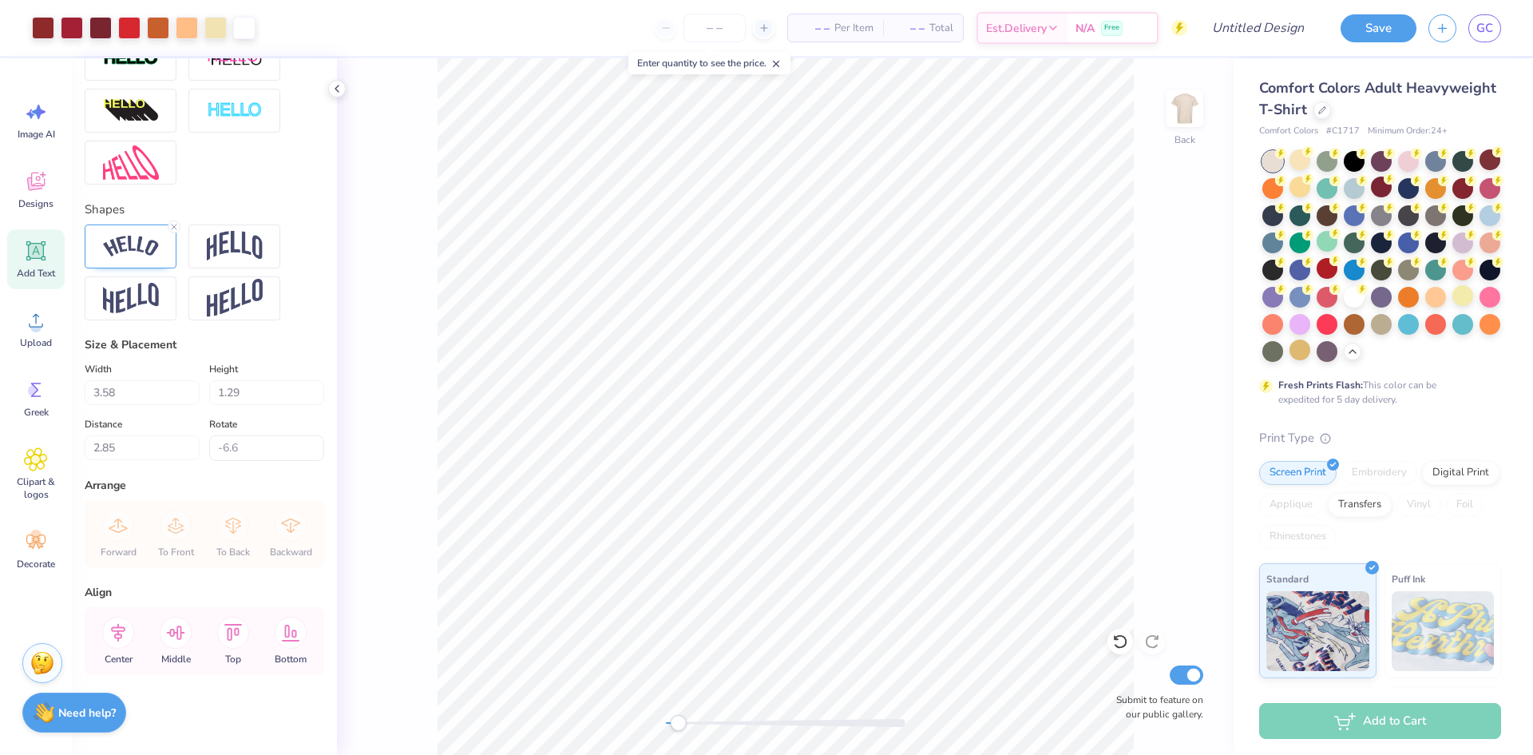
type input "0.0"
type input "3.02"
type input "0.91"
type input "3.77"
type input "-4.9"
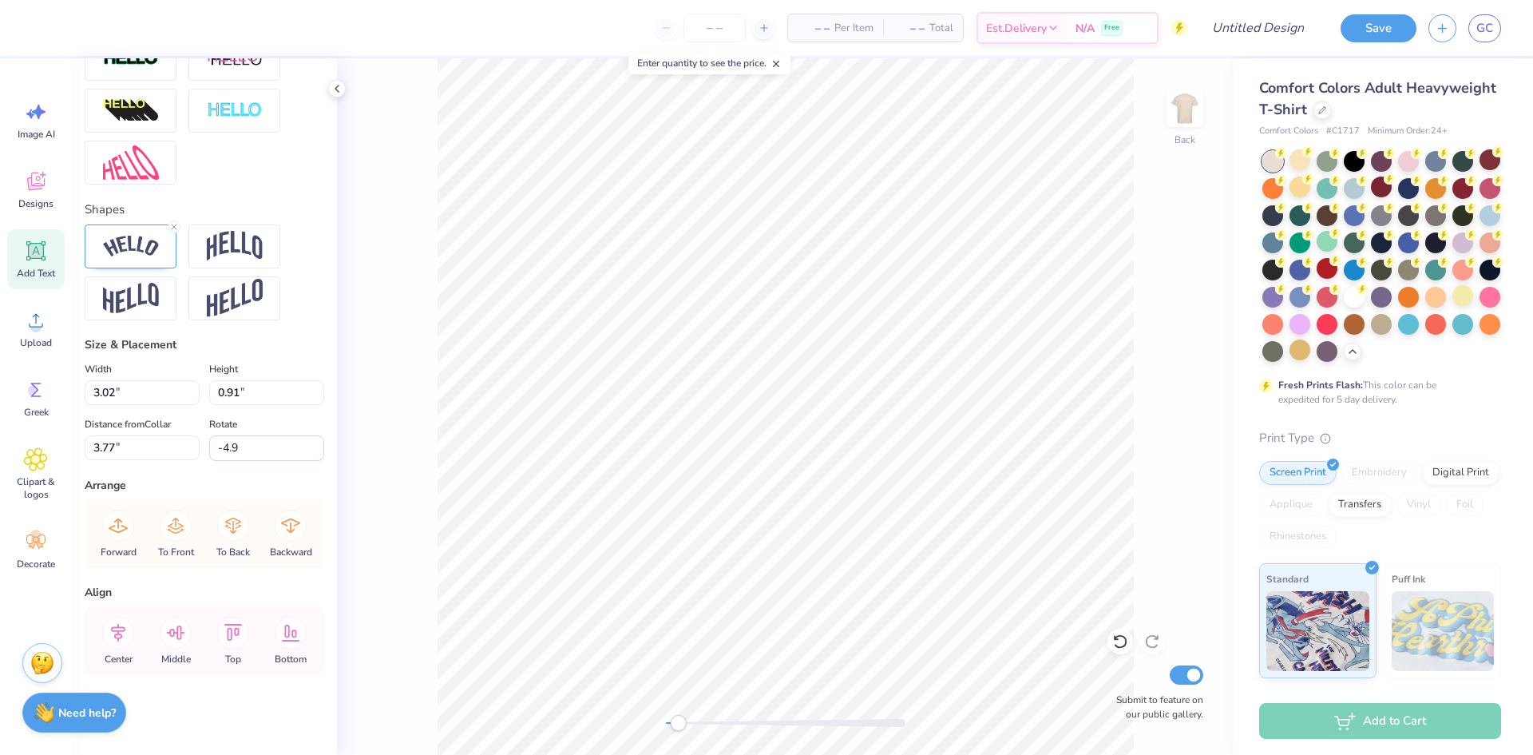
type input "3.58"
type input "1.29"
type input "2.85"
type input "0.0"
type input "3.00"
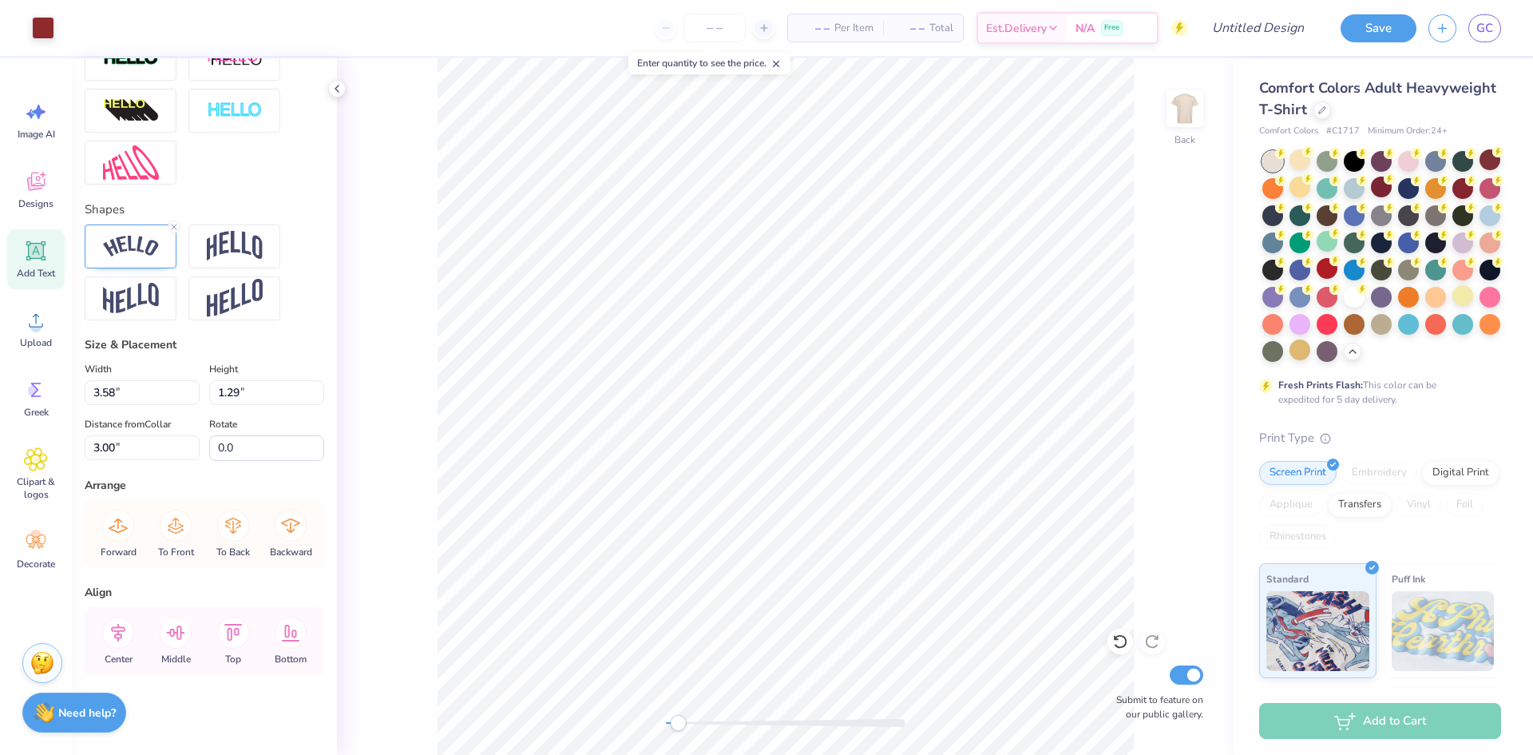
type input "-6.6"
type input "3.02"
type input "0.91"
type input "2.79"
type input "-4.9"
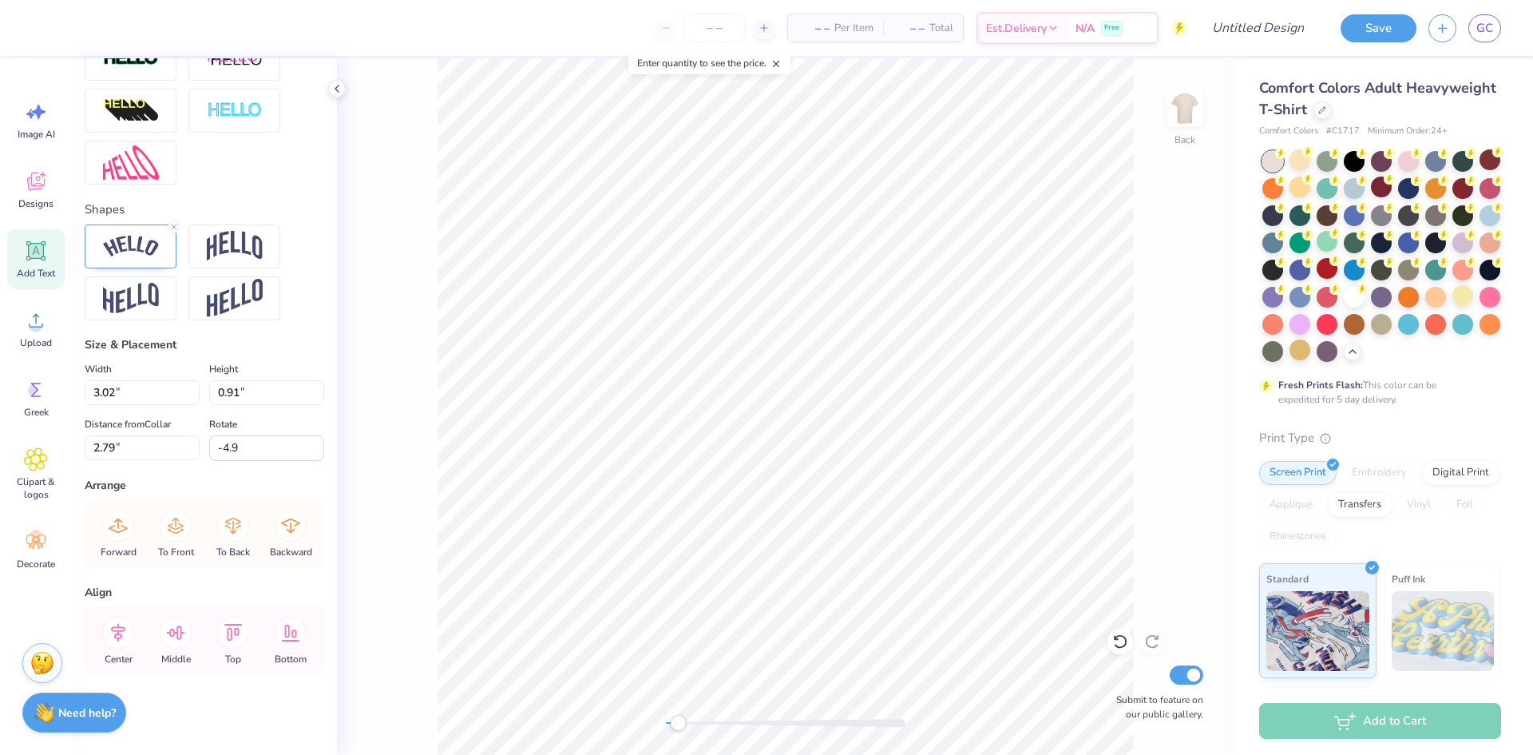
type input "3.58"
type input "1.29"
type input "3.00"
type input "-6.6"
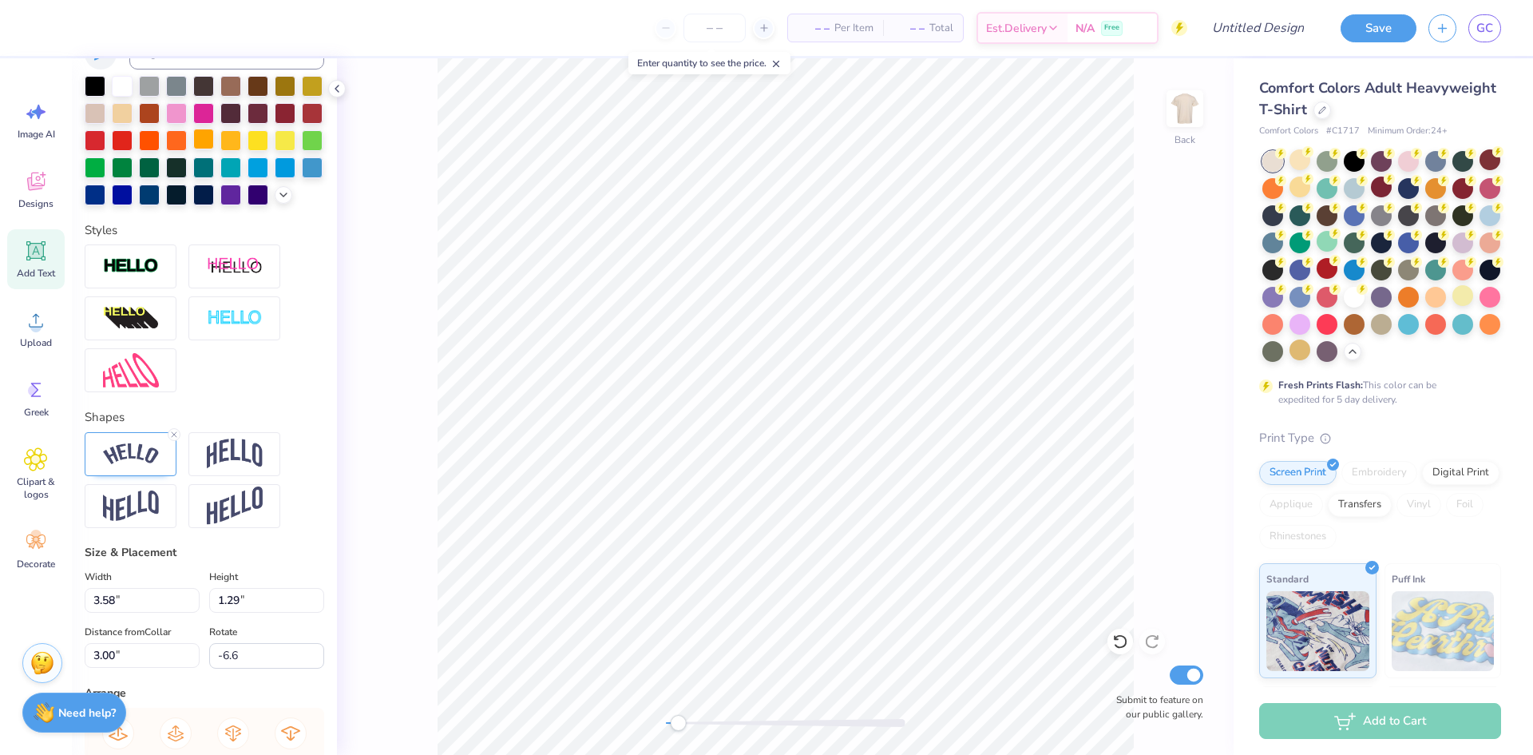
scroll to position [559, 0]
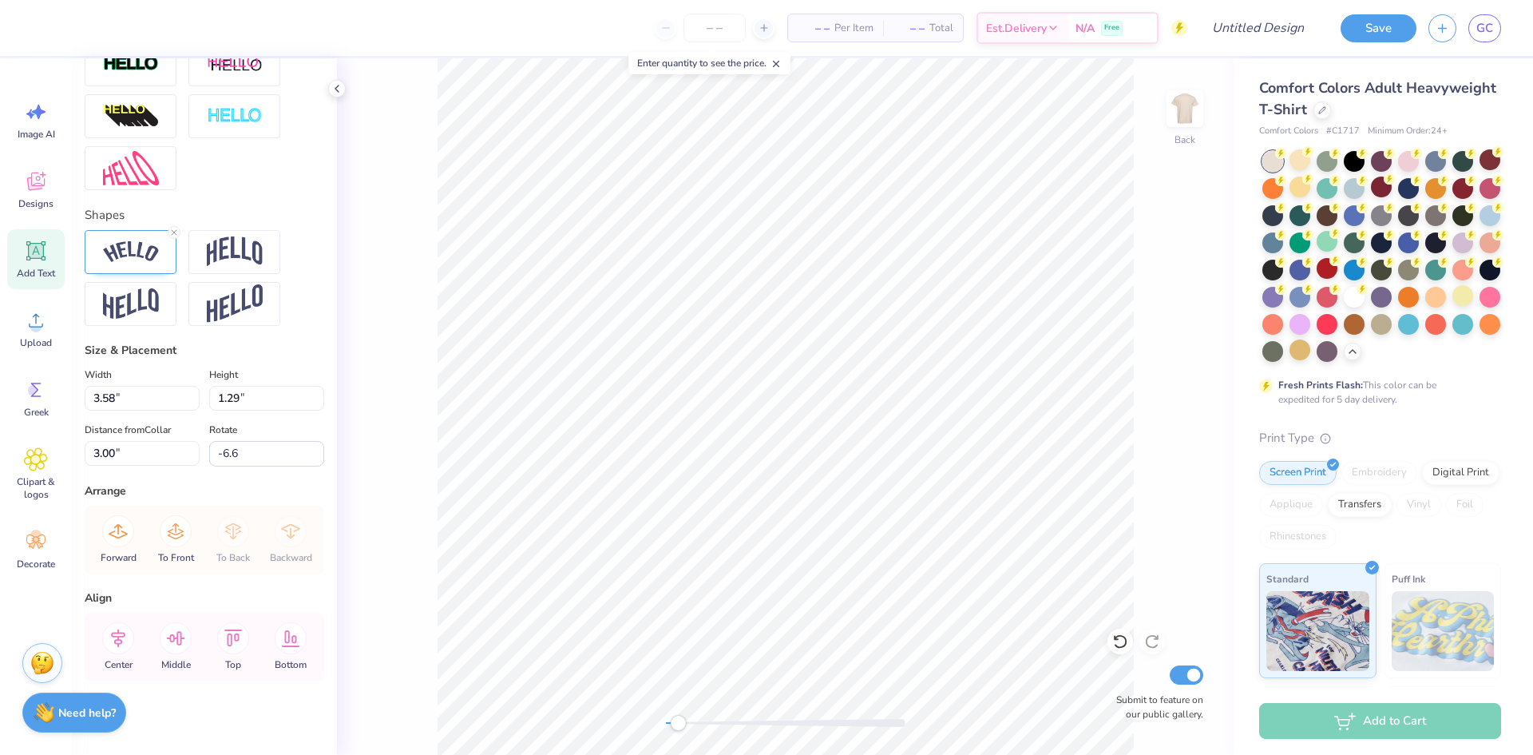
type input "3.02"
type input "0.91"
type input "2.86"
type input "-4.9"
click at [1181, 528] on div "Back Submit to feature on our public gallery." at bounding box center [785, 406] width 897 height 696
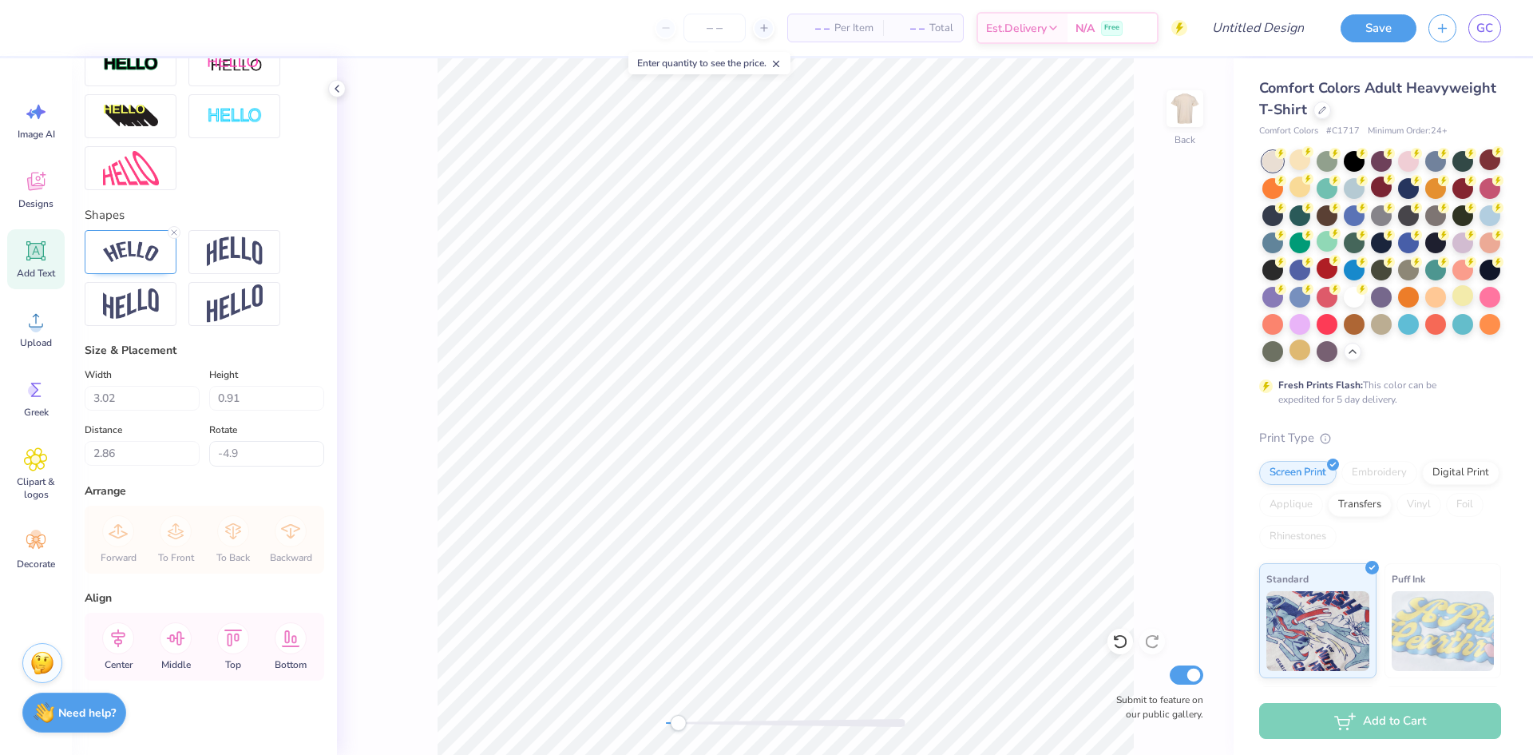
type input "3.40"
type input "1.03"
type input "2.74"
click at [1146, 585] on div "Back Submit to feature on our public gallery." at bounding box center [785, 406] width 897 height 696
type input "0.0"
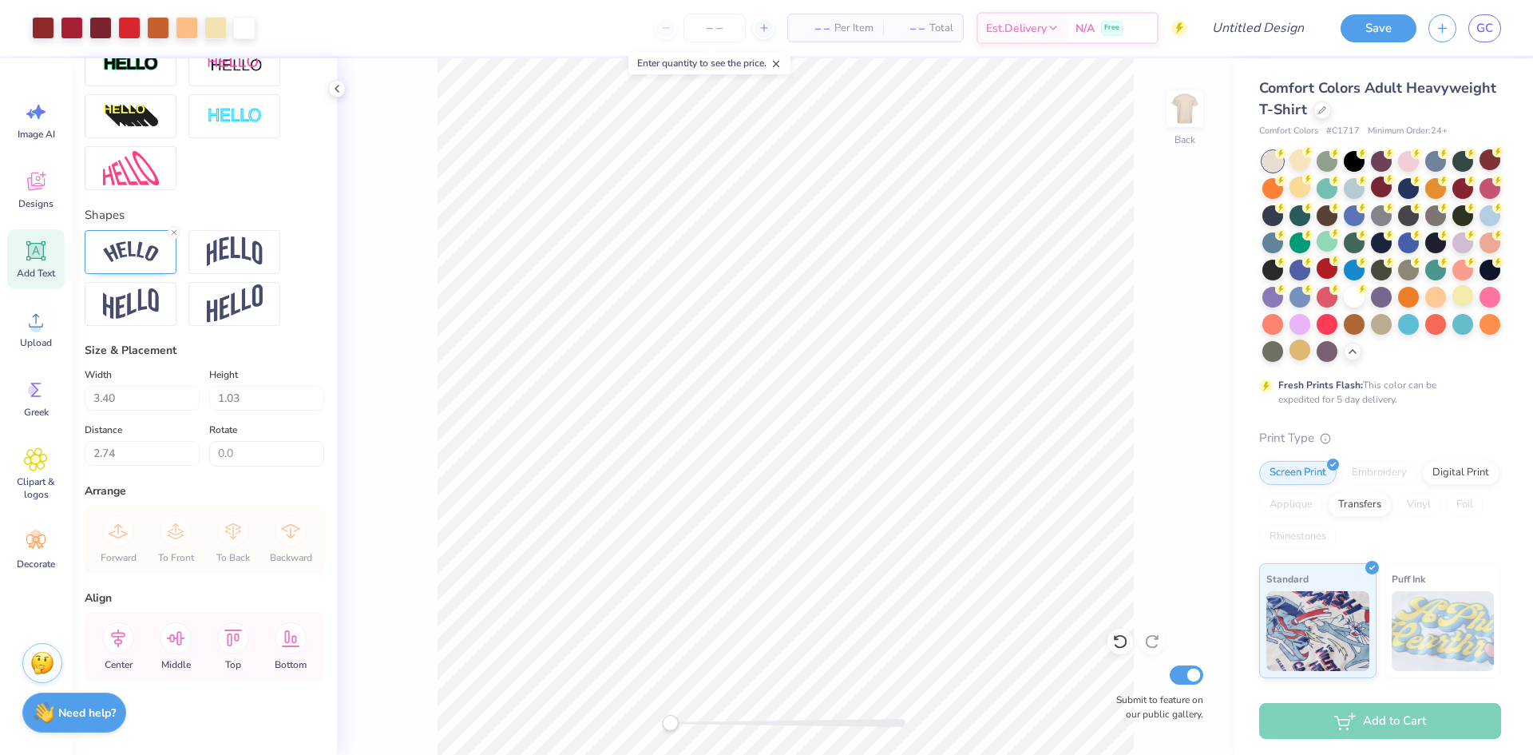
drag, startPoint x: 675, startPoint y: 730, endPoint x: 675, endPoint y: 719, distance: 11.2
click at [675, 719] on div "Accessibility label" at bounding box center [670, 723] width 16 height 16
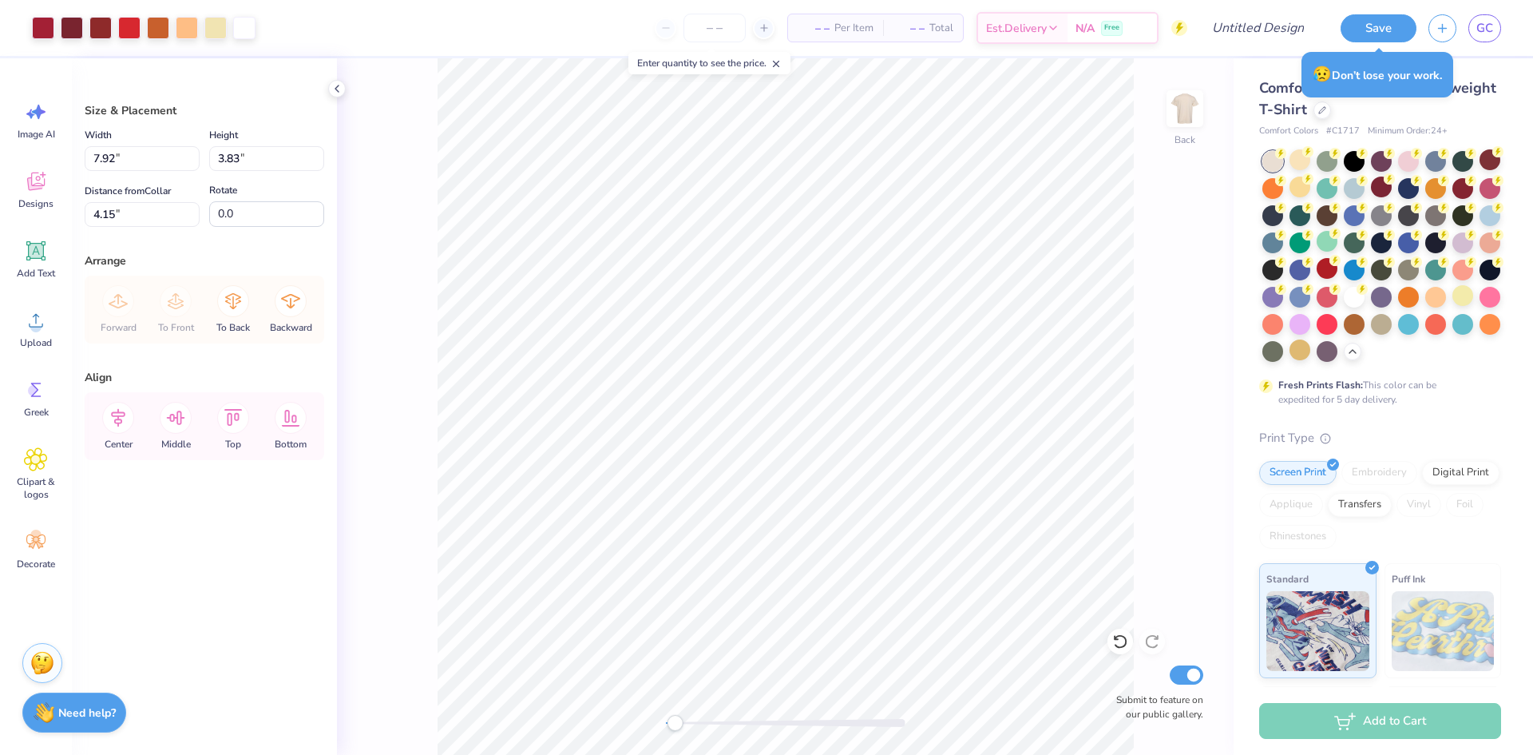
type input "4.15"
click at [1157, 187] on div "Back Submit to feature on our public gallery." at bounding box center [785, 406] width 897 height 696
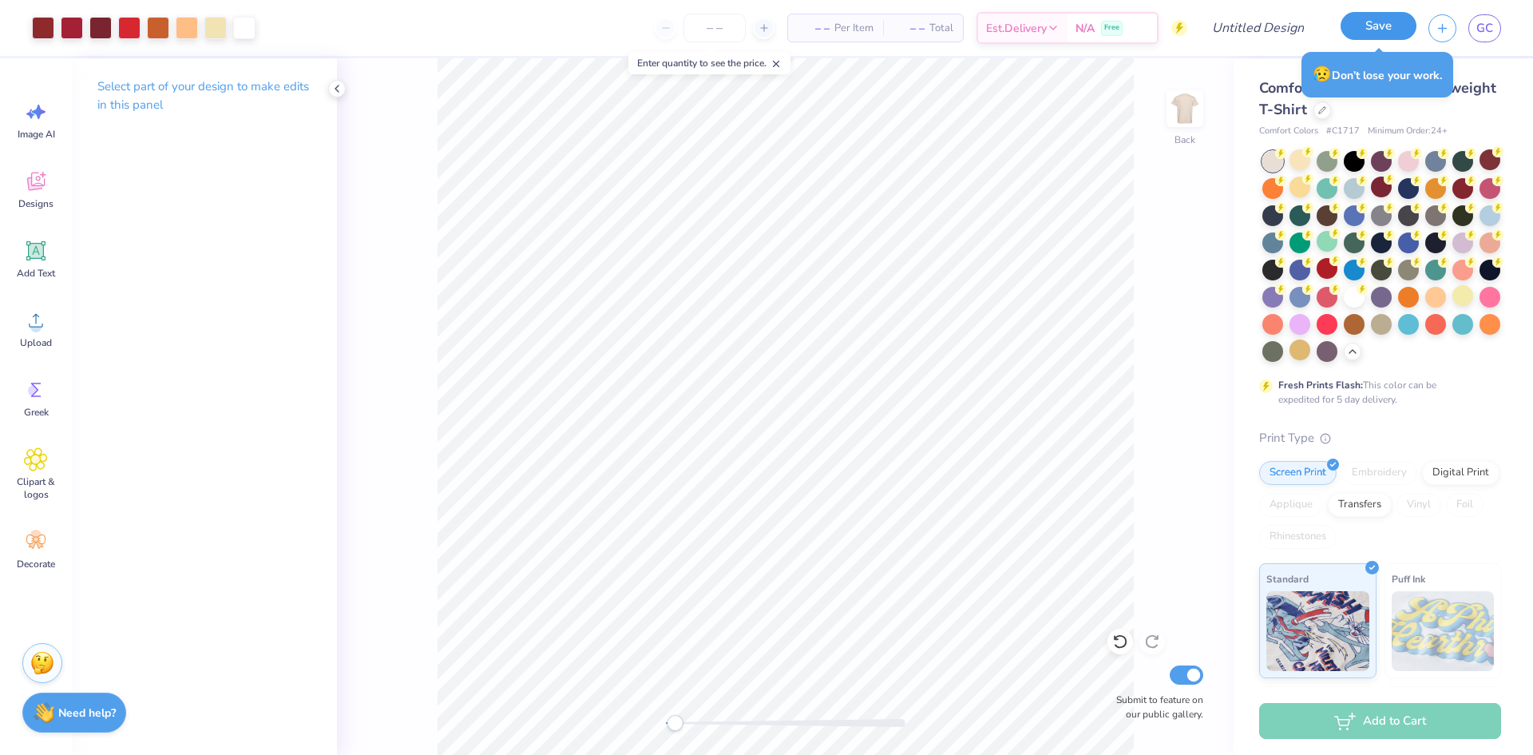
click at [1397, 29] on button "Save" at bounding box center [1379, 26] width 76 height 28
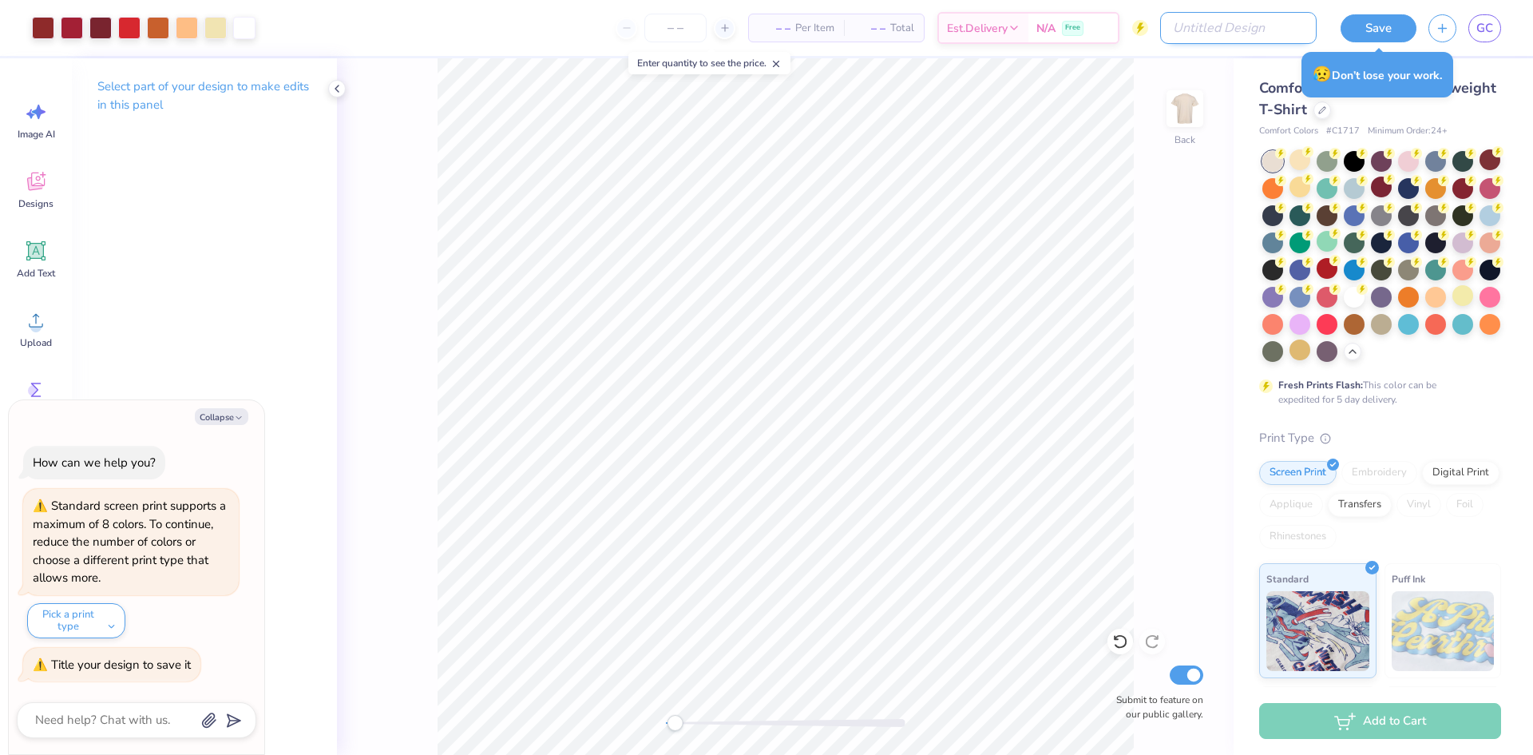
type textarea "x"
click at [1231, 31] on input "Design Title" at bounding box center [1238, 28] width 157 height 32
type input "P"
type textarea "x"
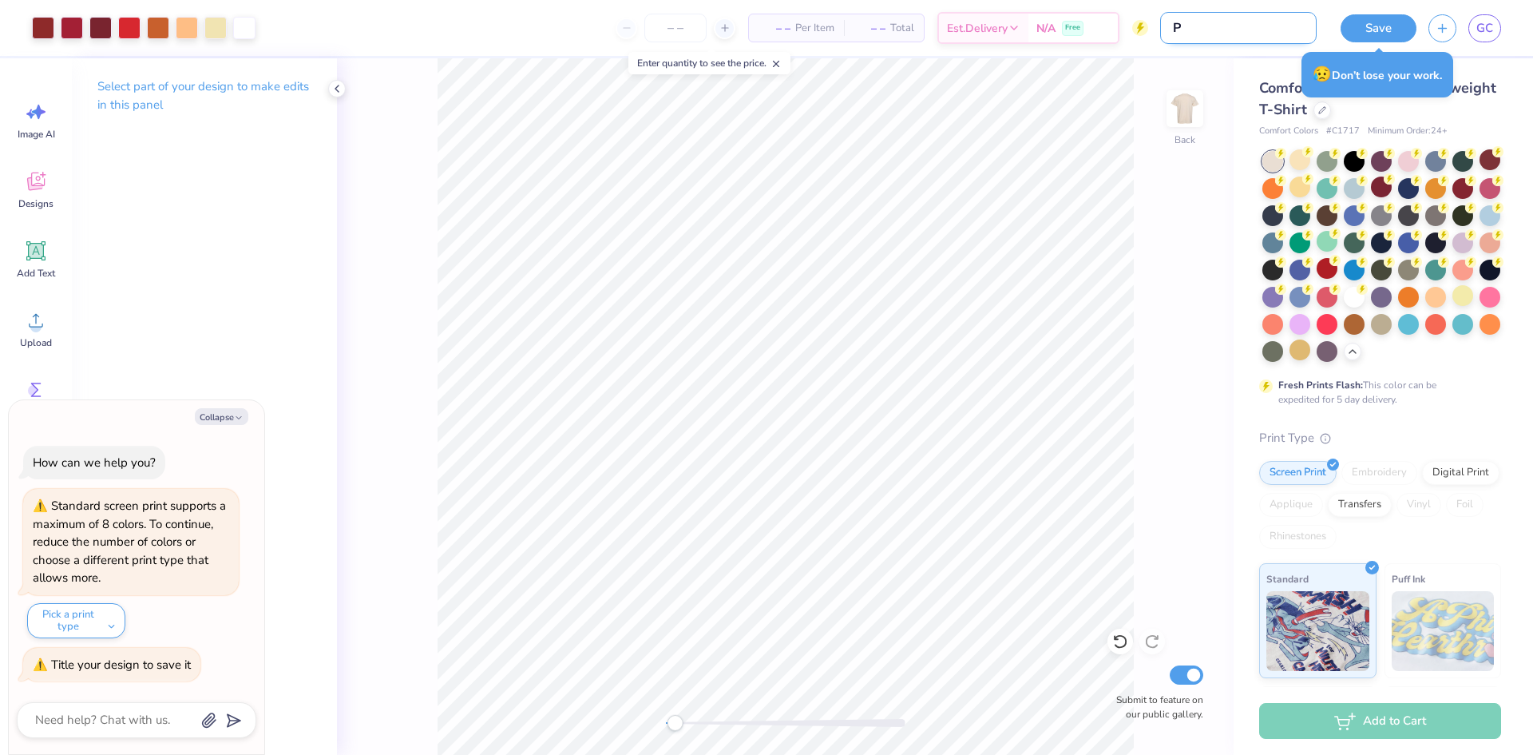
type input "PW"
type textarea "x"
type input "PWP"
type textarea "x"
type input "PWPP"
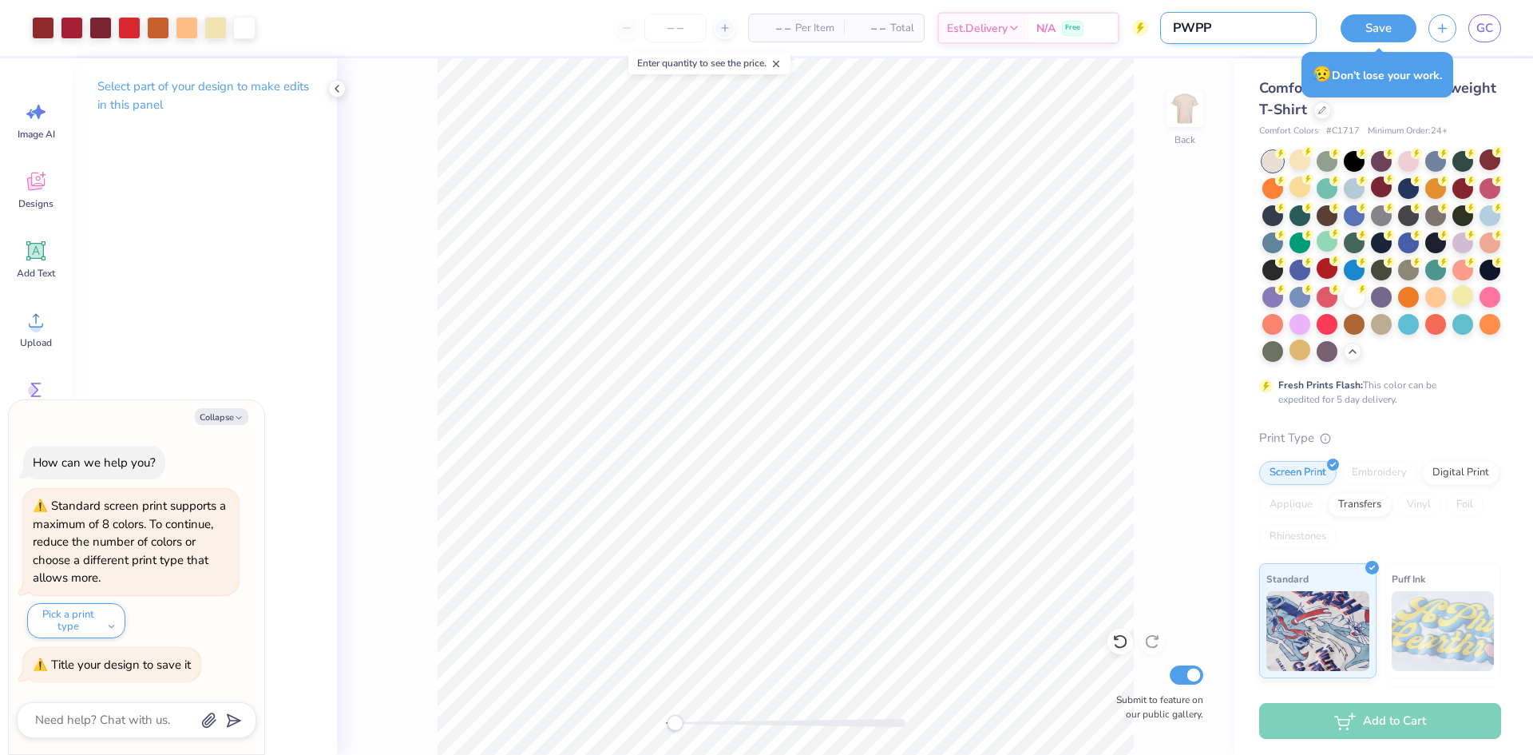
type textarea "x"
type input "PWPP1"
type textarea "x"
type input "PWPP1"
click at [1144, 133] on div "Back Submit to feature on our public gallery." at bounding box center [785, 406] width 897 height 696
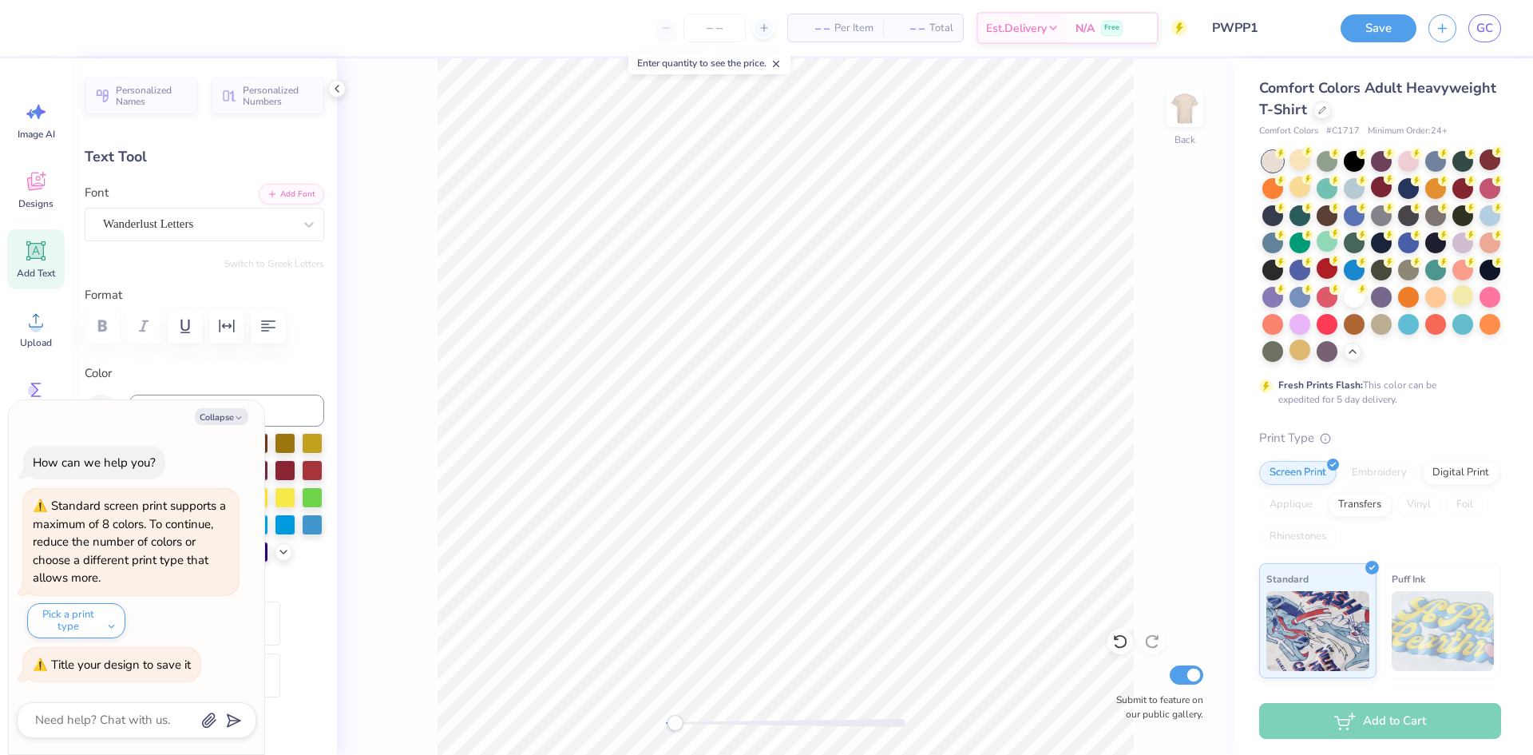
type textarea "x"
type input "0.0"
type textarea "x"
type input "3.44"
type input "0.77"
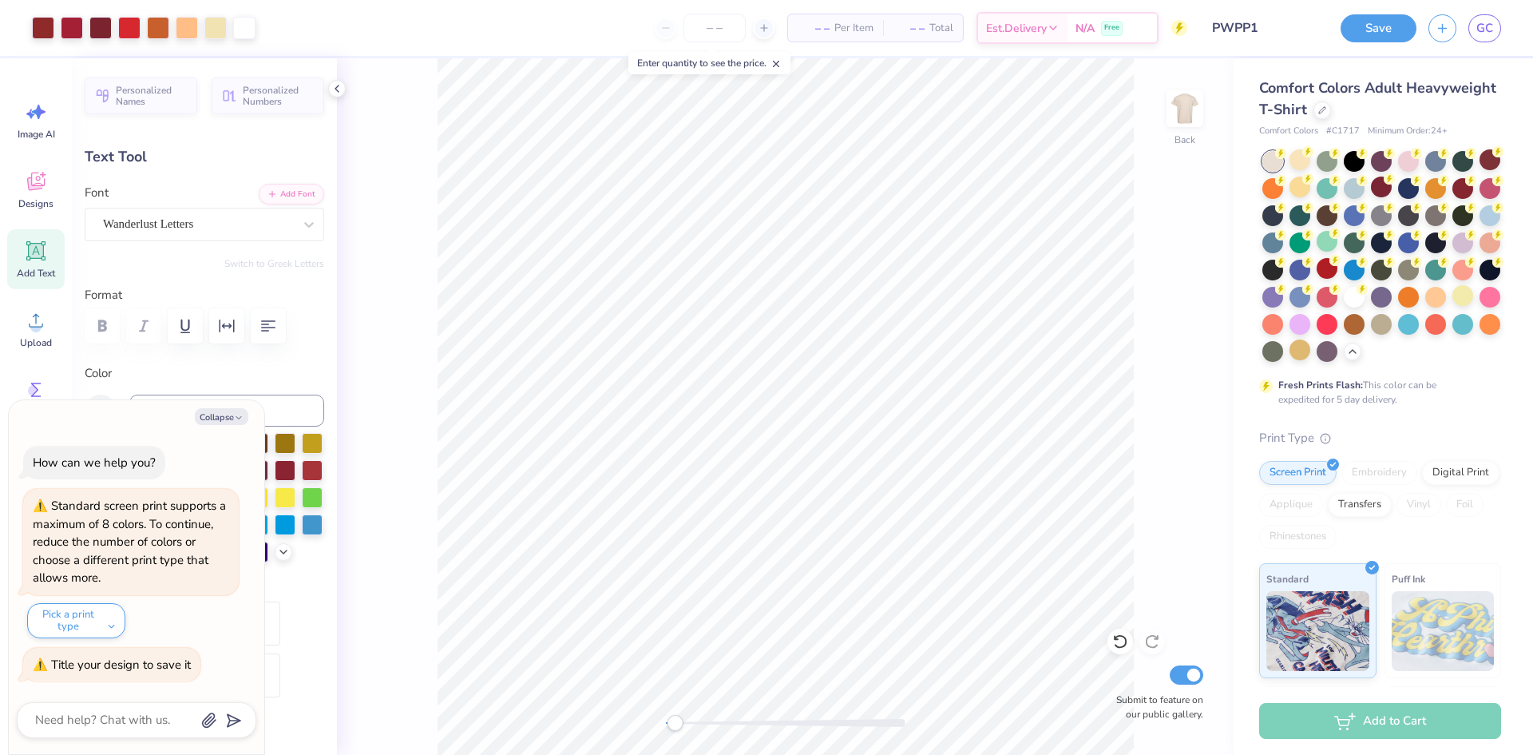
type input "2.82"
type input "4.1"
type textarea "x"
type input "3.58"
type input "1.29"
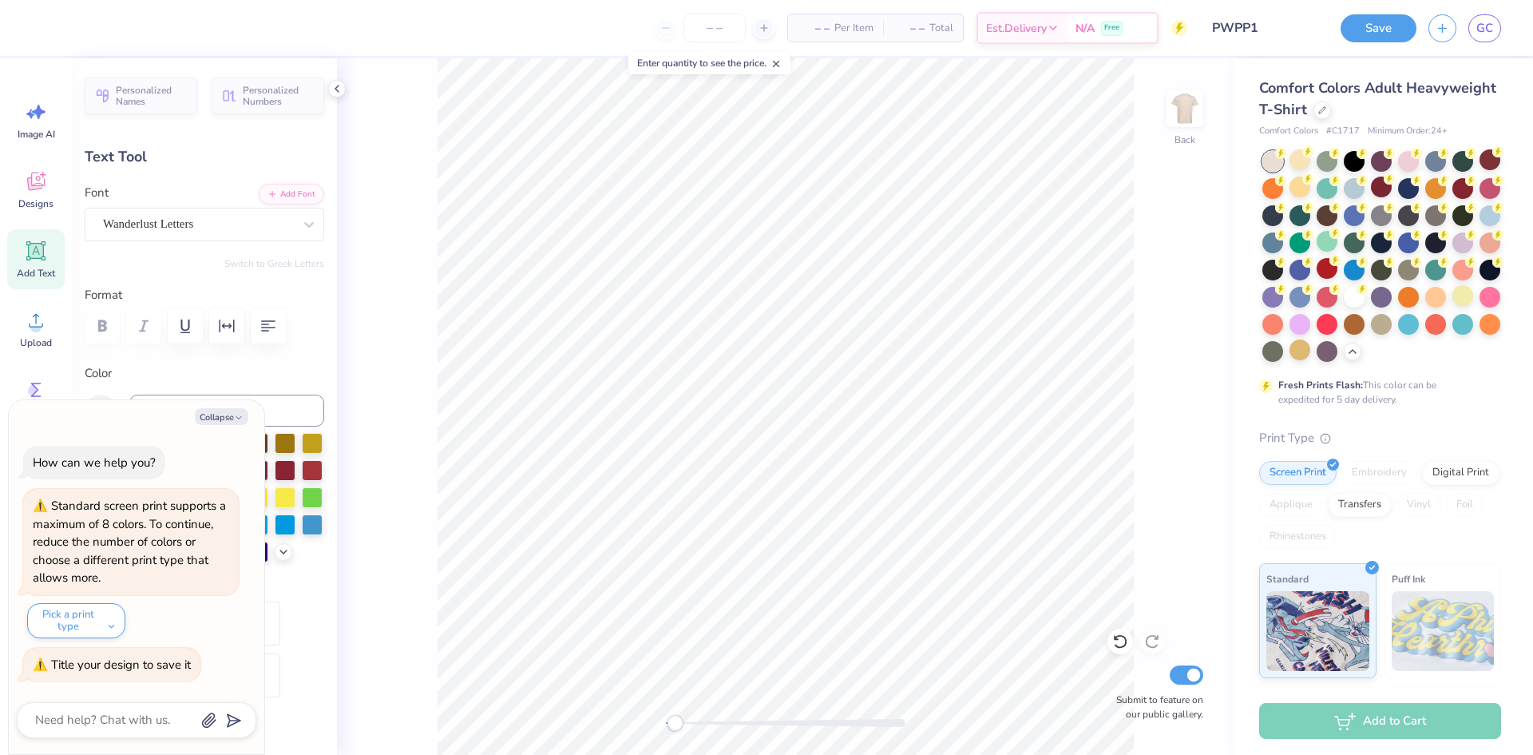
type input "3.00"
type input "-6.6"
type textarea "x"
type input "4.29"
type input "1.54"
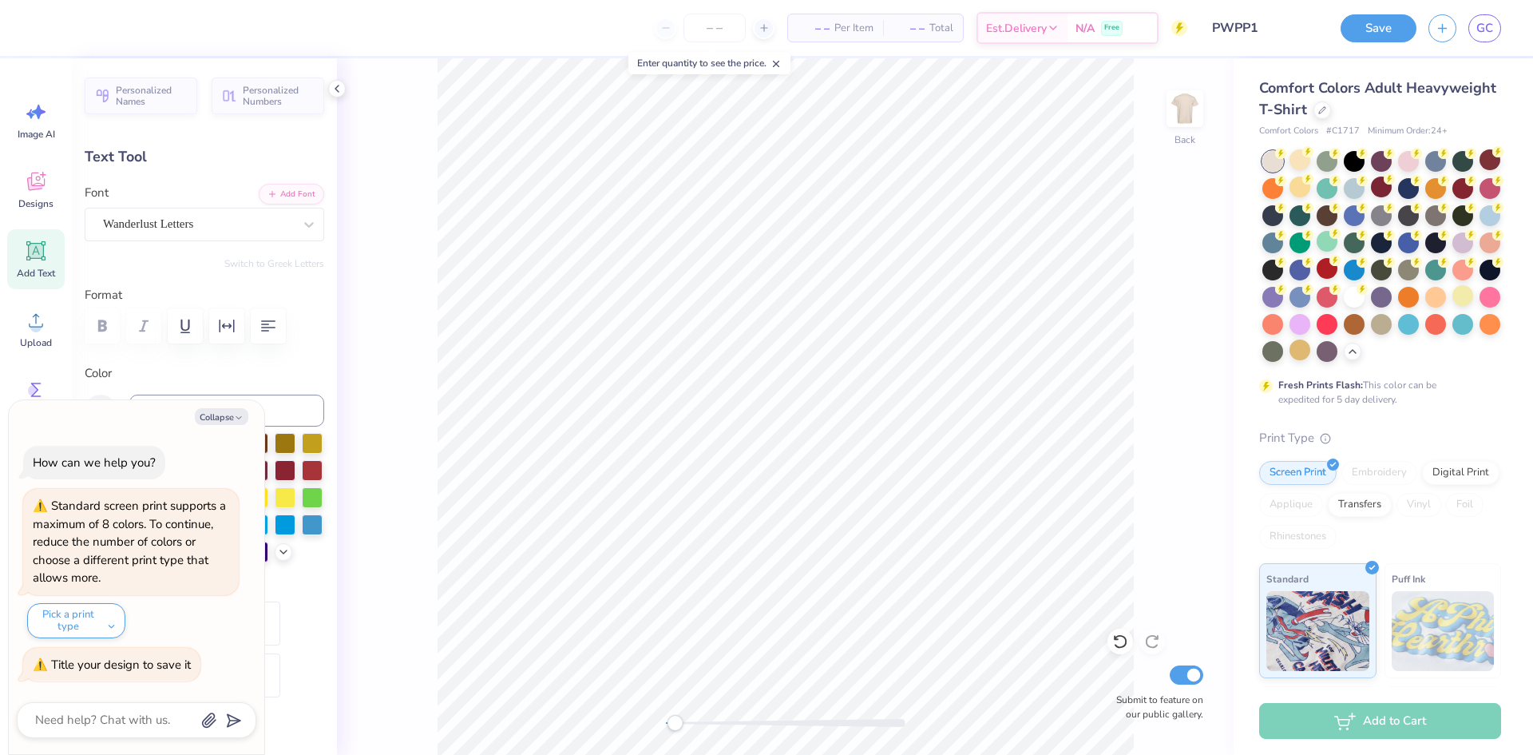
type input "2.74"
type textarea "x"
type input "0.0"
type textarea "x"
type input "-6.6"
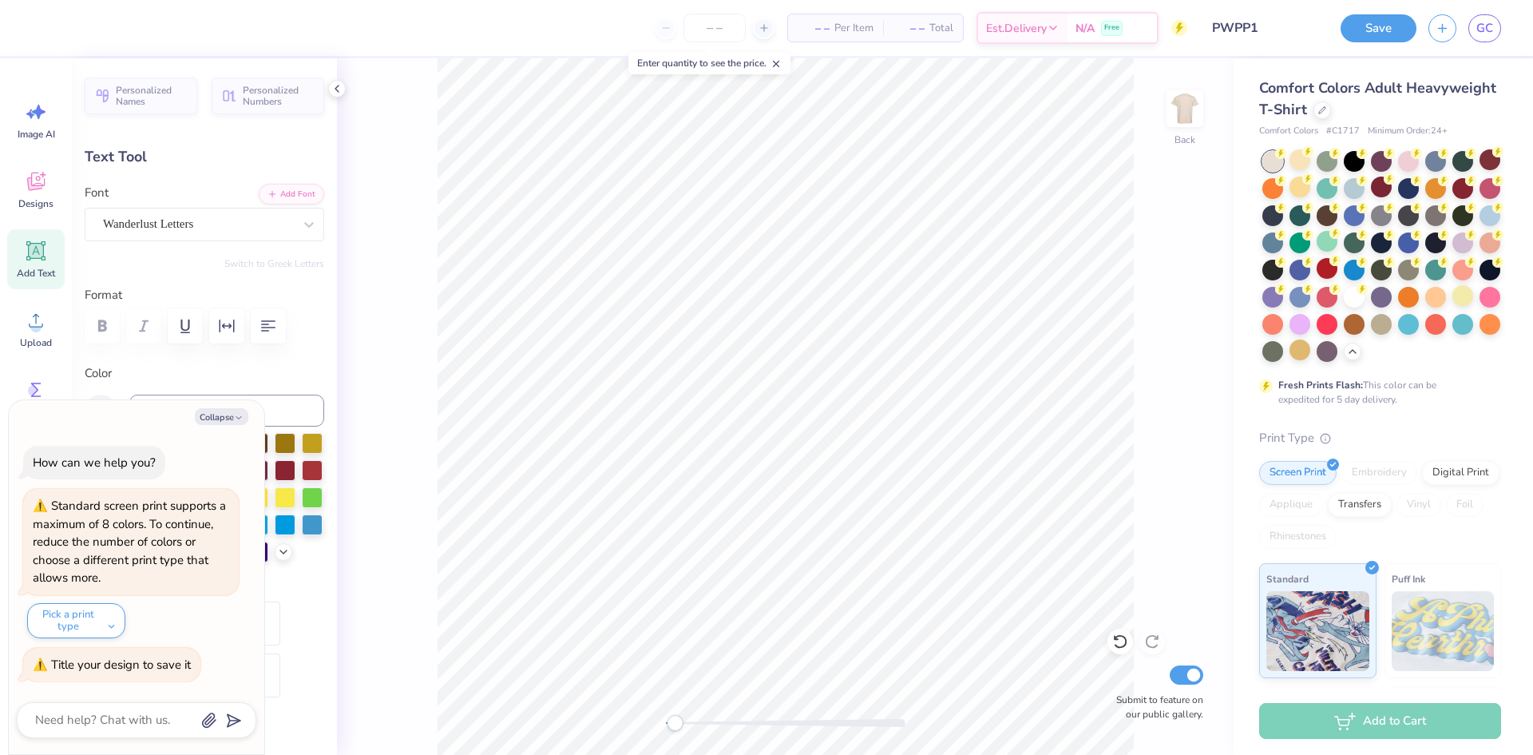
type textarea "x"
type input "-15.3"
type textarea "x"
type input "0.0"
type textarea "x"
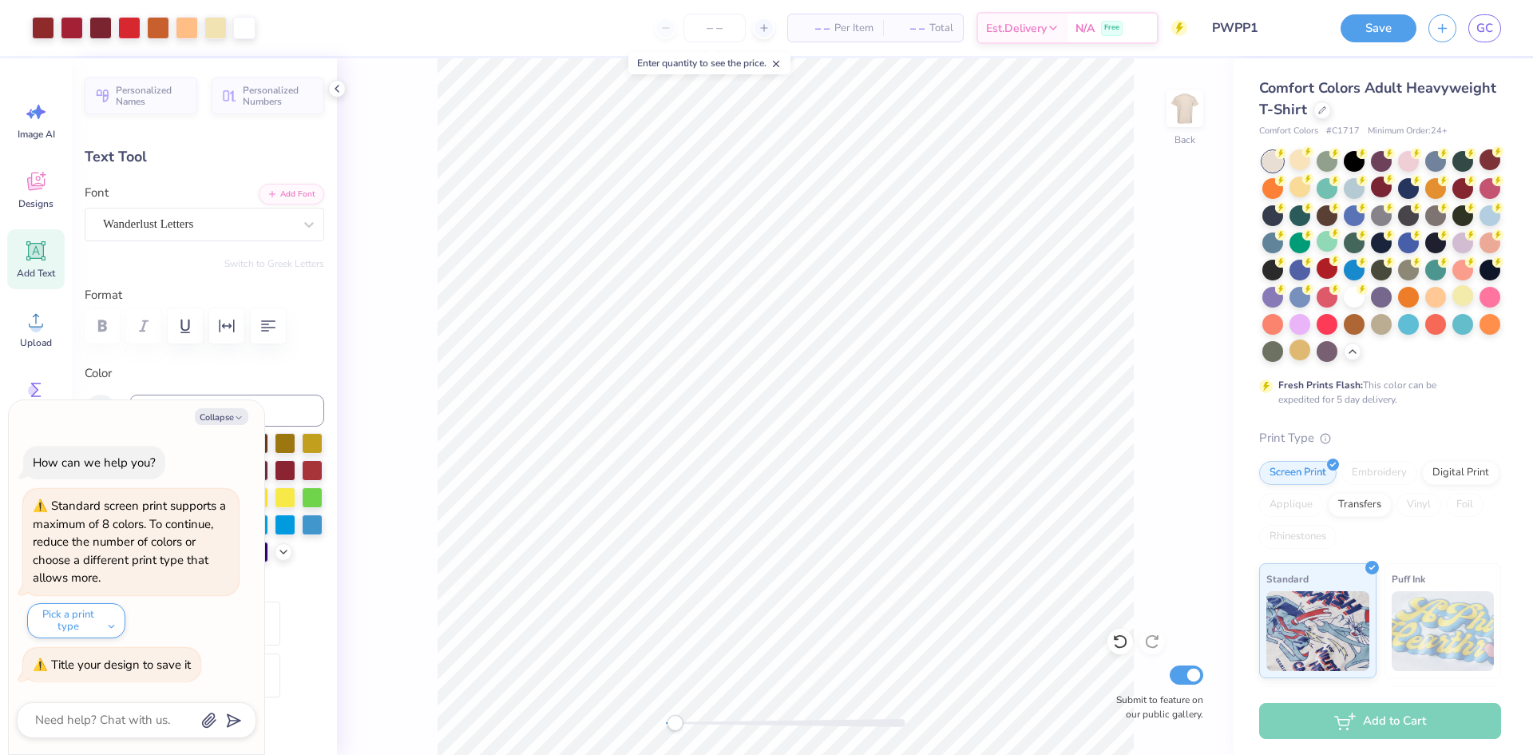
type input "4.16"
type input "2.04"
type input "2.53"
type input "-15.3"
type textarea "x"
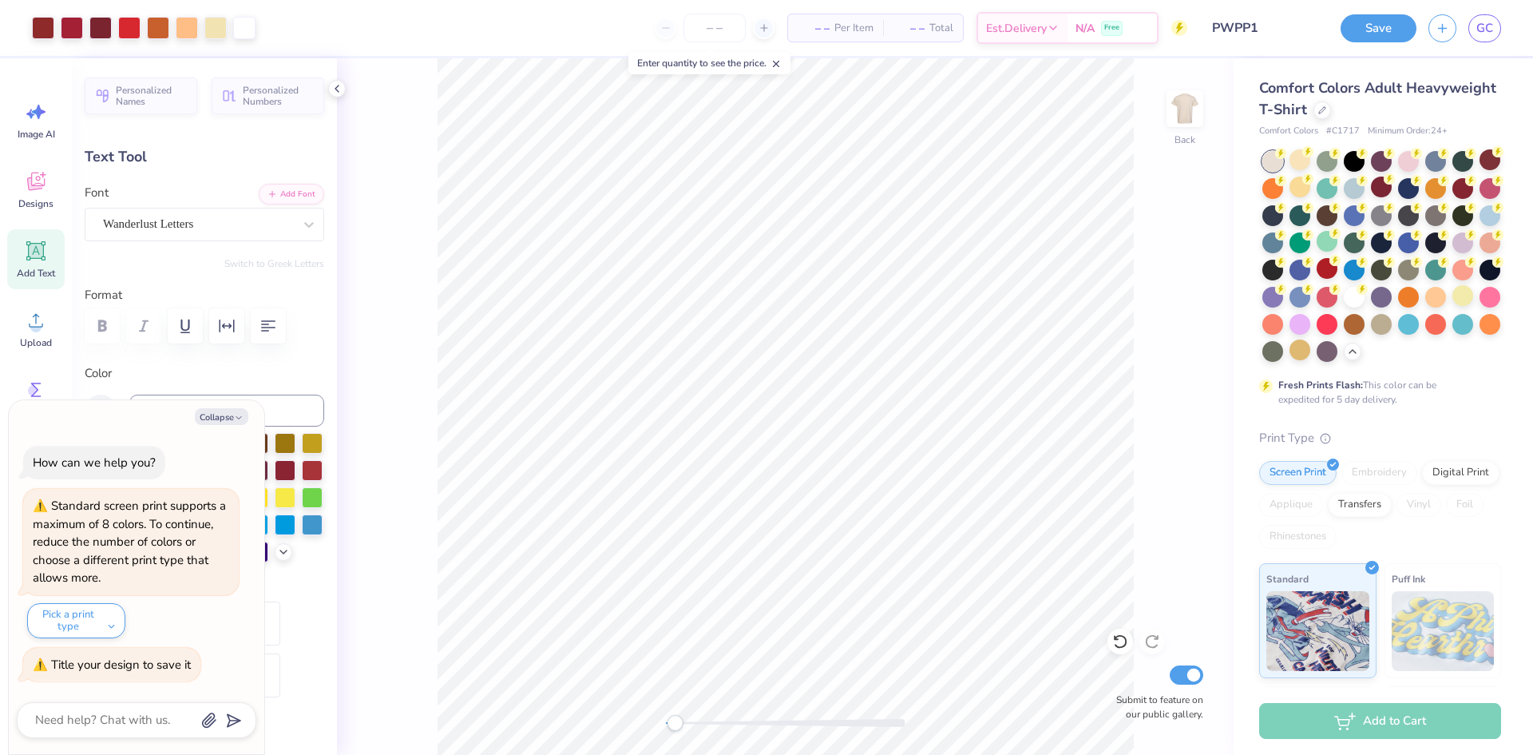
type input "0.0"
click at [1177, 601] on div "Back Submit to feature on our public gallery." at bounding box center [785, 406] width 897 height 696
type textarea "x"
type input "3.44"
type input "0.77"
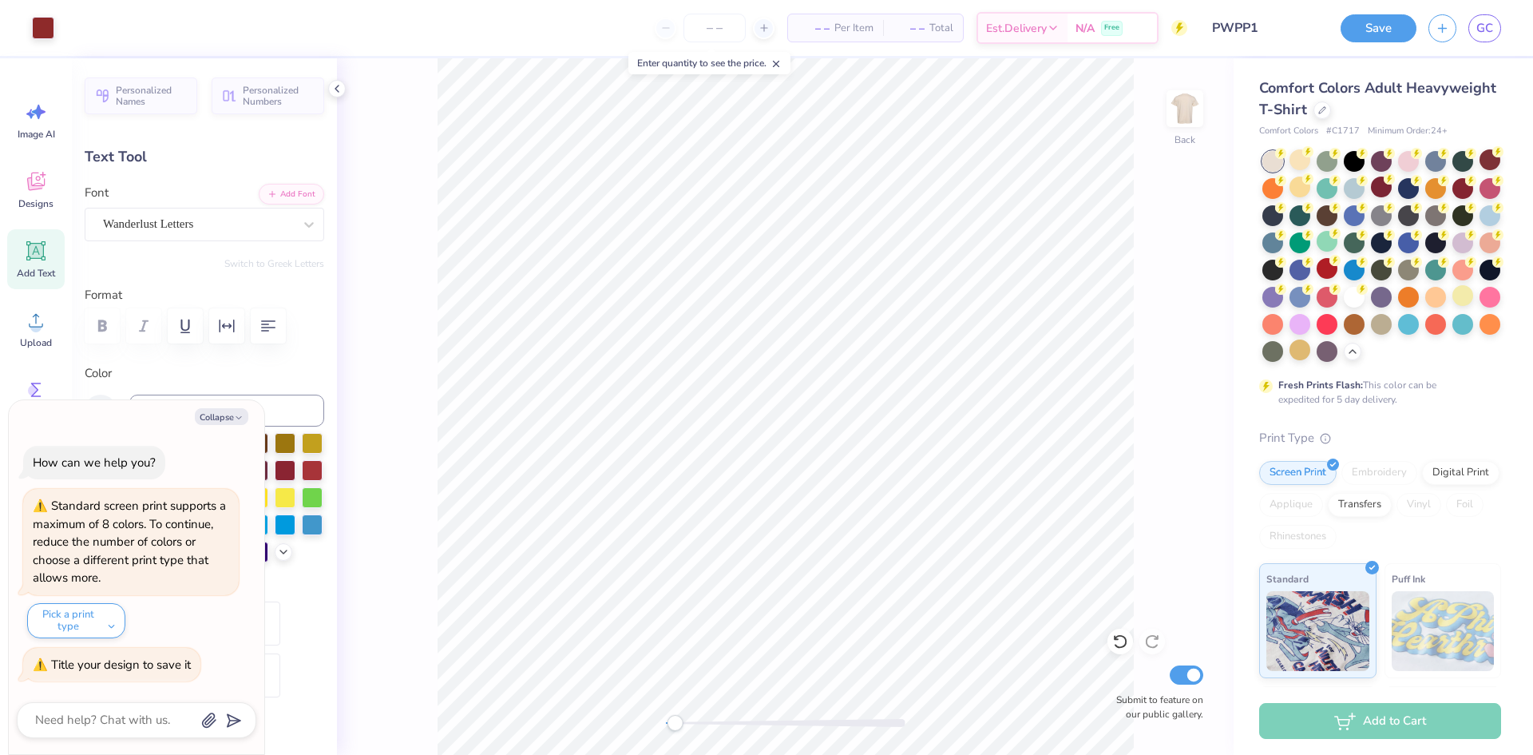
type input "9.38"
type input "4.1"
type textarea "x"
type input "0.0"
type textarea "x"
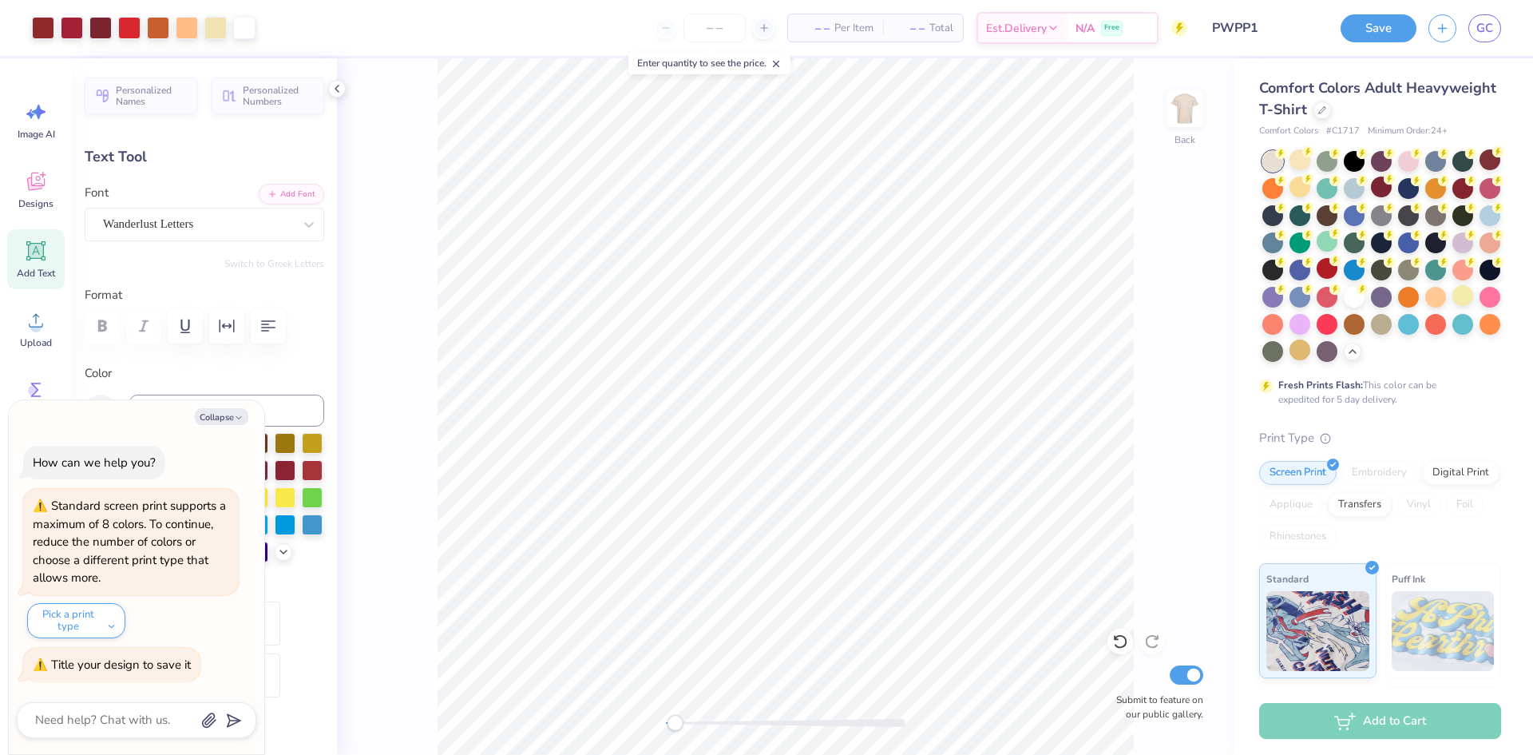
type input "4.16"
type input "2.04"
type input "3.00"
type input "-15.3"
type textarea "x"
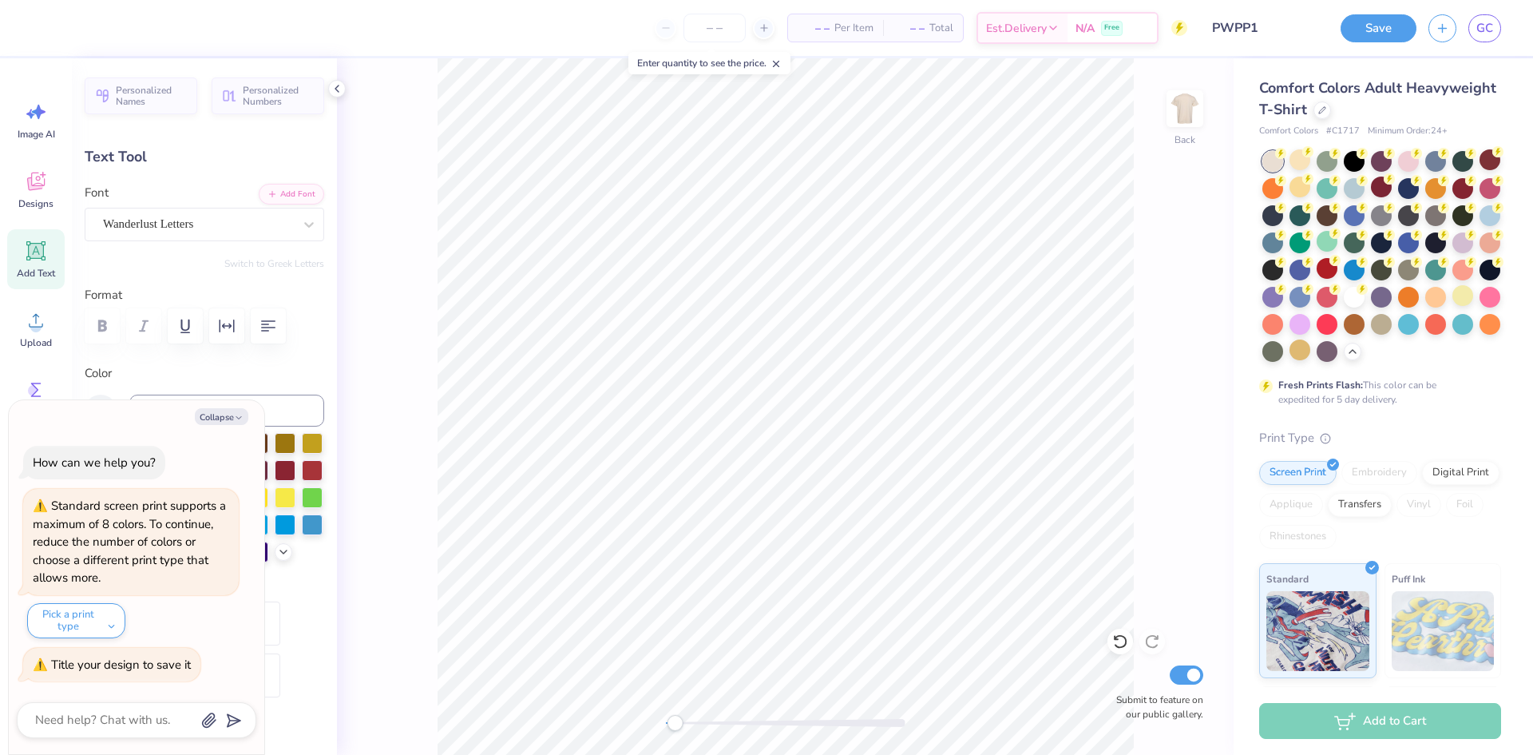
type input "3.44"
type input "0.77"
type input "3.38"
type input "4.1"
type textarea "x"
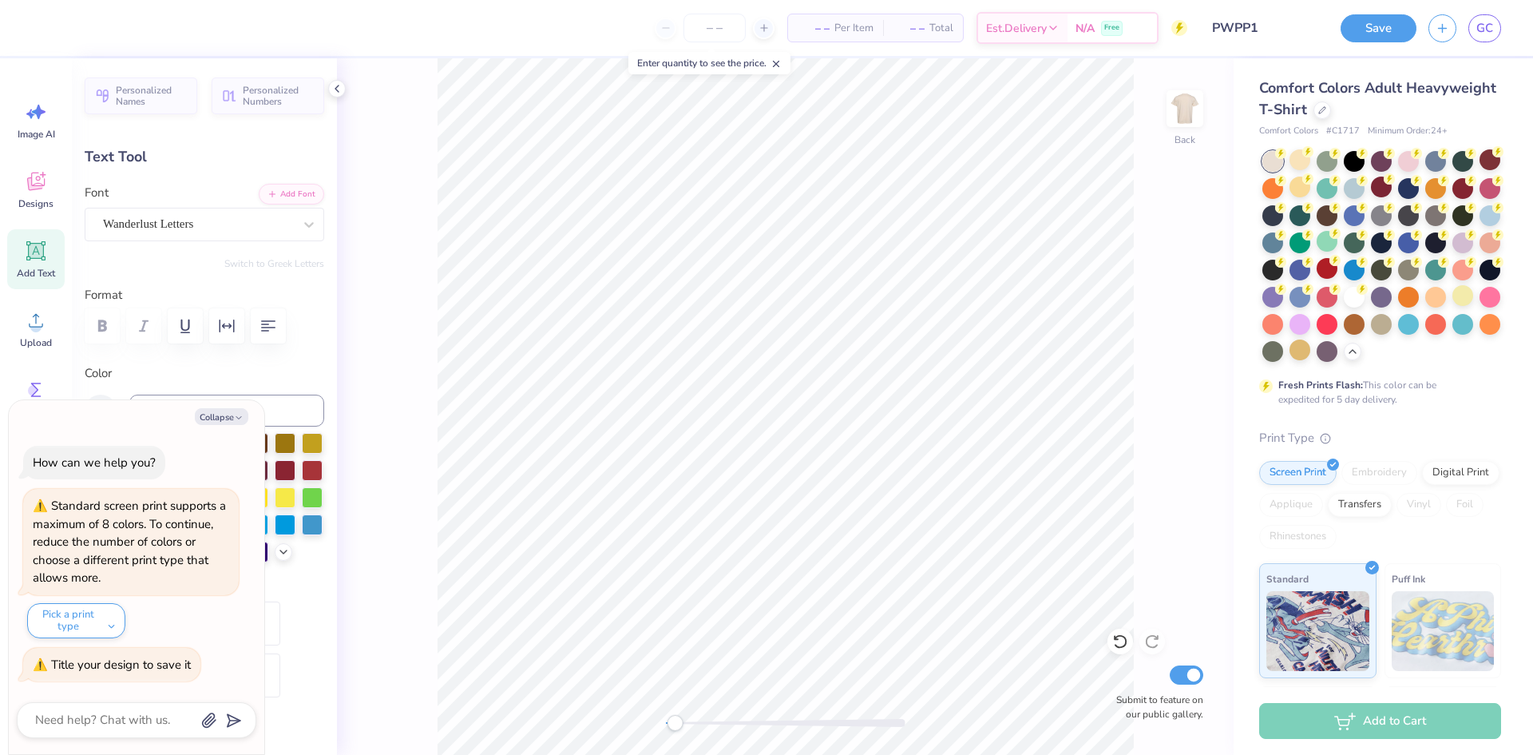
type input "-12.3"
click at [220, 415] on button "Collapse" at bounding box center [222, 416] width 54 height 17
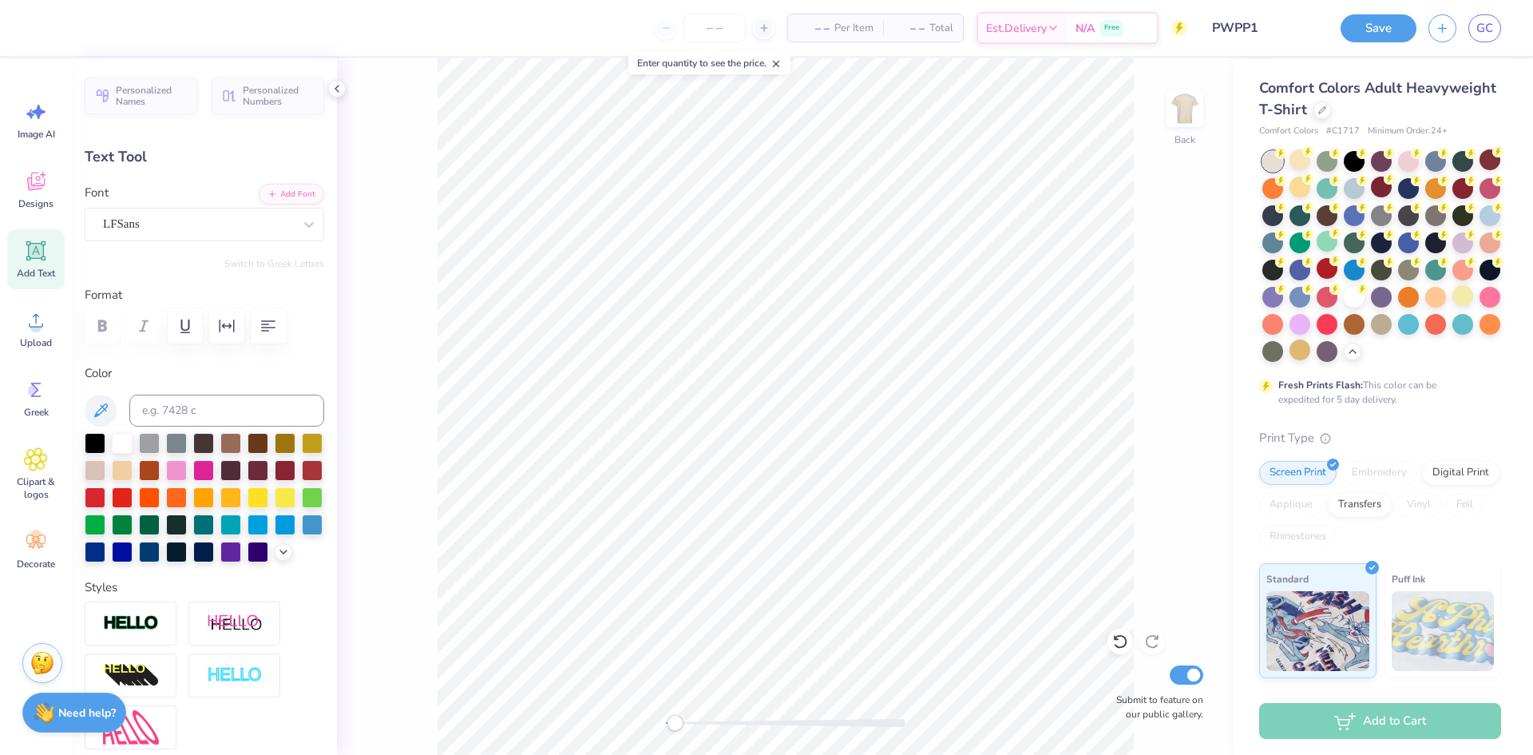
scroll to position [12, 2]
click at [1177, 554] on div "Back Submit to feature on our public gallery." at bounding box center [785, 406] width 897 height 696
click at [1386, 18] on button "Save" at bounding box center [1379, 26] width 76 height 28
click at [633, 731] on div "Back Submit to feature on our public gallery." at bounding box center [785, 406] width 897 height 696
click at [650, 723] on div "Back Submit to feature on our public gallery." at bounding box center [785, 406] width 897 height 696
